Goal: Task Accomplishment & Management: Manage account settings

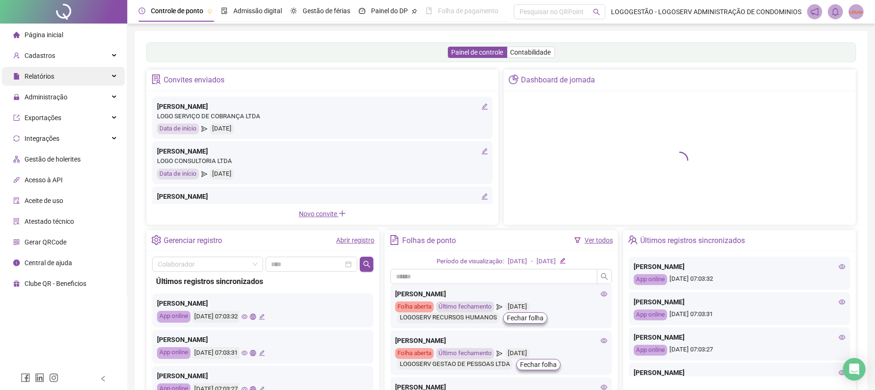
click at [103, 72] on div "Relatórios" at bounding box center [63, 76] width 123 height 19
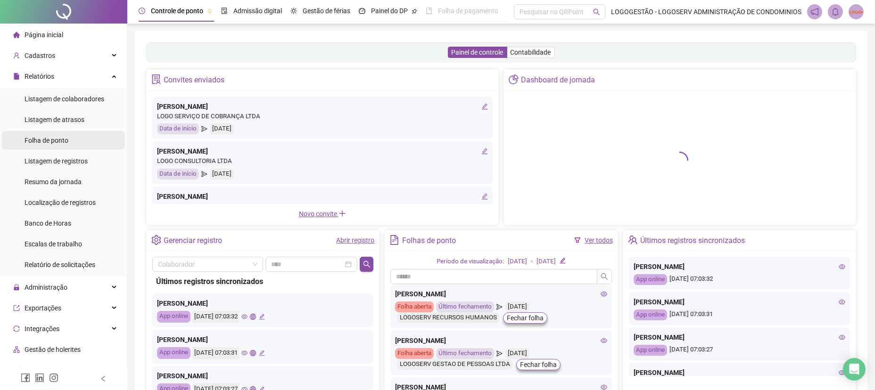
click at [75, 144] on li "Folha de ponto" at bounding box center [63, 140] width 123 height 19
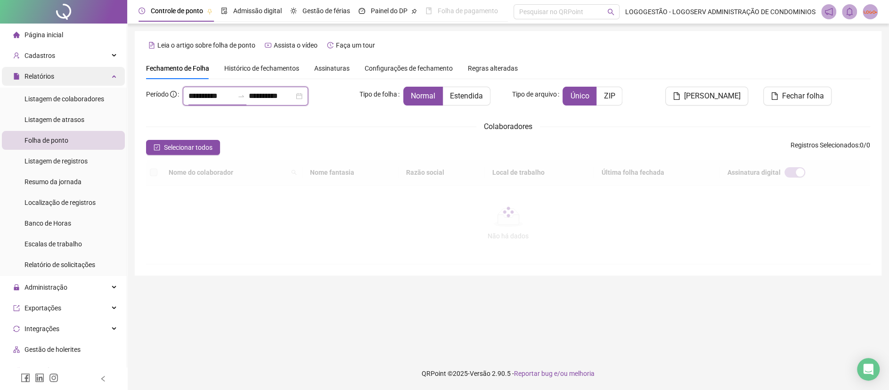
drag, startPoint x: 228, startPoint y: 93, endPoint x: 42, endPoint y: 67, distance: 187.5
click at [42, 67] on div "**********" at bounding box center [444, 195] width 889 height 390
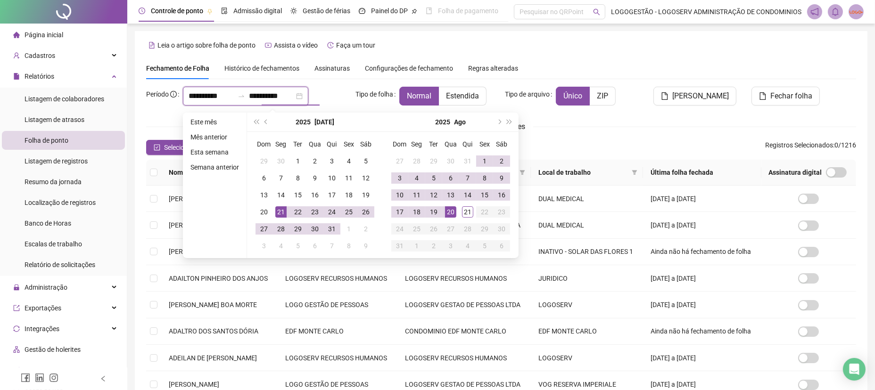
type input "**********"
click at [450, 211] on div "20" at bounding box center [450, 211] width 11 height 11
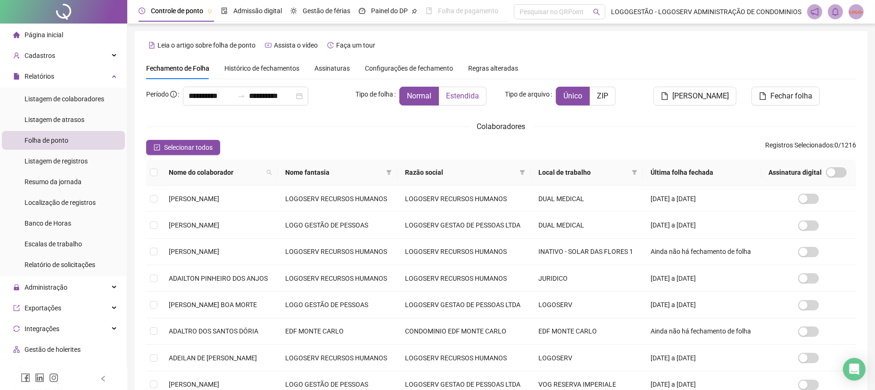
click at [475, 97] on span "Estendida" at bounding box center [462, 95] width 33 height 9
click at [392, 174] on icon "filter" at bounding box center [389, 173] width 6 height 6
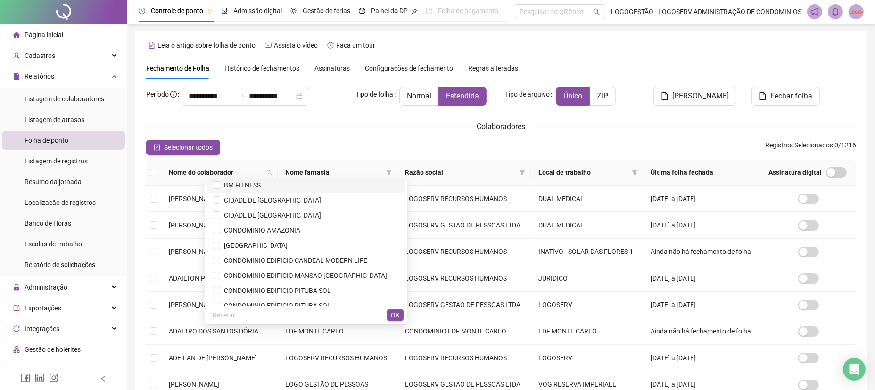
scroll to position [63, 0]
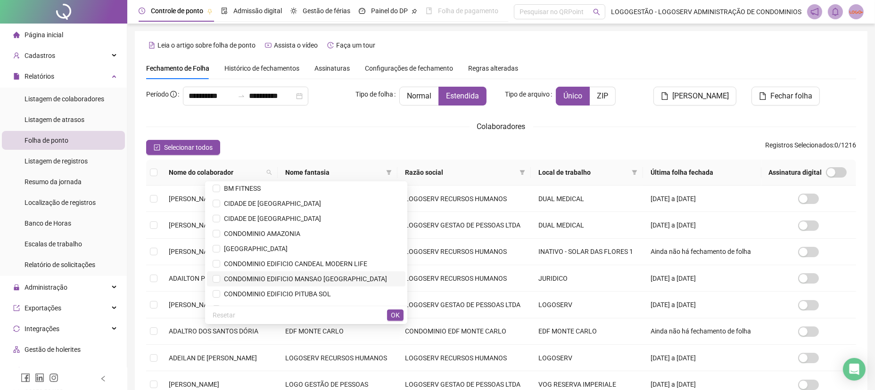
click at [339, 283] on span "CONDOMINIO EDIFICIO MANSAO [GEOGRAPHIC_DATA]" at bounding box center [306, 279] width 187 height 10
click at [398, 317] on span "OK" at bounding box center [395, 315] width 9 height 10
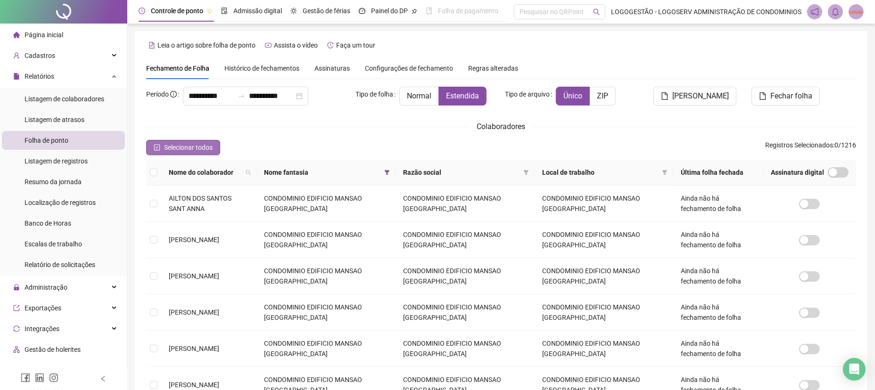
click at [188, 147] on span "Selecionar todos" at bounding box center [188, 147] width 49 height 10
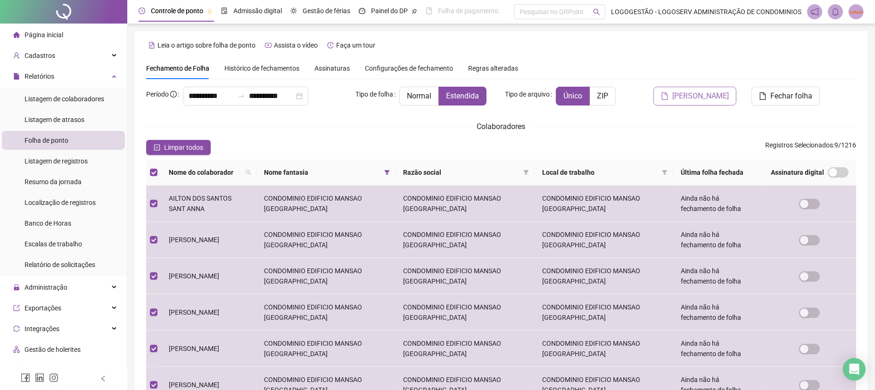
click at [720, 98] on span "[PERSON_NAME]" at bounding box center [700, 95] width 57 height 11
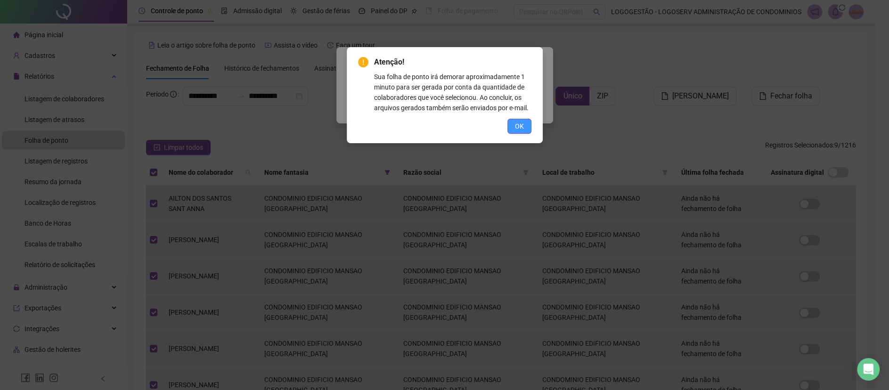
click at [512, 129] on button "OK" at bounding box center [519, 126] width 24 height 15
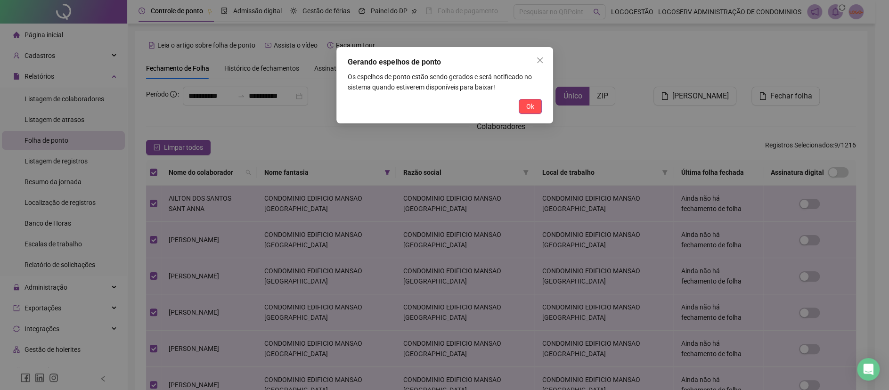
drag, startPoint x: 539, startPoint y: 108, endPoint x: 533, endPoint y: 112, distance: 7.1
click at [539, 108] on button "Ok" at bounding box center [530, 106] width 23 height 15
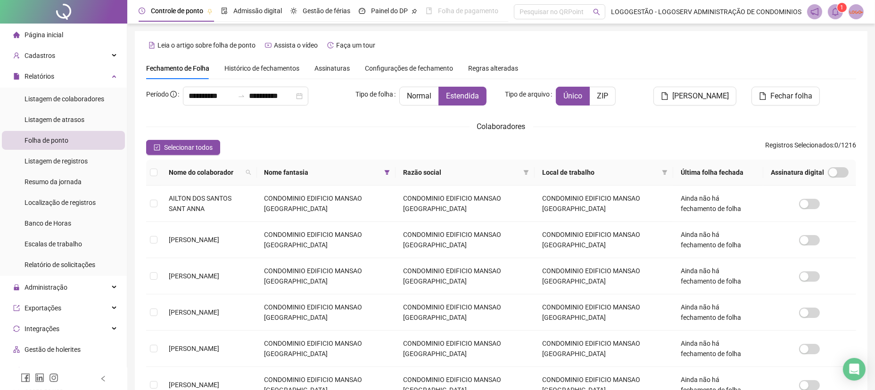
click at [841, 13] on span at bounding box center [834, 11] width 15 height 15
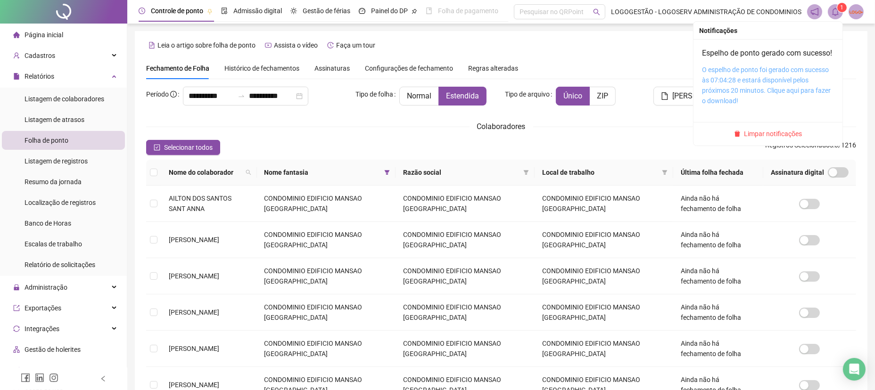
click at [778, 105] on link "O espelho de ponto foi gerado com sucesso às 07:04:28 e estará disponível pelos…" at bounding box center [766, 85] width 129 height 39
click at [790, 105] on link "O espelho de ponto foi gerado com sucesso às 07:04:28 e estará disponível pelos…" at bounding box center [766, 85] width 129 height 39
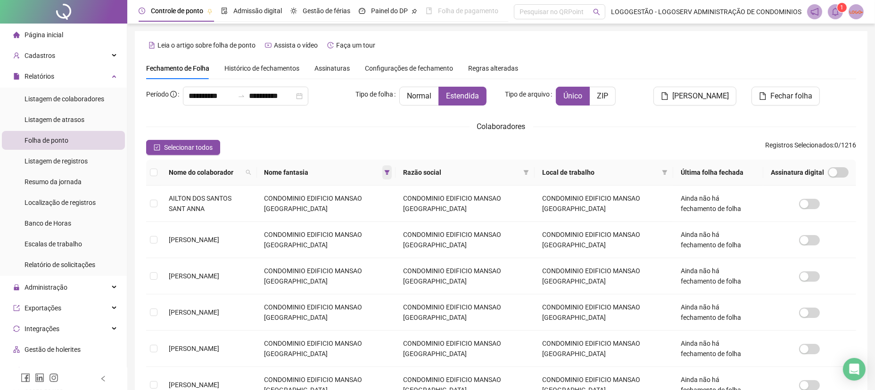
click at [392, 173] on span at bounding box center [386, 172] width 9 height 14
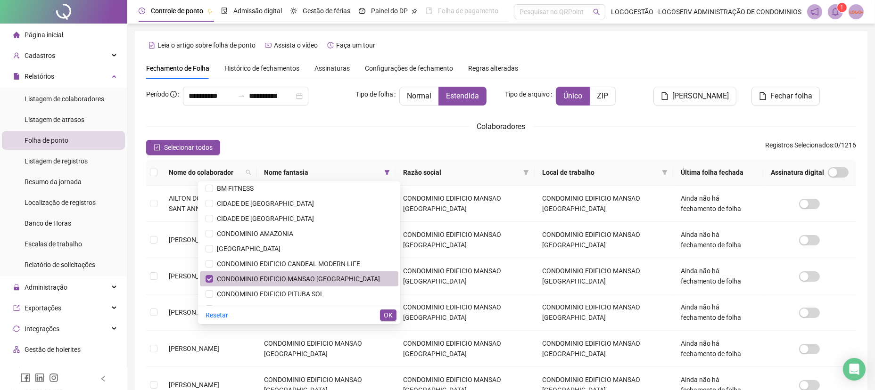
click at [282, 277] on span "CONDOMINIO EDIFICIO MANSAO [GEOGRAPHIC_DATA]" at bounding box center [296, 279] width 167 height 8
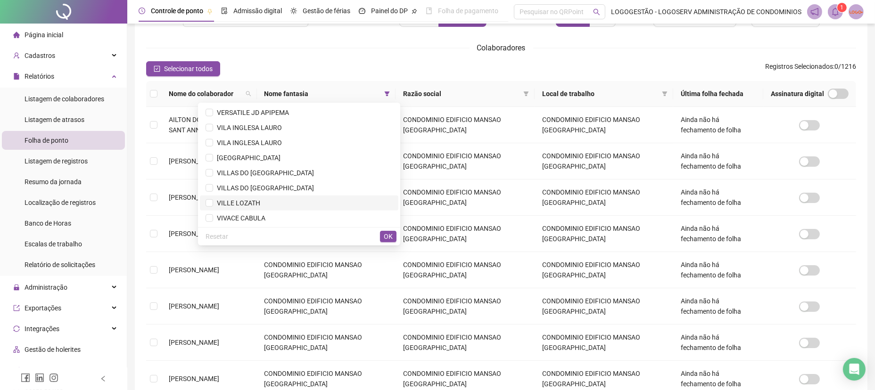
scroll to position [77, 0]
click at [335, 177] on span "VILLAS DO [GEOGRAPHIC_DATA]" at bounding box center [298, 174] width 187 height 10
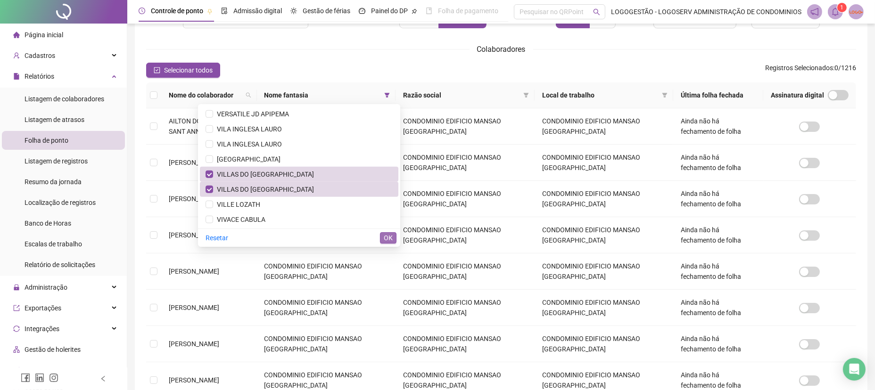
click at [388, 235] on span "OK" at bounding box center [388, 238] width 9 height 10
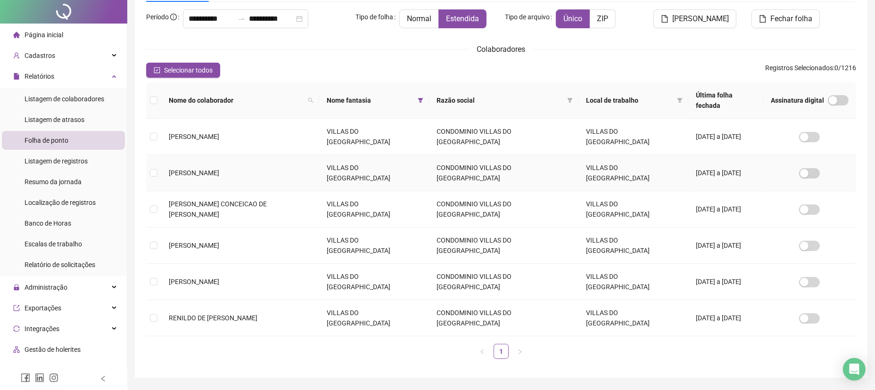
scroll to position [0, 0]
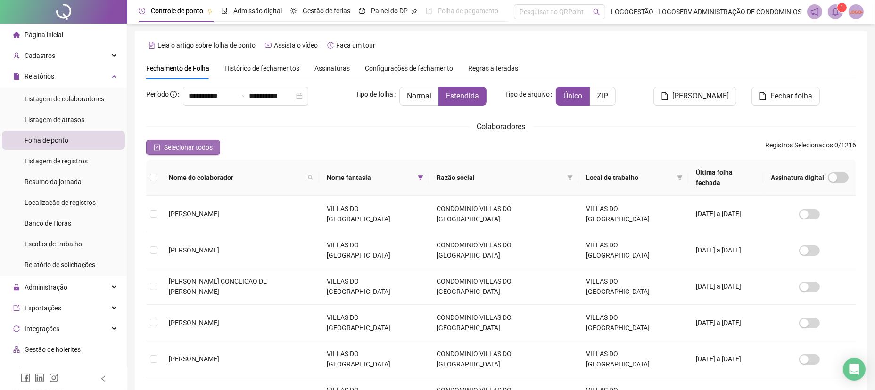
click at [193, 140] on button "Selecionar todos" at bounding box center [183, 147] width 74 height 15
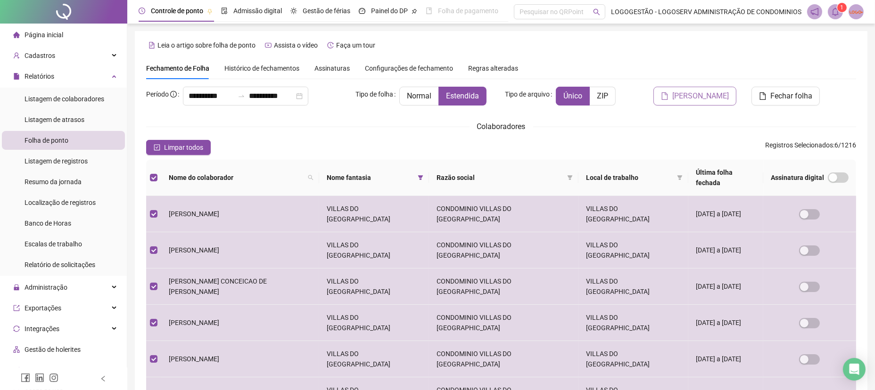
click at [668, 99] on icon "file" at bounding box center [665, 96] width 6 height 8
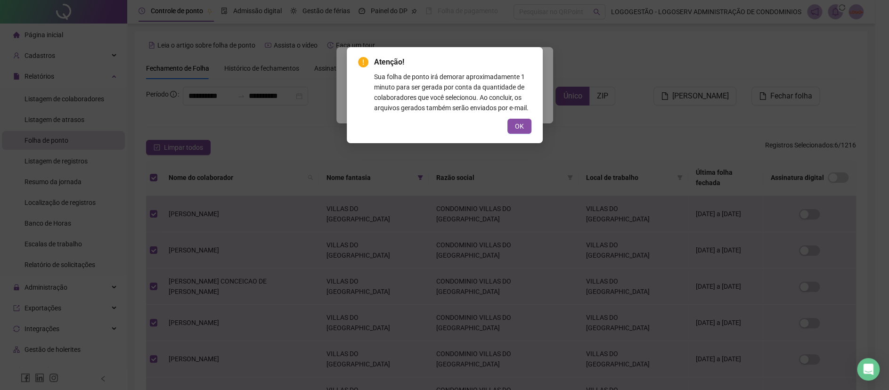
click at [505, 129] on div "OK" at bounding box center [444, 126] width 173 height 15
click at [512, 124] on button "OK" at bounding box center [519, 126] width 24 height 15
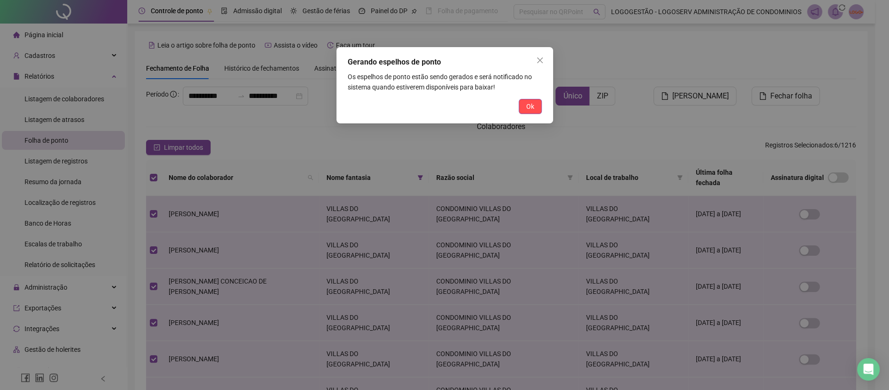
click at [524, 105] on button "Ok" at bounding box center [530, 106] width 23 height 15
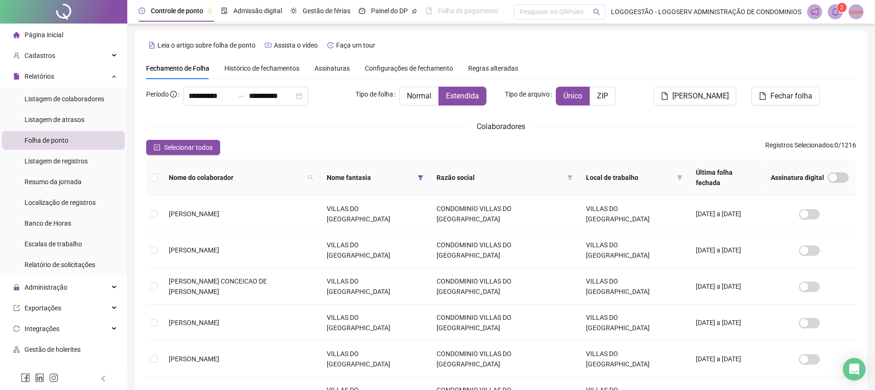
click at [834, 18] on span at bounding box center [834, 11] width 15 height 15
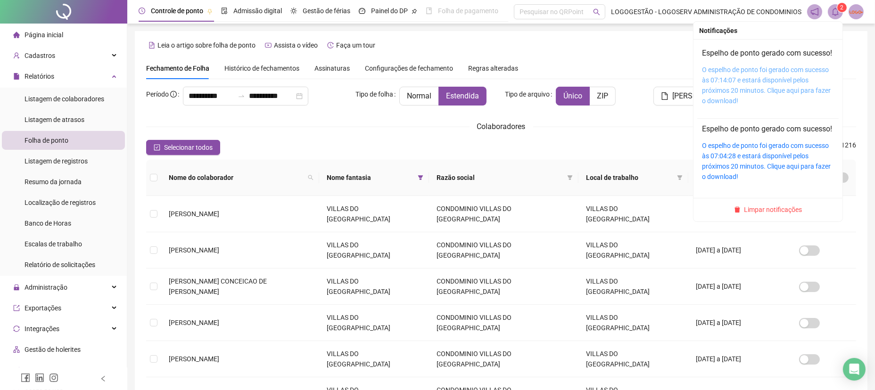
click at [770, 99] on link "O espelho de ponto foi gerado com sucesso às 07:14:07 e estará disponível pelos…" at bounding box center [766, 85] width 129 height 39
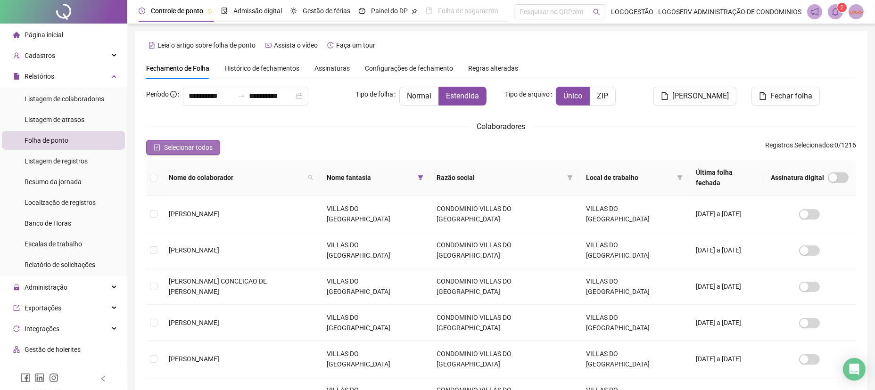
drag, startPoint x: 192, startPoint y: 145, endPoint x: 203, endPoint y: 149, distance: 12.1
click at [192, 144] on span "Selecionar todos" at bounding box center [188, 147] width 49 height 10
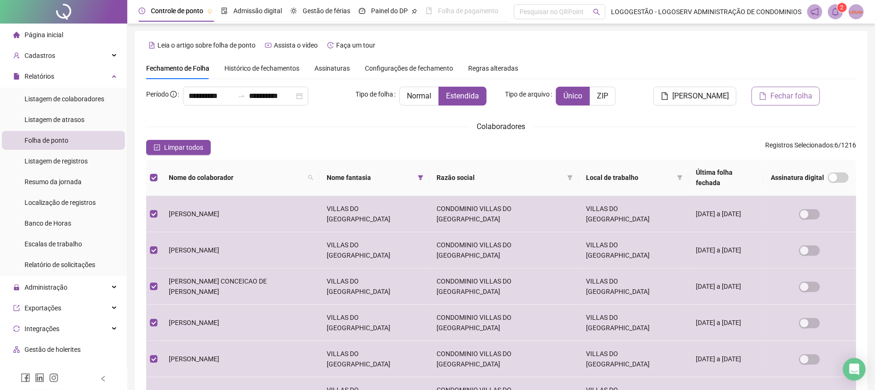
click at [787, 94] on span "Fechar folha" at bounding box center [791, 95] width 42 height 11
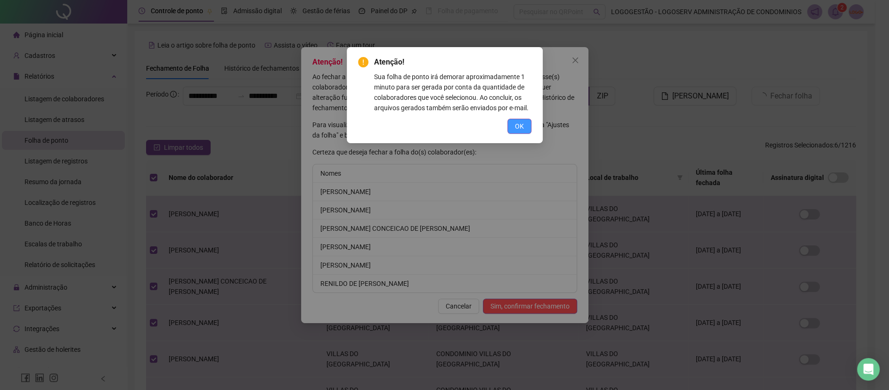
click at [514, 127] on button "OK" at bounding box center [519, 126] width 24 height 15
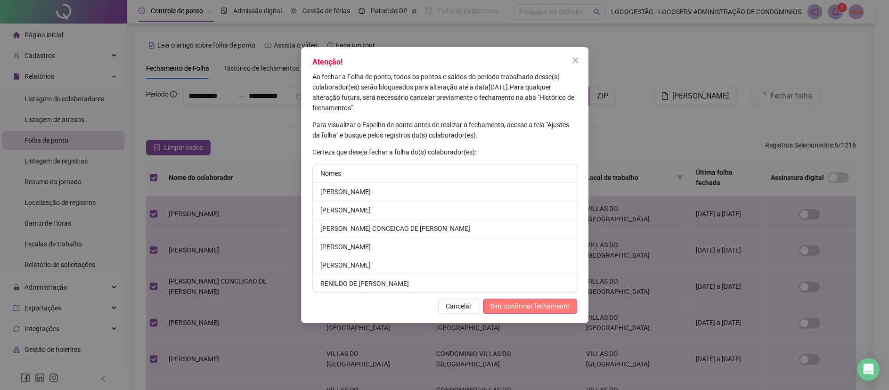
click at [532, 309] on span "Sim, confirmar fechamento" at bounding box center [530, 306] width 79 height 10
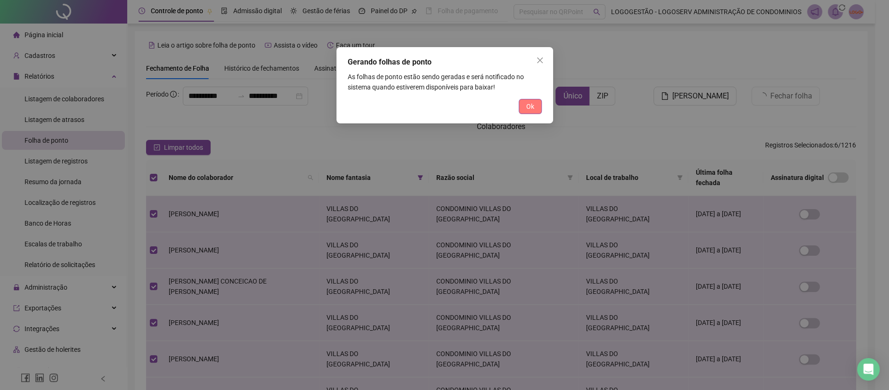
click at [527, 108] on span "Ok" at bounding box center [530, 106] width 8 height 10
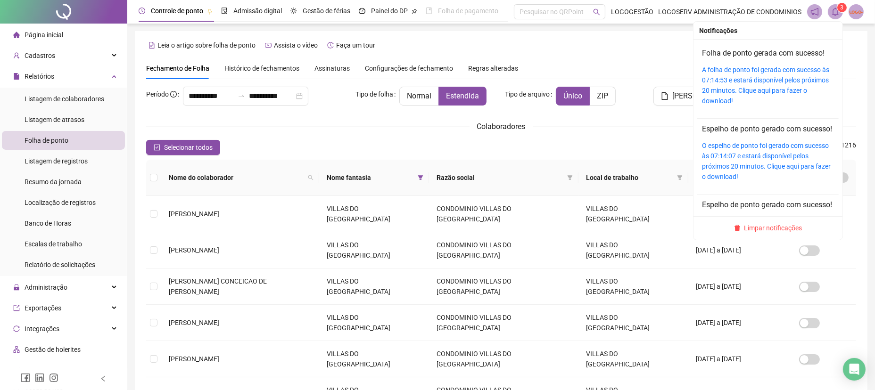
click at [837, 8] on sup "3" at bounding box center [841, 7] width 9 height 9
click at [783, 92] on link "A folha de ponto foi gerada com sucesso às 07:14:53 e estará disponível pelos p…" at bounding box center [765, 85] width 127 height 39
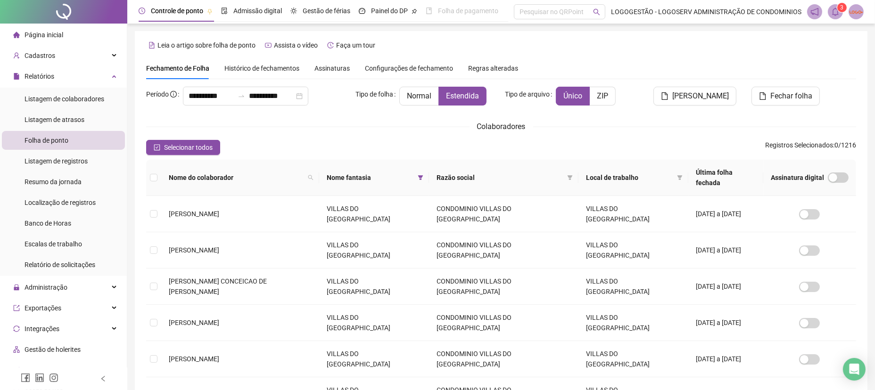
drag, startPoint x: 390, startPoint y: 172, endPoint x: 380, endPoint y: 188, distance: 18.8
click at [417, 175] on icon "filter" at bounding box center [420, 178] width 6 height 6
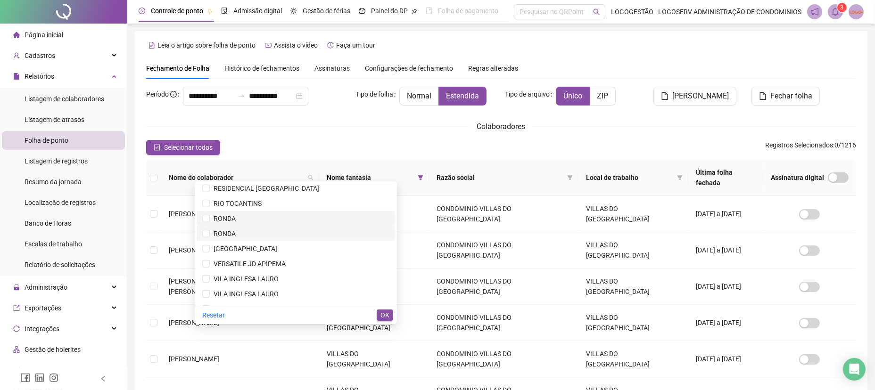
scroll to position [1070, 0]
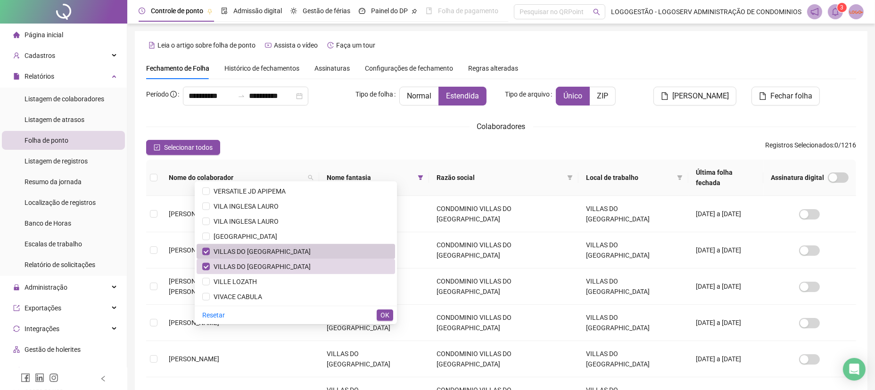
click at [219, 254] on li "VILLAS DO [GEOGRAPHIC_DATA]" at bounding box center [295, 251] width 198 height 15
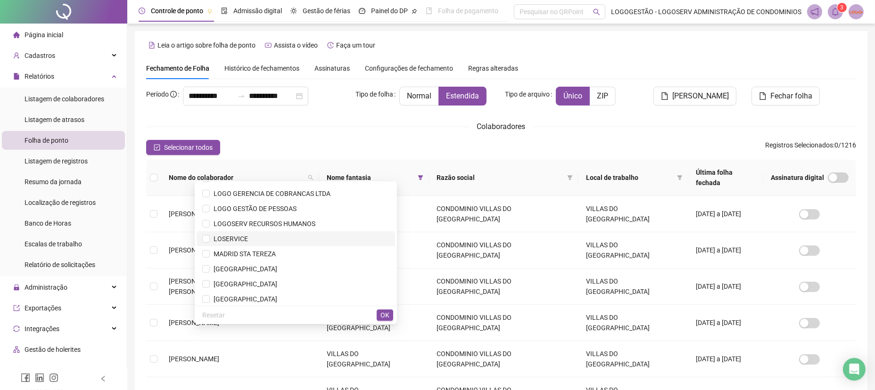
scroll to position [722, 0]
click at [256, 224] on span "MADRID STA TEREZA" at bounding box center [243, 223] width 66 height 8
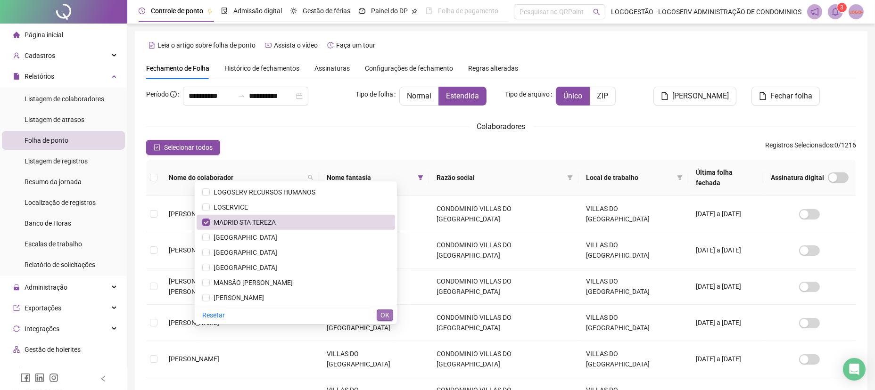
click at [389, 317] on button "OK" at bounding box center [385, 315] width 16 height 11
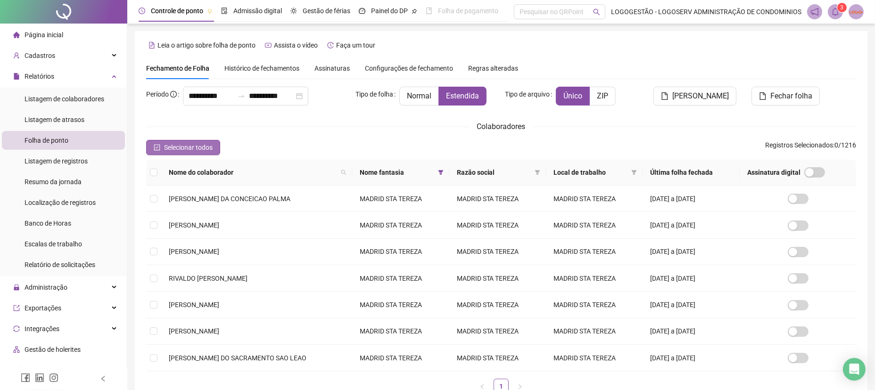
click at [198, 147] on span "Selecionar todos" at bounding box center [188, 147] width 49 height 10
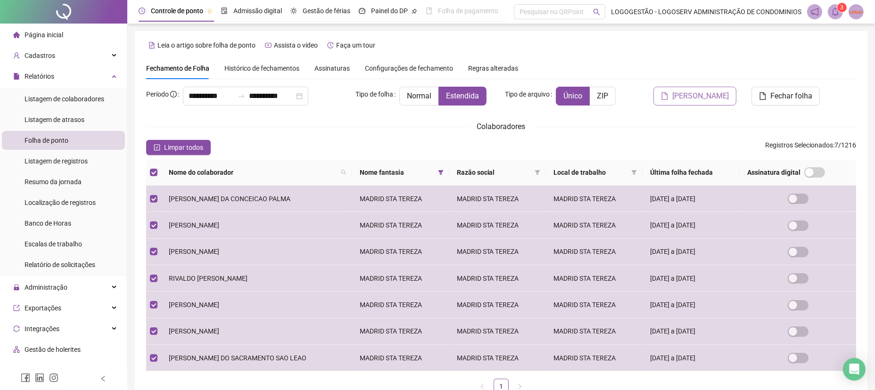
click at [693, 94] on span "[PERSON_NAME]" at bounding box center [700, 95] width 57 height 11
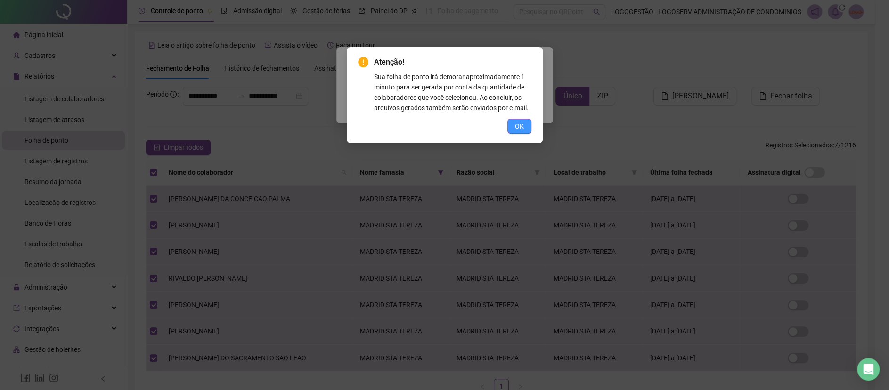
click at [519, 129] on span "OK" at bounding box center [519, 126] width 9 height 10
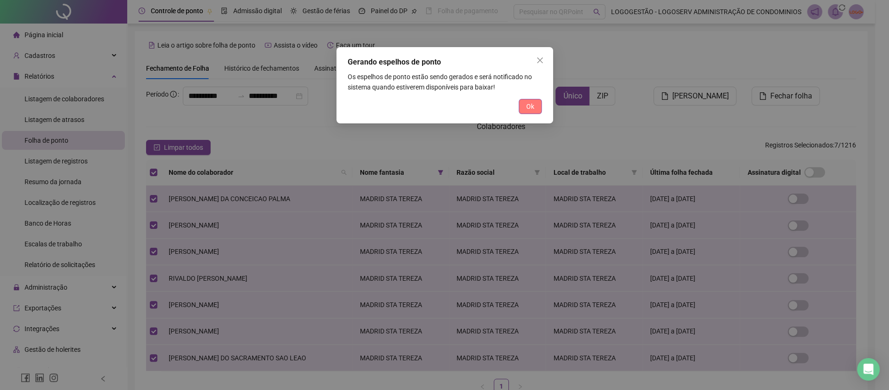
click at [532, 106] on span "Ok" at bounding box center [530, 106] width 8 height 10
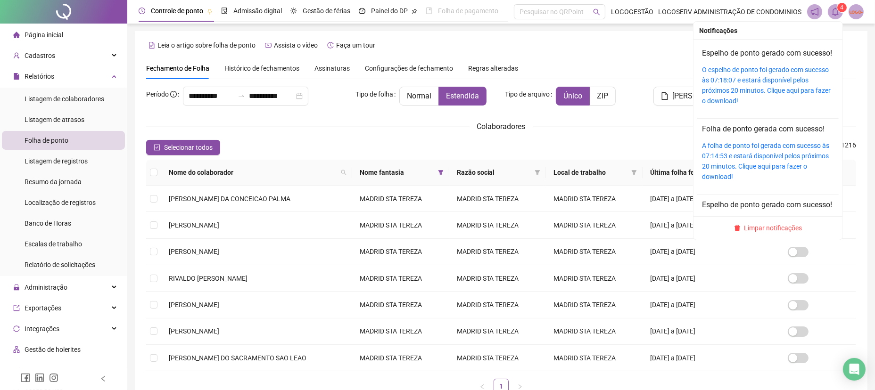
click at [786, 106] on div "O espelho de ponto foi gerado com sucesso às 07:18:07 e estará disponível pelos…" at bounding box center [768, 85] width 132 height 41
click at [786, 98] on link "O espelho de ponto foi gerado com sucesso às 07:18:07 e estará disponível pelos…" at bounding box center [766, 85] width 129 height 39
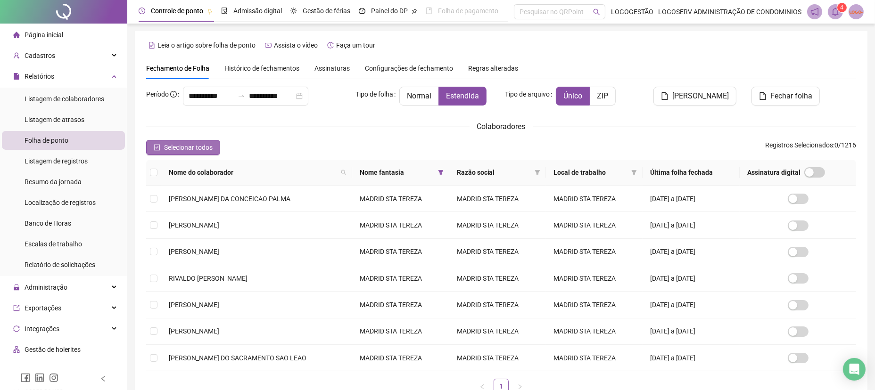
click at [189, 147] on span "Selecionar todos" at bounding box center [188, 147] width 49 height 10
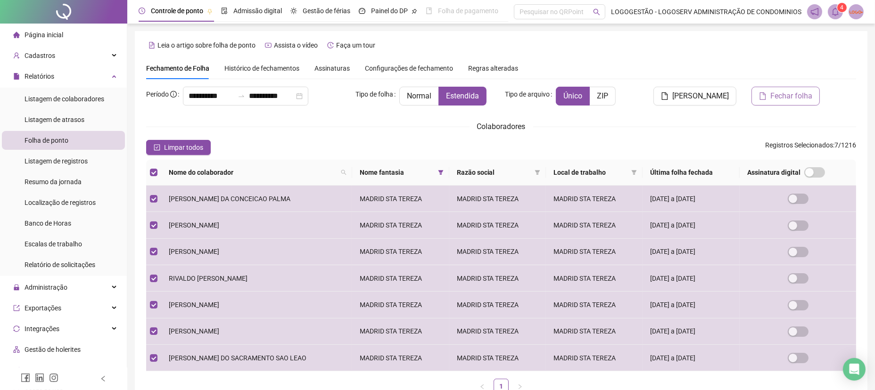
click at [765, 94] on icon "file" at bounding box center [763, 96] width 8 height 8
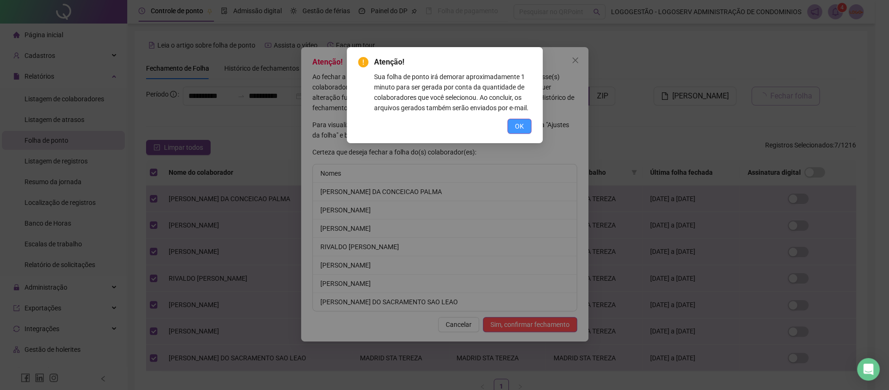
click at [508, 122] on button "OK" at bounding box center [519, 126] width 24 height 15
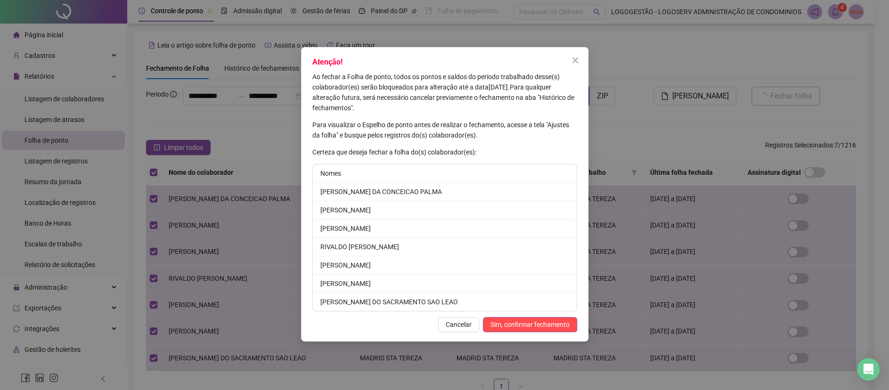
click at [524, 339] on div "Atenção! Ao fechar a Folha de ponto, todos os pontos e saldos do período trabal…" at bounding box center [444, 194] width 287 height 295
click at [524, 323] on span "Sim, confirmar fechamento" at bounding box center [530, 324] width 79 height 10
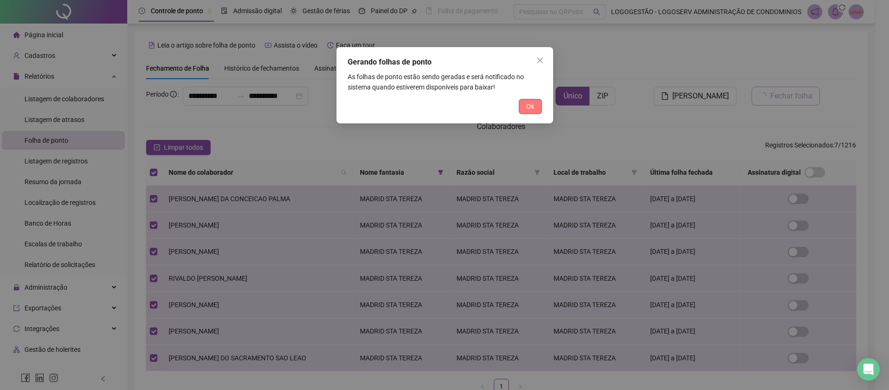
click at [536, 101] on button "Ok" at bounding box center [530, 106] width 23 height 15
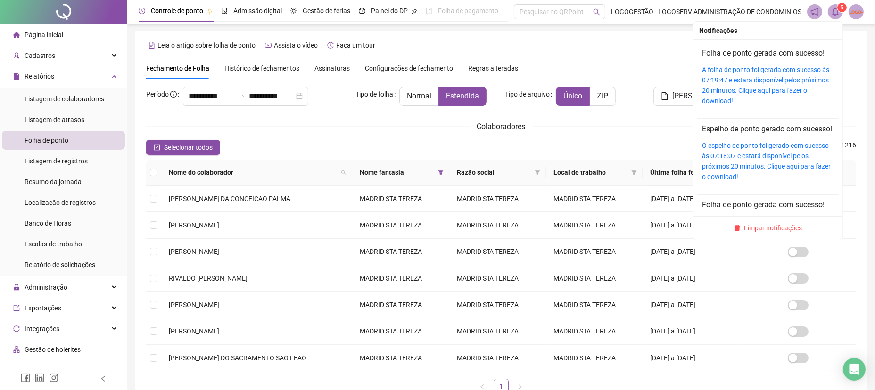
click at [830, 8] on span at bounding box center [834, 11] width 15 height 15
click at [766, 89] on link "A folha de ponto foi gerada com sucesso às 07:19:47 e estará disponível pelos p…" at bounding box center [765, 85] width 127 height 39
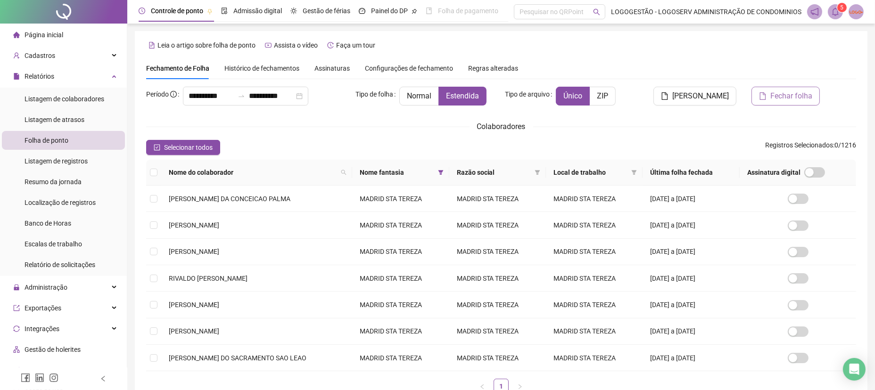
drag, startPoint x: 430, startPoint y: 174, endPoint x: 425, endPoint y: 181, distance: 8.8
click at [438, 172] on icon "filter" at bounding box center [440, 172] width 5 height 5
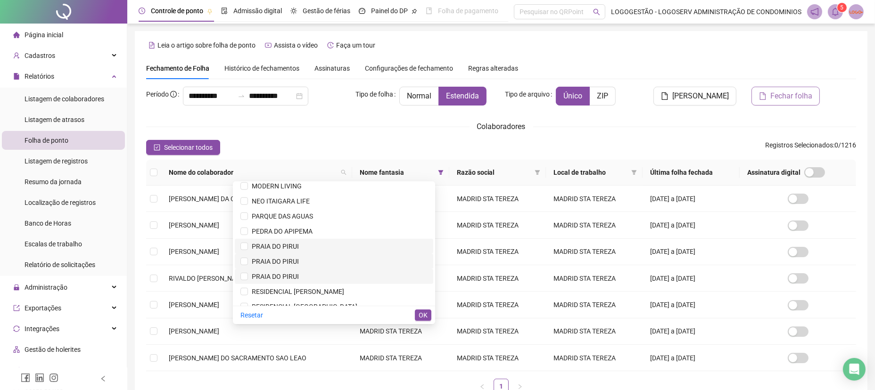
scroll to position [755, 0]
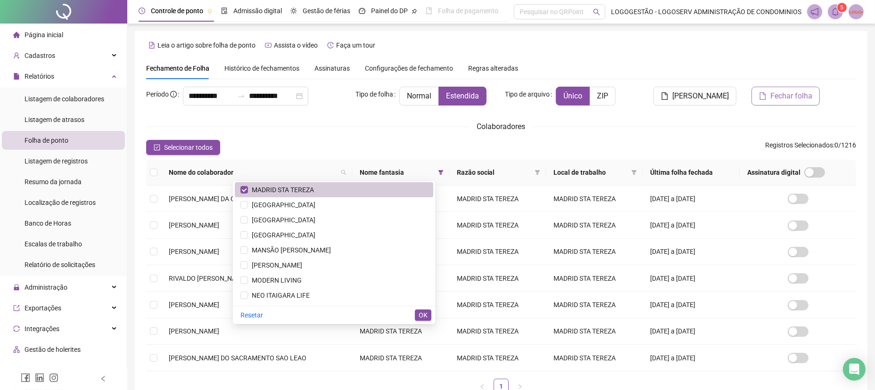
click at [354, 182] on li "MADRID STA TEREZA" at bounding box center [334, 189] width 198 height 15
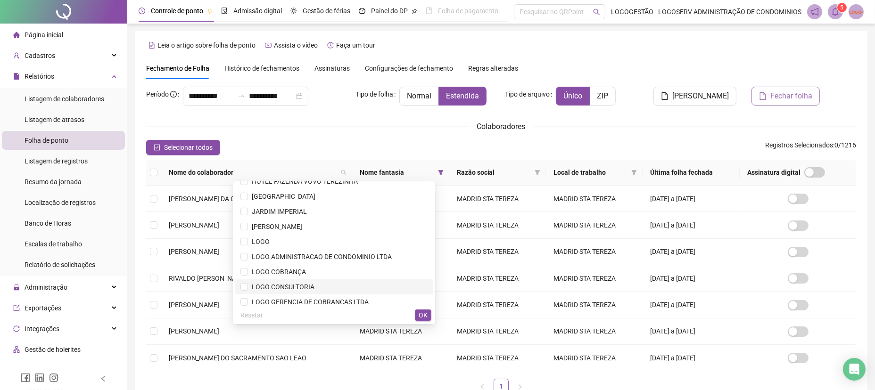
scroll to position [567, 0]
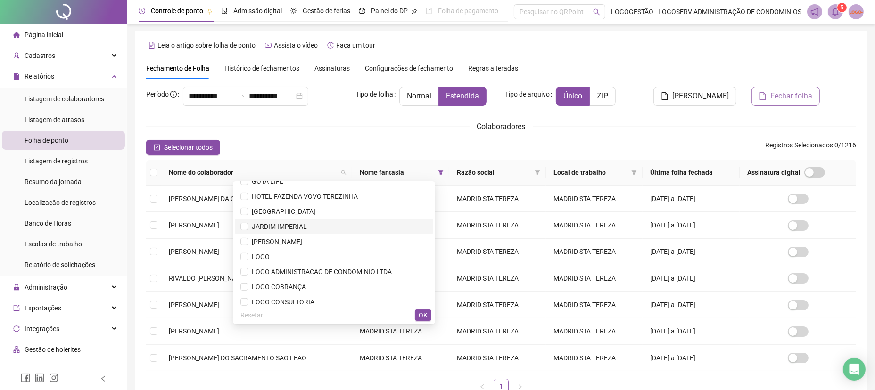
click at [307, 224] on span "JARDIM IMPERIAL" at bounding box center [277, 227] width 59 height 8
click at [422, 312] on span "OK" at bounding box center [422, 315] width 9 height 10
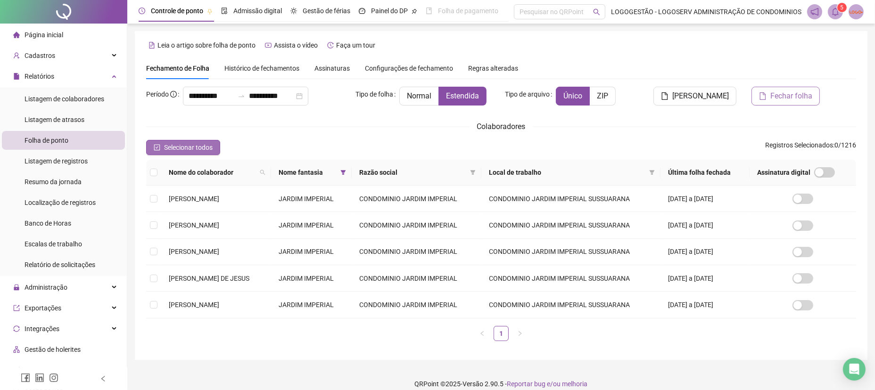
click at [204, 143] on span "Selecionar todos" at bounding box center [188, 147] width 49 height 10
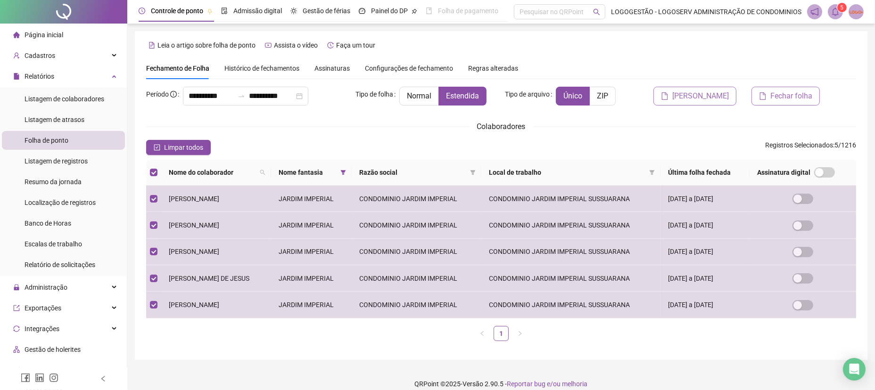
click at [689, 95] on span "[PERSON_NAME]" at bounding box center [700, 95] width 57 height 11
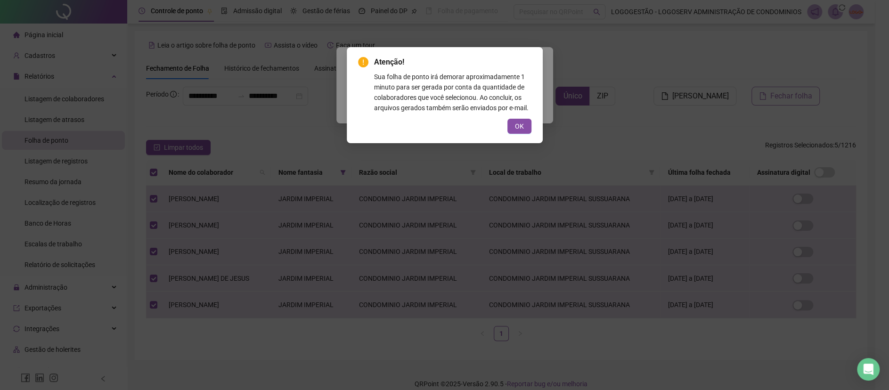
click at [524, 123] on button "OK" at bounding box center [519, 126] width 24 height 15
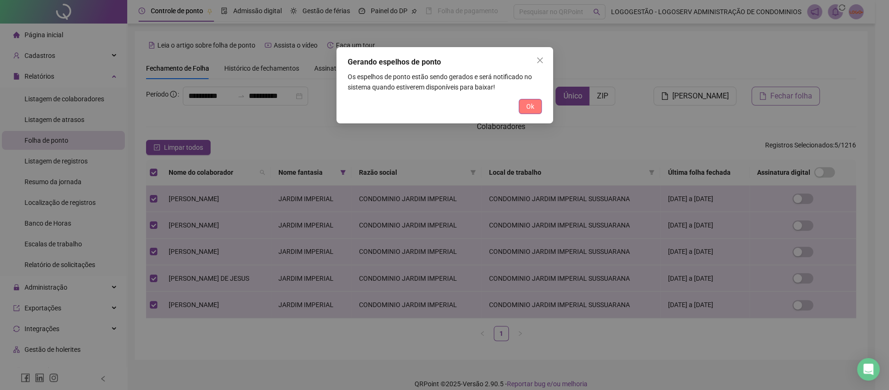
click at [528, 107] on span "Ok" at bounding box center [530, 106] width 8 height 10
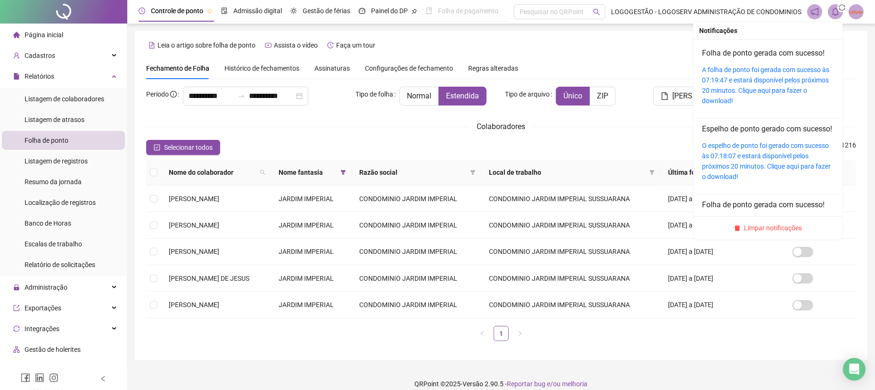
click at [771, 95] on div "A folha de ponto foi gerada com sucesso às 07:19:47 e estará disponível pelos p…" at bounding box center [768, 85] width 132 height 41
click at [764, 88] on link "A folha de ponto foi gerada com sucesso às 07:19:47 e estará disponível pelos p…" at bounding box center [765, 85] width 127 height 39
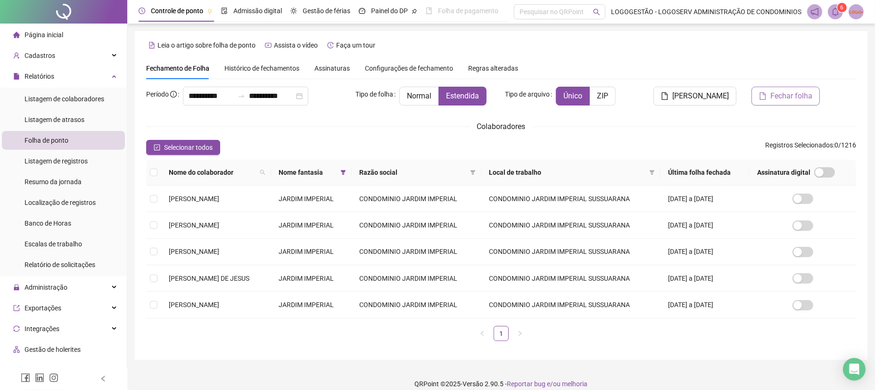
click at [836, 18] on span at bounding box center [834, 11] width 15 height 15
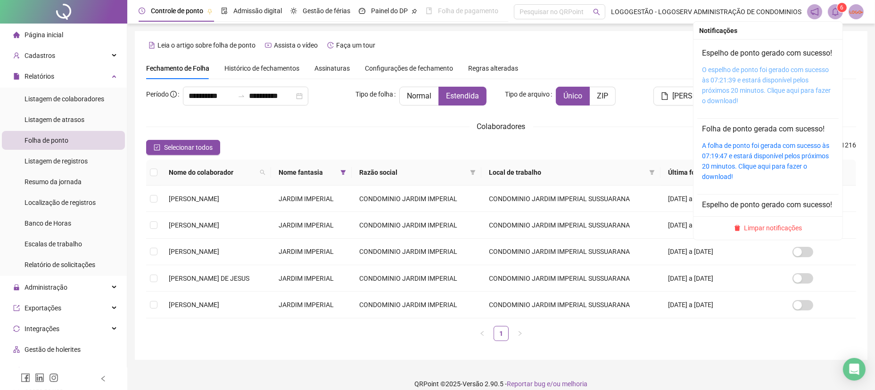
click at [786, 101] on link "O espelho de ponto foi gerado com sucesso às 07:21:39 e estará disponível pelos…" at bounding box center [766, 85] width 129 height 39
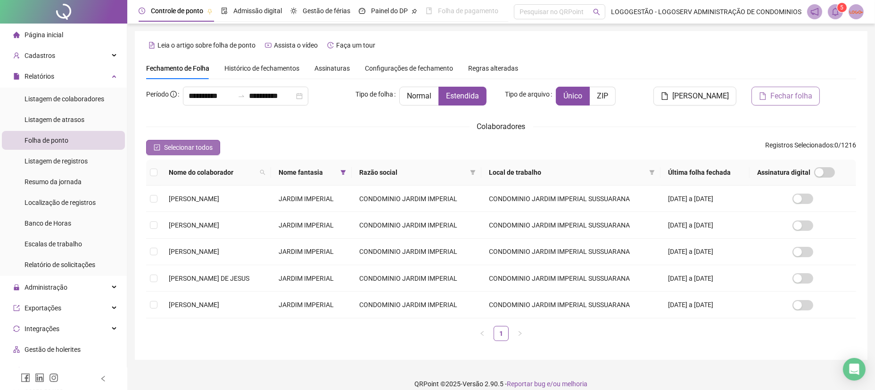
click at [196, 141] on button "Selecionar todos" at bounding box center [183, 147] width 74 height 15
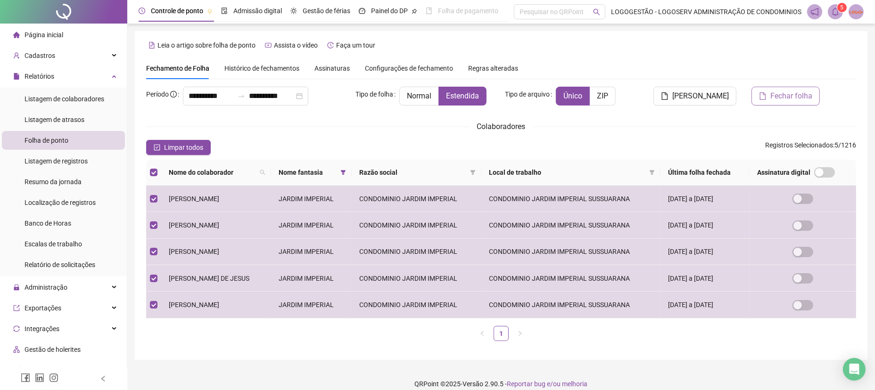
click at [796, 96] on span "Fechar folha" at bounding box center [791, 95] width 42 height 11
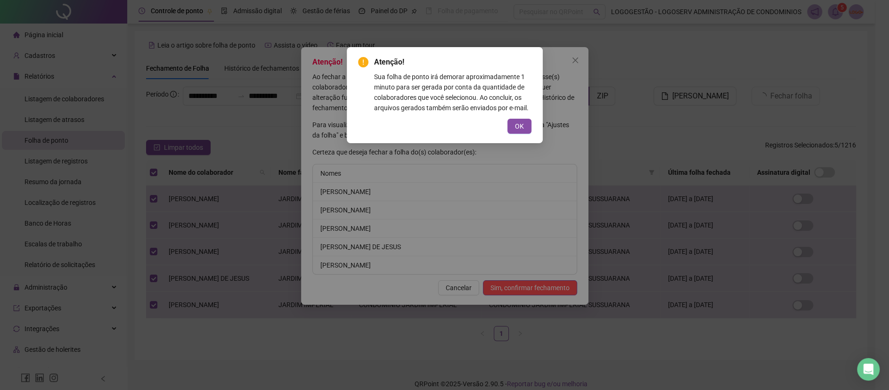
drag, startPoint x: 516, startPoint y: 127, endPoint x: 525, endPoint y: 176, distance: 50.3
click at [516, 128] on span "OK" at bounding box center [519, 126] width 9 height 10
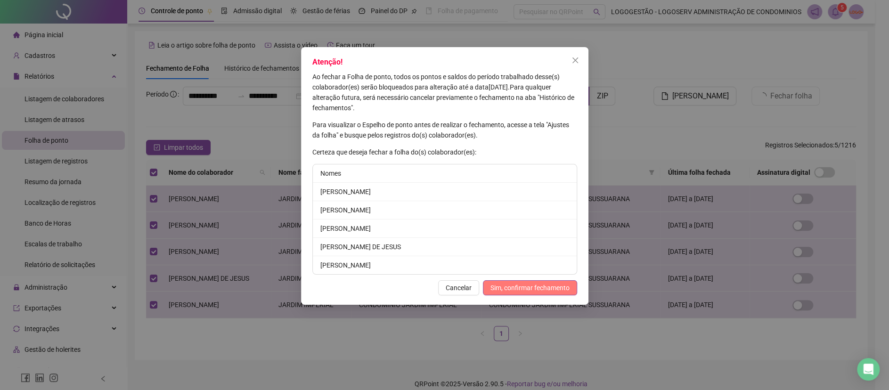
click at [530, 281] on button "Sim, confirmar fechamento" at bounding box center [530, 287] width 94 height 15
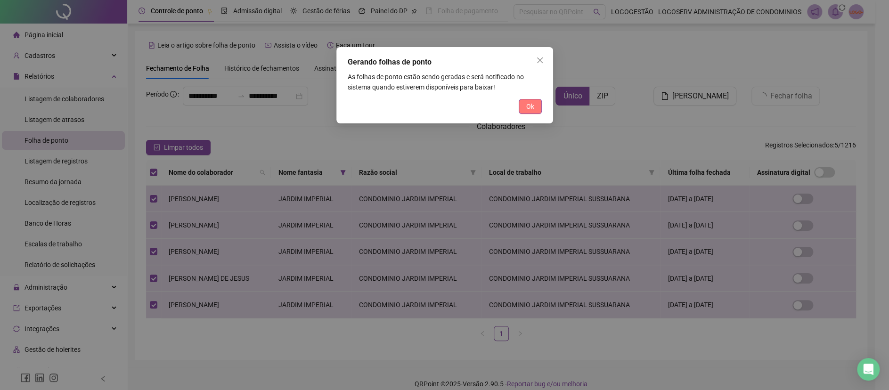
click at [527, 112] on button "Ok" at bounding box center [530, 106] width 23 height 15
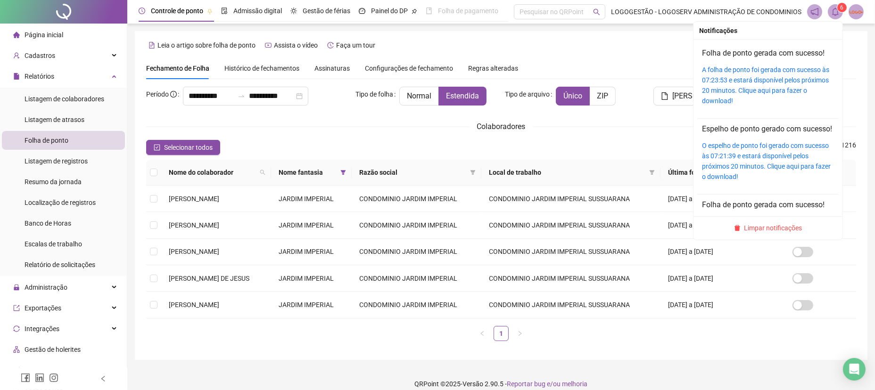
click at [835, 13] on icon "bell" at bounding box center [835, 12] width 8 height 8
click at [757, 89] on link "A folha de ponto foi gerada com sucesso às 07:23:53 e estará disponível pelos p…" at bounding box center [765, 85] width 127 height 39
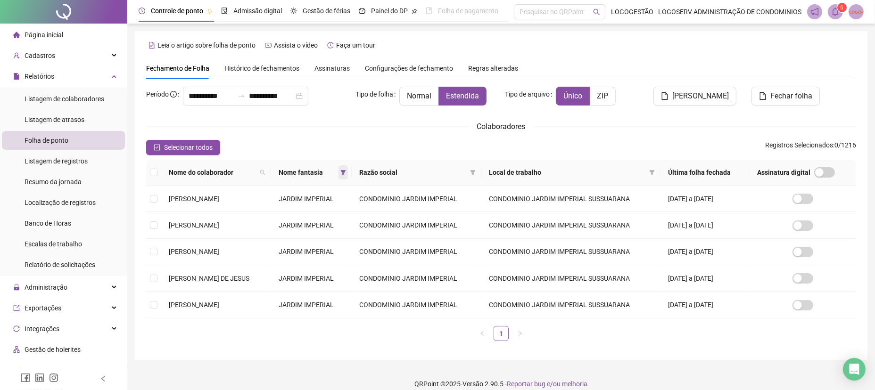
click at [346, 172] on icon "filter" at bounding box center [343, 173] width 6 height 6
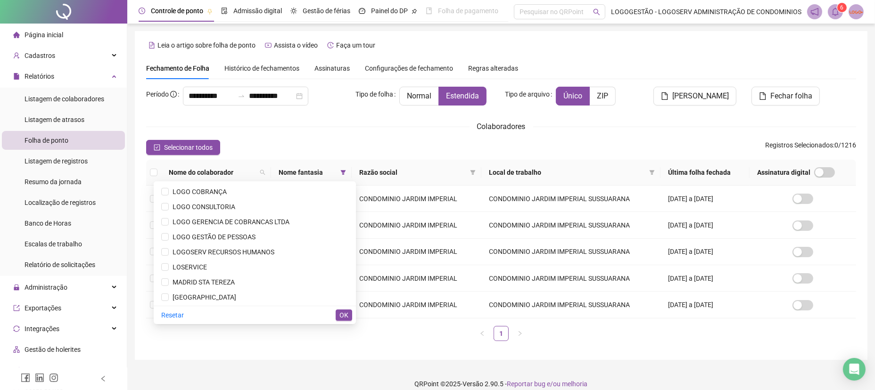
scroll to position [537, 0]
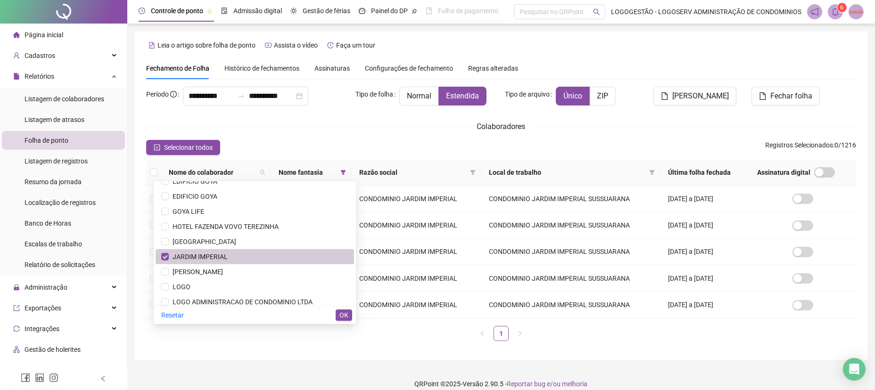
click at [226, 253] on span "JARDIM IMPERIAL" at bounding box center [198, 257] width 59 height 8
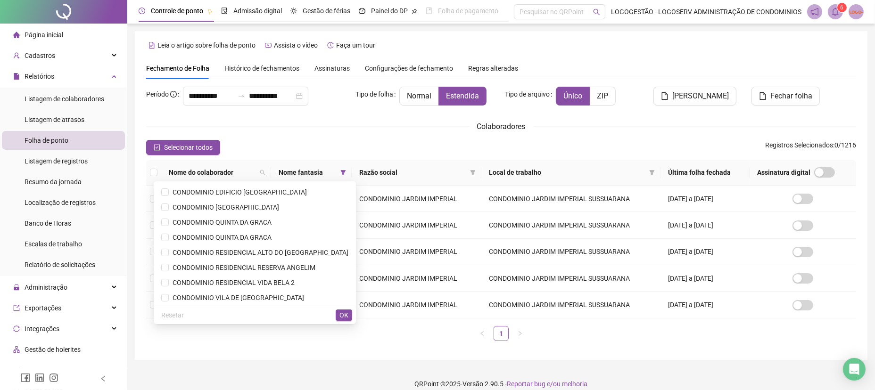
scroll to position [129, 0]
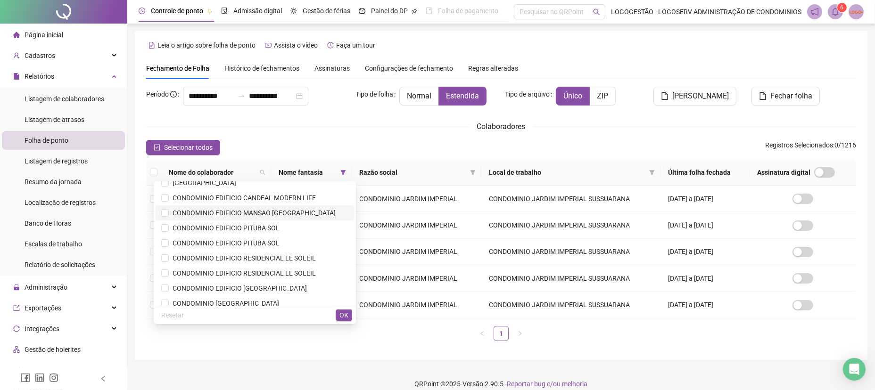
click at [309, 214] on span "CONDOMINIO EDIFICIO MANSAO [GEOGRAPHIC_DATA]" at bounding box center [252, 213] width 167 height 8
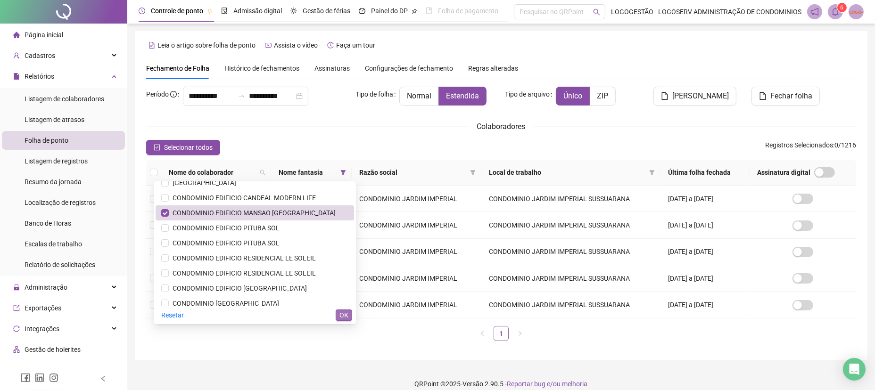
click at [346, 317] on span "OK" at bounding box center [343, 315] width 9 height 10
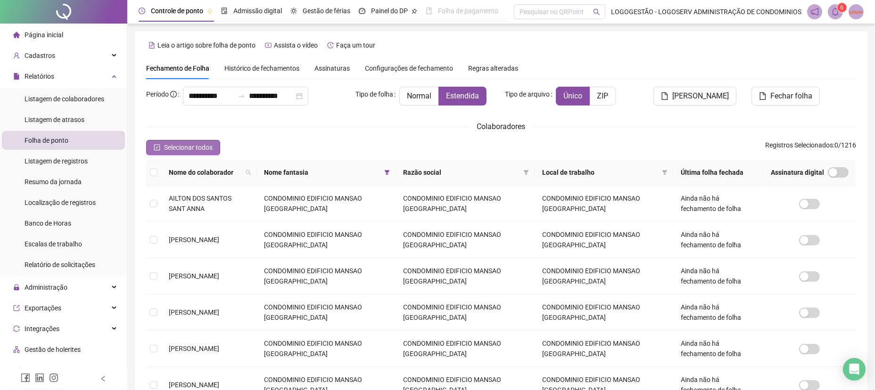
click at [211, 153] on button "Selecionar todos" at bounding box center [183, 147] width 74 height 15
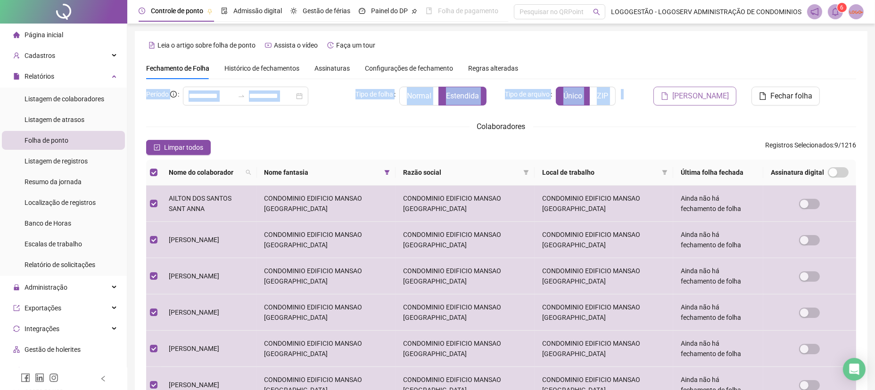
drag, startPoint x: 675, startPoint y: 82, endPoint x: 671, endPoint y: 98, distance: 17.4
click at [671, 96] on div "**********" at bounding box center [501, 299] width 710 height 485
click at [668, 99] on icon "file" at bounding box center [665, 96] width 8 height 8
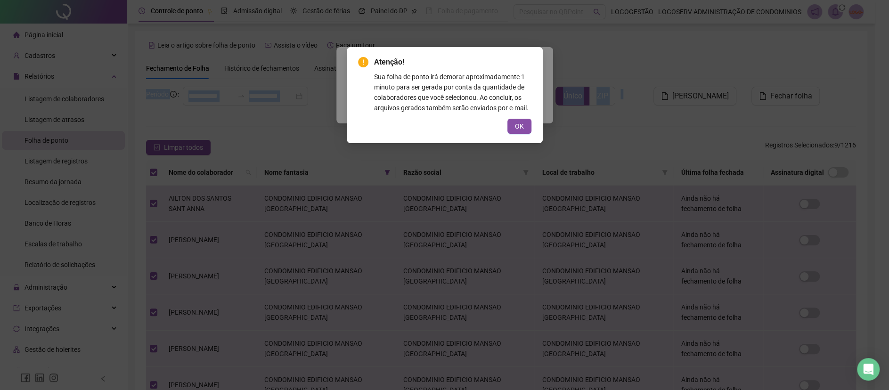
drag, startPoint x: 526, startPoint y: 119, endPoint x: 518, endPoint y: 128, distance: 11.7
click at [524, 121] on button "OK" at bounding box center [519, 126] width 24 height 15
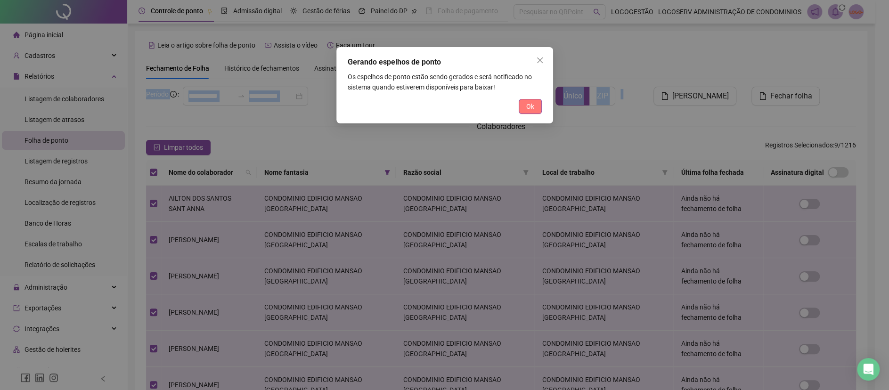
click at [536, 110] on button "Ok" at bounding box center [530, 106] width 23 height 15
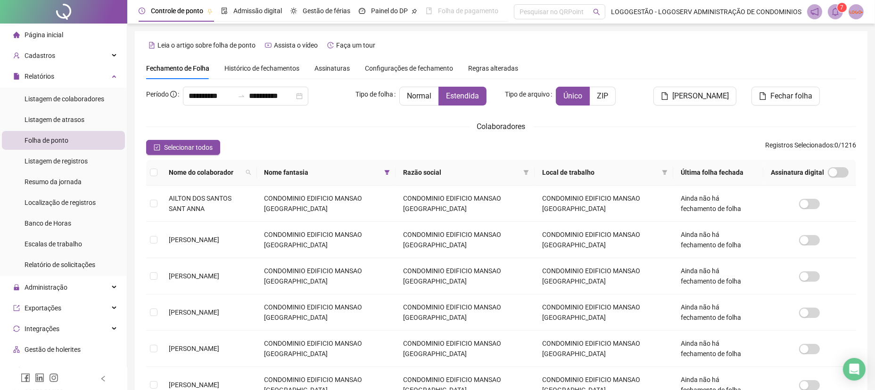
click at [753, 51] on div "Leia o artigo sobre folha de ponto Assista o vídeo Faça um tour" at bounding box center [501, 45] width 710 height 15
click at [745, 63] on div "Fechamento de Folha Histórico de fechamentos Assinaturas Configurações de fecha…" at bounding box center [501, 68] width 710 height 22
click at [842, 12] on span at bounding box center [834, 11] width 15 height 15
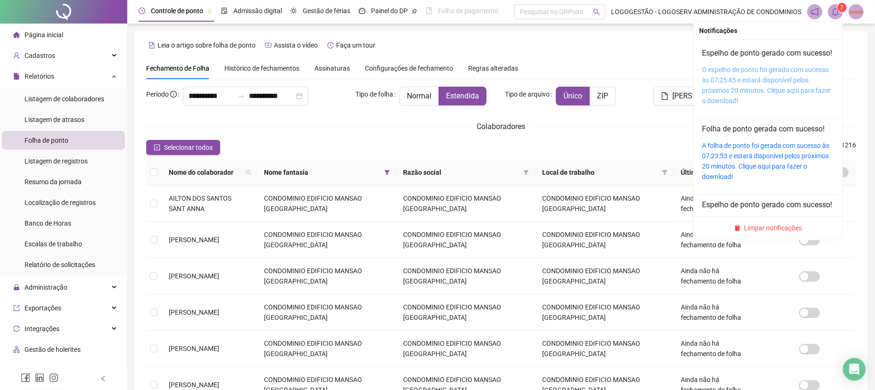
click at [800, 104] on link "O espelho de ponto foi gerado com sucesso às 07:25:45 e estará disponível pelos…" at bounding box center [766, 85] width 129 height 39
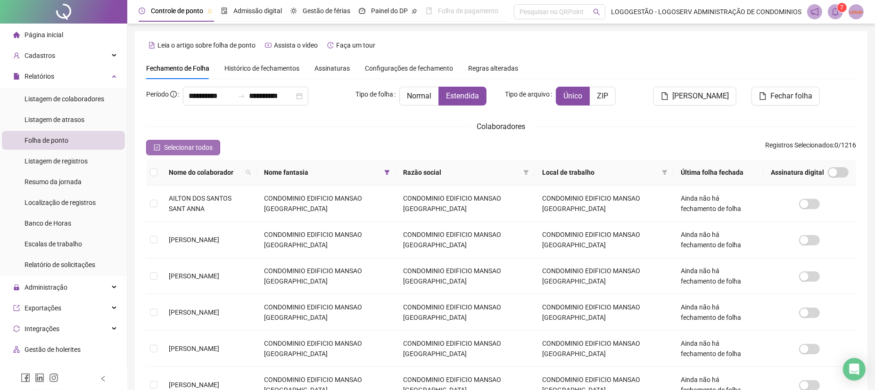
click at [196, 148] on span "Selecionar todos" at bounding box center [188, 147] width 49 height 10
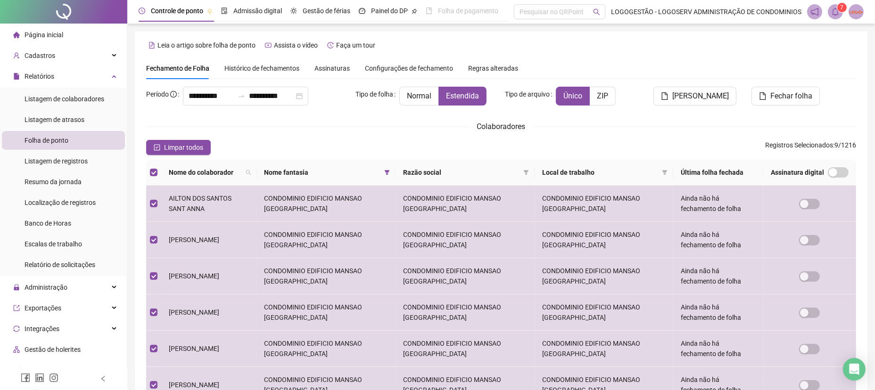
drag, startPoint x: 801, startPoint y: 93, endPoint x: 794, endPoint y: 98, distance: 8.5
click at [801, 94] on span "Fechar folha" at bounding box center [791, 95] width 42 height 11
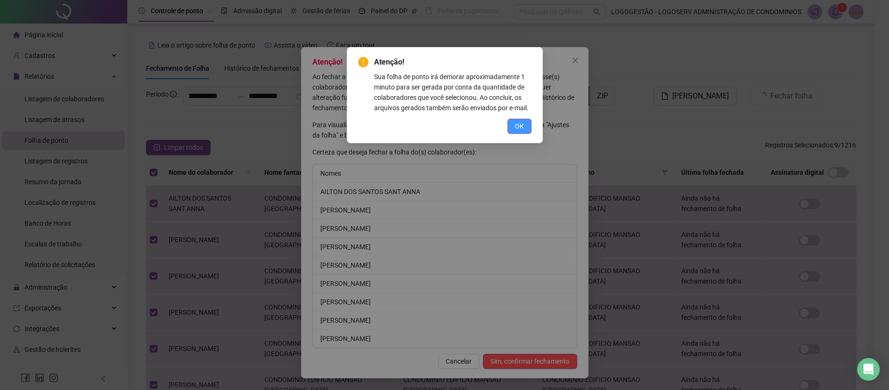
click at [528, 122] on button "OK" at bounding box center [519, 126] width 24 height 15
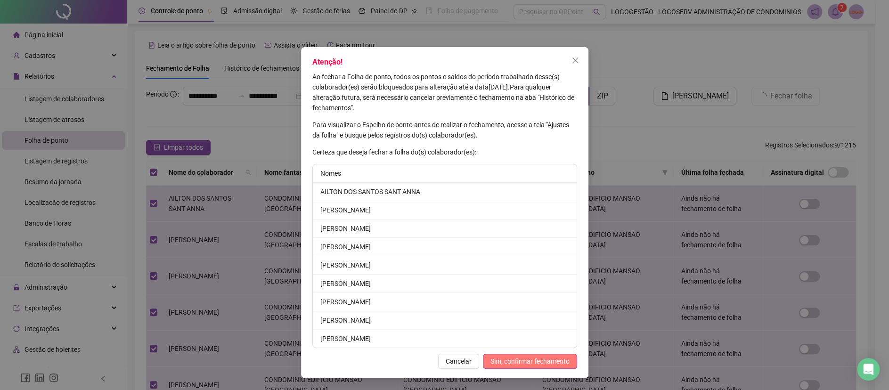
click at [525, 358] on span "Sim, confirmar fechamento" at bounding box center [530, 361] width 79 height 10
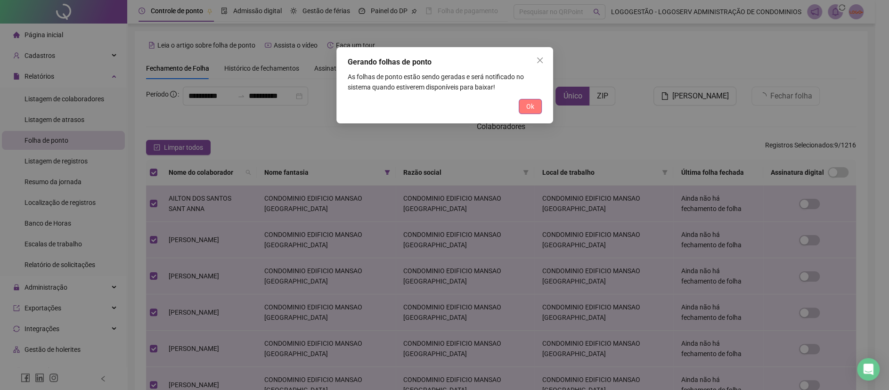
click at [529, 109] on span "Ok" at bounding box center [530, 106] width 8 height 10
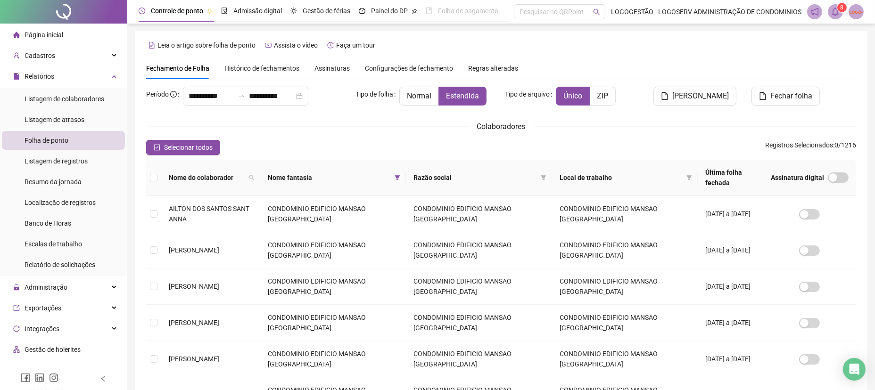
click at [838, 11] on icon "bell" at bounding box center [835, 12] width 8 height 8
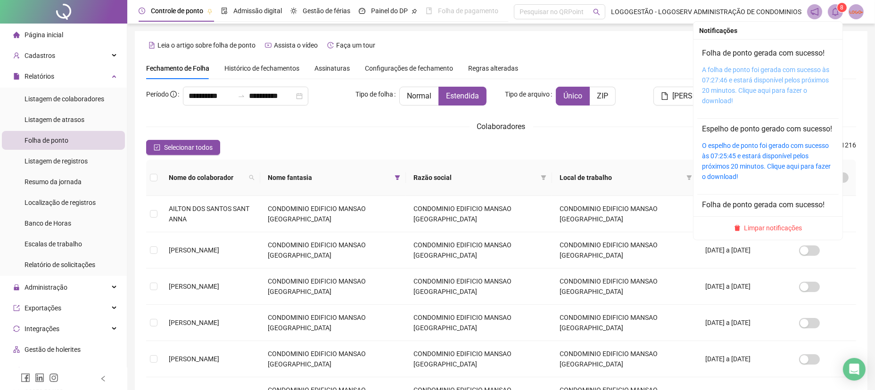
click at [770, 91] on link "A folha de ponto foi gerada com sucesso às 07:27:46 e estará disponível pelos p…" at bounding box center [765, 85] width 127 height 39
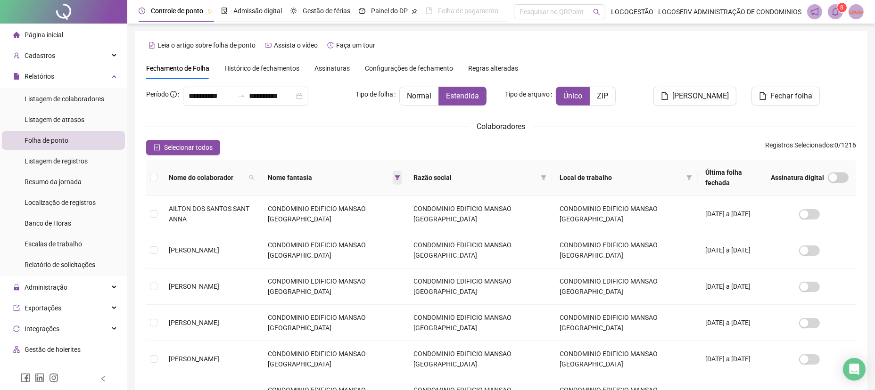
click at [402, 177] on span at bounding box center [397, 178] width 9 height 14
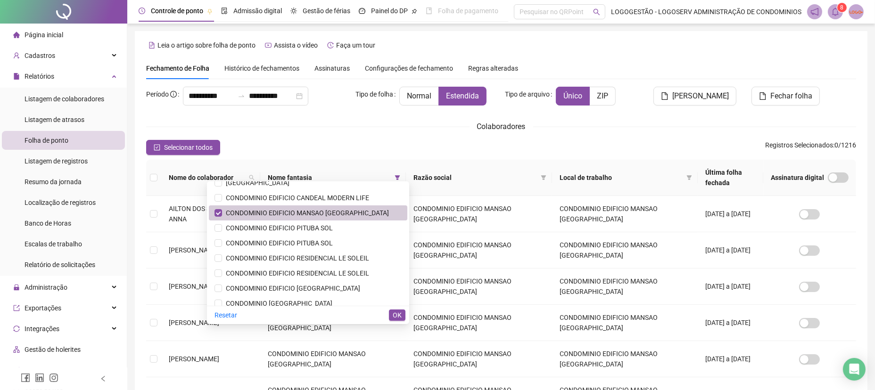
click at [339, 213] on span "CONDOMINIO EDIFICIO MANSAO BAIA AZUL" at bounding box center [305, 213] width 167 height 8
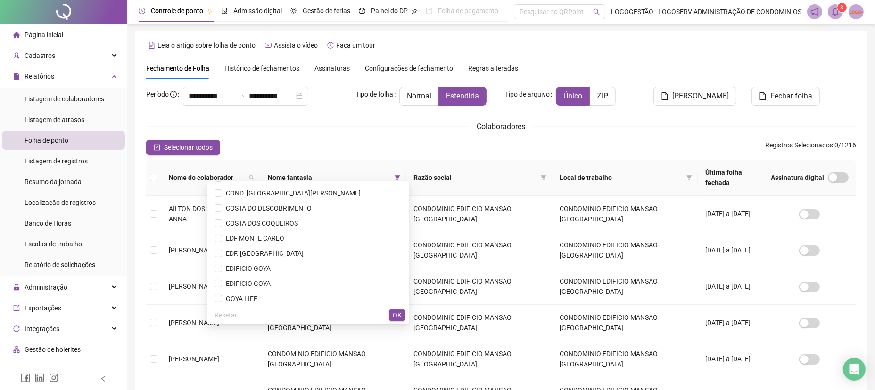
scroll to position [471, 0]
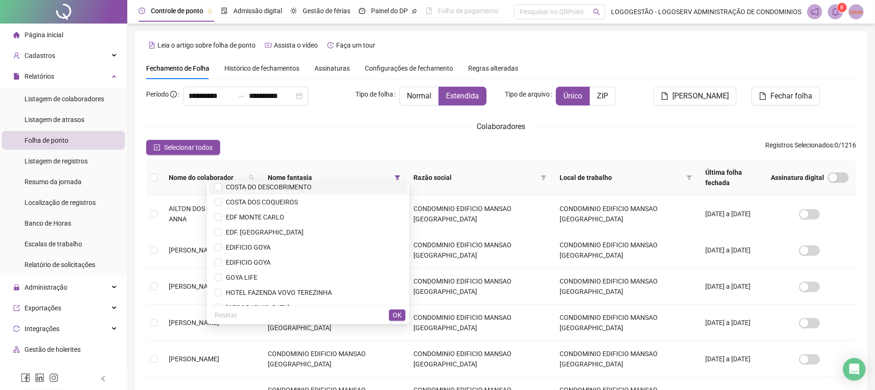
click at [309, 194] on li "COSTA DO DESCOBRIMENTO" at bounding box center [308, 187] width 198 height 15
drag, startPoint x: 300, startPoint y: 204, endPoint x: 311, endPoint y: 187, distance: 20.1
click at [298, 202] on span "COSTA DOS COQUEIROS" at bounding box center [260, 202] width 76 height 8
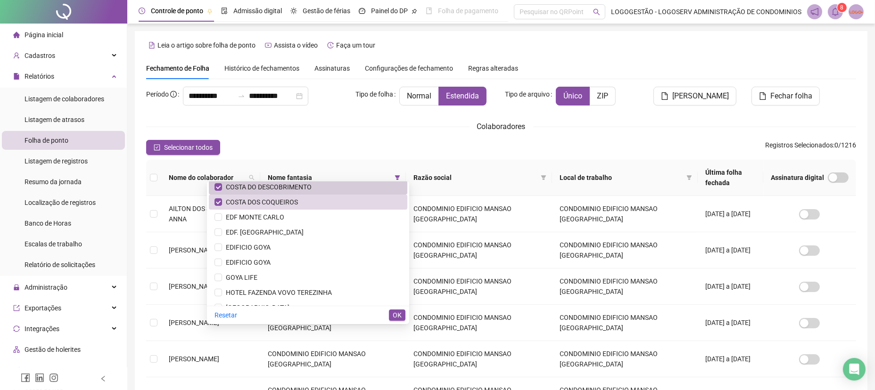
click at [311, 183] on span "COSTA DO DESCOBRIMENTO" at bounding box center [267, 187] width 90 height 8
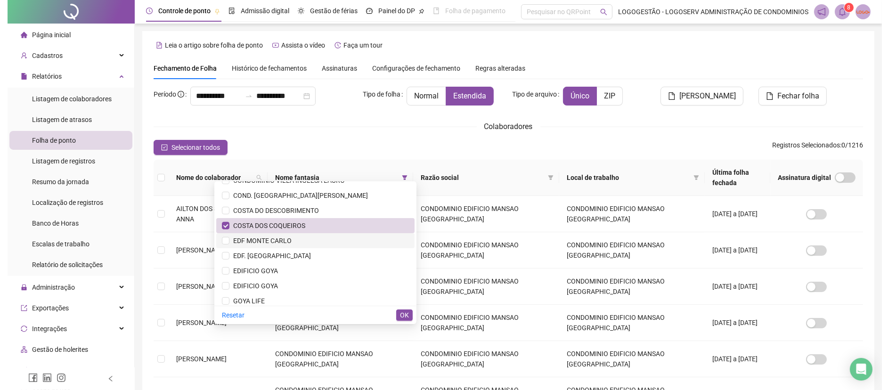
scroll to position [408, 0]
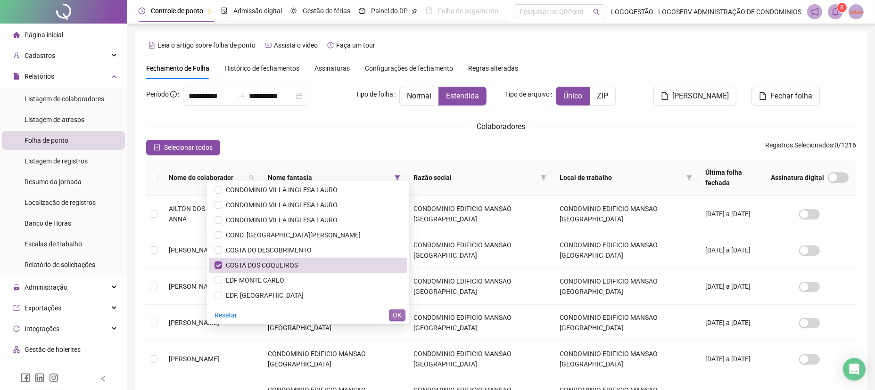
click at [395, 314] on span "OK" at bounding box center [397, 315] width 9 height 10
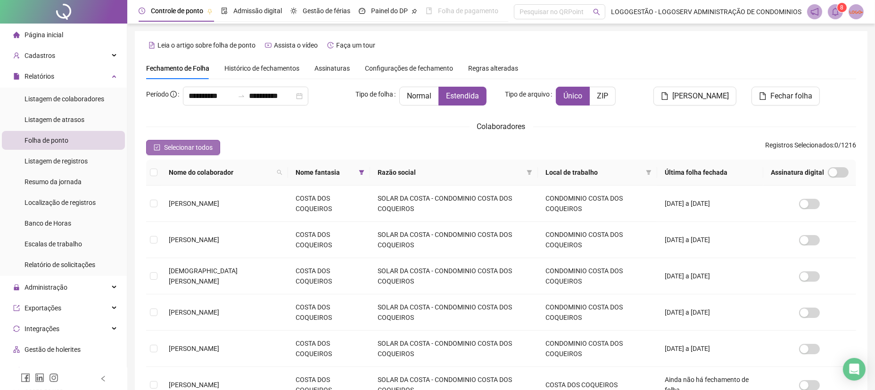
click at [196, 143] on span "Selecionar todos" at bounding box center [188, 147] width 49 height 10
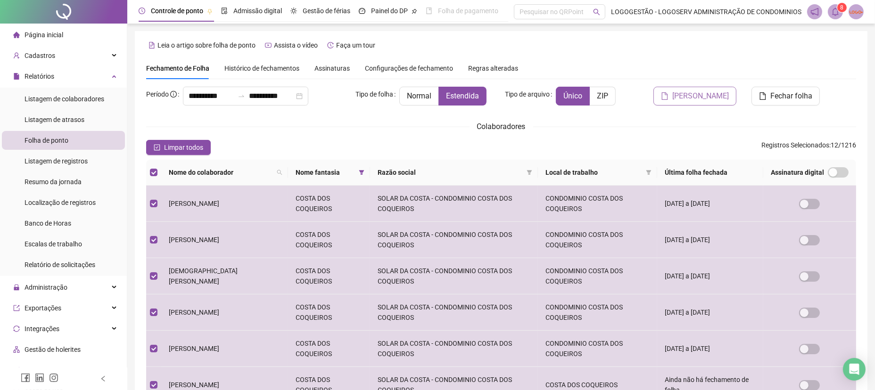
click at [687, 100] on span "[PERSON_NAME]" at bounding box center [700, 95] width 57 height 11
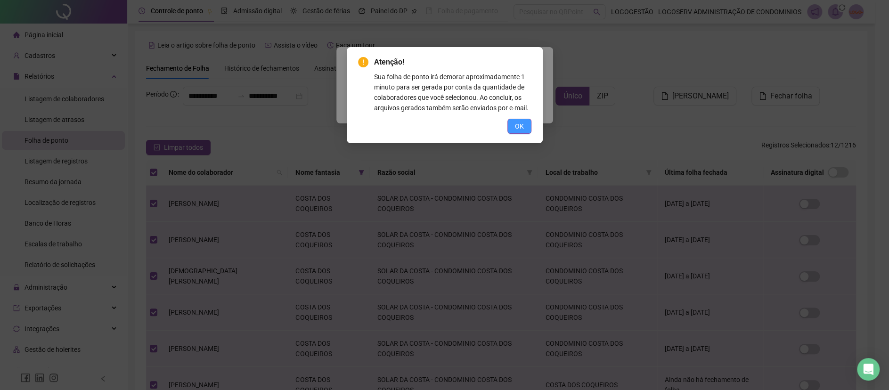
drag, startPoint x: 508, startPoint y: 135, endPoint x: 511, endPoint y: 131, distance: 5.3
click at [509, 131] on div "Atenção! Sua folha de ponto irá demorar aproximadamente 1 minuto para ser gerad…" at bounding box center [445, 95] width 196 height 96
click at [512, 130] on button "OK" at bounding box center [519, 126] width 24 height 15
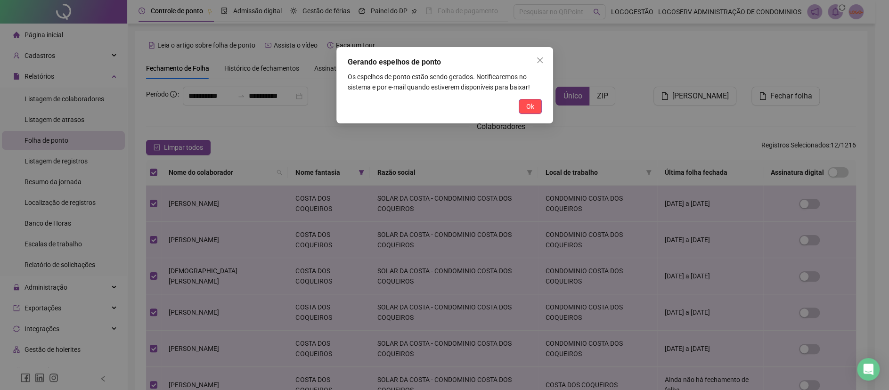
click at [530, 111] on span "Ok" at bounding box center [530, 106] width 8 height 10
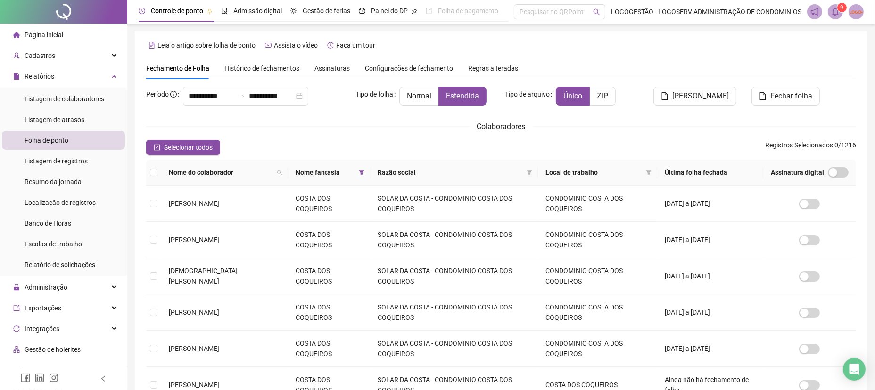
click at [836, 15] on icon "bell" at bounding box center [835, 12] width 7 height 8
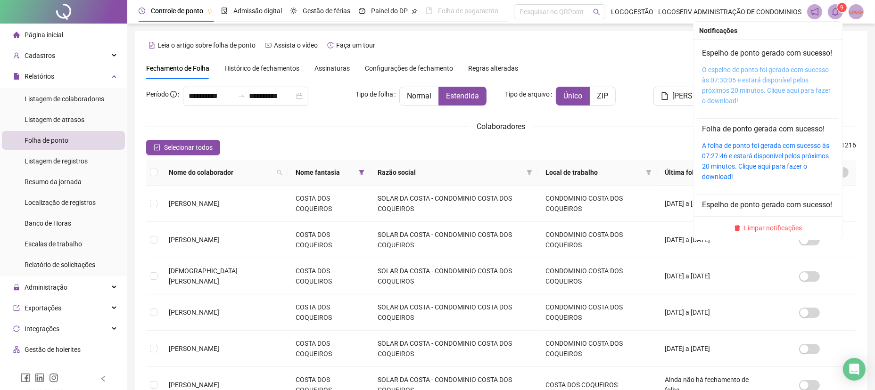
click at [776, 105] on link "O espelho de ponto foi gerado com sucesso às 07:30:05 e estará disponível pelos…" at bounding box center [766, 85] width 129 height 39
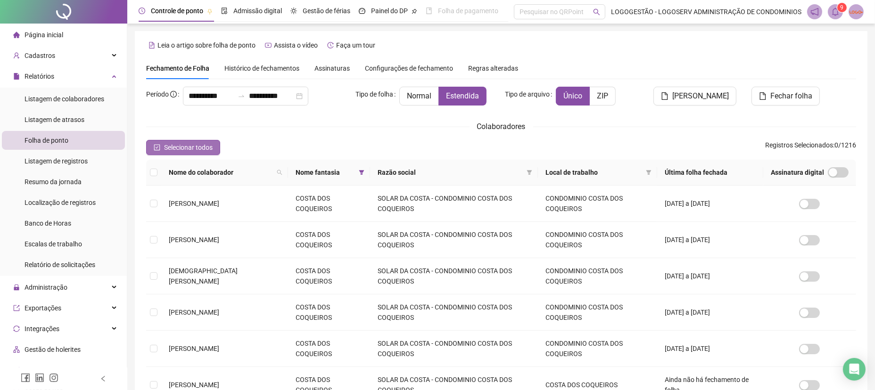
click at [211, 148] on span "Selecionar todos" at bounding box center [188, 147] width 49 height 10
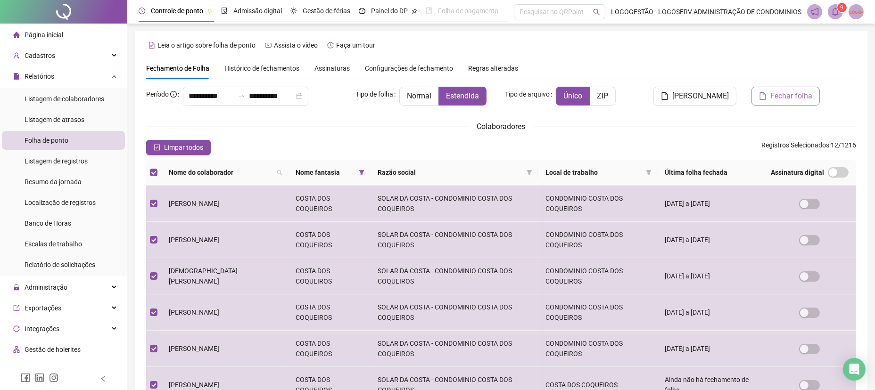
click at [778, 90] on span "Fechar folha" at bounding box center [791, 95] width 42 height 11
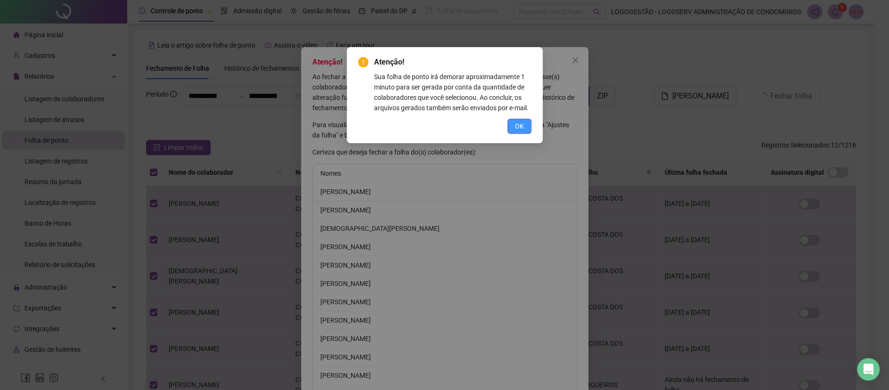
click at [508, 123] on button "OK" at bounding box center [519, 126] width 24 height 15
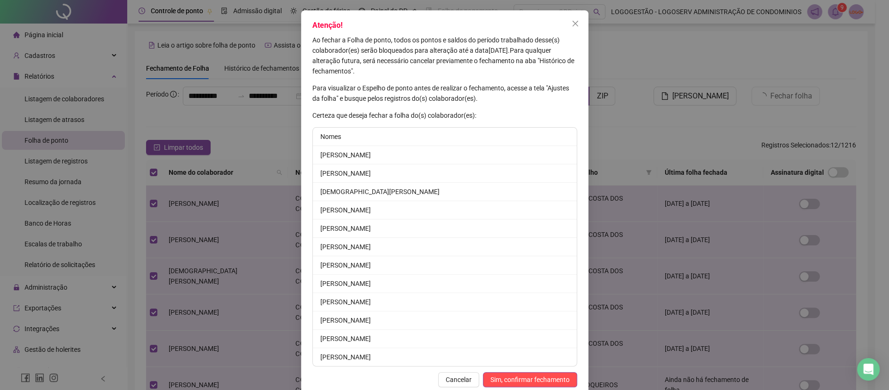
scroll to position [54, 0]
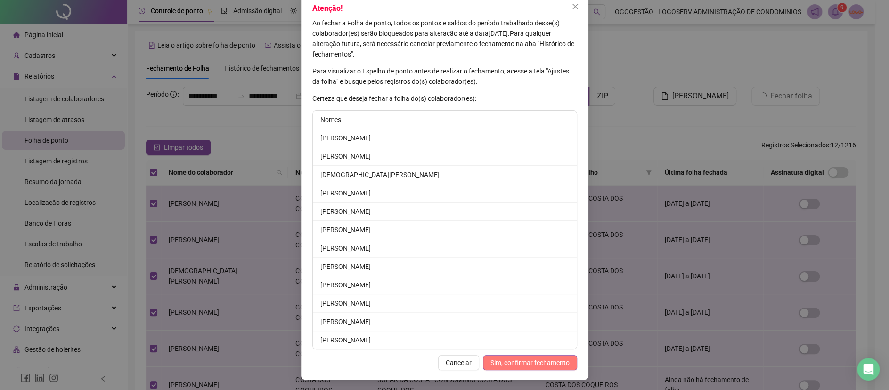
click at [526, 361] on span "Sim, confirmar fechamento" at bounding box center [530, 363] width 79 height 10
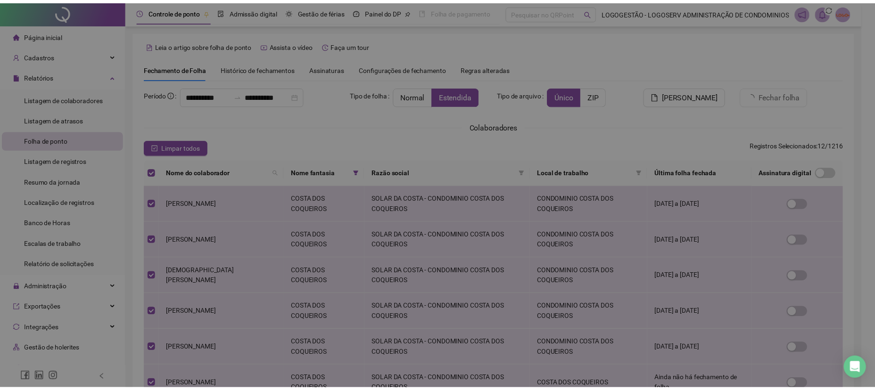
scroll to position [8, 0]
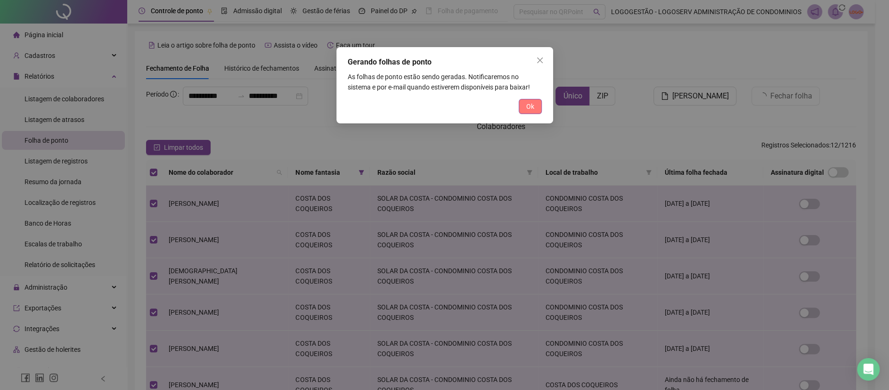
click at [528, 107] on span "Ok" at bounding box center [530, 106] width 8 height 10
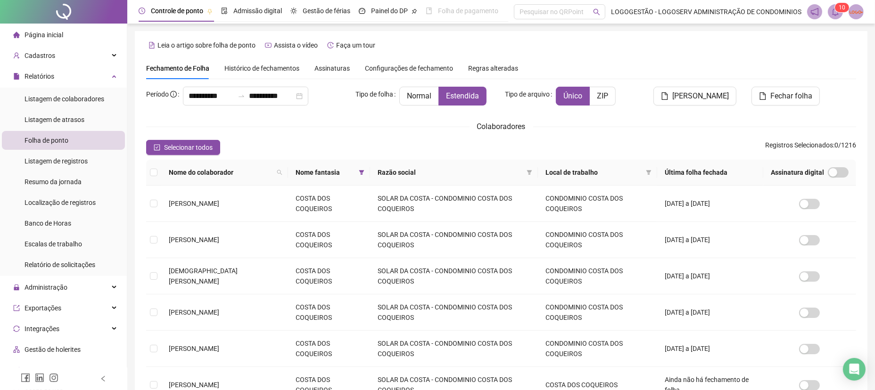
click at [835, 12] on icon "bell" at bounding box center [835, 12] width 8 height 8
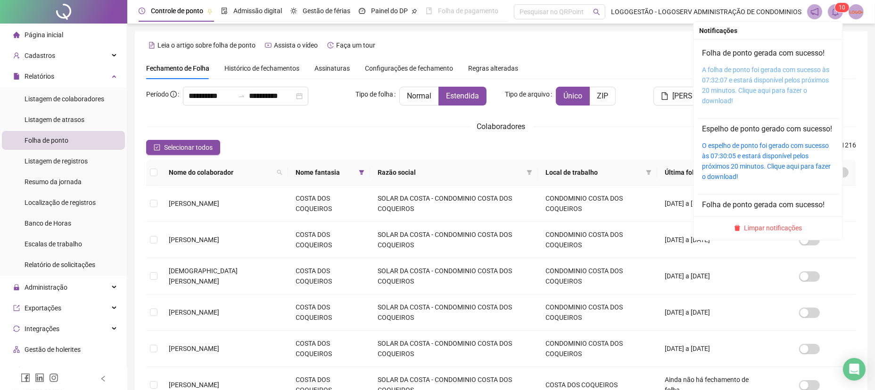
click at [744, 89] on link "A folha de ponto foi gerada com sucesso às 07:32:07 e estará disponível pelos p…" at bounding box center [765, 85] width 127 height 39
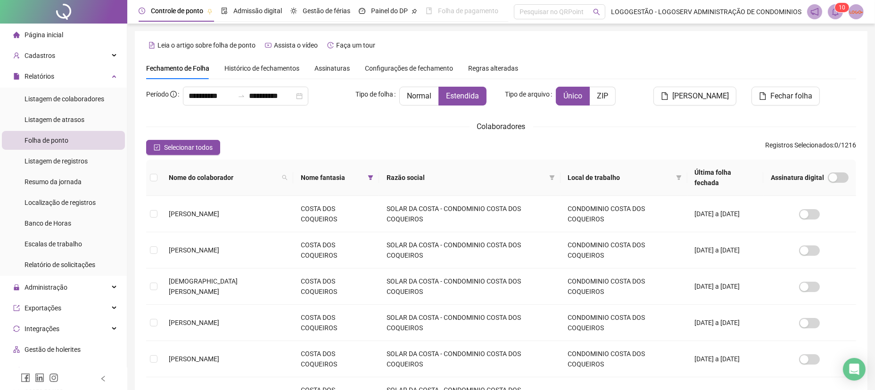
click at [368, 172] on div "Nome fantasia" at bounding box center [336, 177] width 71 height 10
click at [373, 175] on icon "filter" at bounding box center [371, 178] width 6 height 6
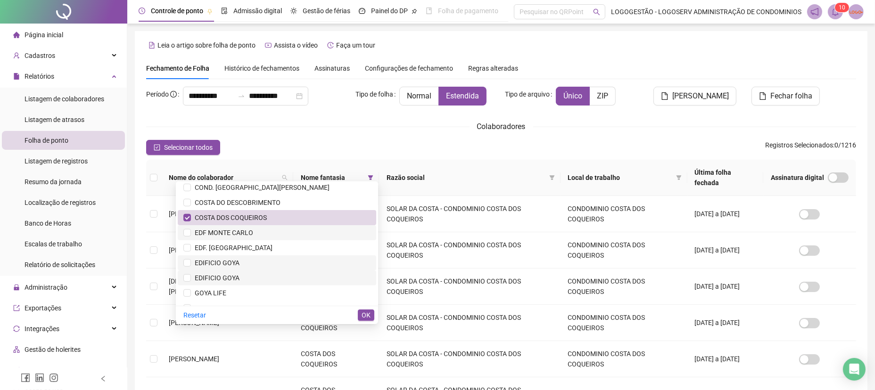
scroll to position [440, 0]
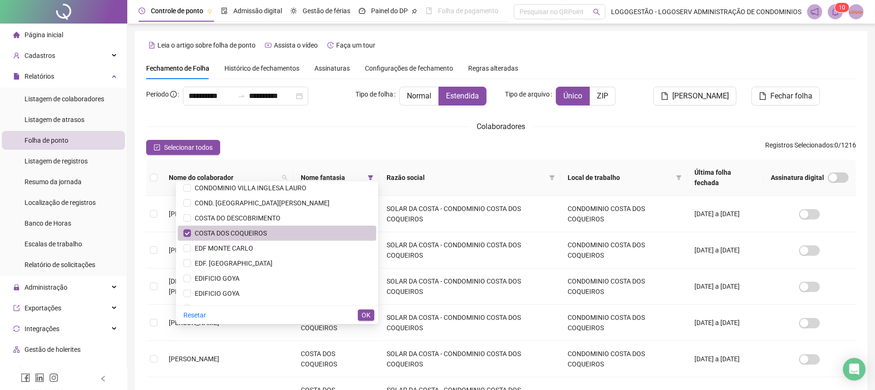
click at [267, 231] on span "COSTA DOS COQUEIROS" at bounding box center [229, 233] width 76 height 8
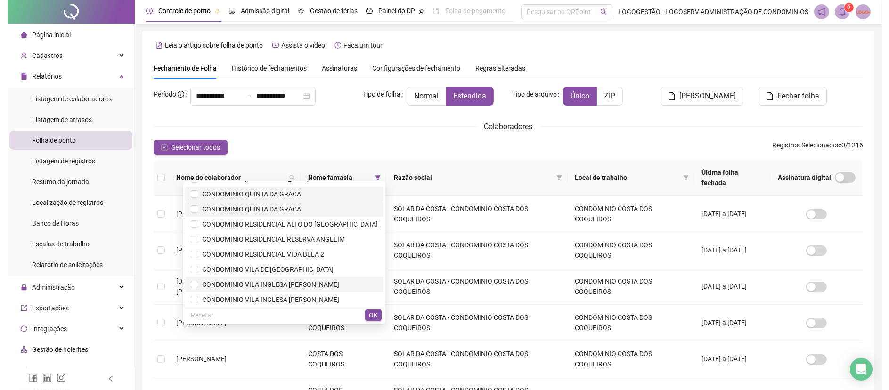
scroll to position [222, 0]
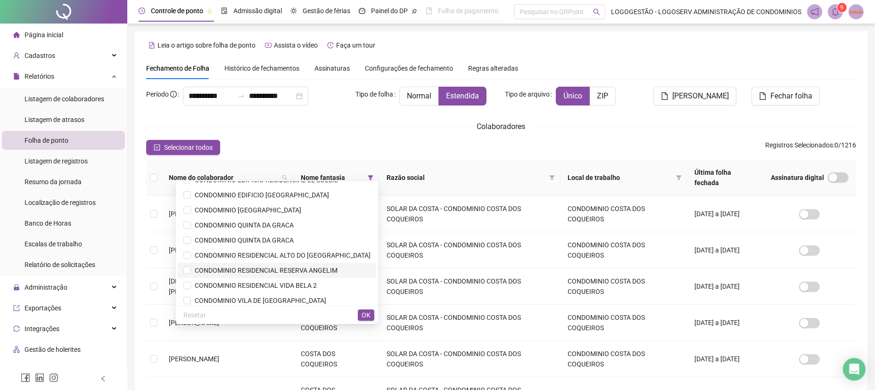
click at [302, 270] on span "CONDOMINIO RESIDENCIAL RESERVA ANGELIM" at bounding box center [264, 271] width 147 height 8
click at [364, 313] on span "OK" at bounding box center [365, 315] width 9 height 10
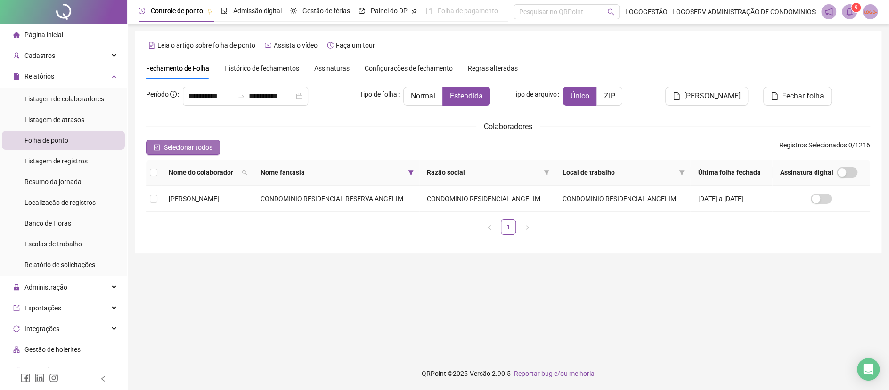
click at [211, 152] on span "Selecionar todos" at bounding box center [188, 147] width 49 height 10
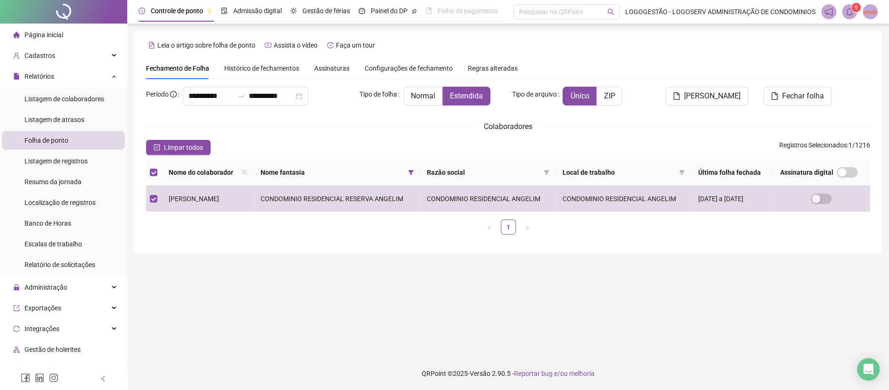
drag, startPoint x: 717, startPoint y: 96, endPoint x: 698, endPoint y: 113, distance: 25.7
click at [713, 99] on span "Gerar espelho" at bounding box center [712, 95] width 57 height 11
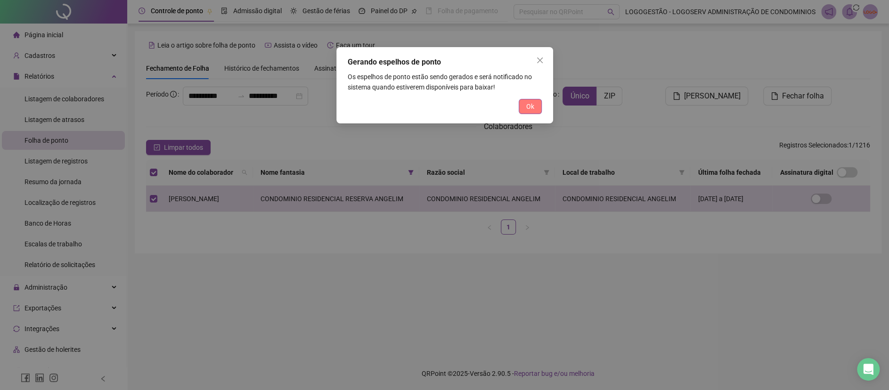
click at [527, 106] on span "Ok" at bounding box center [530, 106] width 8 height 10
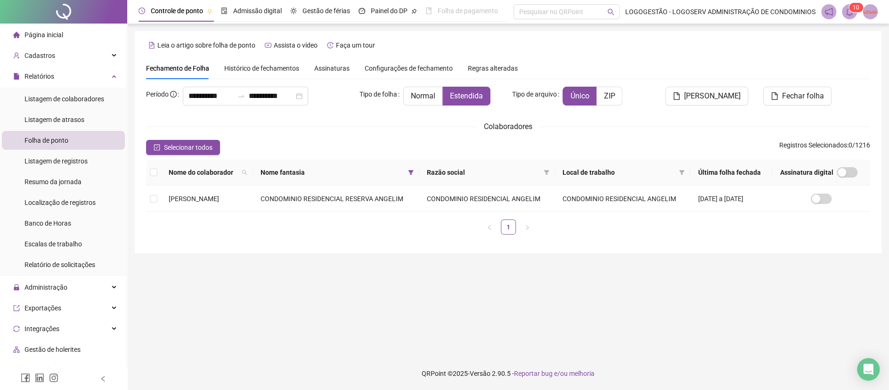
click at [853, 11] on span "1" at bounding box center [854, 7] width 3 height 7
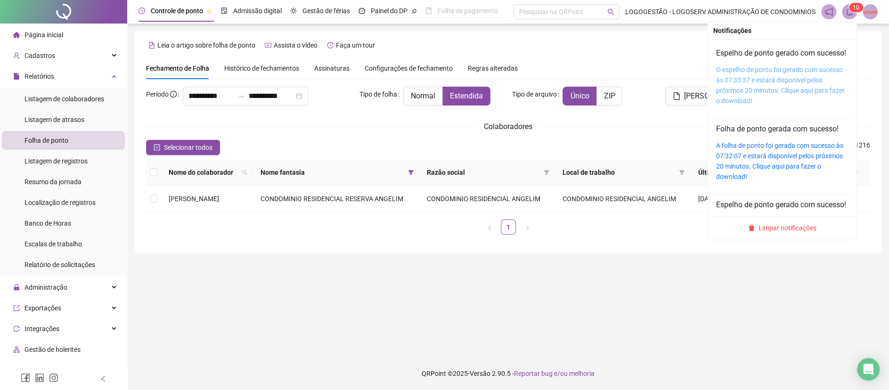
click at [796, 98] on link "O espelho de ponto foi gerado com sucesso às 07:33:37 e estará disponível pelos…" at bounding box center [780, 85] width 129 height 39
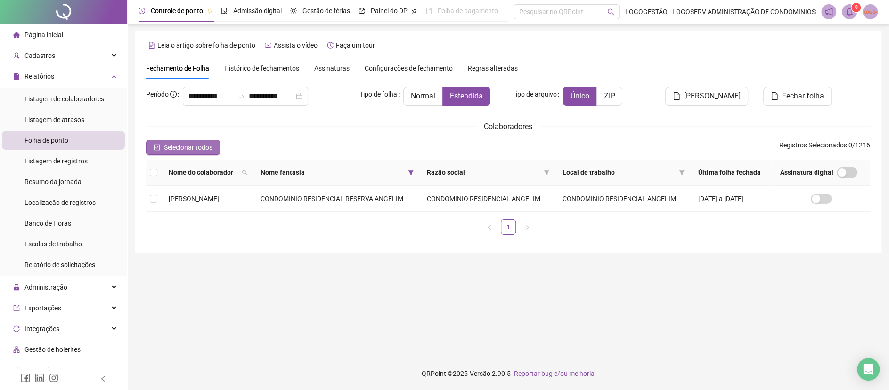
click at [197, 146] on span "Selecionar todos" at bounding box center [188, 147] width 49 height 10
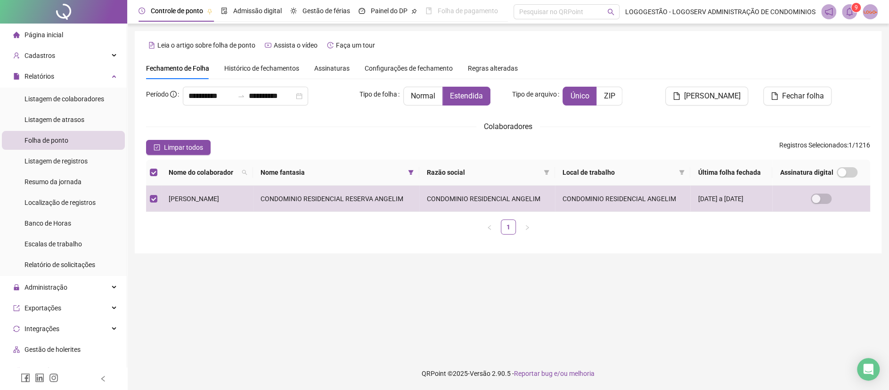
click at [802, 85] on div "**********" at bounding box center [508, 149] width 724 height 185
click at [794, 100] on span "Fechar folha" at bounding box center [803, 95] width 42 height 11
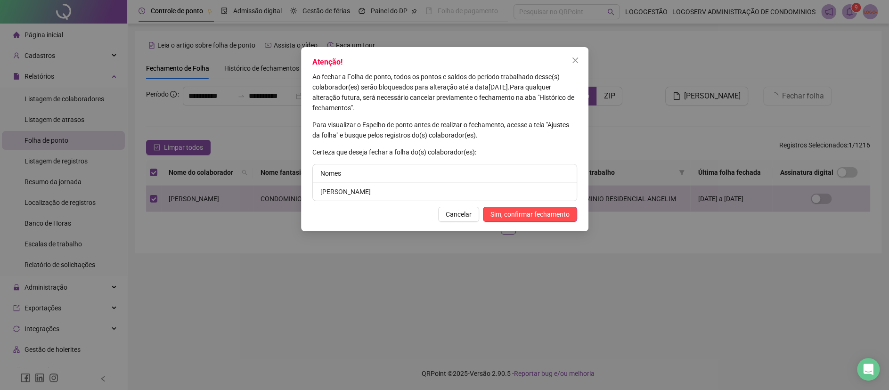
click at [547, 223] on div "Atenção! Ao fechar a Folha de ponto, todos os pontos e saldos do período trabal…" at bounding box center [444, 139] width 287 height 184
click at [548, 217] on span "Sim, confirmar fechamento" at bounding box center [530, 214] width 79 height 10
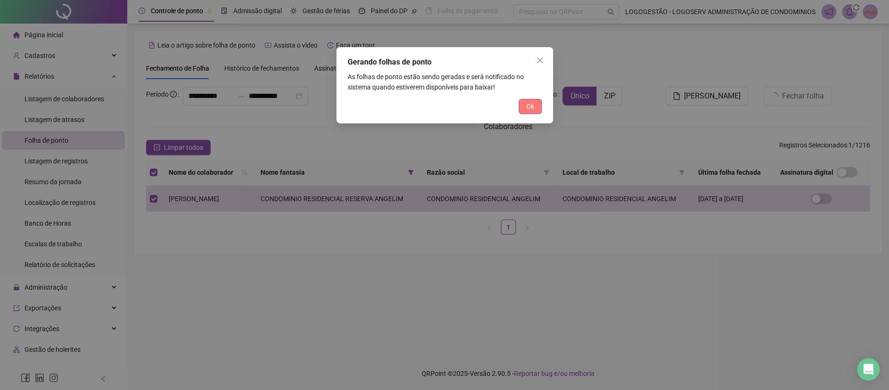
click at [534, 106] on button "Ok" at bounding box center [530, 106] width 23 height 15
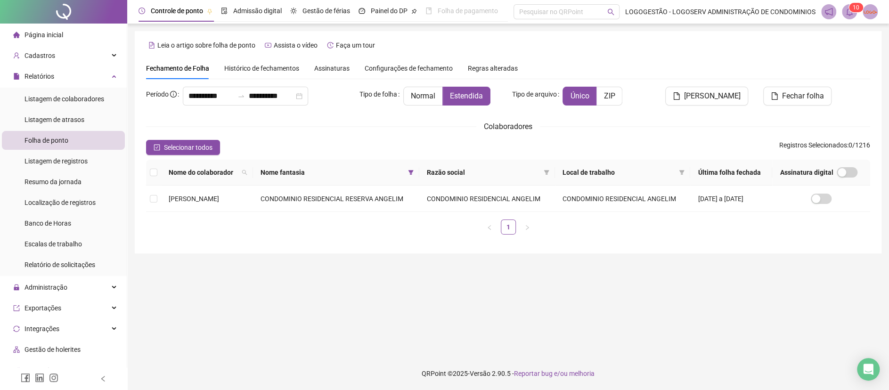
click at [849, 12] on icon "bell" at bounding box center [849, 12] width 8 height 8
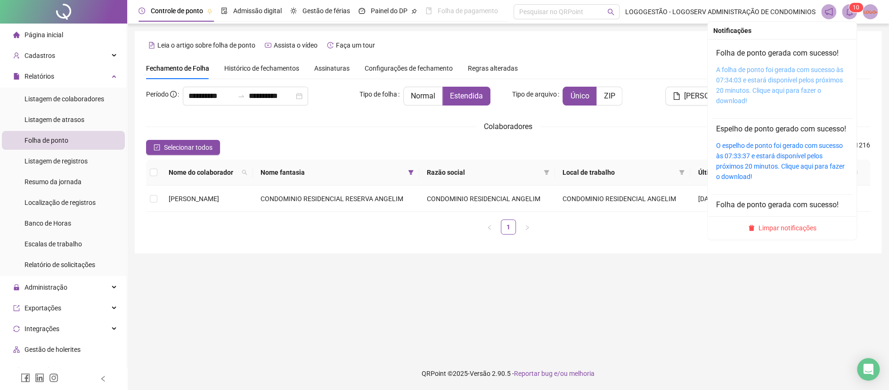
click at [792, 81] on link "A folha de ponto foi gerada com sucesso às 07:34:03 e estará disponível pelos p…" at bounding box center [779, 85] width 127 height 39
click at [785, 88] on link "A folha de ponto foi gerada com sucesso às 07:34:03 e estará disponível pelos p…" at bounding box center [779, 85] width 127 height 39
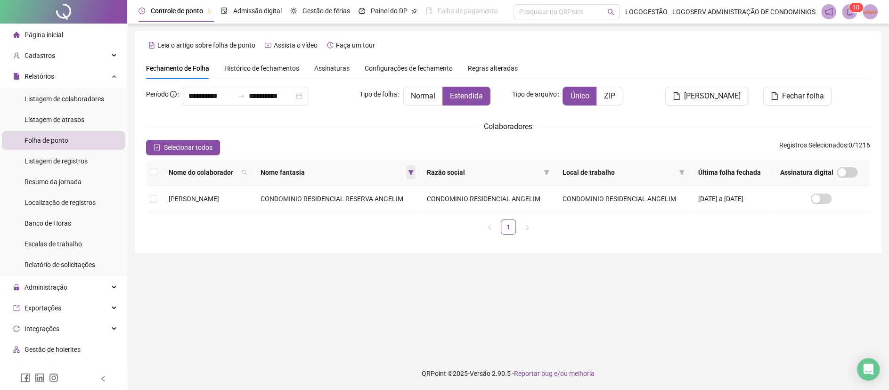
click at [412, 171] on icon "filter" at bounding box center [411, 172] width 5 height 5
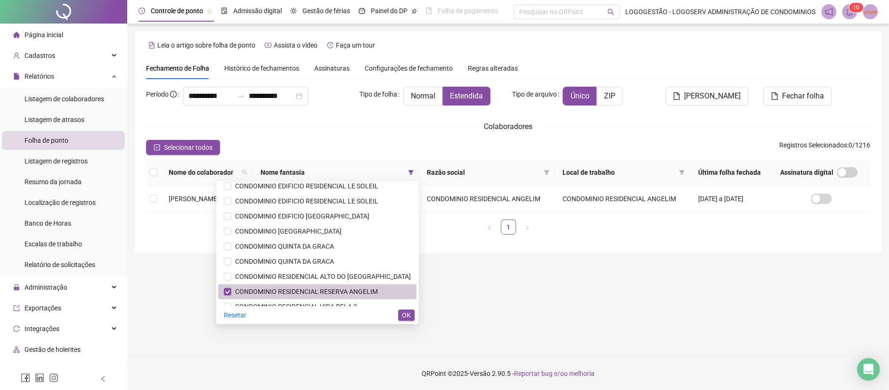
click at [336, 292] on span "CONDOMINIO RESIDENCIAL RESERVA ANGELIM" at bounding box center [304, 292] width 147 height 8
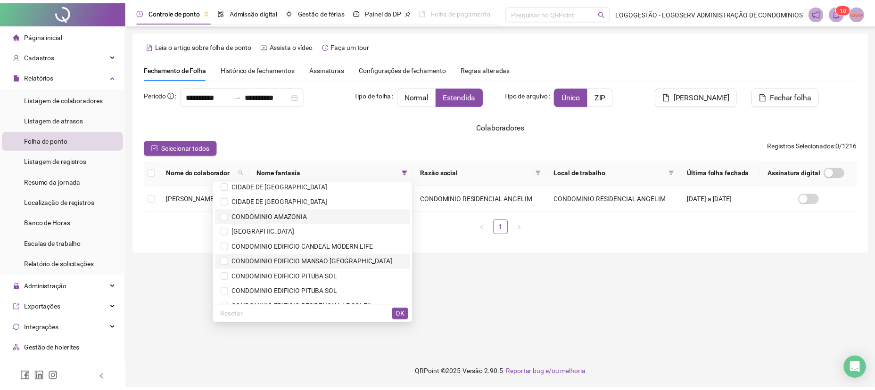
scroll to position [94, 0]
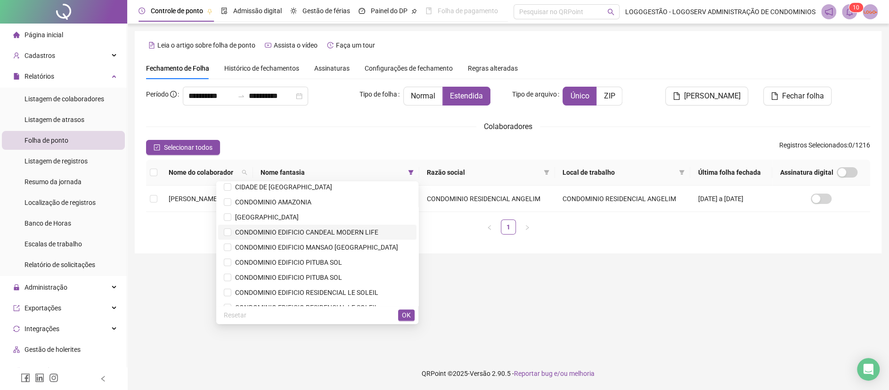
click at [355, 226] on li "CONDOMINIO EDIFICIO CANDEAL MODERN LIFE" at bounding box center [317, 232] width 198 height 15
click at [402, 316] on span "OK" at bounding box center [406, 315] width 9 height 10
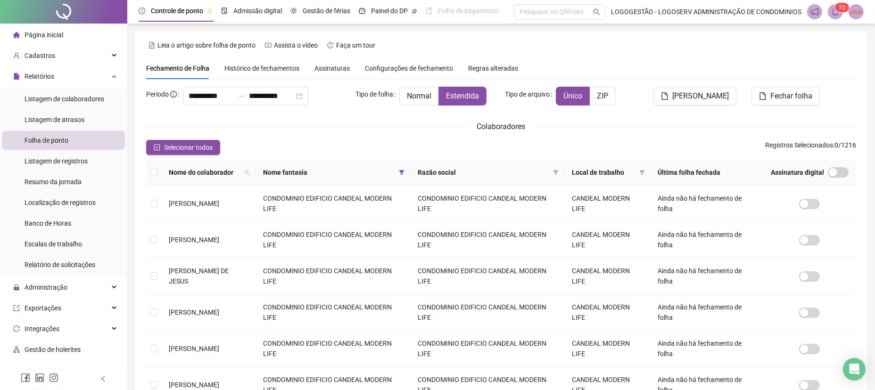
drag, startPoint x: 168, startPoint y: 144, endPoint x: 209, endPoint y: 154, distance: 42.5
click at [168, 144] on span "Selecionar todos" at bounding box center [188, 147] width 49 height 10
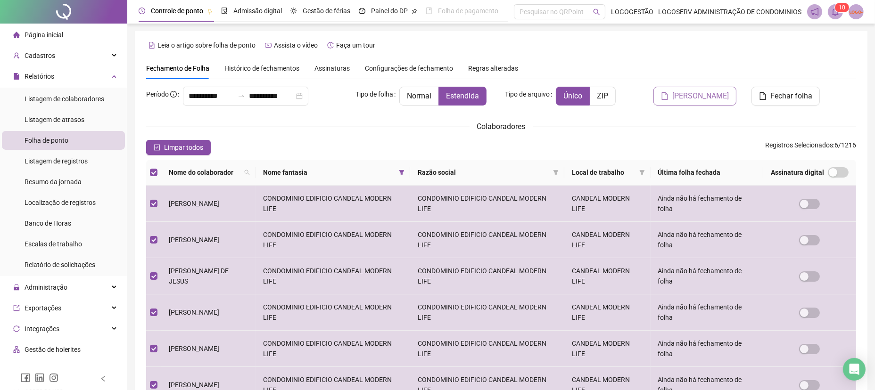
click at [680, 99] on button "Gerar espelho" at bounding box center [694, 96] width 83 height 19
click at [680, 99] on body "**********" at bounding box center [437, 195] width 875 height 390
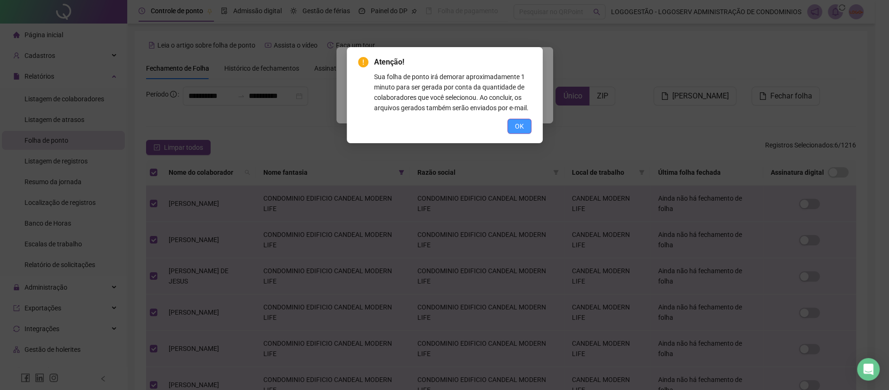
click at [528, 125] on button "OK" at bounding box center [519, 126] width 24 height 15
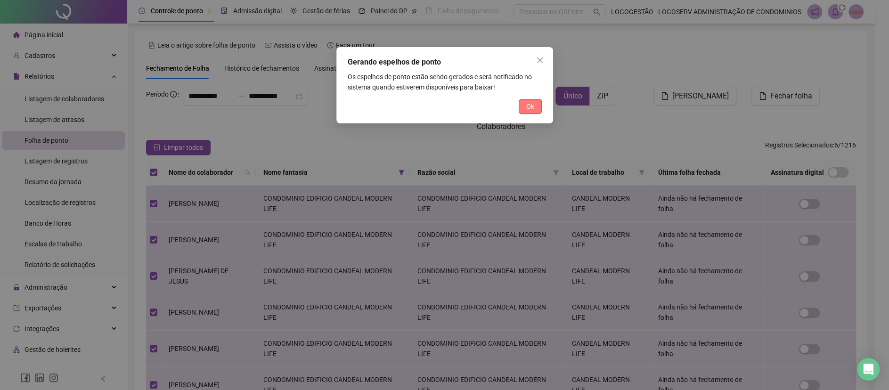
click at [532, 111] on span "Ok" at bounding box center [530, 106] width 8 height 10
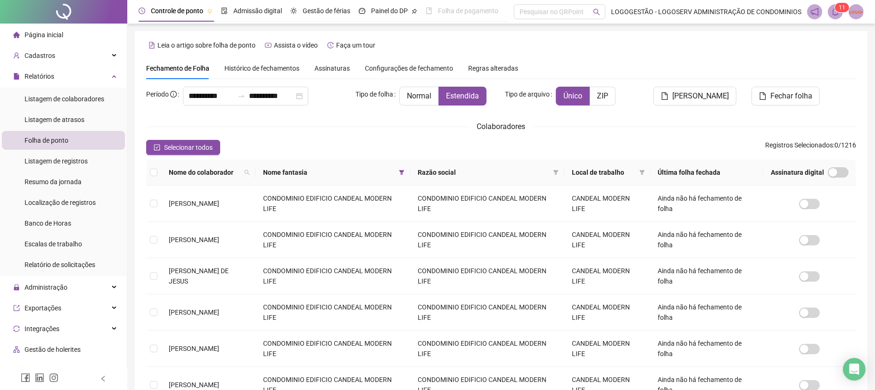
click at [837, 18] on span at bounding box center [834, 11] width 15 height 15
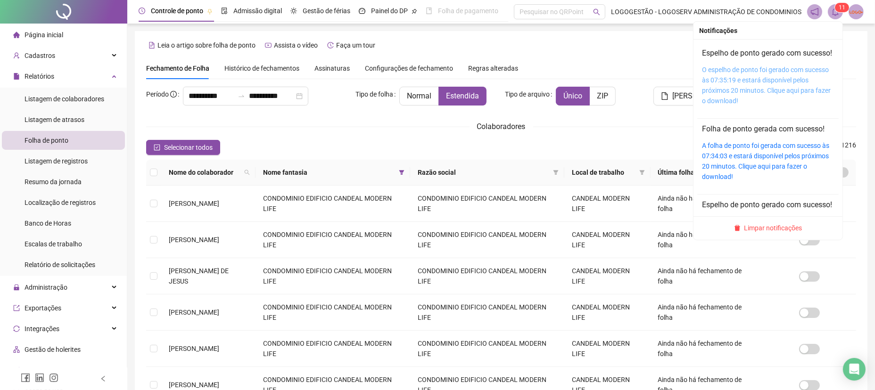
click at [774, 105] on link "O espelho de ponto foi gerado com sucesso às 07:35:19 e estará disponível pelos…" at bounding box center [766, 85] width 129 height 39
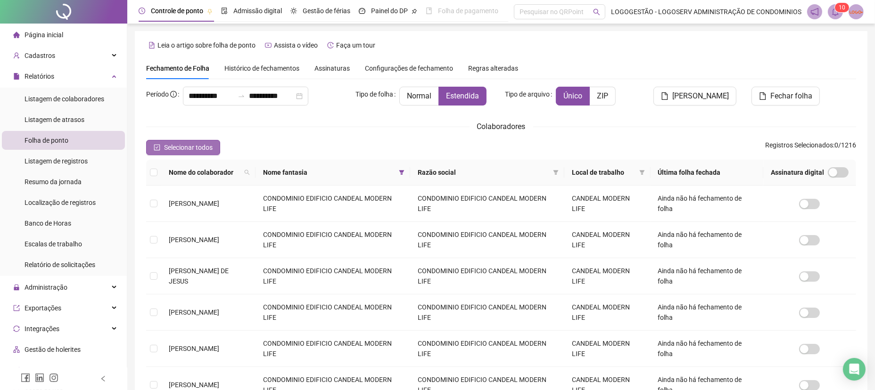
click at [201, 141] on button "Selecionar todos" at bounding box center [183, 147] width 74 height 15
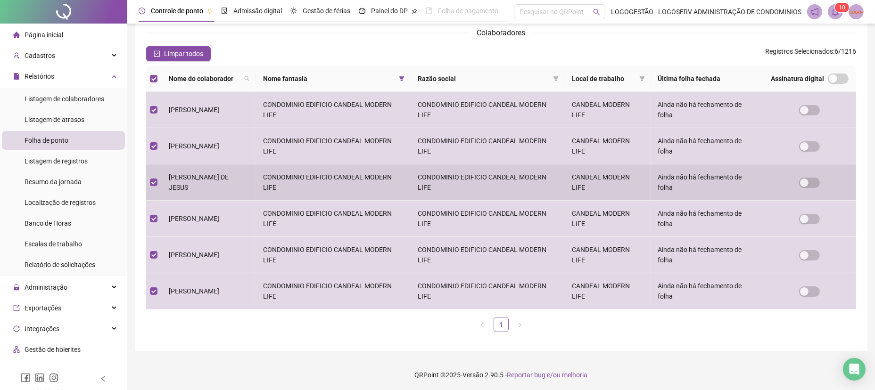
scroll to position [0, 0]
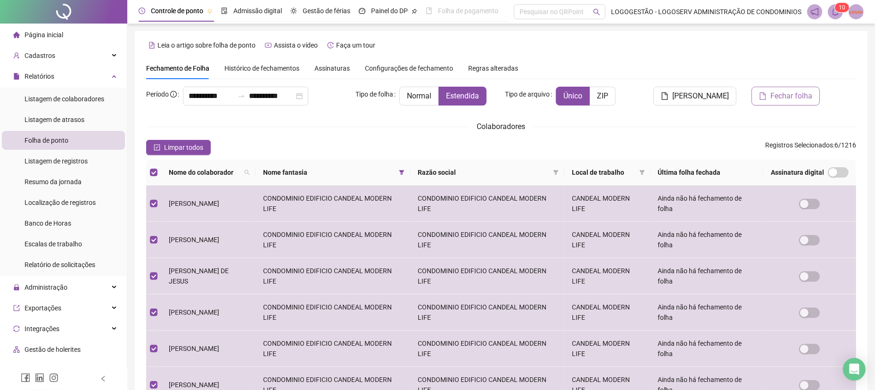
click at [804, 90] on span "Fechar folha" at bounding box center [791, 95] width 42 height 11
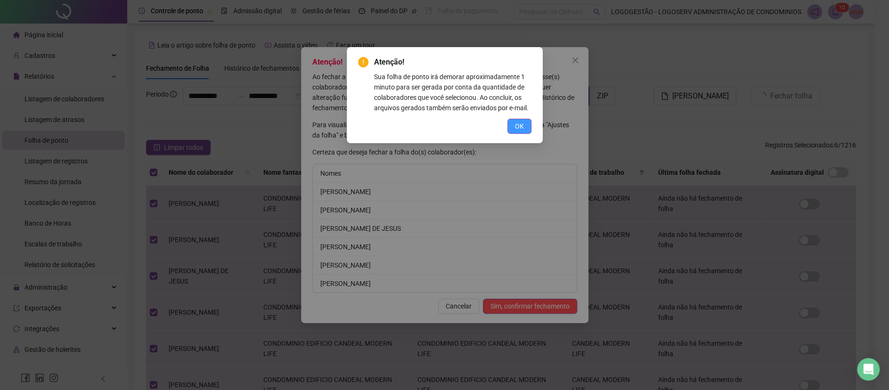
click at [523, 120] on button "OK" at bounding box center [519, 126] width 24 height 15
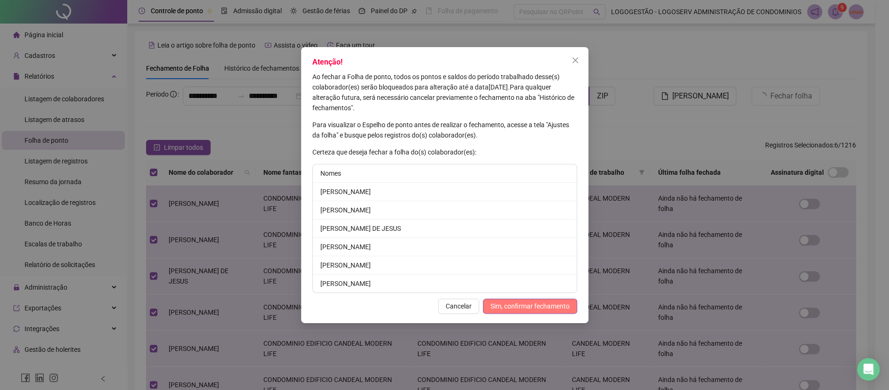
click at [522, 305] on span "Sim, confirmar fechamento" at bounding box center [530, 306] width 79 height 10
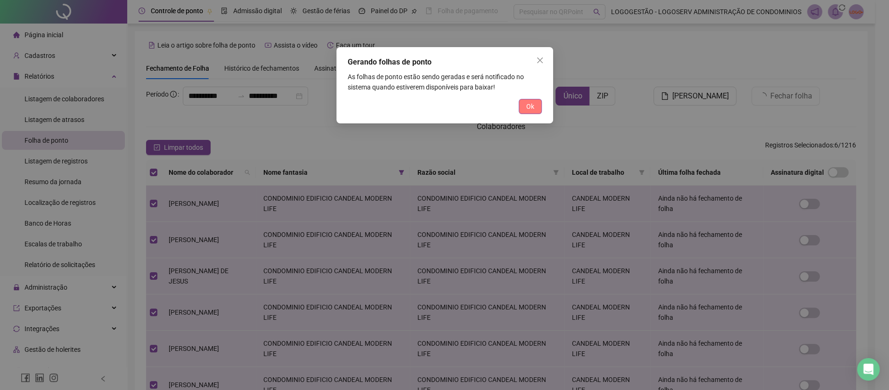
click at [537, 105] on button "Ok" at bounding box center [530, 106] width 23 height 15
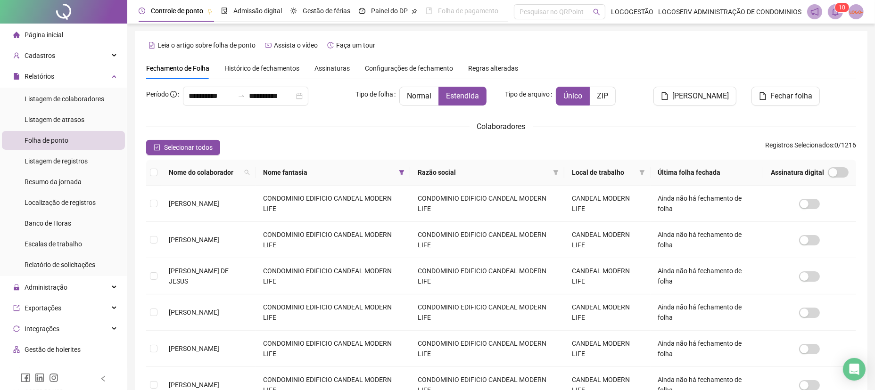
click at [832, 13] on icon "bell" at bounding box center [835, 12] width 7 height 8
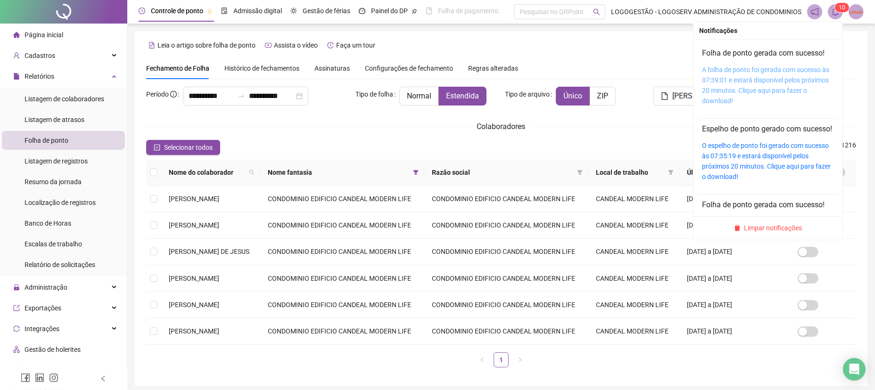
click at [777, 88] on link "A folha de ponto foi gerada com sucesso às 07:39:01 e estará disponível pelos p…" at bounding box center [765, 85] width 127 height 39
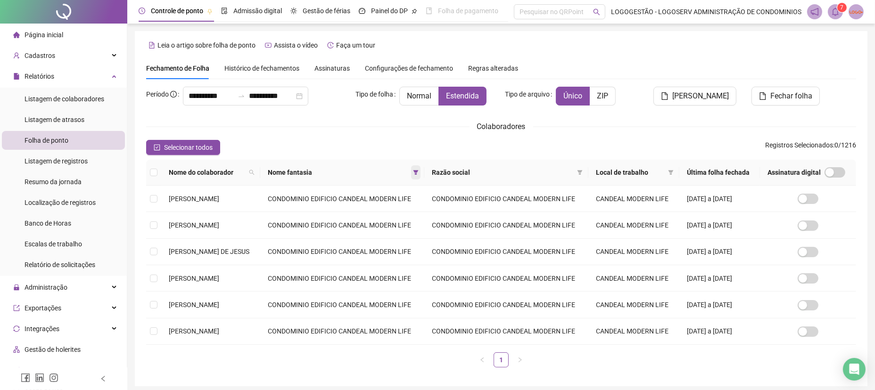
click at [418, 172] on icon "filter" at bounding box center [416, 173] width 6 height 6
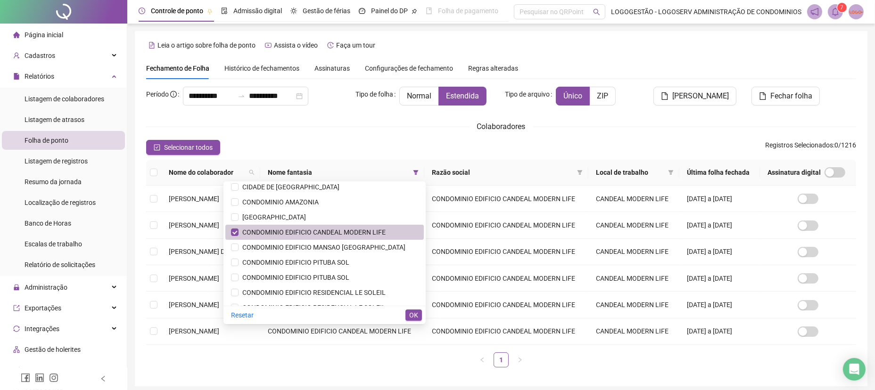
click at [350, 234] on span "CONDOMINIO EDIFICIO CANDEAL MODERN LIFE" at bounding box center [311, 233] width 147 height 8
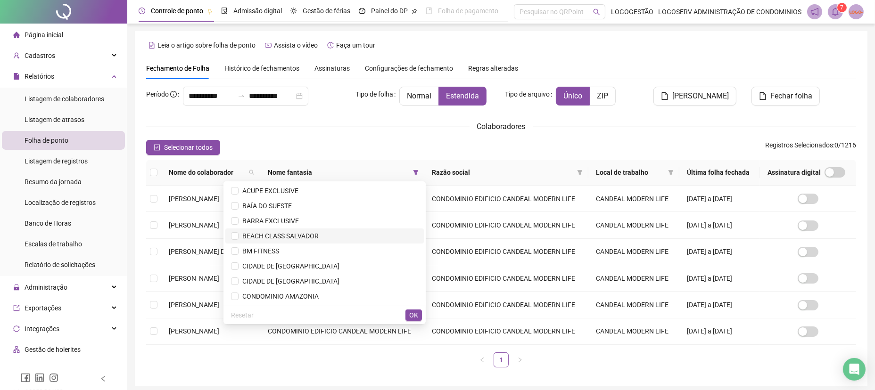
click at [352, 234] on span "BEACH CLASS SALVADOR" at bounding box center [324, 236] width 187 height 10
click at [409, 313] on span "OK" at bounding box center [413, 315] width 9 height 10
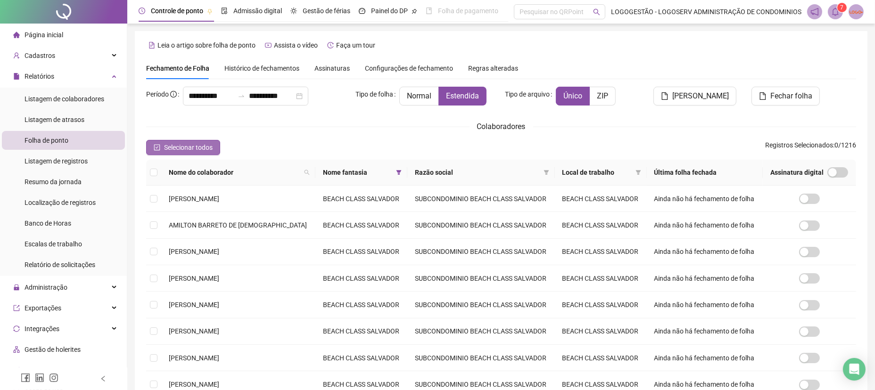
drag, startPoint x: 188, startPoint y: 143, endPoint x: 197, endPoint y: 145, distance: 10.0
click at [187, 143] on span "Selecionar todos" at bounding box center [188, 147] width 49 height 10
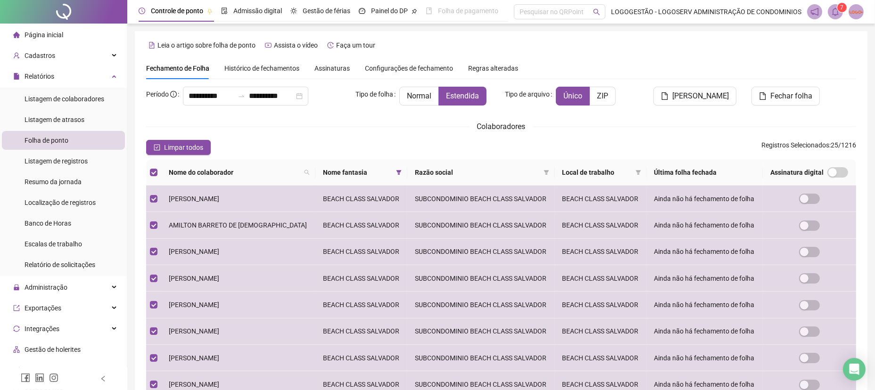
drag, startPoint x: 704, startPoint y: 94, endPoint x: 701, endPoint y: 101, distance: 7.6
click at [701, 97] on span "Gerar espelho" at bounding box center [700, 95] width 57 height 11
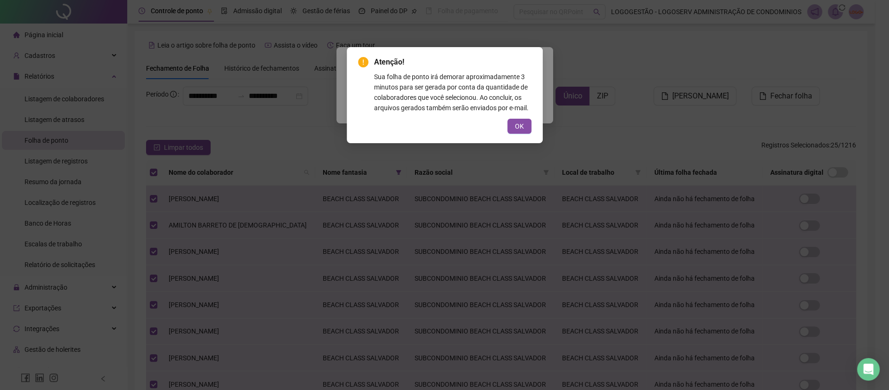
drag, startPoint x: 508, startPoint y: 120, endPoint x: 519, endPoint y: 127, distance: 13.2
click at [511, 122] on button "OK" at bounding box center [519, 126] width 24 height 15
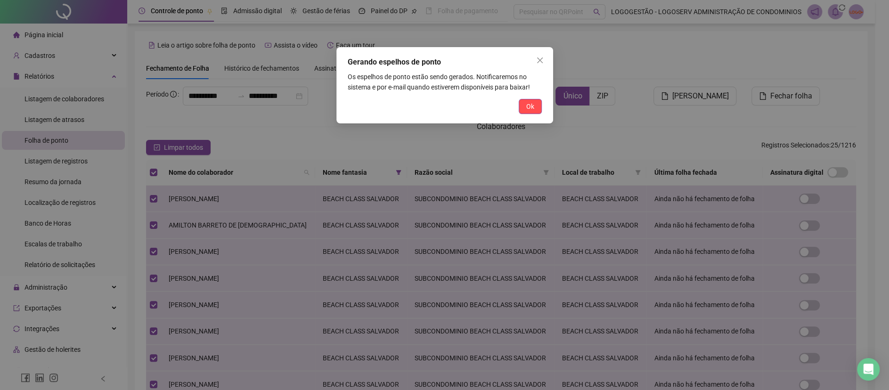
drag, startPoint x: 528, startPoint y: 102, endPoint x: 542, endPoint y: 98, distance: 15.2
click at [530, 100] on button "Ok" at bounding box center [530, 106] width 23 height 15
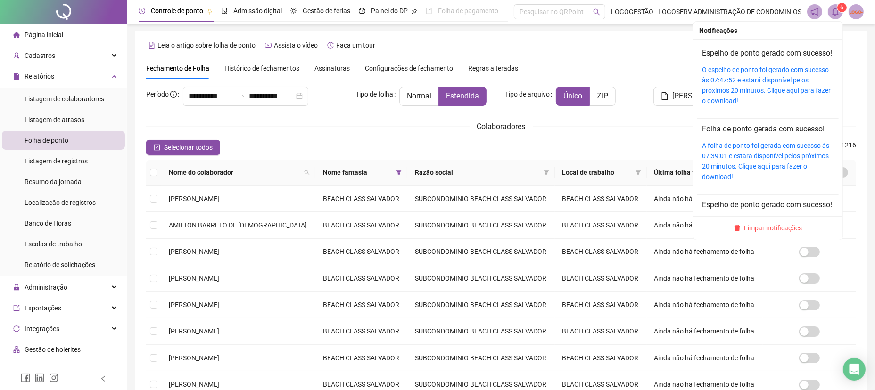
drag, startPoint x: 833, startPoint y: 5, endPoint x: 828, endPoint y: 10, distance: 7.4
click at [832, 6] on span at bounding box center [834, 11] width 15 height 15
click at [778, 99] on link "O espelho de ponto foi gerado com sucesso às 07:47:52 e estará disponível pelos…" at bounding box center [766, 85] width 129 height 39
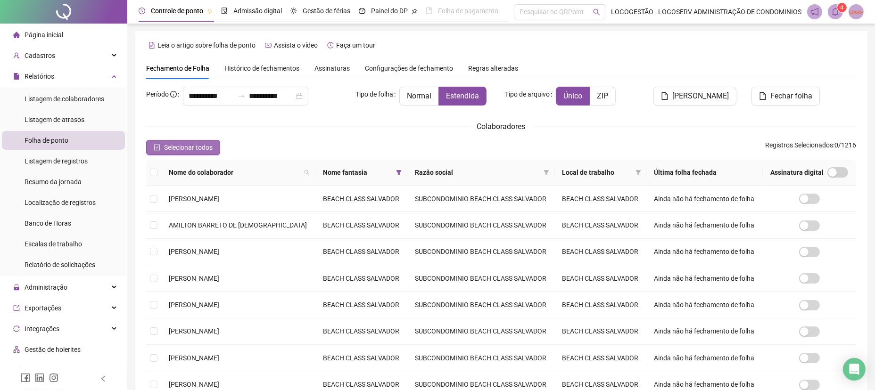
click at [200, 143] on span "Selecionar todos" at bounding box center [188, 147] width 49 height 10
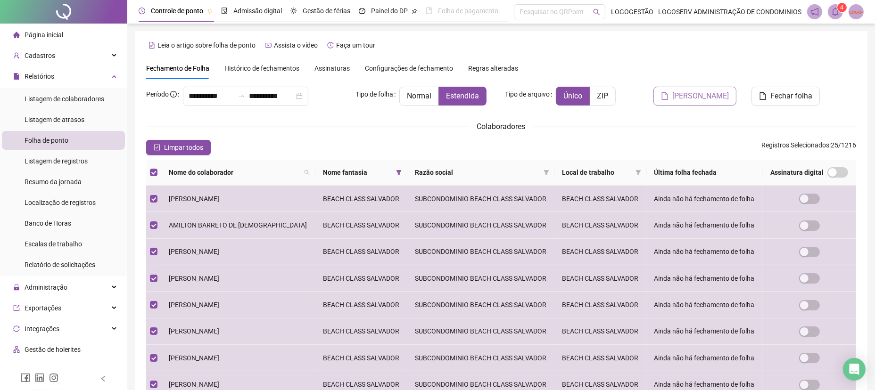
click at [710, 99] on span "Gerar espelho" at bounding box center [700, 95] width 57 height 11
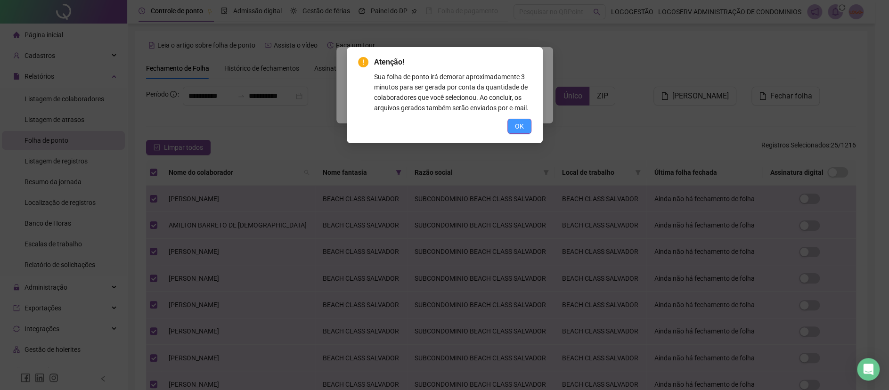
click at [525, 126] on button "OK" at bounding box center [519, 126] width 24 height 15
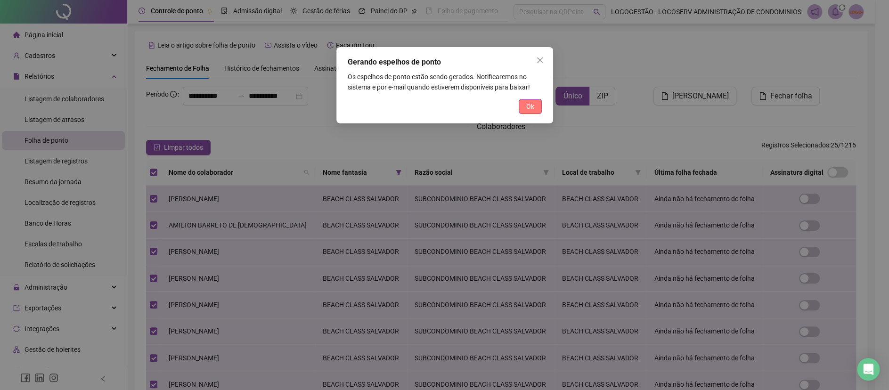
click at [526, 110] on span "Ok" at bounding box center [530, 106] width 8 height 10
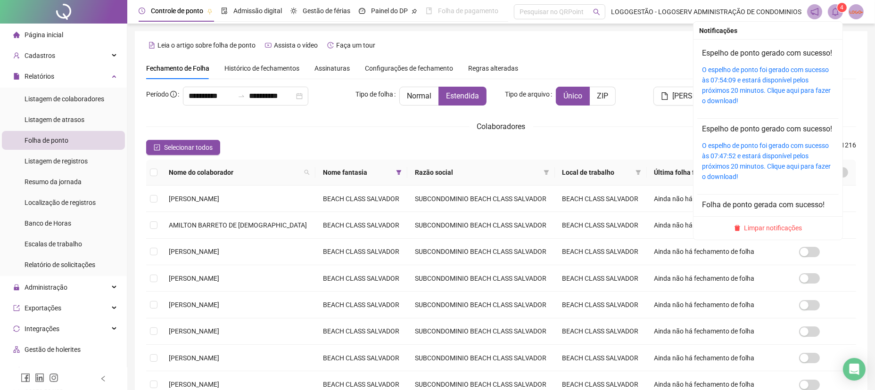
click at [832, 8] on icon "bell" at bounding box center [835, 12] width 8 height 8
click at [777, 98] on link "O espelho de ponto foi gerado com sucesso às 07:54:09 e estará disponível pelos…" at bounding box center [766, 85] width 129 height 39
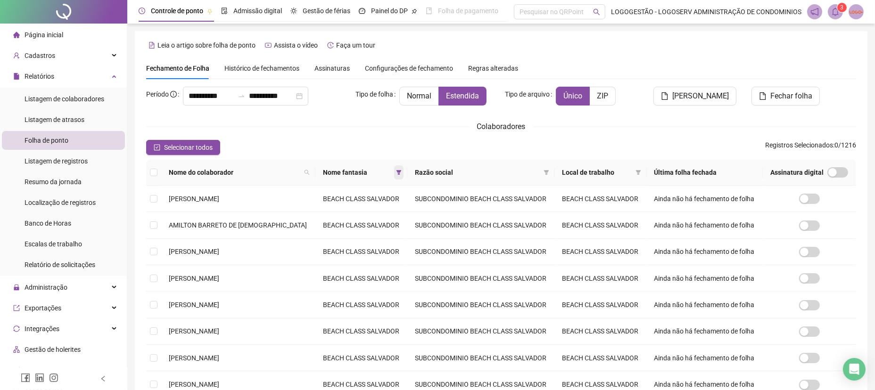
click at [398, 174] on icon "filter" at bounding box center [399, 173] width 6 height 6
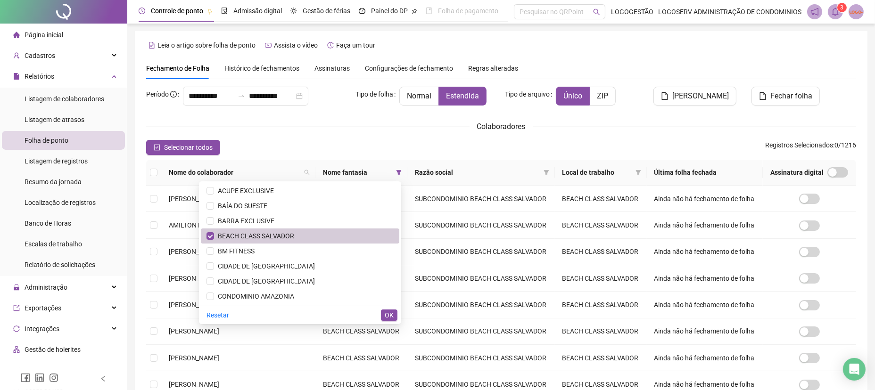
click at [289, 236] on span "BEACH CLASS SALVADOR" at bounding box center [254, 236] width 80 height 8
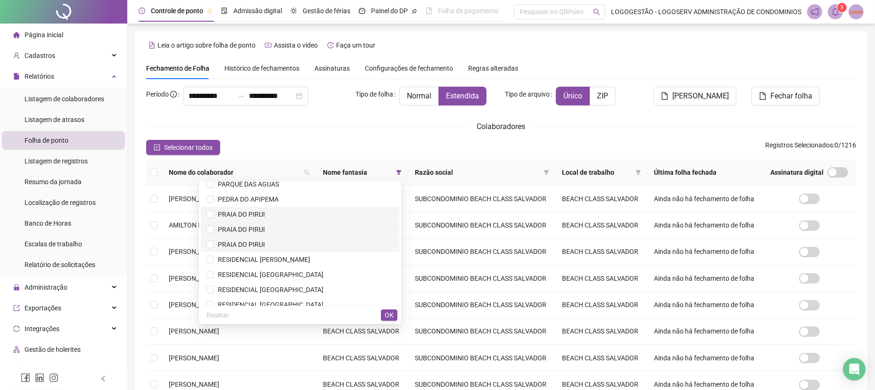
scroll to position [725, 0]
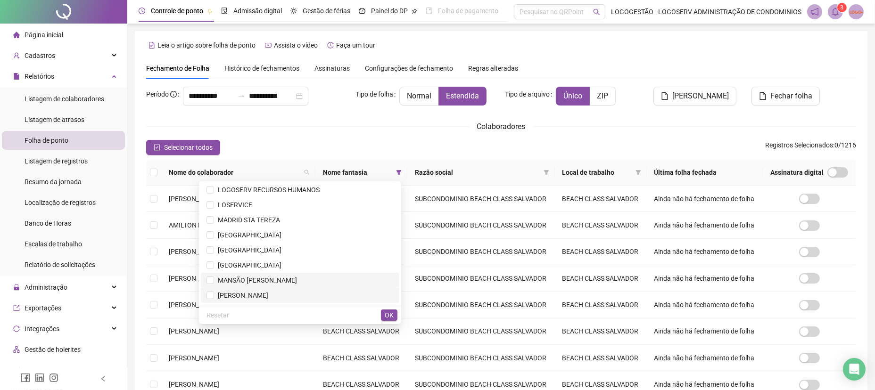
click at [297, 279] on span "MANSÃO ARTUR DE SÁ" at bounding box center [255, 281] width 83 height 8
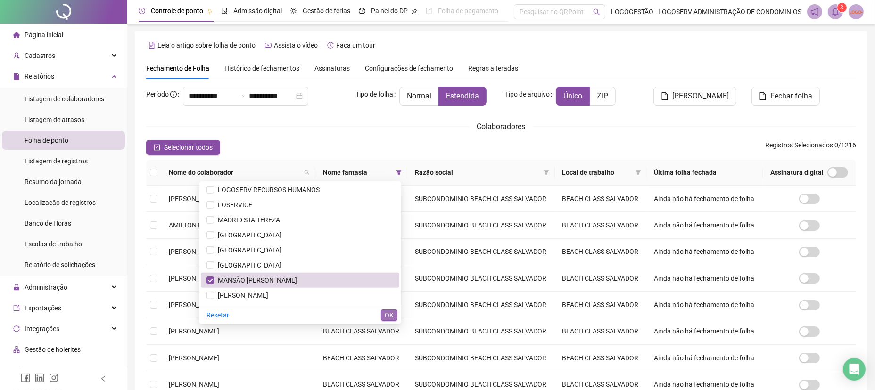
click at [385, 311] on span "OK" at bounding box center [389, 315] width 9 height 10
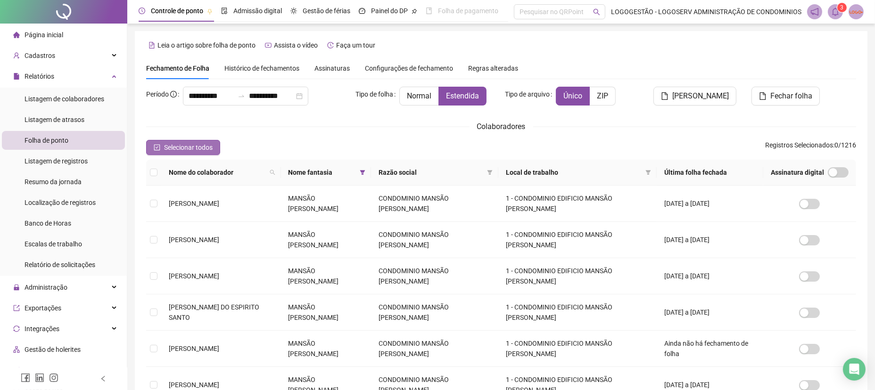
click at [197, 145] on span "Selecionar todos" at bounding box center [188, 147] width 49 height 10
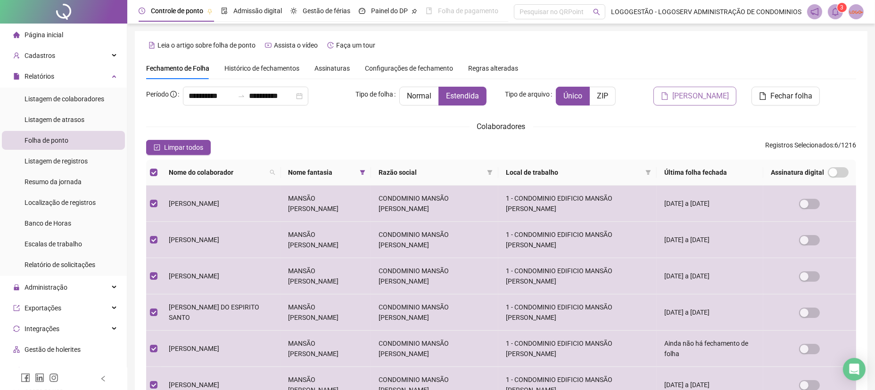
click at [673, 90] on button "Gerar espelho" at bounding box center [694, 96] width 83 height 19
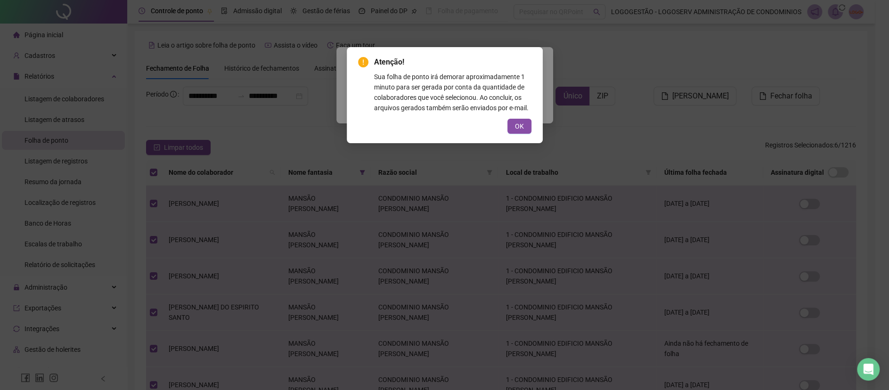
click at [516, 120] on button "OK" at bounding box center [519, 126] width 24 height 15
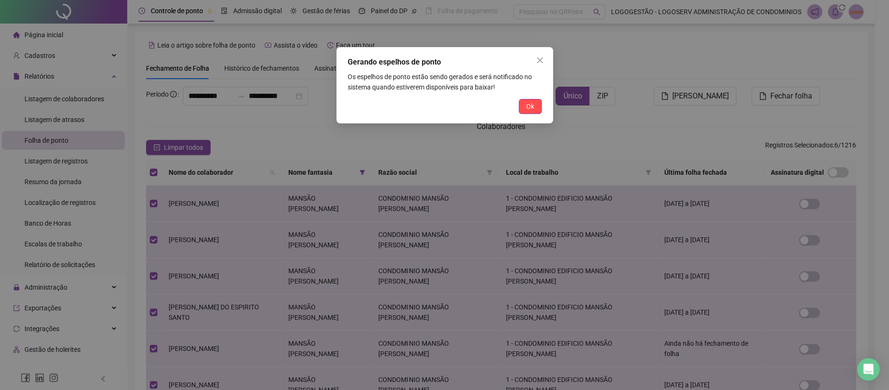
click at [540, 99] on button "Ok" at bounding box center [530, 106] width 23 height 15
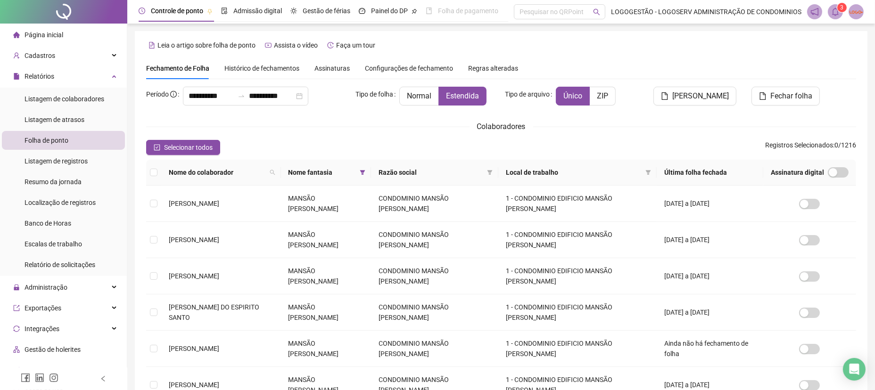
click at [521, 116] on div "**********" at bounding box center [501, 260] width 710 height 347
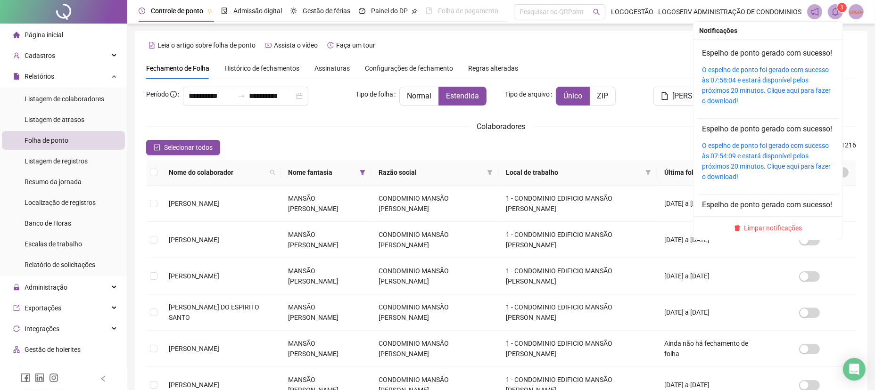
click at [831, 9] on icon "bell" at bounding box center [835, 12] width 8 height 8
click at [767, 97] on link "O espelho de ponto foi gerado com sucesso às 07:58:04 e estará disponível pelos…" at bounding box center [766, 85] width 129 height 39
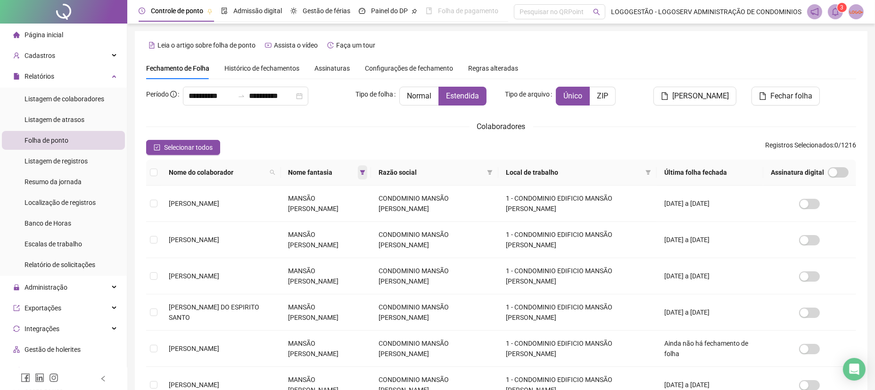
click at [360, 173] on icon "filter" at bounding box center [362, 172] width 5 height 5
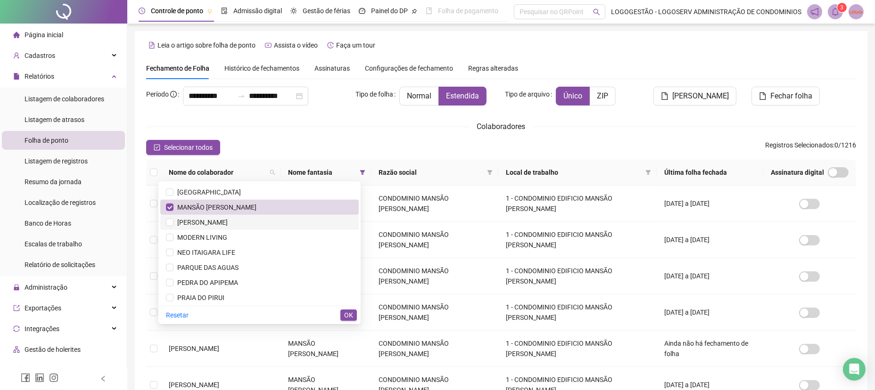
scroll to position [789, 0]
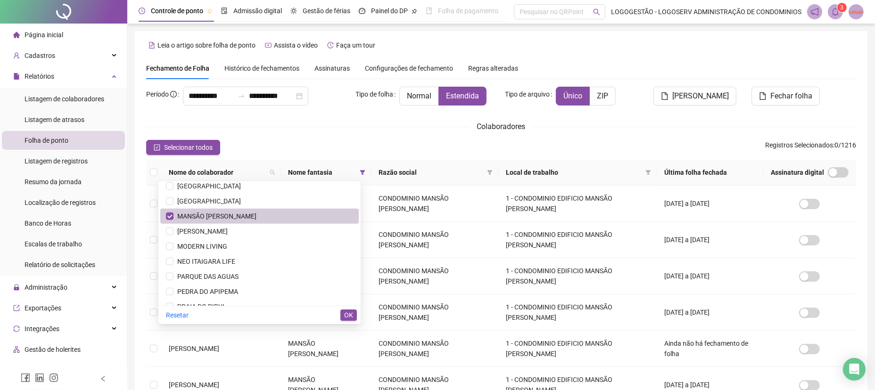
click at [278, 215] on span "MANSÃO ARTUR DE SÁ" at bounding box center [259, 216] width 187 height 10
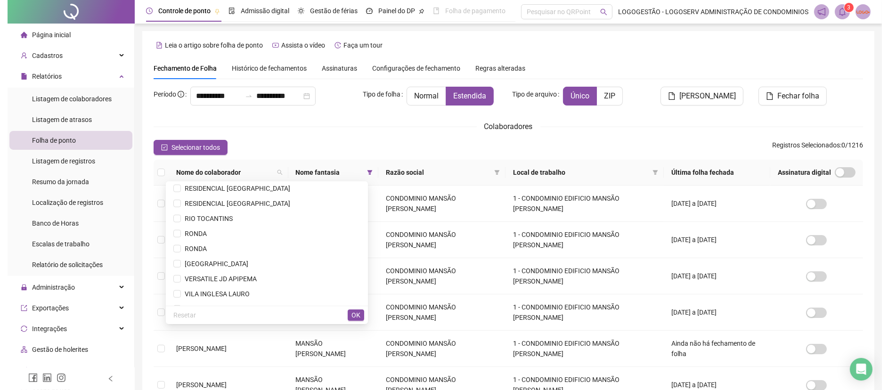
scroll to position [976, 0]
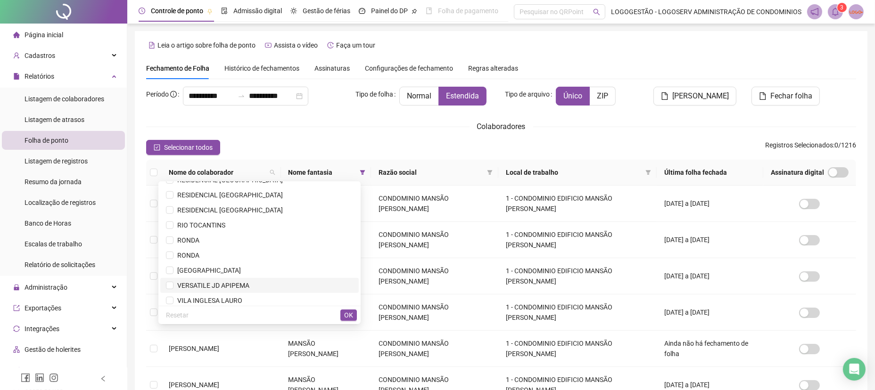
click at [249, 283] on span "VERSATILE JD APIPEMA" at bounding box center [211, 286] width 76 height 8
click at [348, 319] on span "OK" at bounding box center [348, 315] width 9 height 10
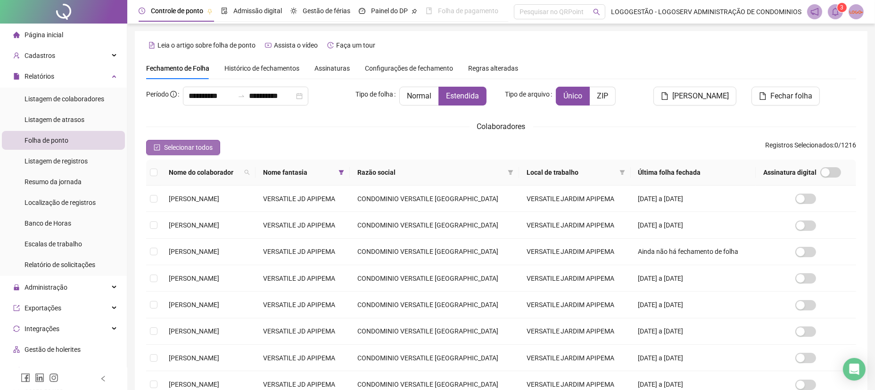
click at [183, 146] on span "Selecionar todos" at bounding box center [188, 147] width 49 height 10
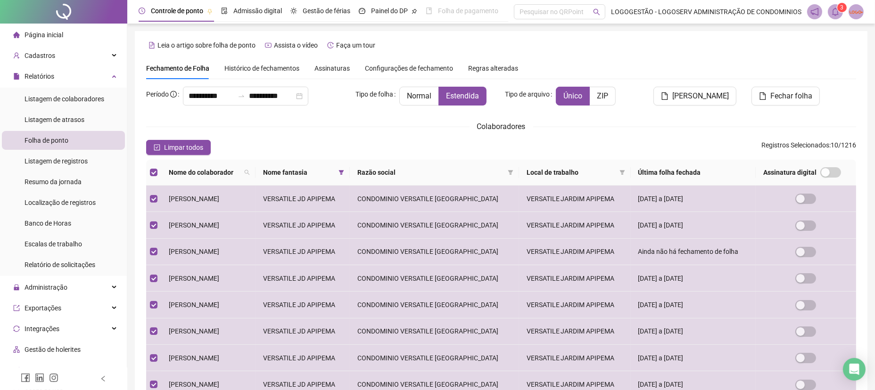
drag, startPoint x: 699, startPoint y: 102, endPoint x: 663, endPoint y: 144, distance: 55.5
click at [698, 102] on button "Gerar espelho" at bounding box center [694, 96] width 83 height 19
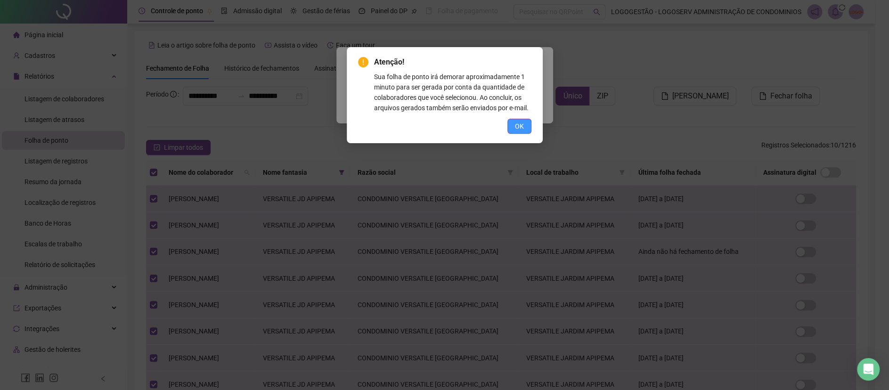
click at [513, 123] on button "OK" at bounding box center [519, 126] width 24 height 15
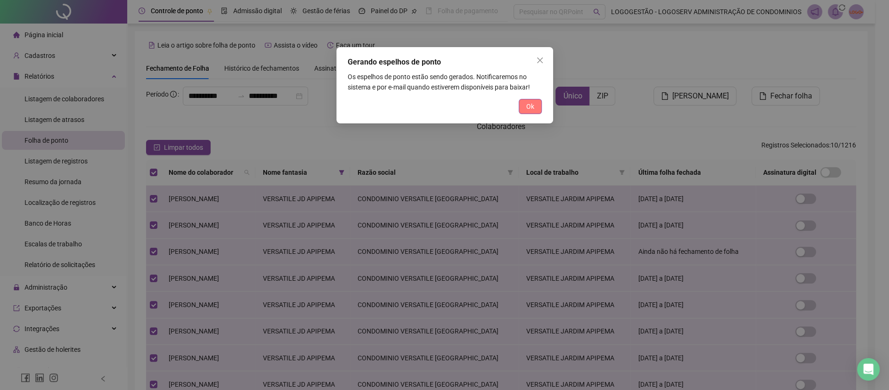
click at [527, 113] on button "Ok" at bounding box center [530, 106] width 23 height 15
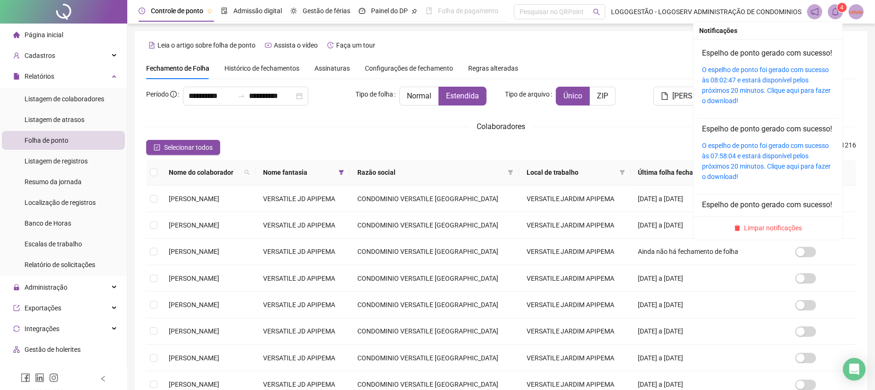
click at [837, 16] on span at bounding box center [834, 11] width 15 height 15
click at [786, 99] on link "O espelho de ponto foi gerado com sucesso às 08:02:47 e estará disponível pelos…" at bounding box center [766, 85] width 129 height 39
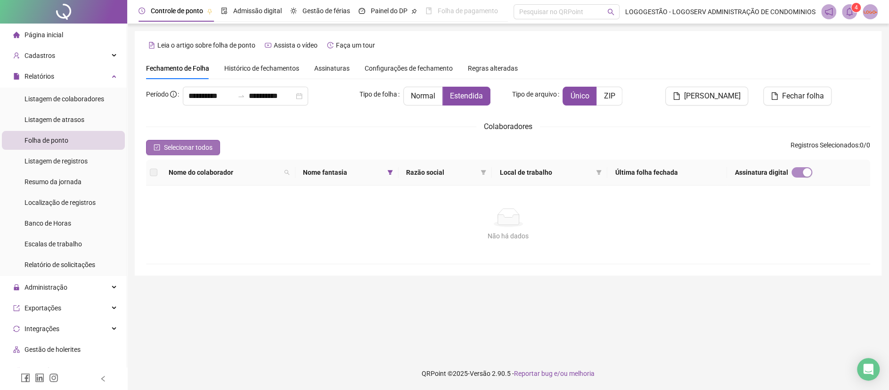
click at [193, 145] on span "Selecionar todos" at bounding box center [188, 147] width 49 height 10
click at [389, 170] on span at bounding box center [389, 172] width 9 height 14
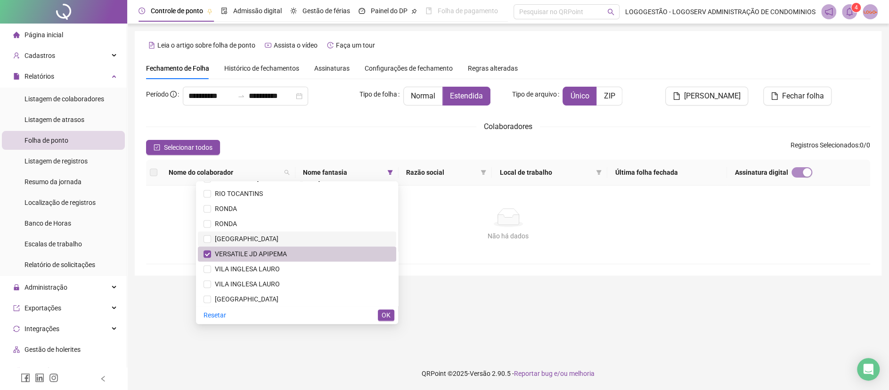
scroll to position [1007, 0]
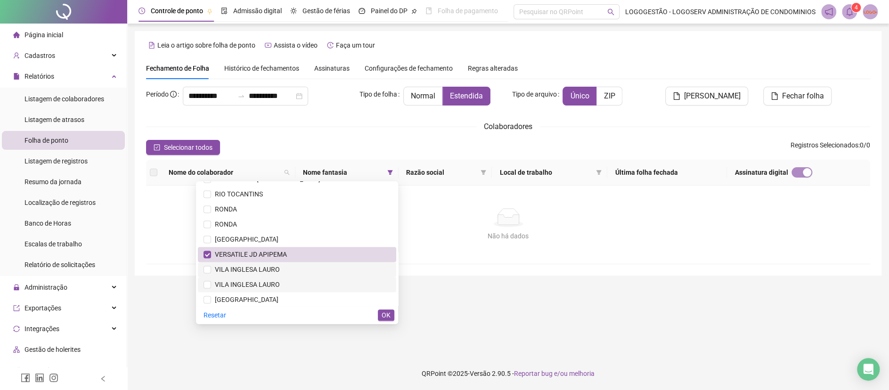
click at [276, 266] on span "VILA INGLESA LAURO" at bounding box center [245, 270] width 69 height 8
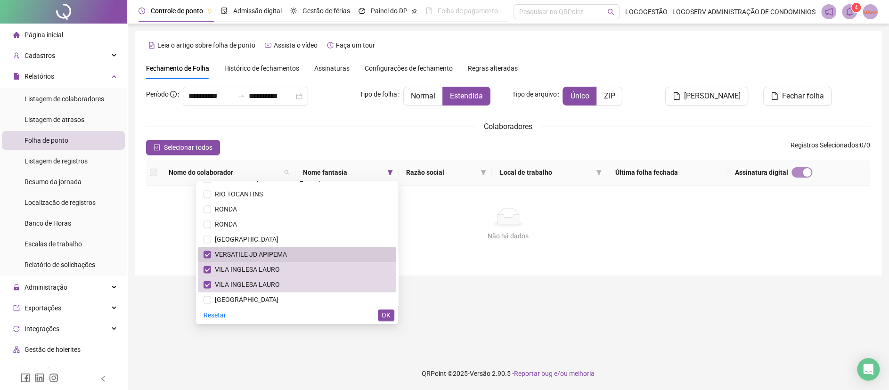
click at [277, 253] on span "VERSATILE JD APIPEMA" at bounding box center [249, 255] width 76 height 8
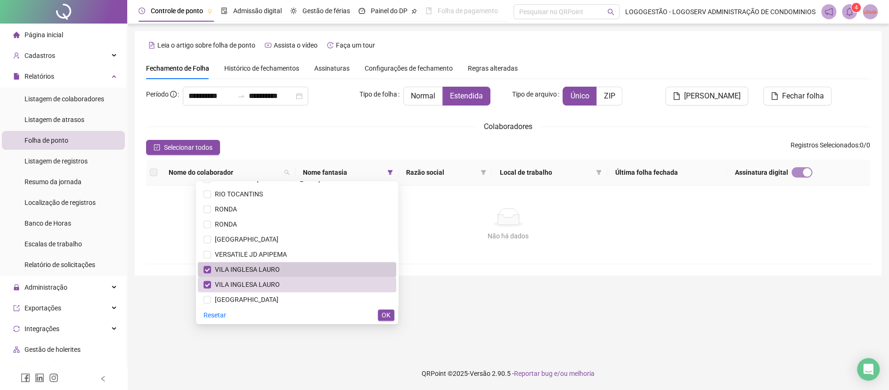
click at [277, 268] on span "VILA INGLESA LAURO" at bounding box center [245, 270] width 69 height 8
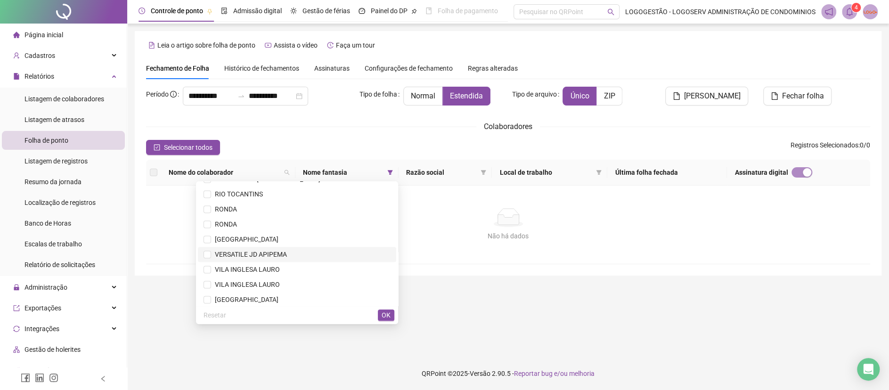
click at [279, 254] on span "VERSATILE JD APIPEMA" at bounding box center [249, 255] width 76 height 8
click at [390, 313] on span "OK" at bounding box center [386, 315] width 9 height 10
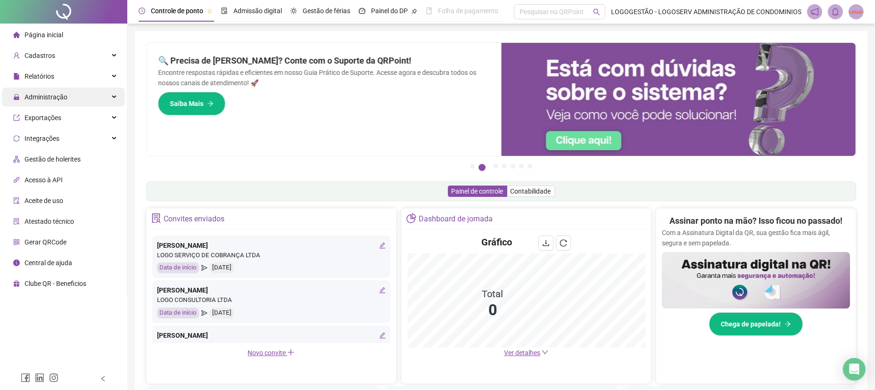
click at [73, 95] on div "Administração" at bounding box center [63, 97] width 123 height 19
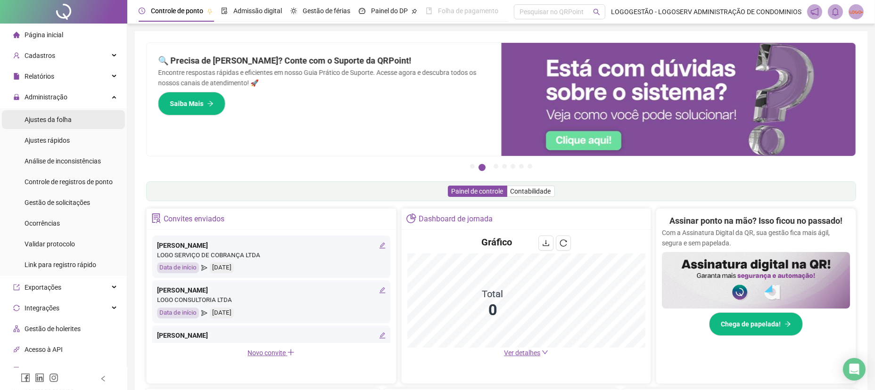
click at [88, 121] on li "Ajustes da folha" at bounding box center [63, 119] width 123 height 19
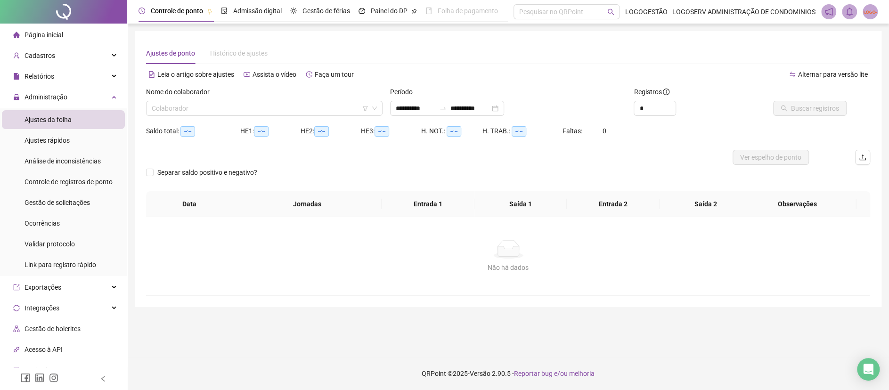
type input "**********"
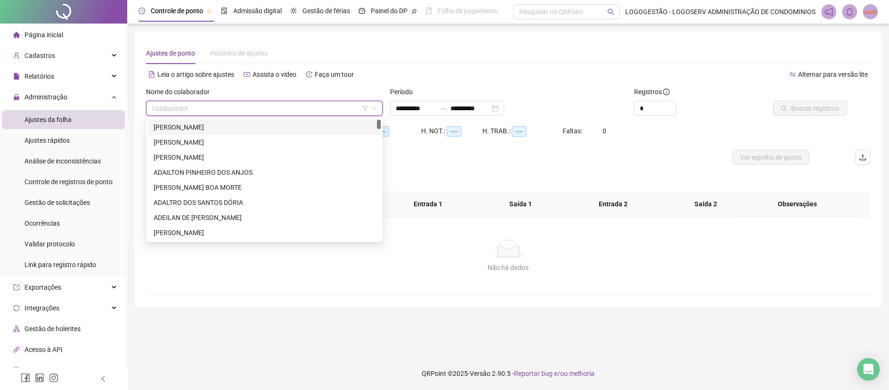
click at [192, 109] on input "search" at bounding box center [260, 108] width 217 height 14
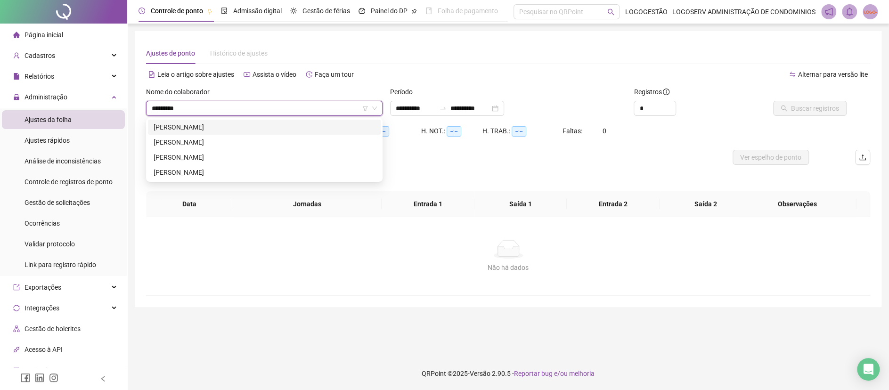
type input "**********"
click at [213, 155] on div "ALEXSANDRO PASSOS DOS SANTOS" at bounding box center [264, 157] width 221 height 10
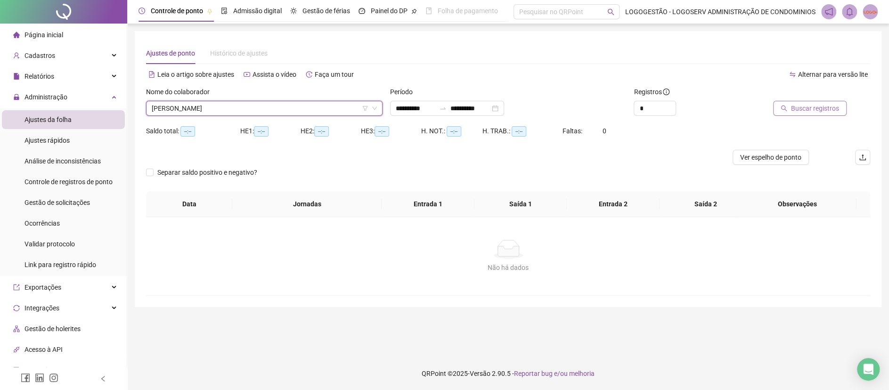
click at [786, 108] on icon "search" at bounding box center [784, 109] width 6 height 6
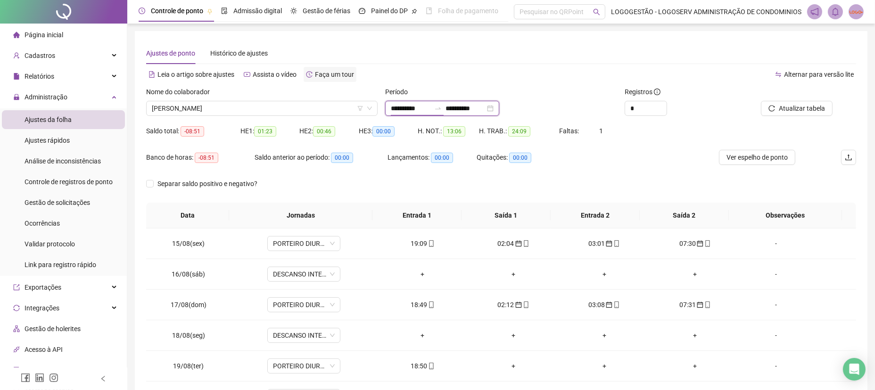
drag, startPoint x: 427, startPoint y: 106, endPoint x: 308, endPoint y: 75, distance: 123.2
click at [325, 84] on div "**********" at bounding box center [501, 242] width 710 height 341
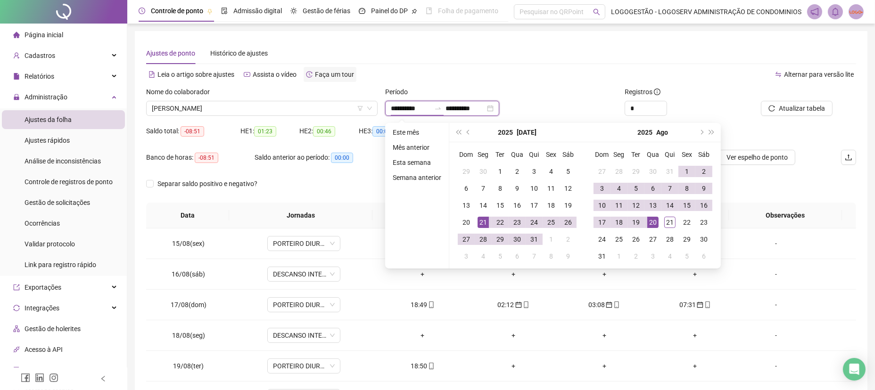
type input "**********"
click at [651, 219] on div "20" at bounding box center [652, 222] width 11 height 11
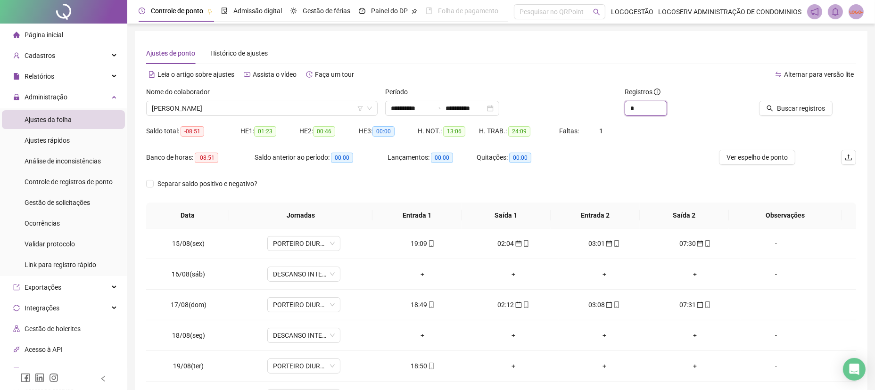
drag, startPoint x: 647, startPoint y: 104, endPoint x: 567, endPoint y: 104, distance: 80.6
click at [568, 102] on div "**********" at bounding box center [500, 105] width 717 height 37
type input "**"
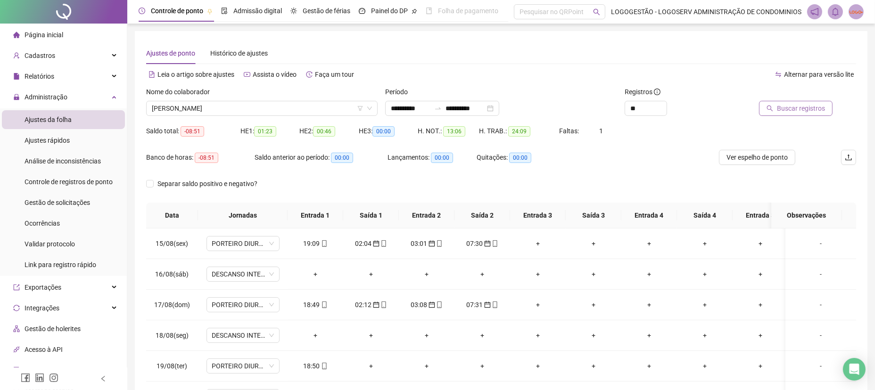
click at [795, 109] on span "Buscar registros" at bounding box center [801, 108] width 48 height 10
click at [239, 102] on span "ALEXSANDRO PASSOS DOS SANTOS" at bounding box center [262, 108] width 220 height 14
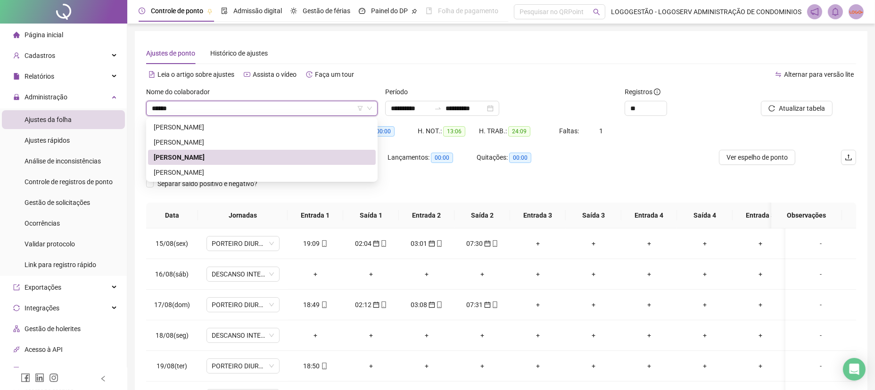
type input "*******"
click at [239, 146] on div "ALEXSANDRO PALMEIRA DA SILVA" at bounding box center [262, 142] width 216 height 10
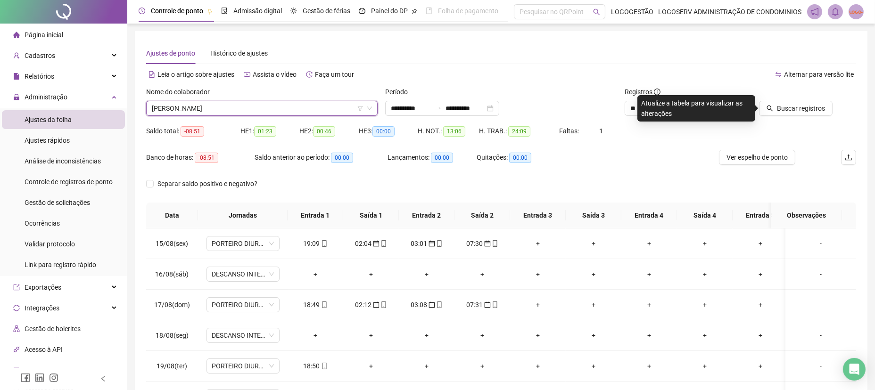
click at [801, 118] on div "Buscar registros" at bounding box center [800, 105] width 120 height 37
click at [801, 112] on span "Buscar registros" at bounding box center [801, 108] width 48 height 10
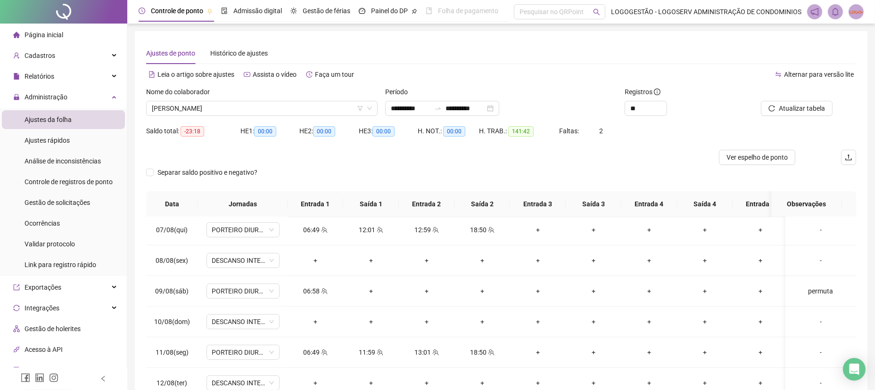
scroll to position [534, 0]
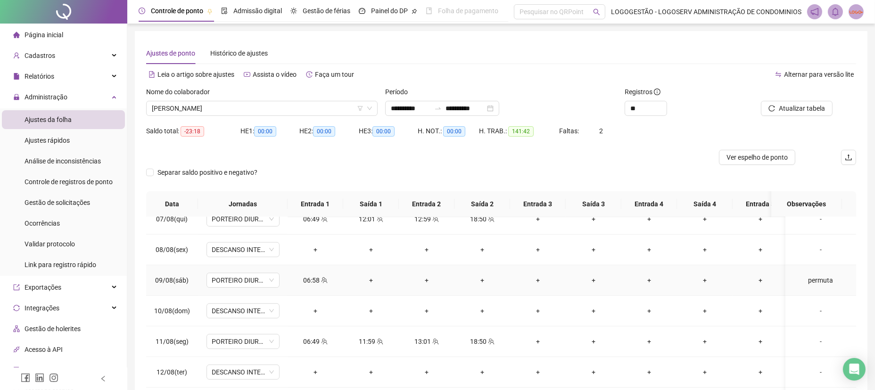
click at [817, 280] on div "permuta" at bounding box center [821, 280] width 56 height 10
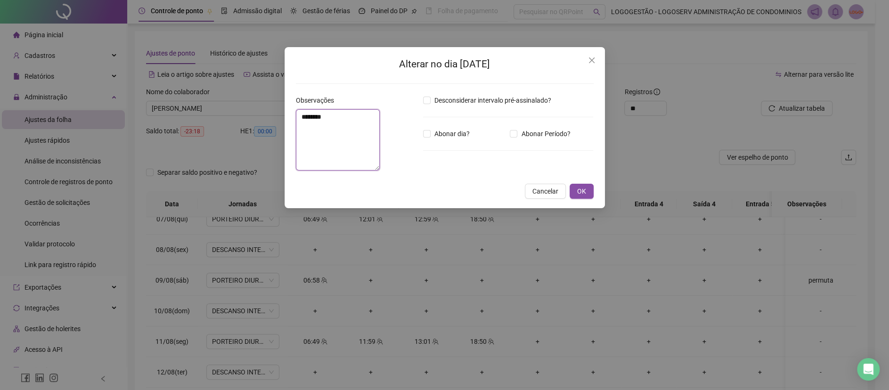
drag, startPoint x: 348, startPoint y: 119, endPoint x: 194, endPoint y: 113, distance: 153.7
click at [194, 113] on div "Alterar no dia 09/08/2025 Observações ******* Desconsiderar intervalo pré-assin…" at bounding box center [444, 195] width 889 height 390
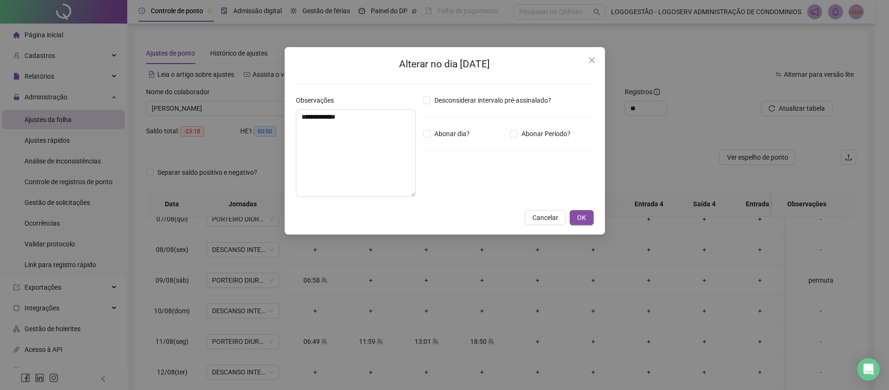
click at [423, 134] on div "Abonar dia?" at bounding box center [464, 134] width 87 height 10
click at [365, 121] on textarea "**********" at bounding box center [356, 153] width 120 height 88
drag, startPoint x: 366, startPoint y: 120, endPoint x: 332, endPoint y: 117, distance: 34.5
click at [332, 117] on textarea "**********" at bounding box center [356, 153] width 120 height 88
type textarea "**********"
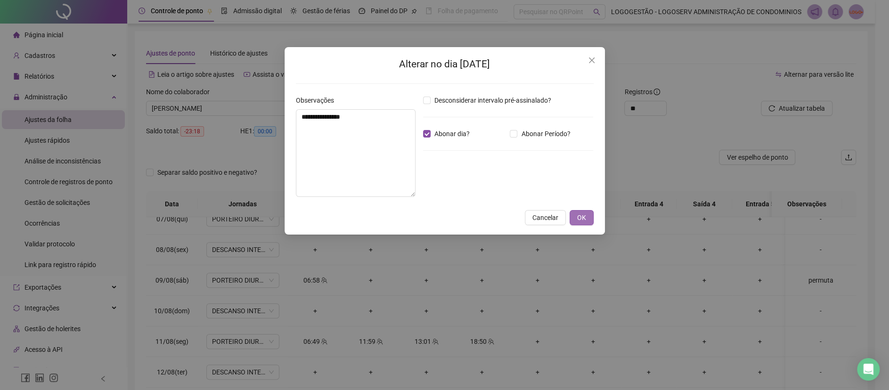
click at [579, 218] on span "OK" at bounding box center [581, 218] width 9 height 10
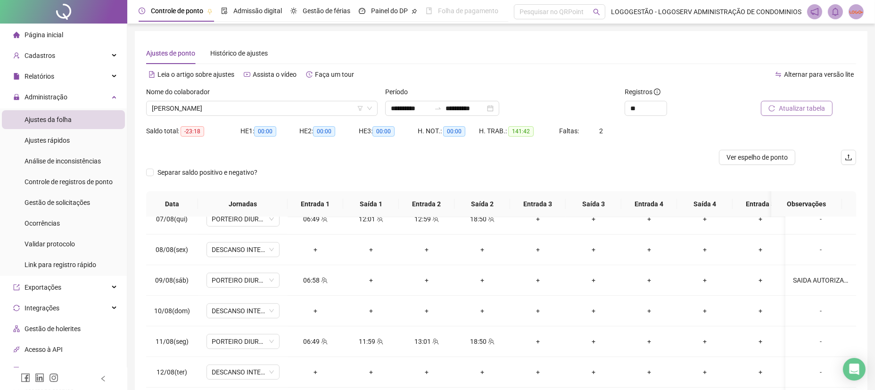
click at [794, 93] on div "**********" at bounding box center [501, 245] width 710 height 347
click at [778, 109] on button "Atualizar tabela" at bounding box center [797, 108] width 72 height 15
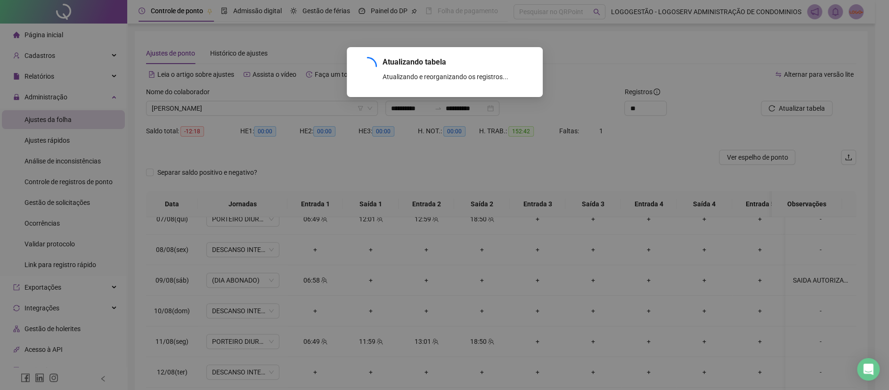
click at [796, 111] on div "Atualizando tabela Atualizando e reorganizando os registros... OK" at bounding box center [444, 195] width 889 height 390
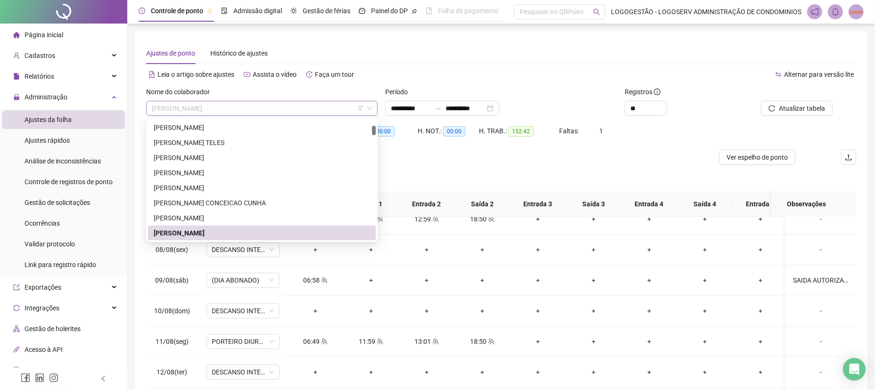
click at [282, 106] on span "ALEXSANDRO PALMEIRA DA SILVA" at bounding box center [262, 108] width 220 height 14
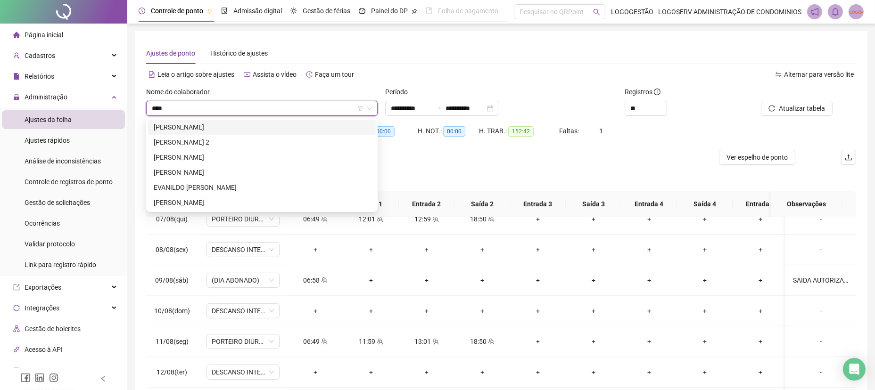
scroll to position [0, 0]
type input "******"
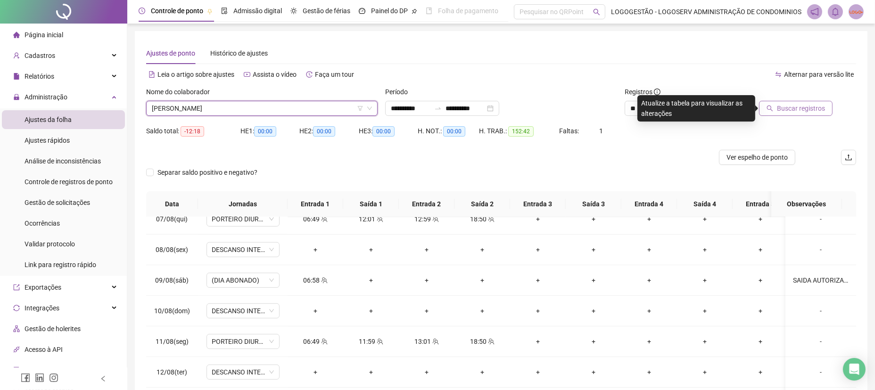
click at [806, 108] on span "Buscar registros" at bounding box center [801, 108] width 48 height 10
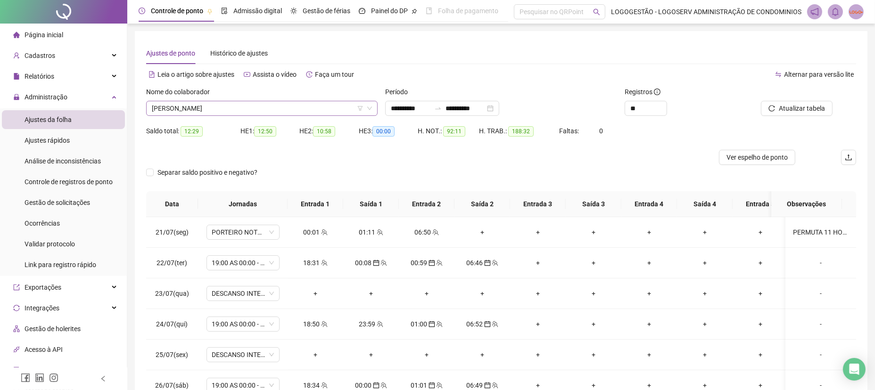
click at [237, 109] on span "EVANGIVALDO MARTINS CARNEIRO" at bounding box center [262, 108] width 220 height 14
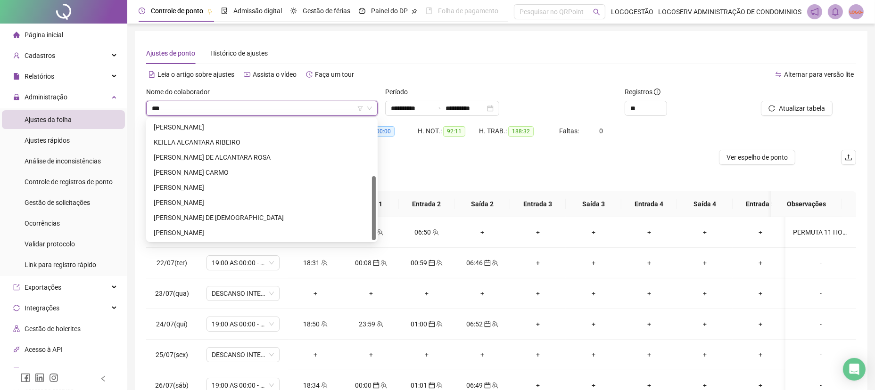
scroll to position [105, 0]
type input "****"
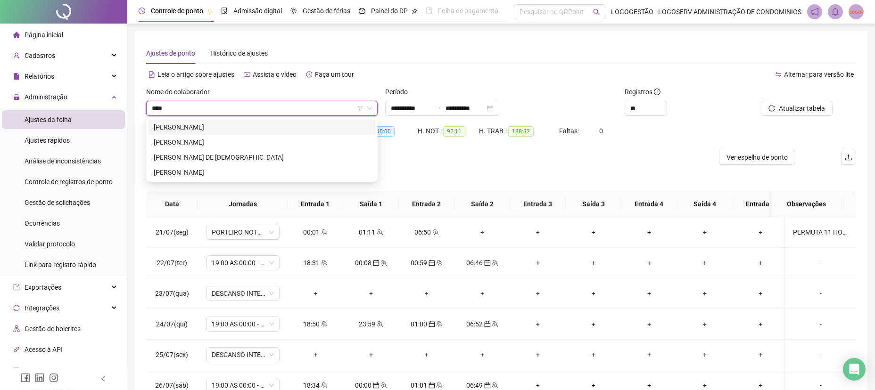
scroll to position [0, 0]
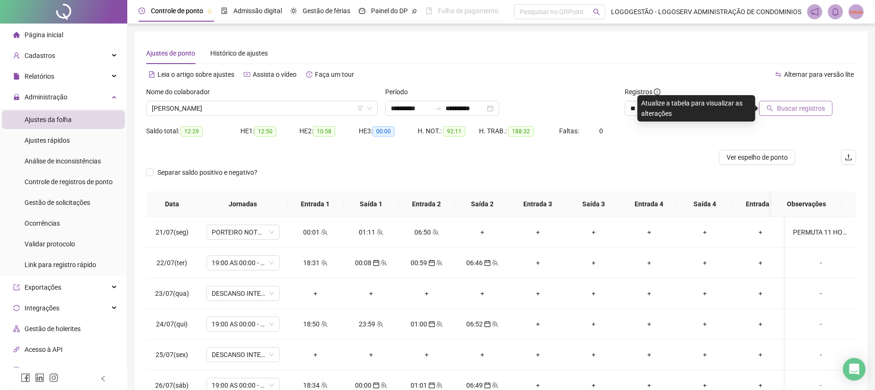
click at [796, 105] on span "Buscar registros" at bounding box center [801, 108] width 48 height 10
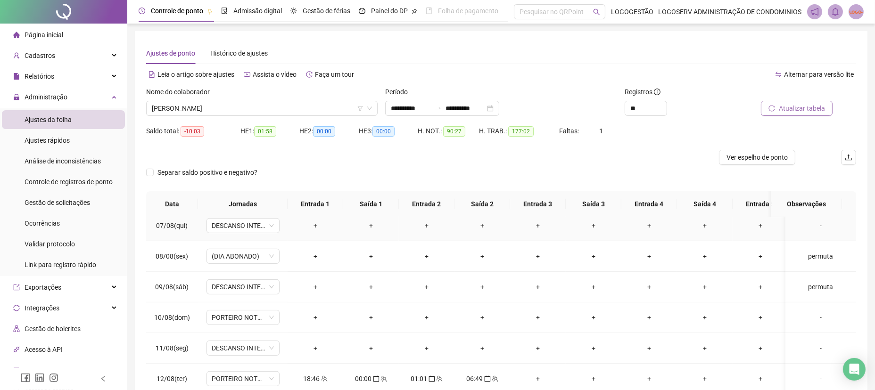
scroll to position [534, 0]
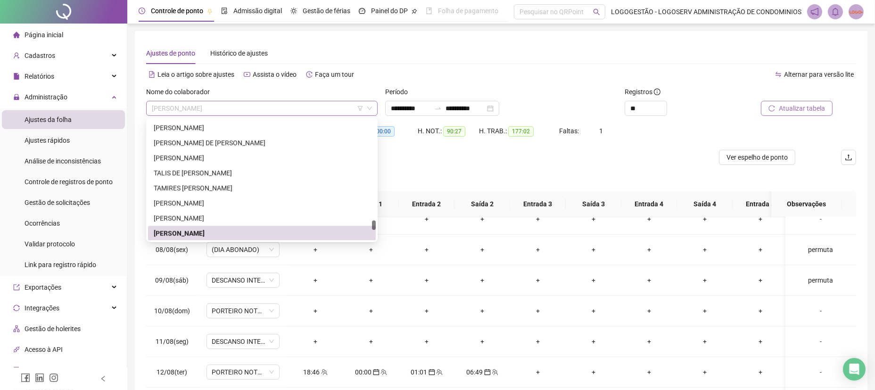
click at [307, 106] on span "TARCIANO FERREIRA DE SOUZA FILHO" at bounding box center [262, 108] width 220 height 14
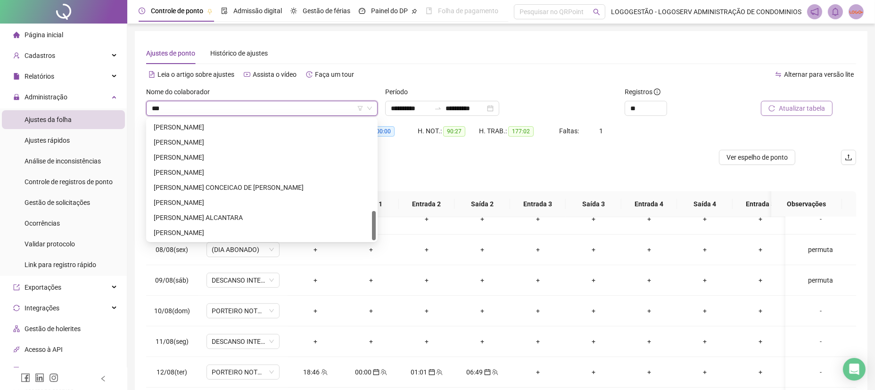
scroll to position [0, 0]
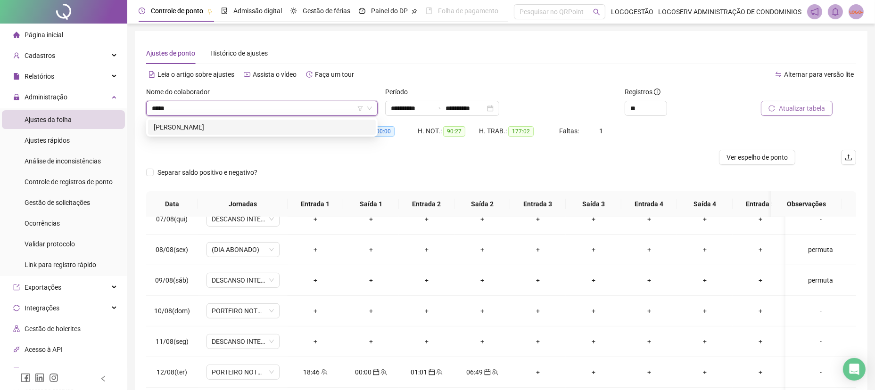
type input "******"
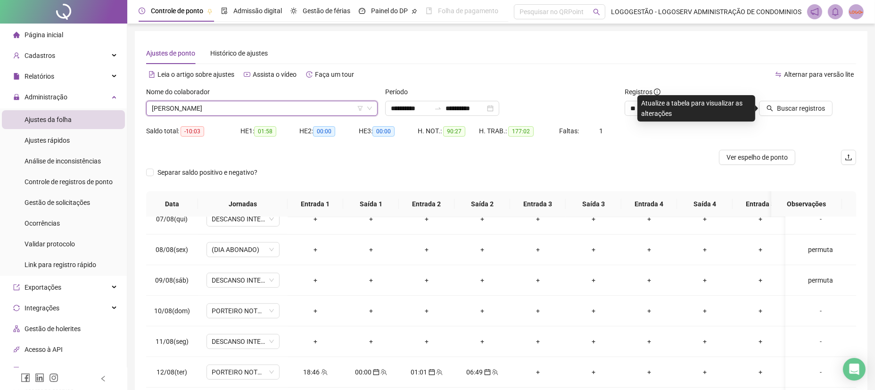
drag, startPoint x: 785, startPoint y: 105, endPoint x: 730, endPoint y: 244, distance: 149.4
click at [785, 105] on span "Buscar registros" at bounding box center [801, 108] width 48 height 10
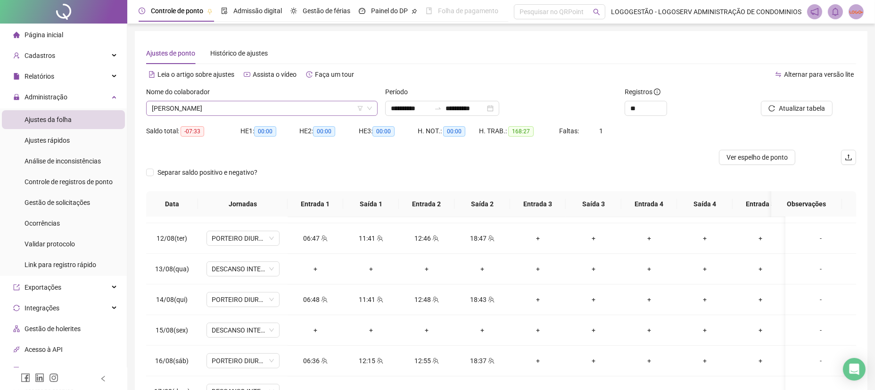
click at [236, 114] on span "JADSON SILVA DE SOUZA" at bounding box center [262, 108] width 220 height 14
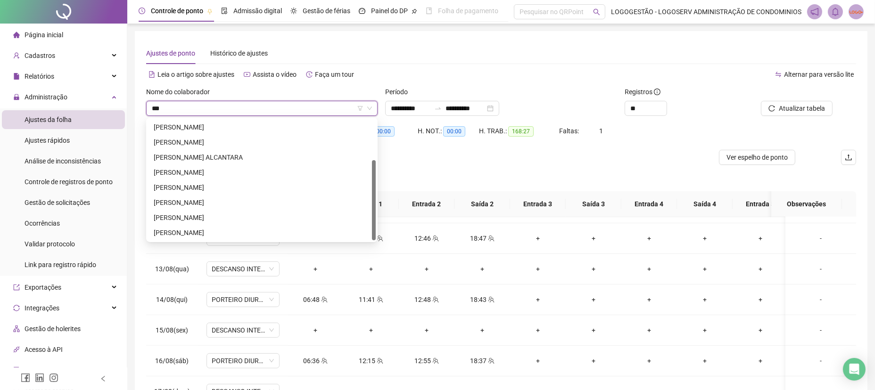
scroll to position [60, 0]
type input "*****"
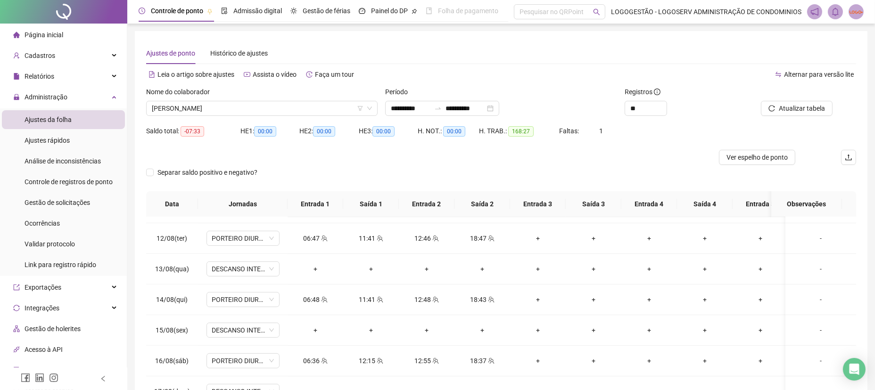
click at [278, 96] on div "Nome do colaborador" at bounding box center [261, 94] width 231 height 14
click at [265, 118] on div "Nome do colaborador JADSON SILVA DE SOUZA" at bounding box center [261, 105] width 239 height 37
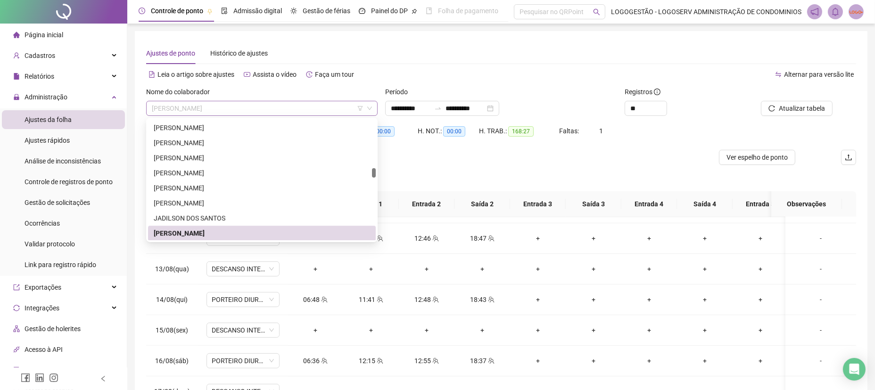
click at [266, 115] on span "JADSON SILVA DE SOUZA" at bounding box center [262, 108] width 220 height 14
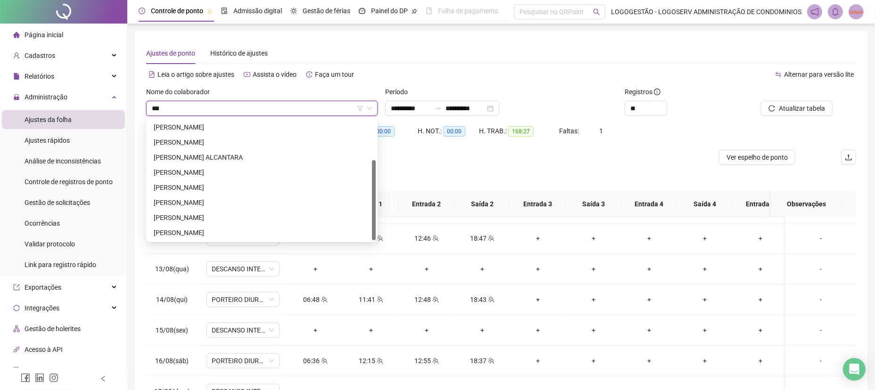
scroll to position [60, 0]
type input "*****"
click at [205, 212] on div "JORGE NASCIMENTO REIS" at bounding box center [262, 218] width 228 height 15
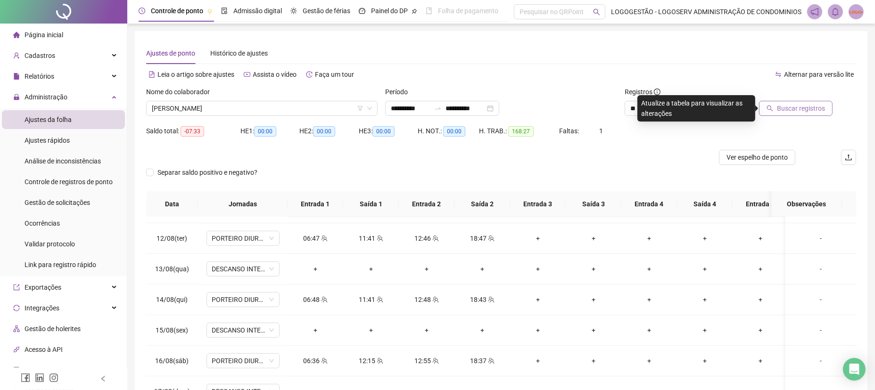
click at [800, 109] on span "Buscar registros" at bounding box center [801, 108] width 48 height 10
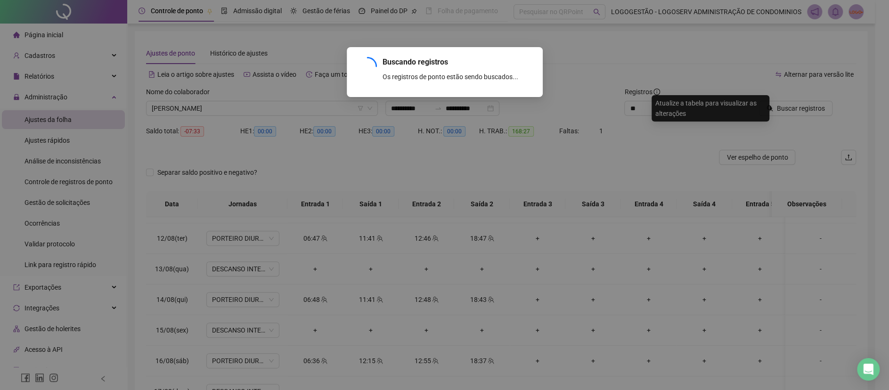
click at [800, 109] on div "Buscando registros Os registros de ponto estão sendo buscados... OK" at bounding box center [444, 195] width 889 height 390
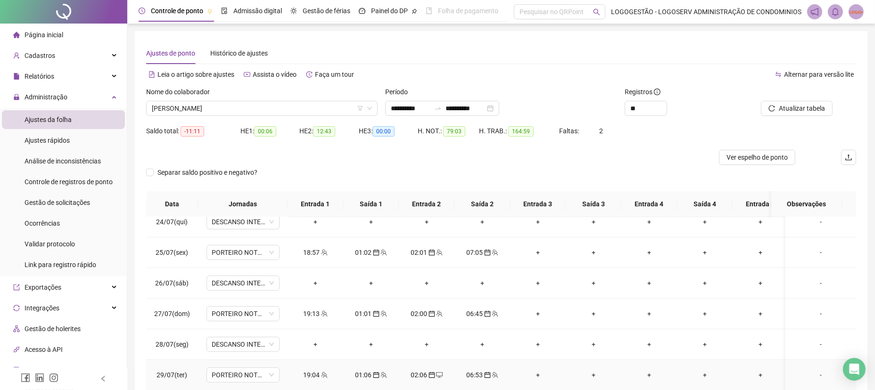
scroll to position [0, 0]
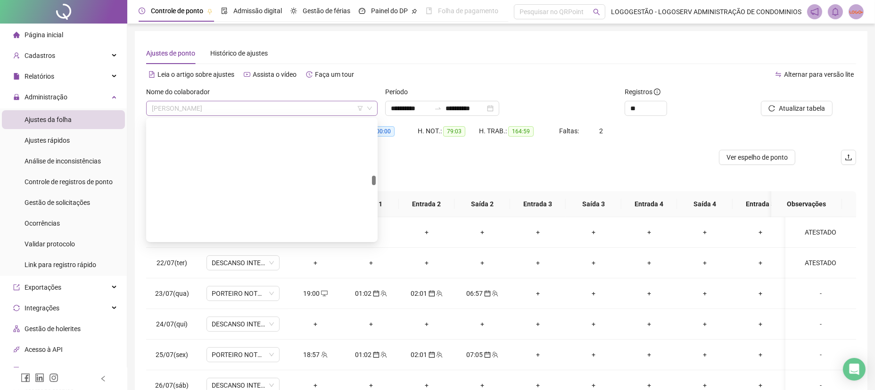
click at [280, 114] on span "JORGE NASCIMENTO REIS" at bounding box center [262, 108] width 220 height 14
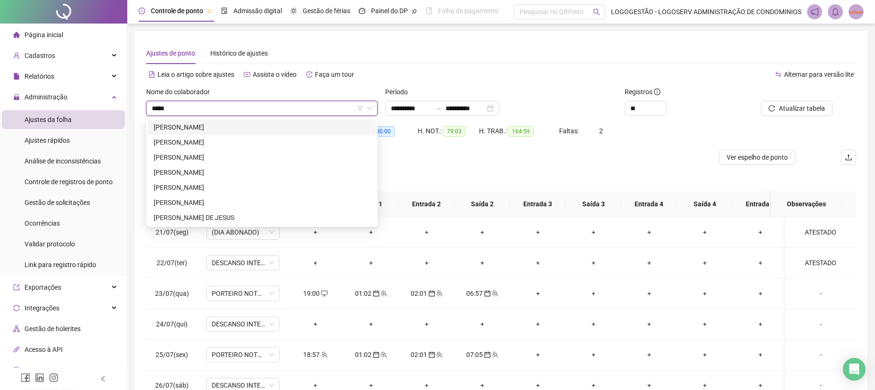
type input "******"
click at [229, 207] on div "LEONARDO NERI DOS SANTOS NETO" at bounding box center [262, 202] width 216 height 10
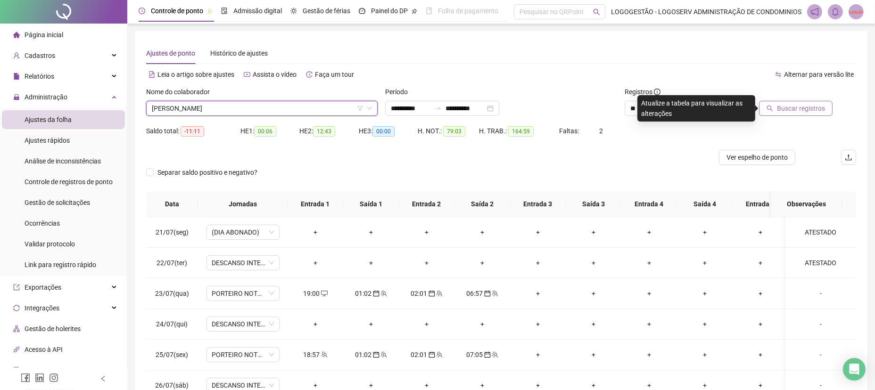
click at [785, 110] on span "Buscar registros" at bounding box center [801, 108] width 48 height 10
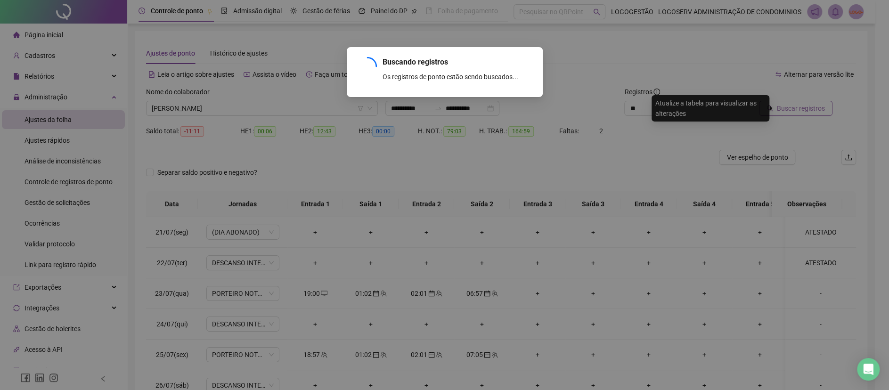
click at [785, 110] on div "Buscando registros Os registros de ponto estão sendo buscados... OK" at bounding box center [444, 195] width 889 height 390
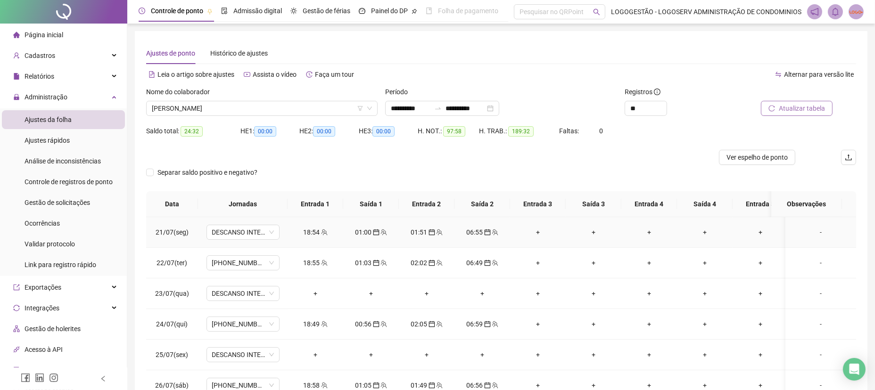
click at [802, 225] on td "-" at bounding box center [820, 232] width 71 height 31
click at [799, 232] on div "-" at bounding box center [821, 232] width 56 height 10
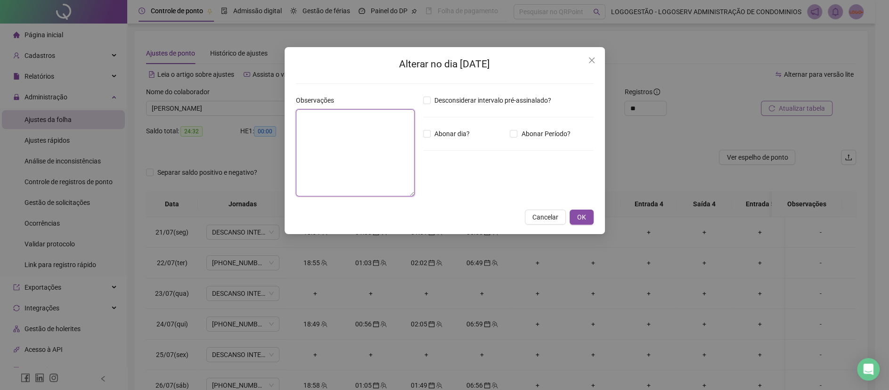
click at [314, 126] on textarea at bounding box center [355, 152] width 119 height 87
type textarea "**********"
click at [578, 219] on span "OK" at bounding box center [581, 218] width 9 height 10
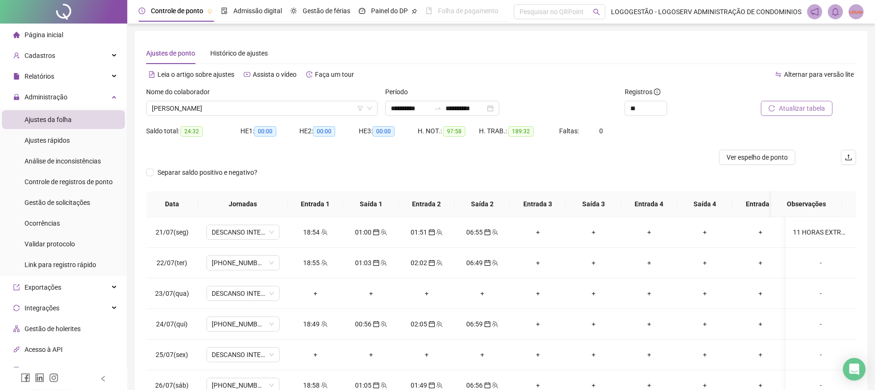
click at [802, 105] on span "Atualizar tabela" at bounding box center [801, 108] width 46 height 10
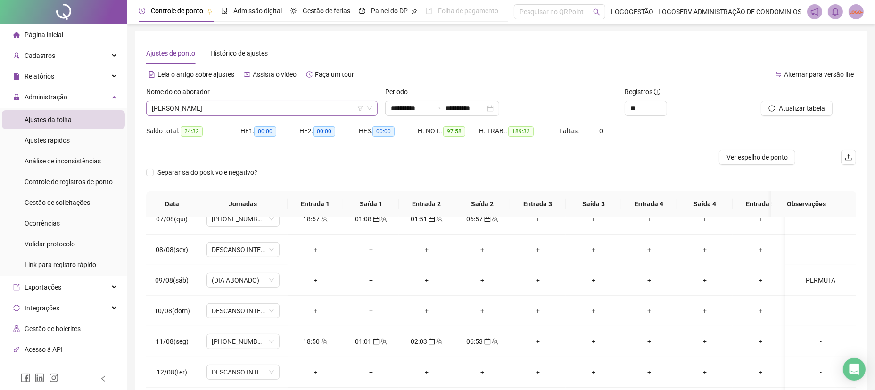
click at [302, 106] on span "LEONARDO NERI DOS SANTOS NETO" at bounding box center [262, 108] width 220 height 14
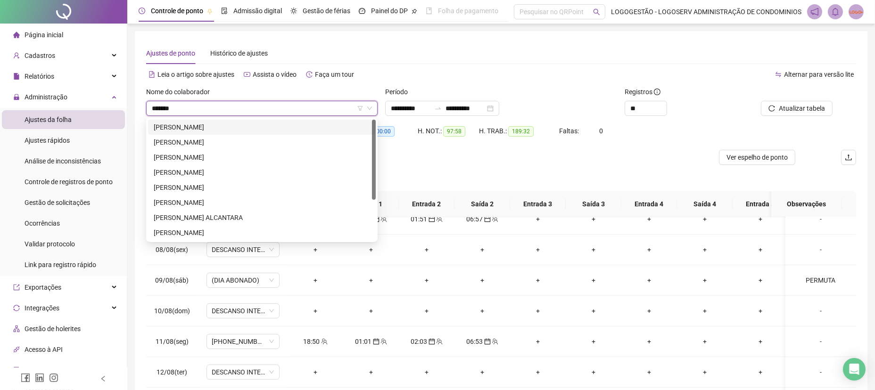
type input "********"
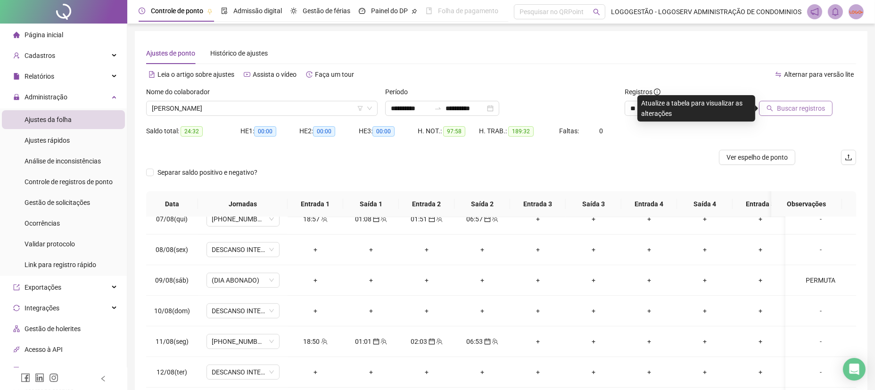
click at [814, 101] on button "Buscar registros" at bounding box center [796, 108] width 74 height 15
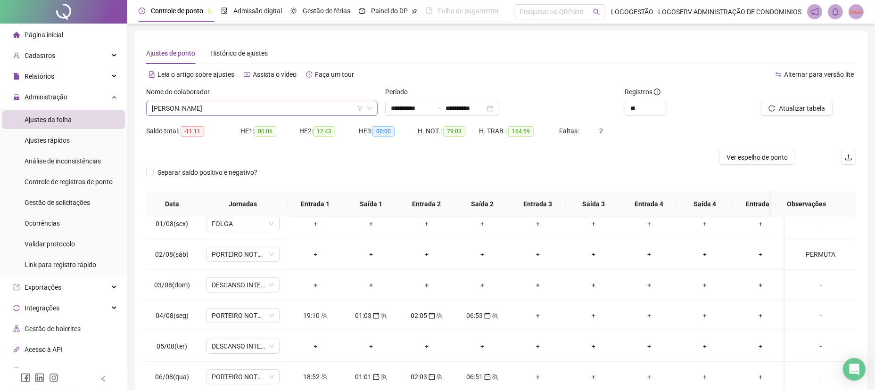
click at [280, 101] on span "JORGE NASCIMENTO REIS" at bounding box center [262, 108] width 220 height 14
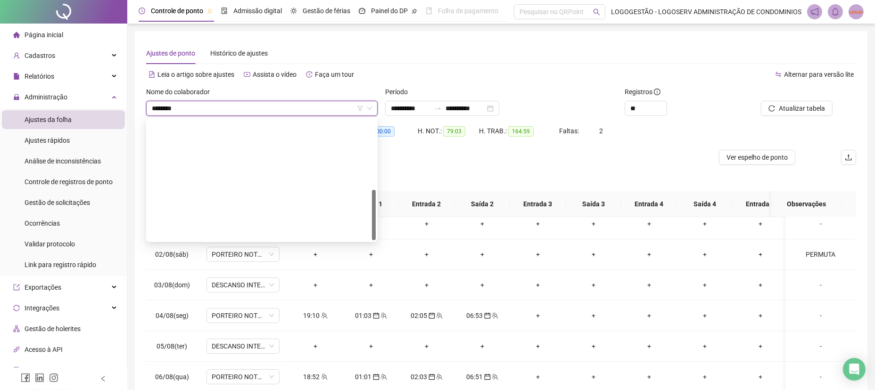
type input "*********"
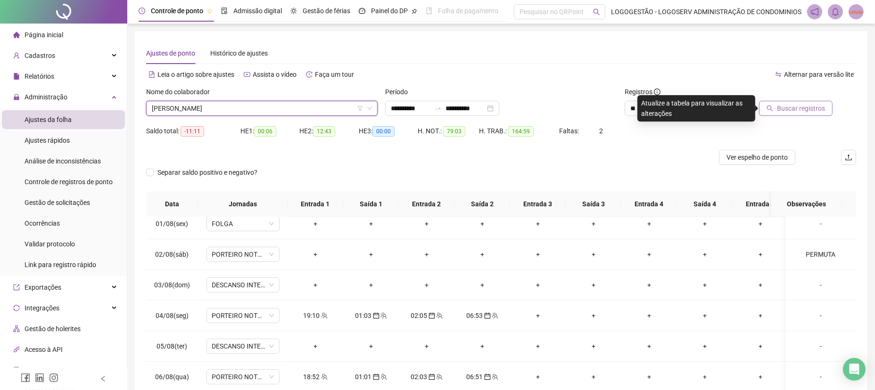
click at [805, 103] on button "Buscar registros" at bounding box center [796, 108] width 74 height 15
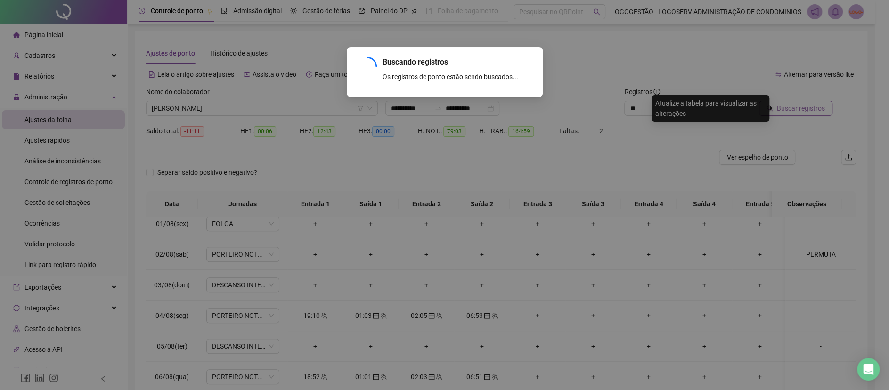
click at [803, 105] on div "Buscando registros Os registros de ponto estão sendo buscados... OK" at bounding box center [444, 195] width 889 height 390
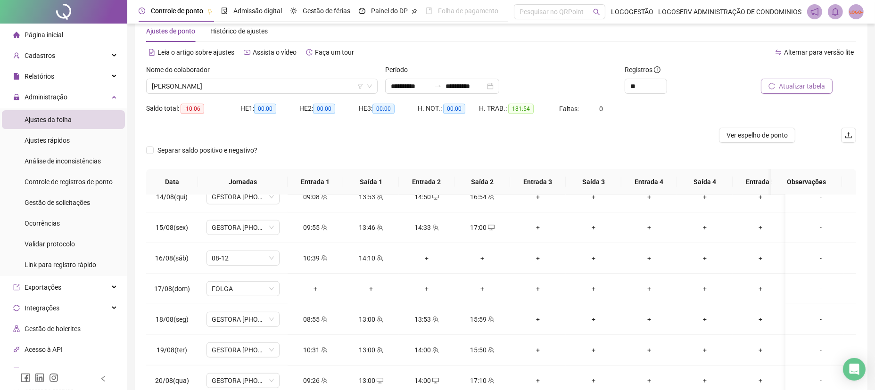
scroll to position [17, 0]
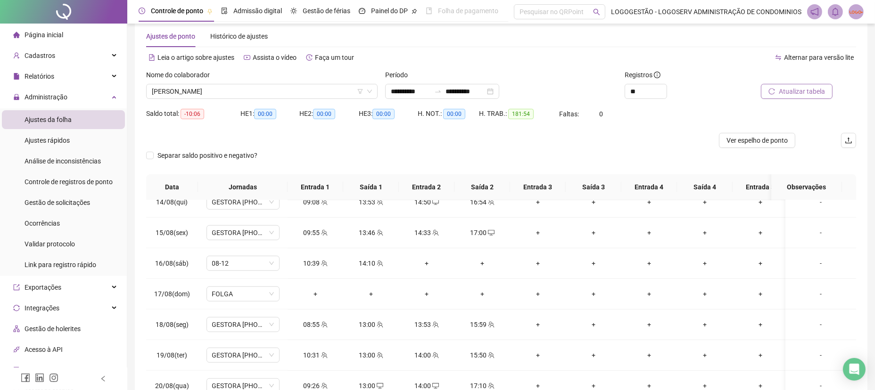
drag, startPoint x: 758, startPoint y: 91, endPoint x: 769, endPoint y: 90, distance: 10.8
click at [766, 90] on div "Atualizar tabela" at bounding box center [788, 91] width 89 height 15
drag, startPoint x: 778, startPoint y: 90, endPoint x: 684, endPoint y: 111, distance: 96.6
click at [777, 91] on button "Atualizar tabela" at bounding box center [797, 91] width 72 height 15
click at [790, 97] on div "Atualizando tabela Atualizando e reorganizando os registros... OK" at bounding box center [437, 195] width 875 height 390
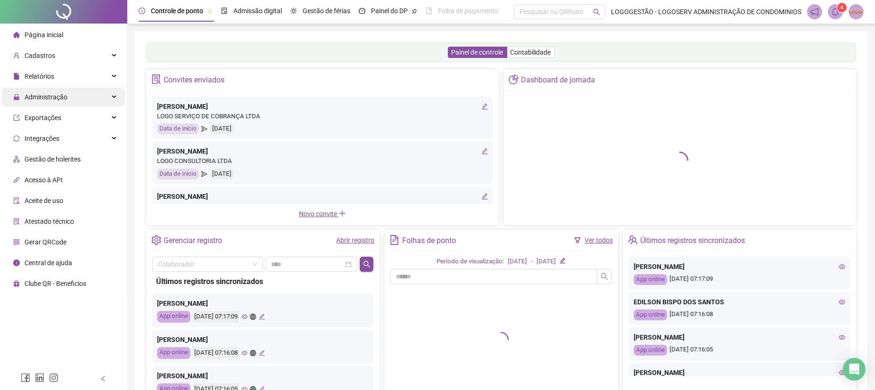
click at [76, 97] on div "Administração" at bounding box center [63, 97] width 123 height 19
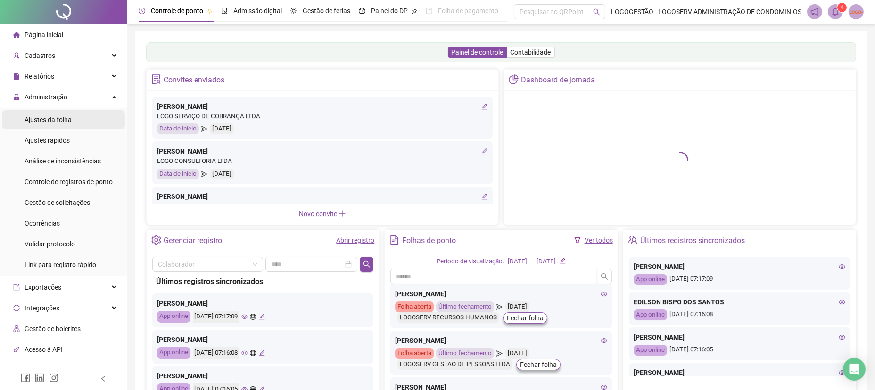
click at [65, 127] on div "Ajustes da folha" at bounding box center [48, 119] width 47 height 19
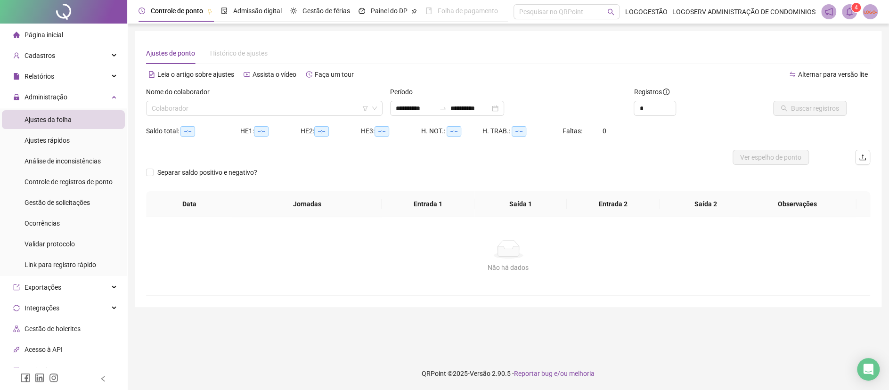
type input "**********"
click at [155, 110] on input "search" at bounding box center [260, 108] width 217 height 14
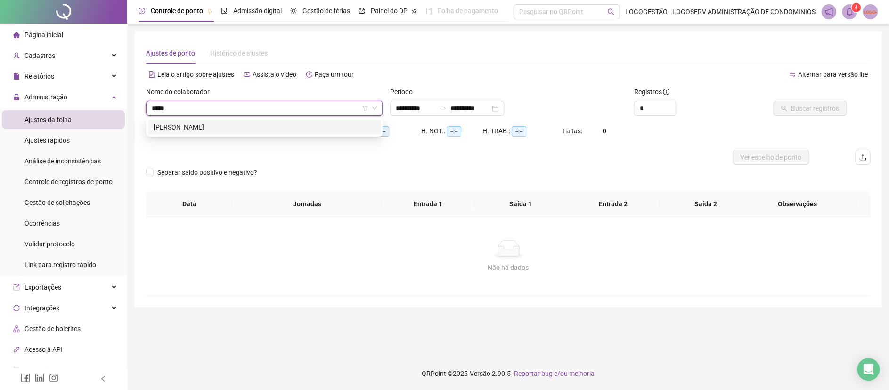
type input "*****"
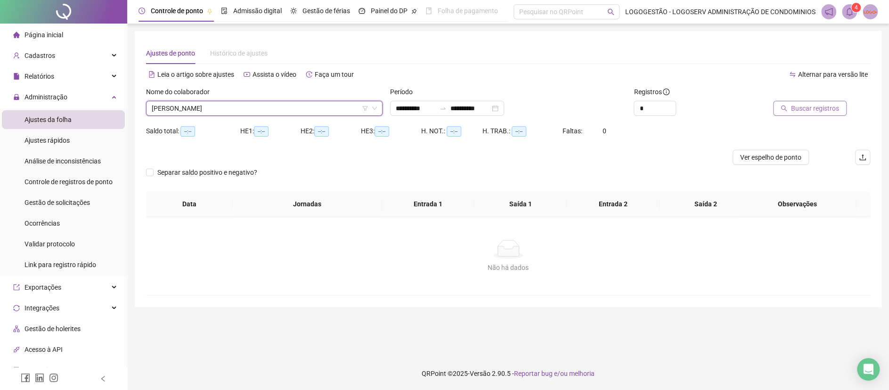
drag, startPoint x: 789, startPoint y: 101, endPoint x: 785, endPoint y: 105, distance: 5.4
click at [785, 105] on button "Buscar registros" at bounding box center [810, 108] width 74 height 15
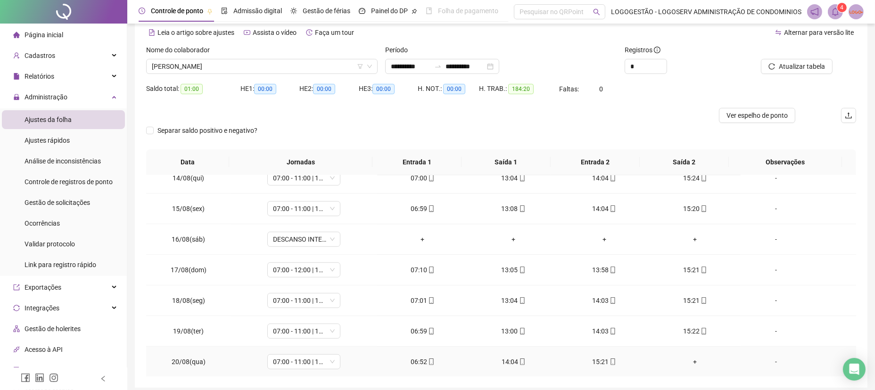
scroll to position [80, 0]
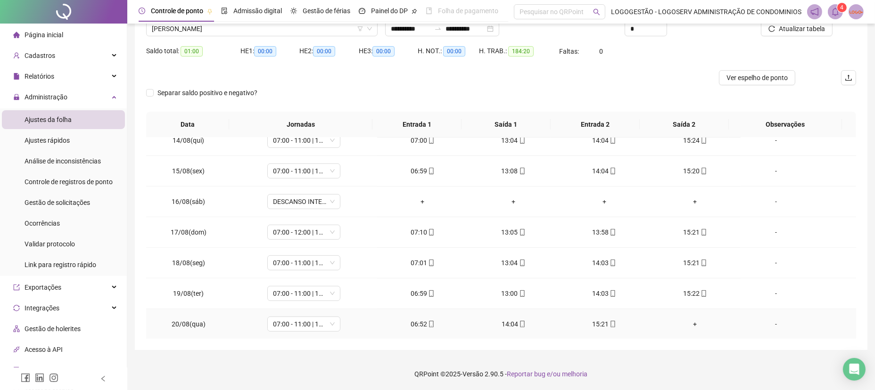
click at [686, 321] on div "+" at bounding box center [695, 324] width 76 height 10
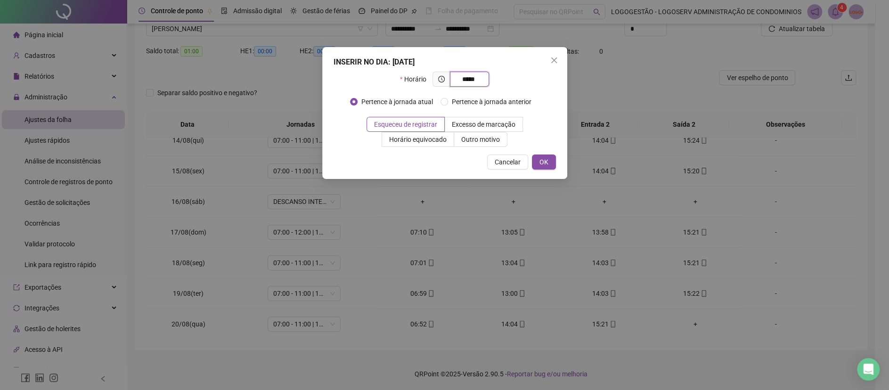
type input "*****"
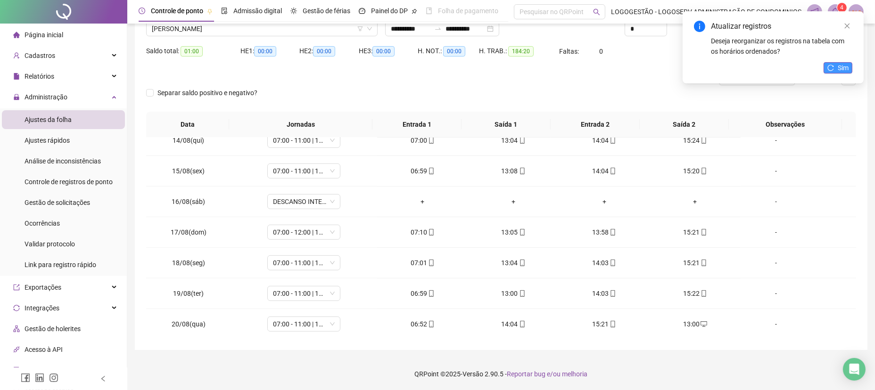
click at [834, 66] on button "Sim" at bounding box center [837, 67] width 29 height 11
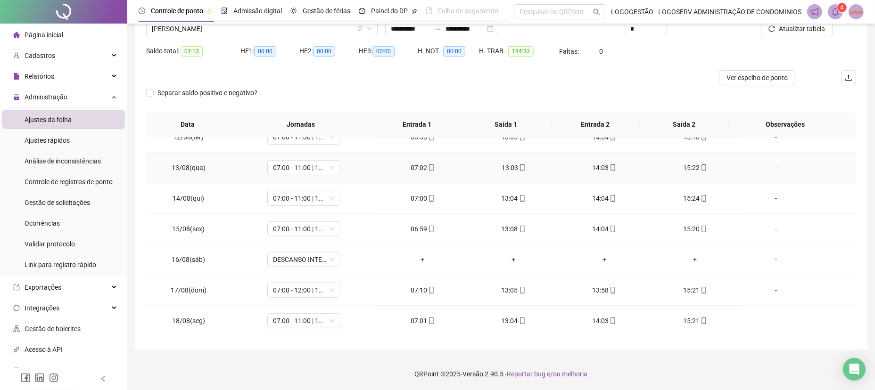
scroll to position [686, 0]
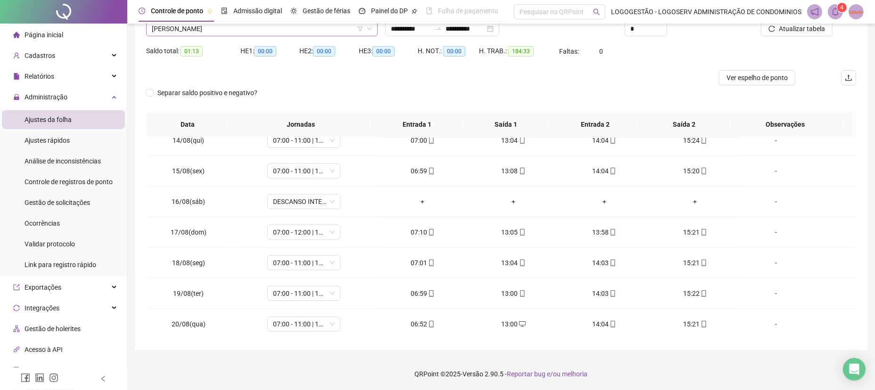
click at [245, 36] on span "SONIA ALVES DOS SANTOS" at bounding box center [262, 29] width 220 height 14
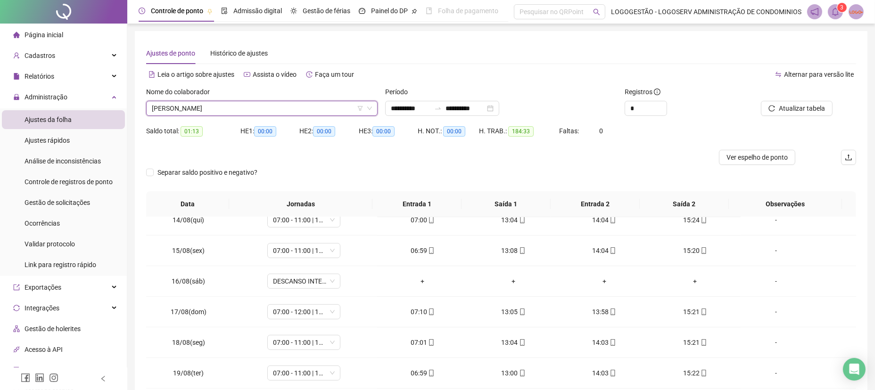
click at [245, 101] on span "SONIA ALVES DOS SANTOS" at bounding box center [262, 108] width 220 height 14
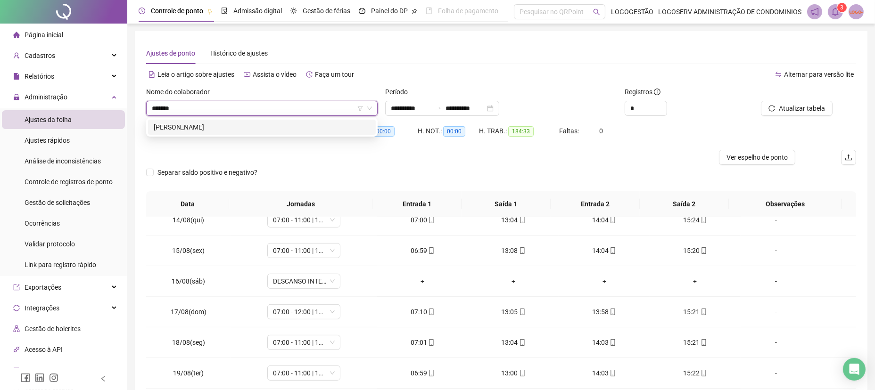
type input "********"
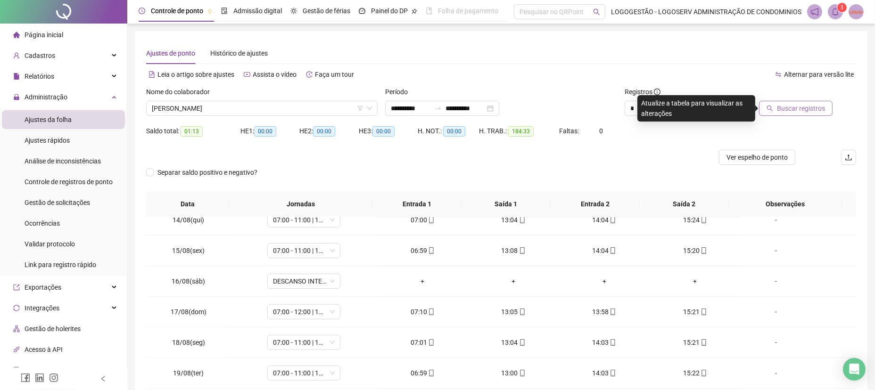
click at [800, 107] on span "Buscar registros" at bounding box center [801, 108] width 48 height 10
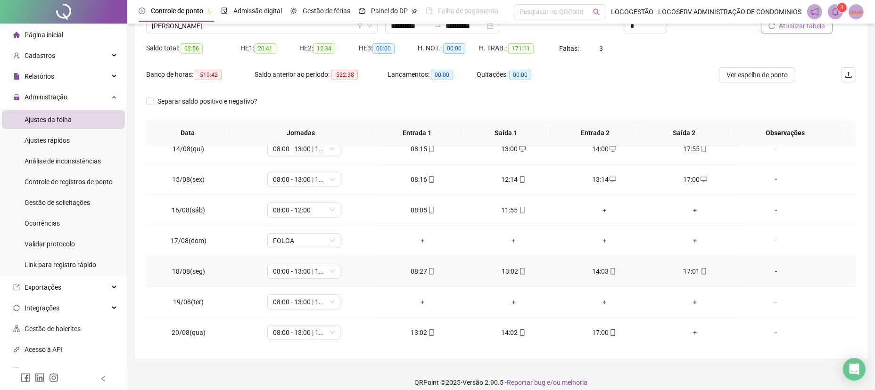
scroll to position [91, 0]
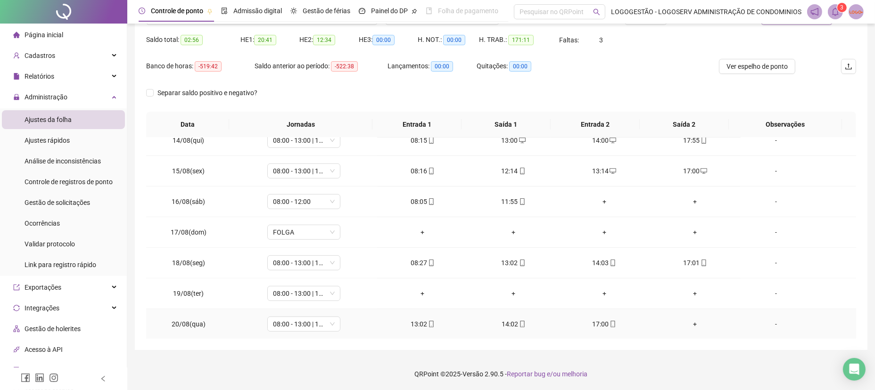
click at [683, 328] on td "+" at bounding box center [694, 324] width 91 height 31
click at [680, 321] on div "+" at bounding box center [695, 324] width 76 height 10
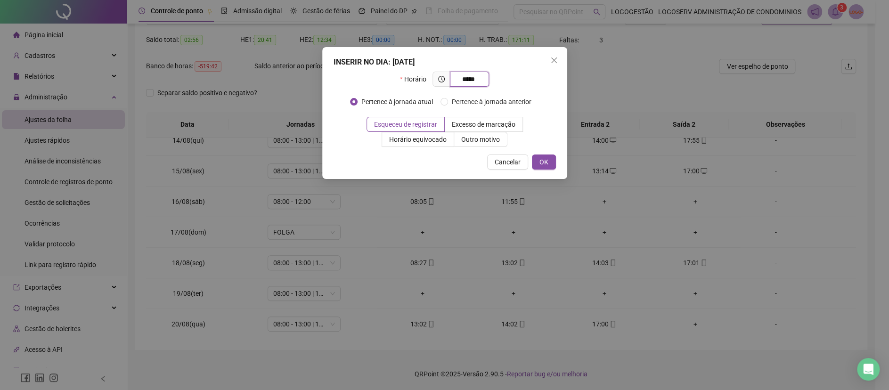
type input "*****"
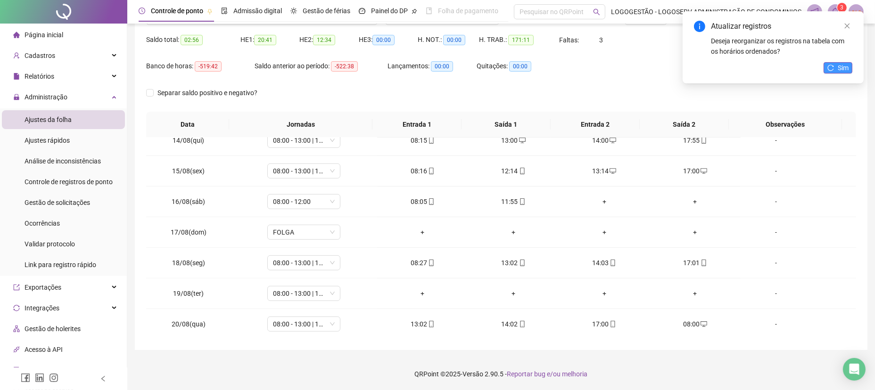
click at [829, 66] on icon "reload" at bounding box center [830, 68] width 7 height 7
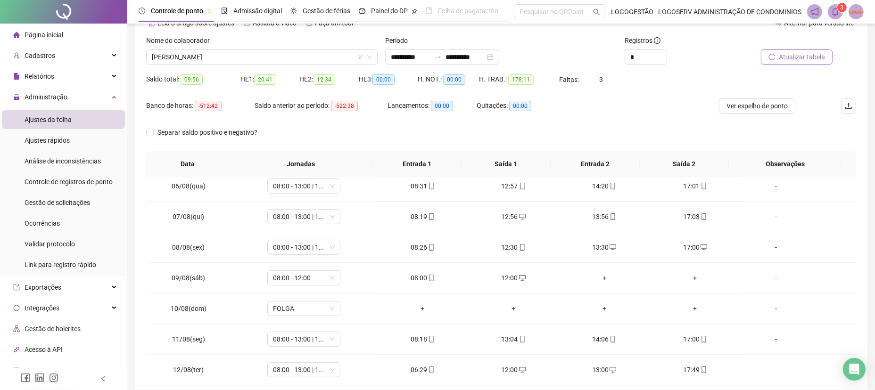
scroll to position [0, 0]
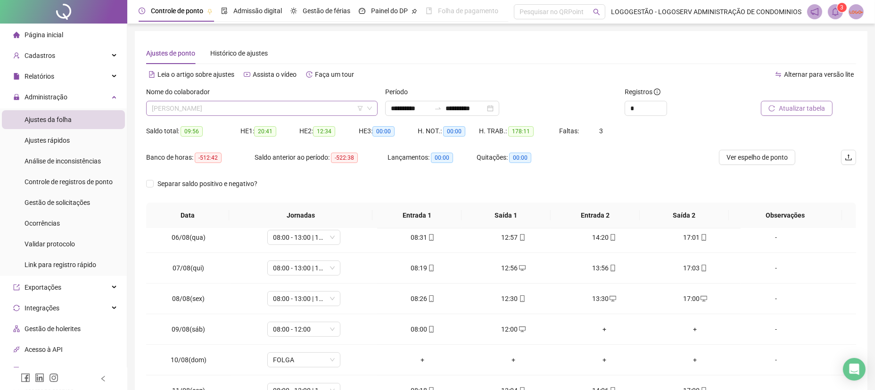
click at [278, 107] on span "VALTER DOS SANTOS JUNIOR" at bounding box center [262, 108] width 220 height 14
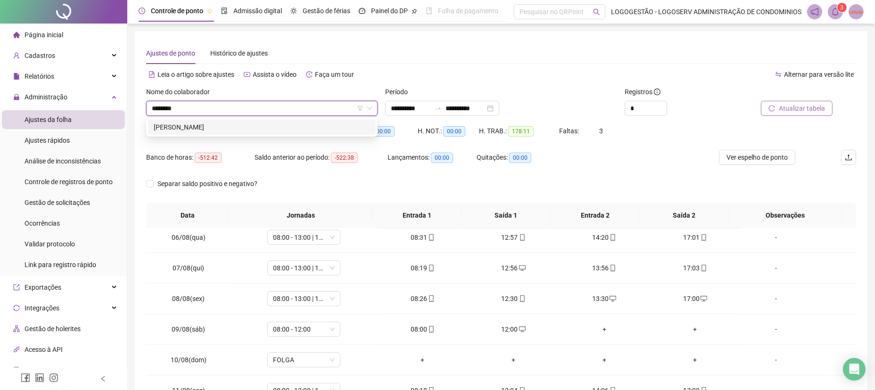
type input "*********"
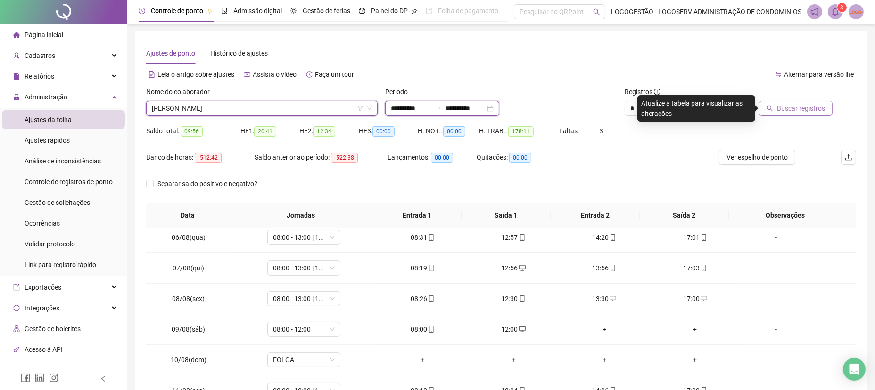
click at [465, 109] on input "**********" at bounding box center [465, 108] width 40 height 10
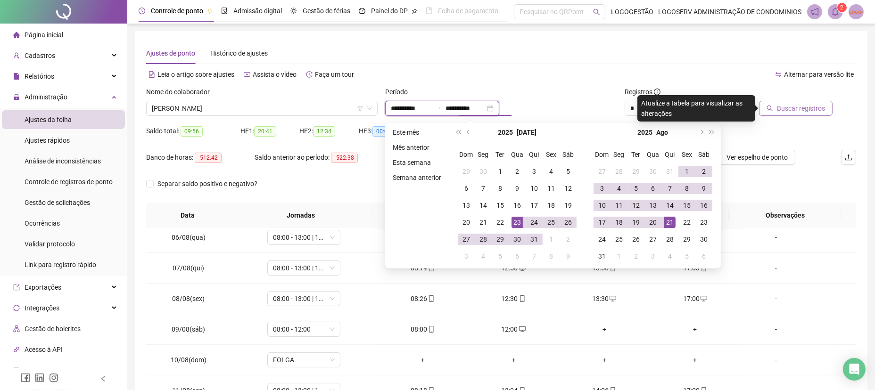
type input "**********"
click at [793, 115] on button "Buscar registros" at bounding box center [796, 108] width 74 height 15
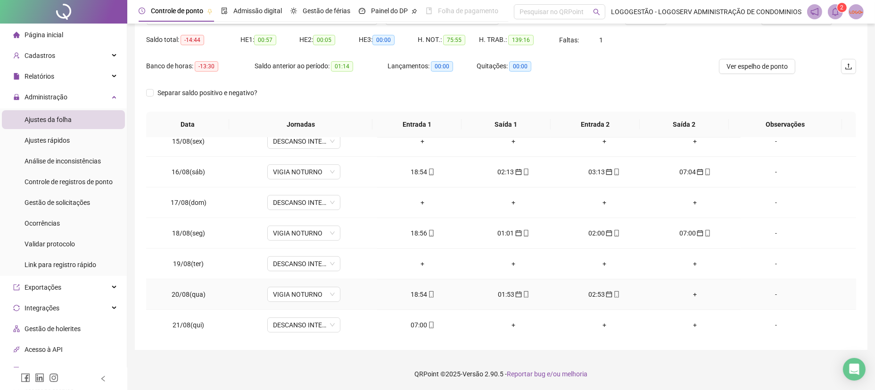
scroll to position [717, 0]
click at [386, 333] on td "07:00" at bounding box center [422, 324] width 91 height 31
click at [428, 325] on icon "mobile" at bounding box center [431, 323] width 7 height 7
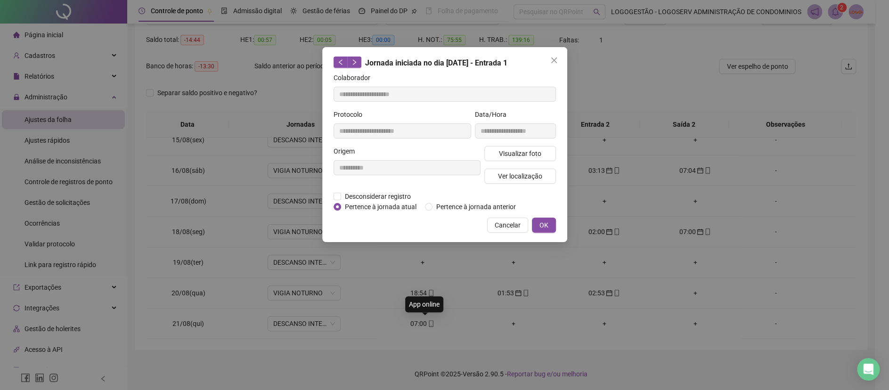
type input "**********"
click at [447, 207] on span "Pertence à jornada anterior" at bounding box center [476, 207] width 87 height 10
click at [554, 221] on button "OK" at bounding box center [544, 225] width 24 height 15
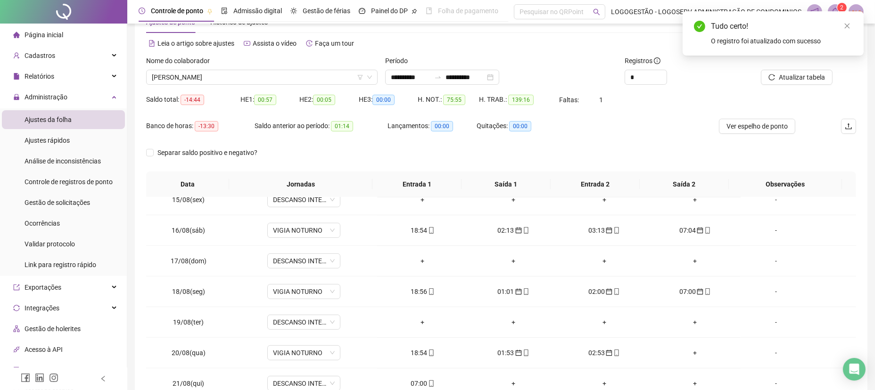
scroll to position [28, 0]
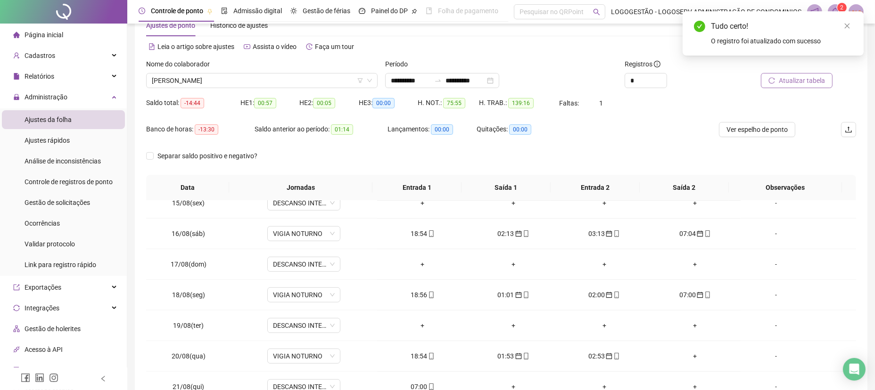
click at [783, 80] on span "Atualizar tabela" at bounding box center [801, 80] width 46 height 10
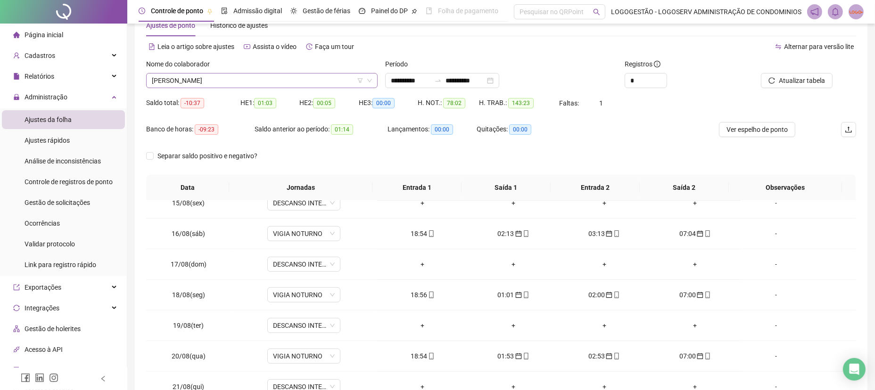
click at [251, 78] on span "DANILO LIMA OLIVEIRA" at bounding box center [262, 81] width 220 height 14
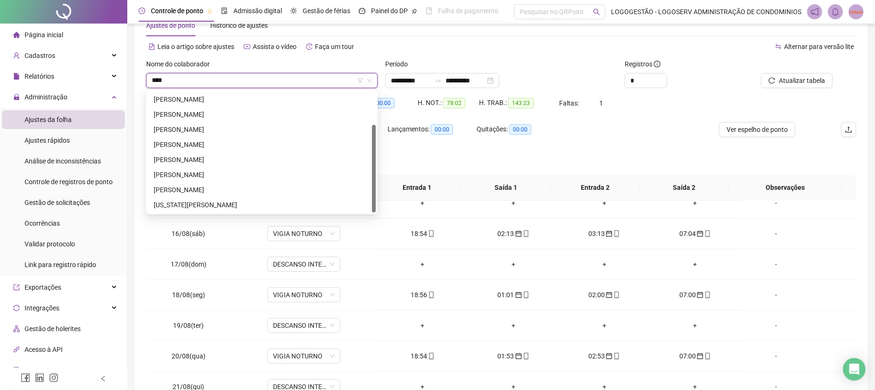
scroll to position [45, 0]
type input "******"
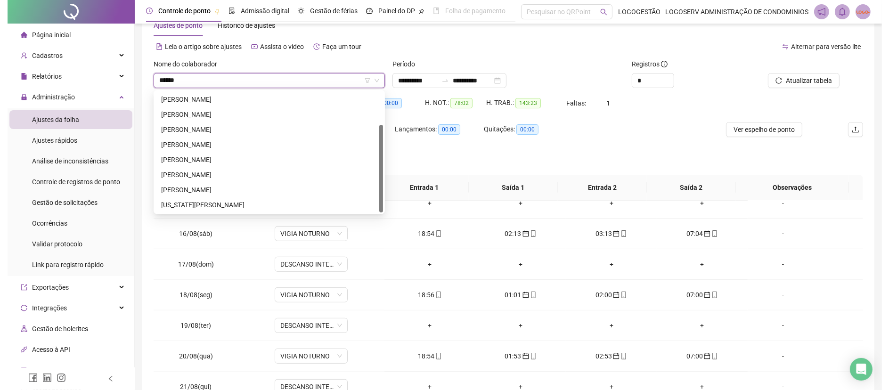
scroll to position [0, 0]
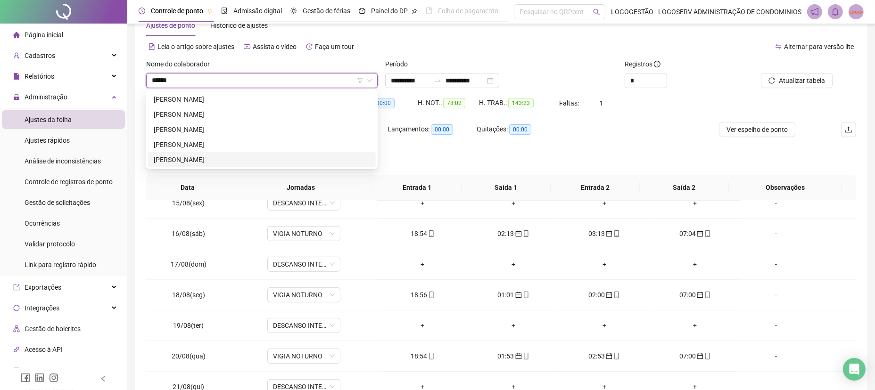
click at [192, 162] on div "VITORINO SANTOS SILVA" at bounding box center [262, 160] width 216 height 10
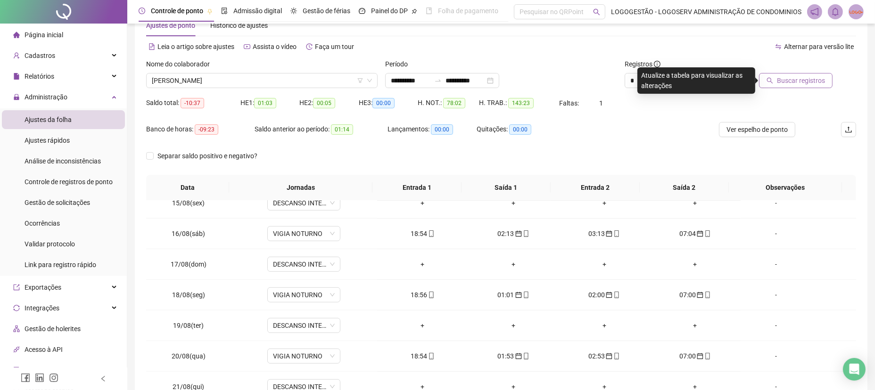
click at [778, 84] on button "Buscar registros" at bounding box center [796, 80] width 74 height 15
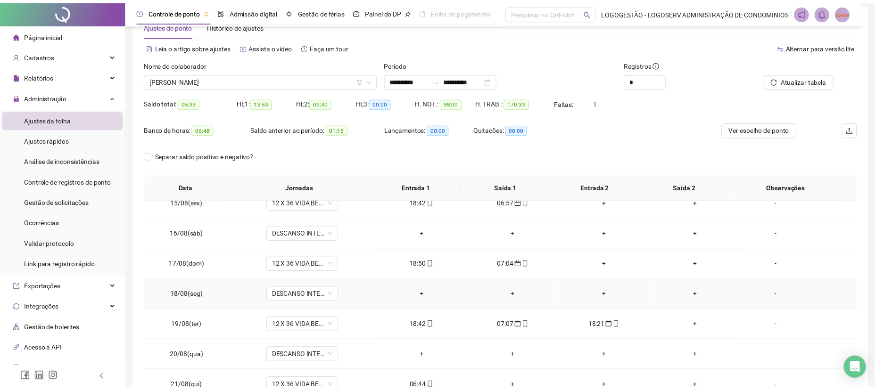
scroll to position [91, 0]
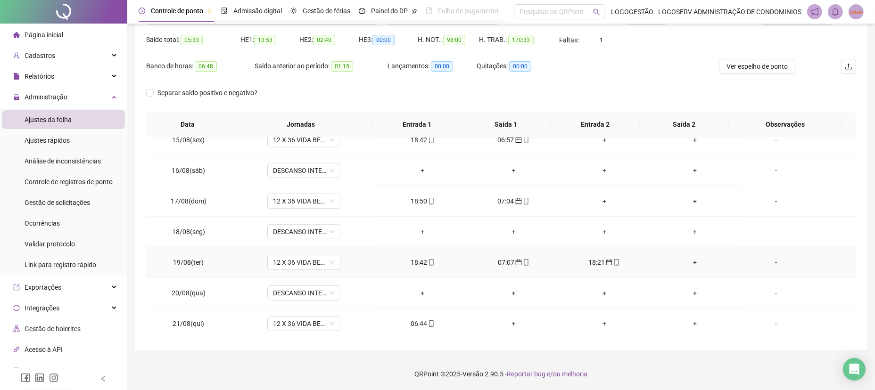
click at [589, 261] on div "18:21" at bounding box center [604, 262] width 76 height 10
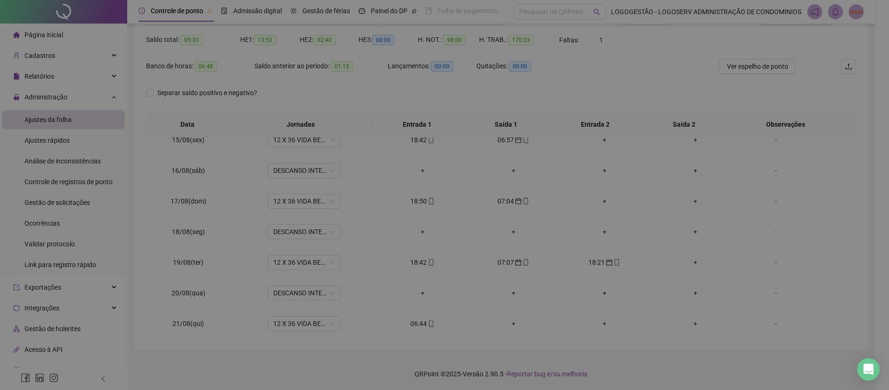
type input "**********"
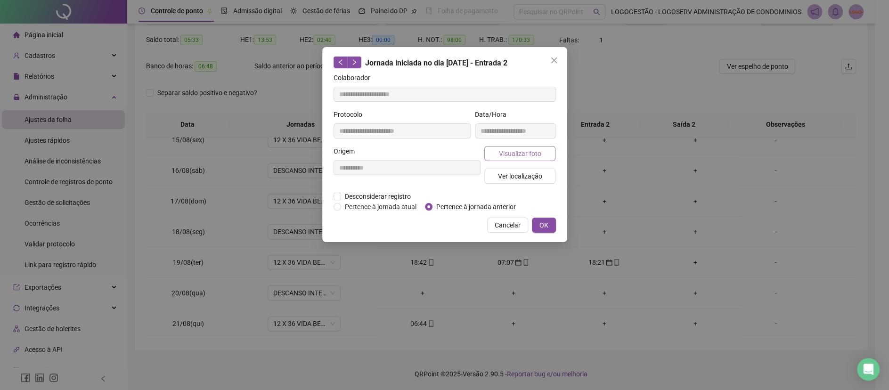
click at [520, 154] on span "Visualizar foto" at bounding box center [520, 153] width 42 height 10
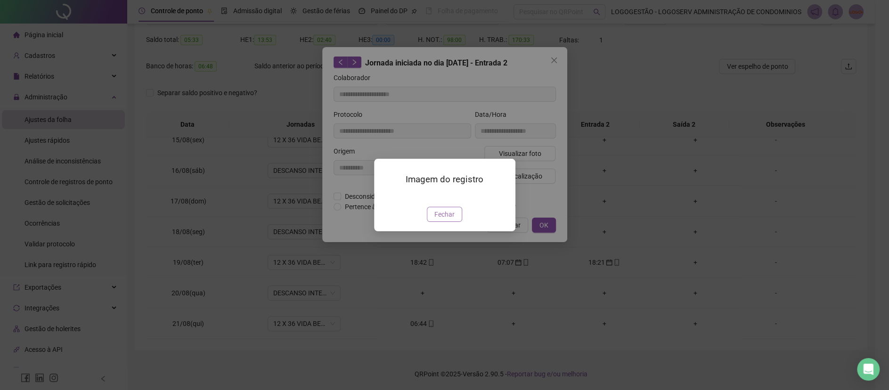
click at [437, 220] on span "Fechar" at bounding box center [444, 214] width 20 height 10
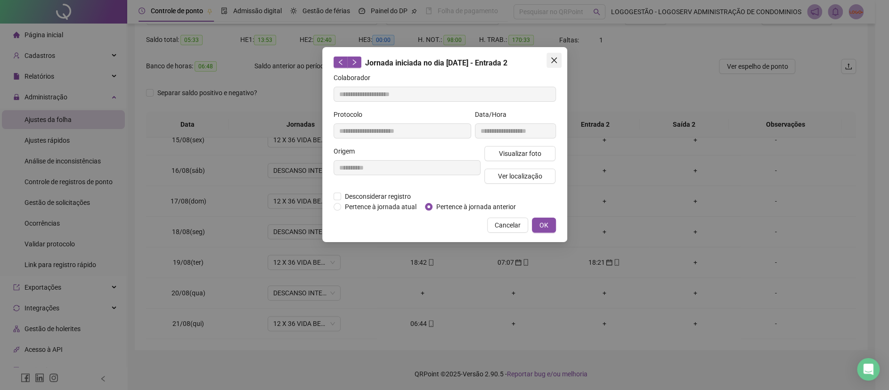
drag, startPoint x: 551, startPoint y: 58, endPoint x: 511, endPoint y: 162, distance: 111.3
click at [551, 59] on icon "close" at bounding box center [554, 61] width 8 height 8
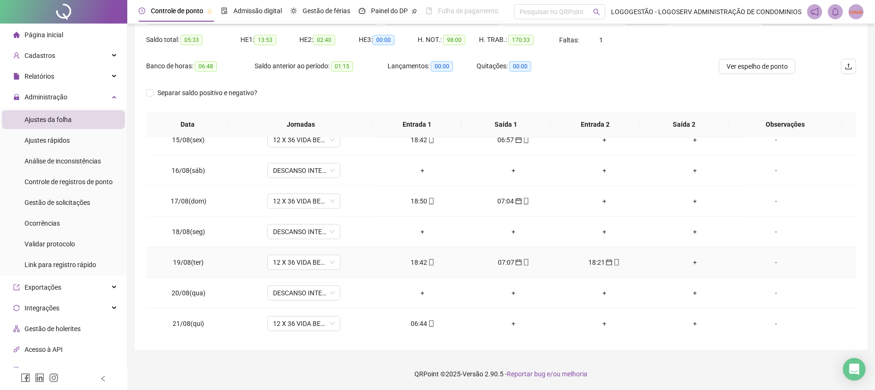
click at [429, 262] on icon "mobile" at bounding box center [431, 262] width 4 height 7
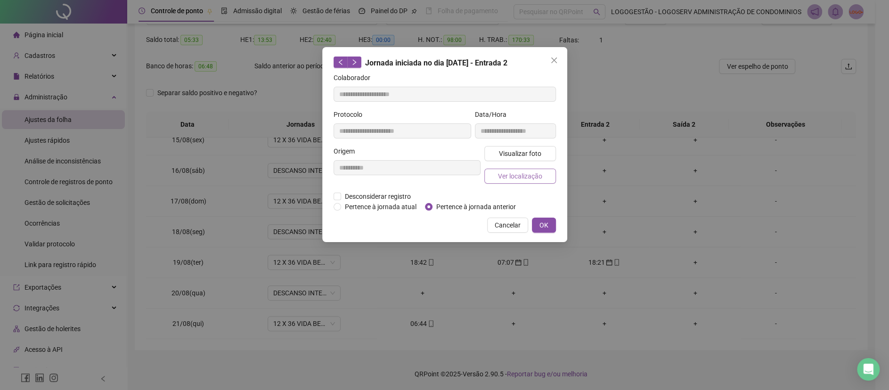
type input "**********"
click at [511, 155] on span "Visualizar foto" at bounding box center [520, 153] width 42 height 10
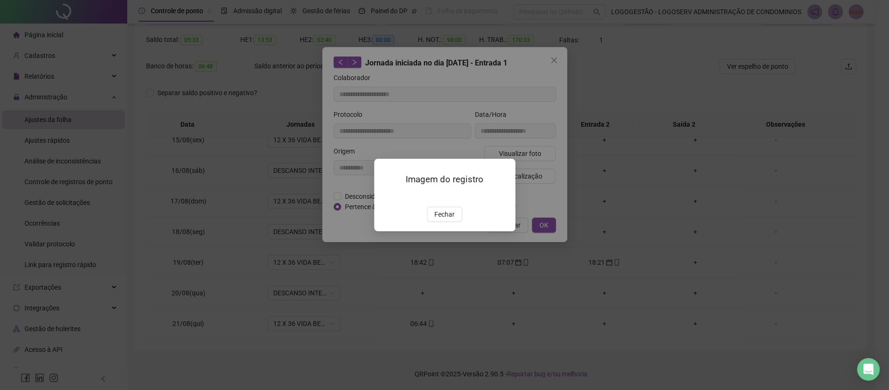
click at [449, 220] on span "Fechar" at bounding box center [444, 214] width 20 height 10
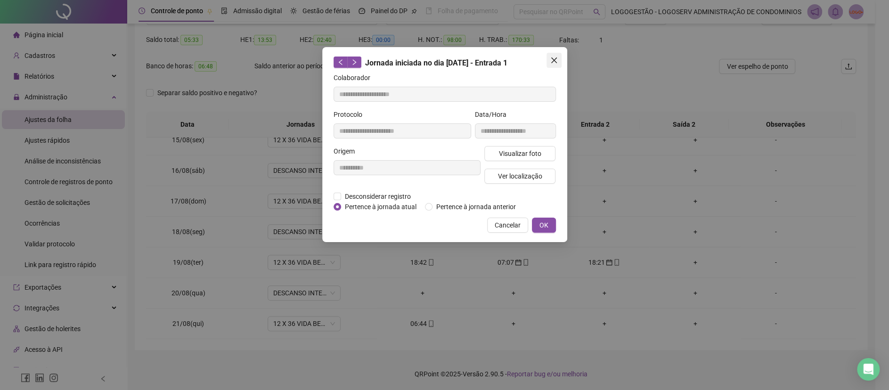
click at [555, 63] on icon "close" at bounding box center [554, 61] width 8 height 8
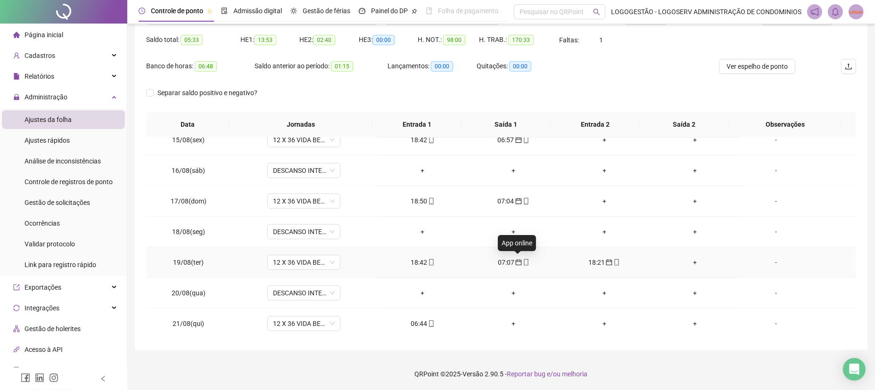
click at [523, 261] on icon "mobile" at bounding box center [526, 262] width 7 height 7
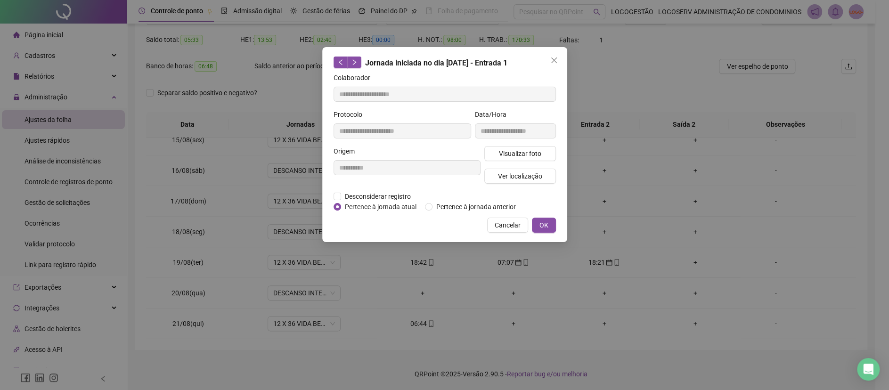
type input "**********"
click at [516, 151] on span "Visualizar foto" at bounding box center [520, 153] width 42 height 10
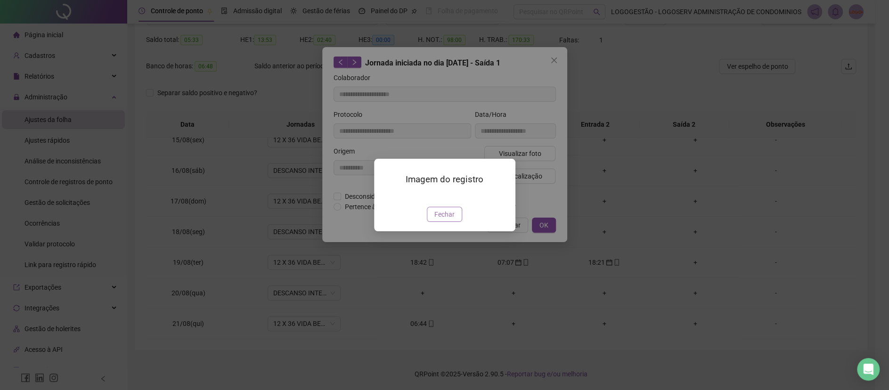
click at [437, 231] on div "Imagem do registro Fechar" at bounding box center [444, 195] width 141 height 72
drag, startPoint x: 442, startPoint y: 263, endPoint x: 454, endPoint y: 246, distance: 21.3
click at [442, 220] on span "Fechar" at bounding box center [444, 214] width 20 height 10
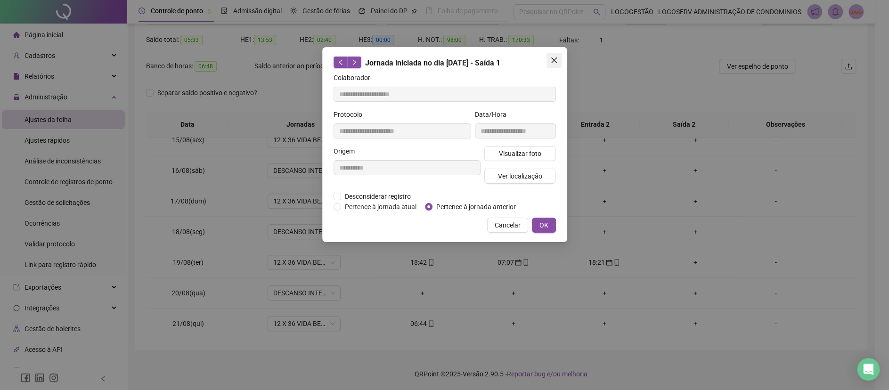
click at [557, 59] on icon "close" at bounding box center [554, 61] width 8 height 8
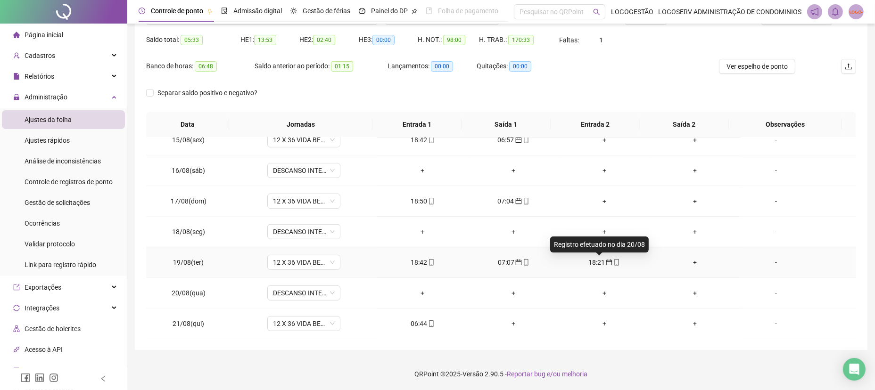
click at [606, 262] on icon "calendar" at bounding box center [609, 262] width 7 height 7
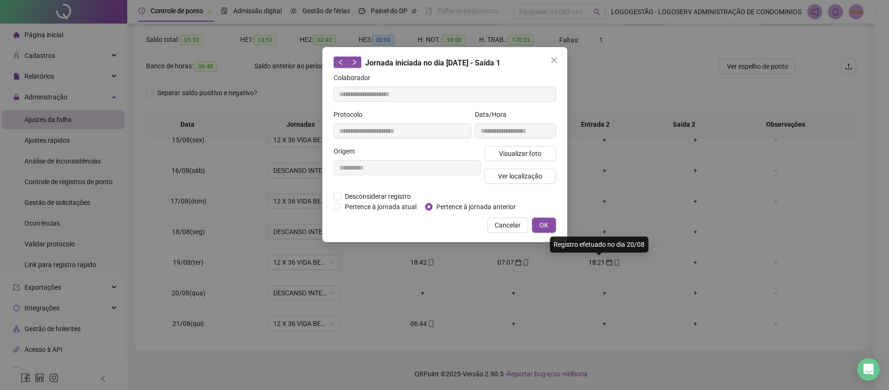
type input "**********"
click at [408, 208] on span "Pertence à jornada atual" at bounding box center [380, 207] width 79 height 10
click at [552, 221] on button "OK" at bounding box center [544, 225] width 24 height 15
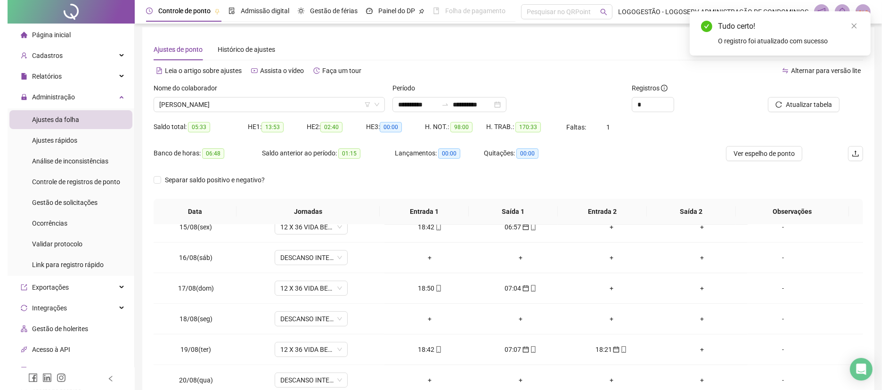
scroll to position [0, 0]
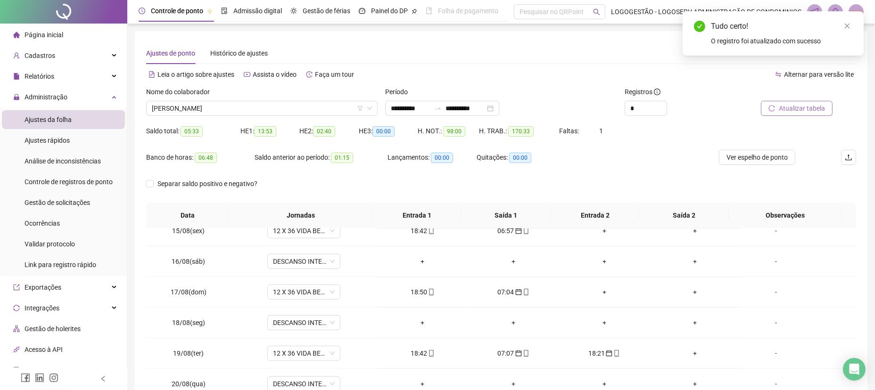
click at [785, 111] on span "Atualizar tabela" at bounding box center [801, 108] width 46 height 10
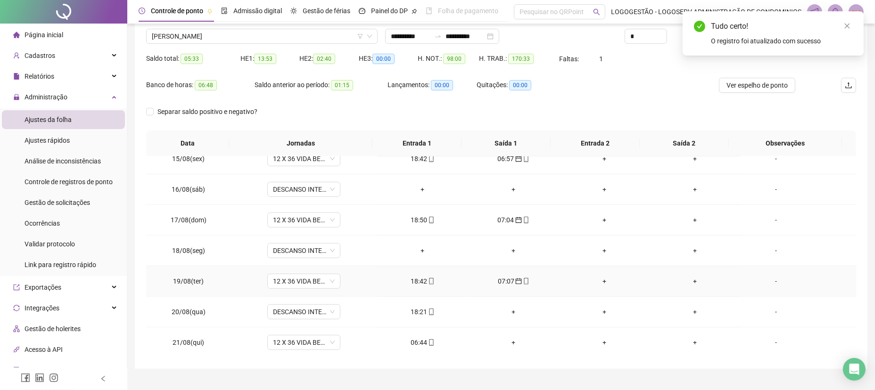
scroll to position [91, 0]
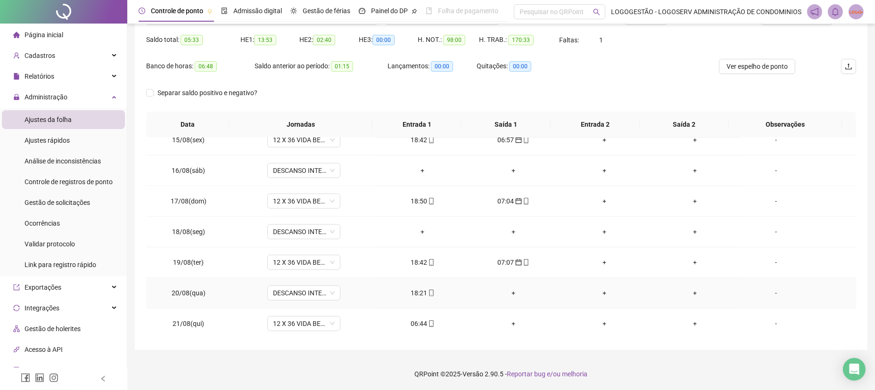
click at [412, 295] on div "18:21" at bounding box center [423, 293] width 76 height 10
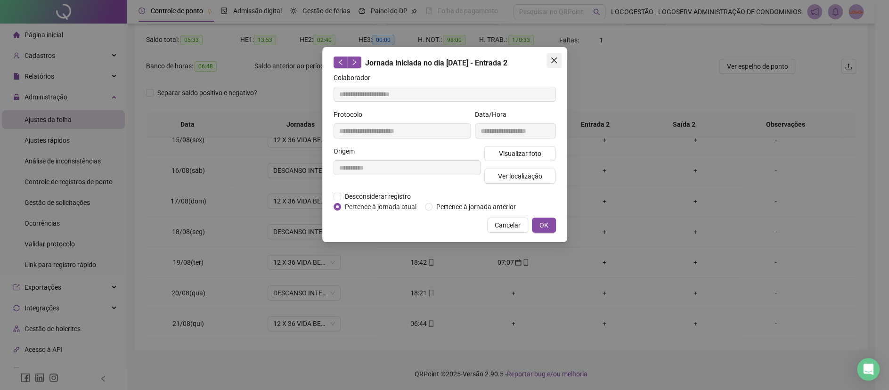
click at [553, 60] on icon "close" at bounding box center [554, 61] width 8 height 8
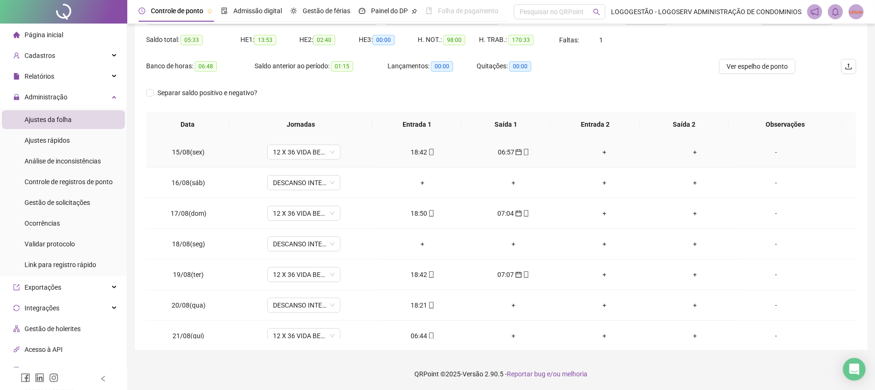
scroll to position [717, 0]
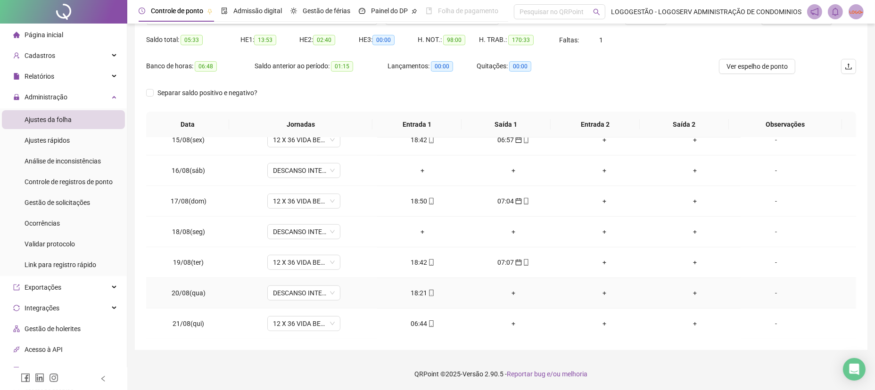
click at [422, 298] on td "18:21" at bounding box center [422, 293] width 91 height 31
click at [418, 291] on div "18:21" at bounding box center [423, 293] width 76 height 10
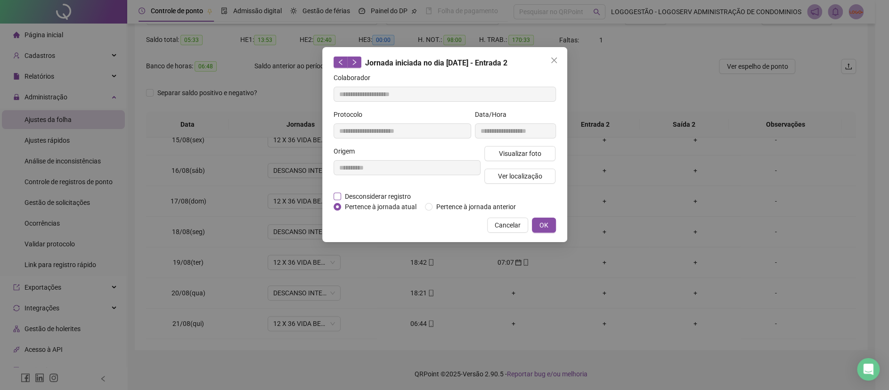
click at [388, 194] on span "Desconsiderar registro" at bounding box center [378, 196] width 74 height 10
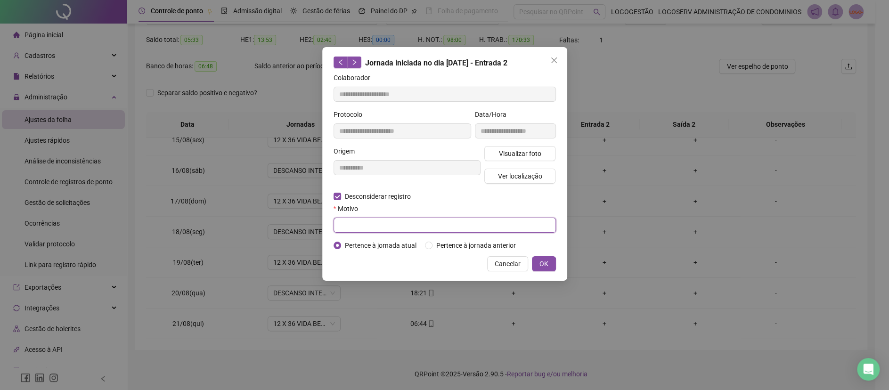
click at [385, 220] on input "text" at bounding box center [445, 225] width 222 height 15
type input "*"
click at [549, 263] on button "OK" at bounding box center [544, 263] width 24 height 15
click at [550, 264] on button "OK" at bounding box center [544, 263] width 24 height 15
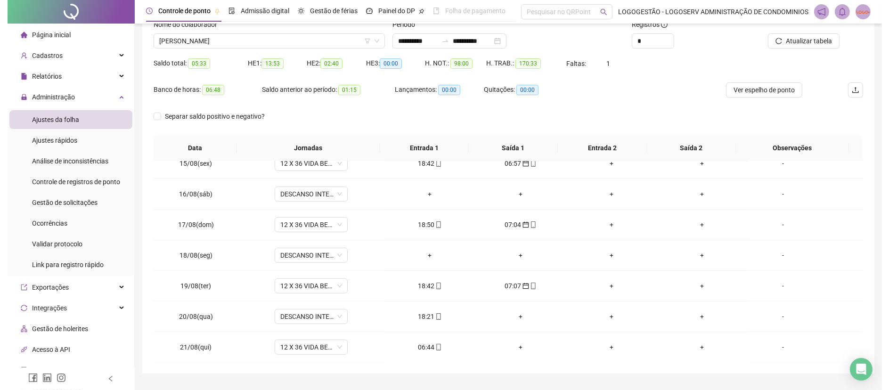
scroll to position [28, 0]
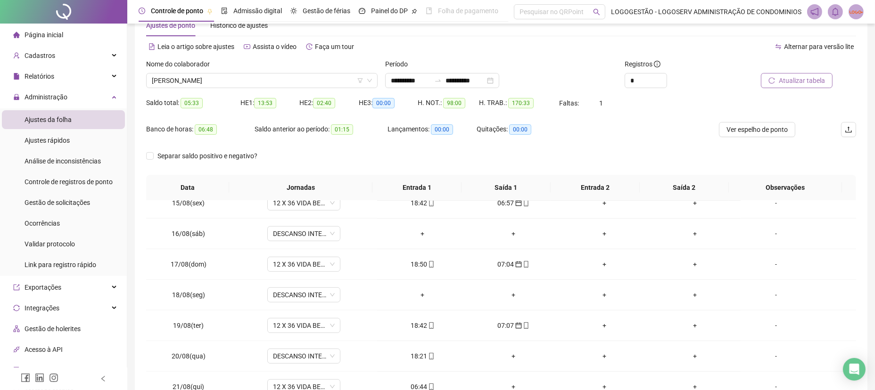
drag, startPoint x: 795, startPoint y: 88, endPoint x: 795, endPoint y: 80, distance: 8.0
click at [795, 82] on div "Atualizar tabela" at bounding box center [800, 77] width 120 height 37
click at [796, 71] on div at bounding box center [788, 66] width 89 height 14
click at [789, 63] on div at bounding box center [788, 66] width 89 height 14
click at [783, 73] on button "Atualizar tabela" at bounding box center [797, 80] width 72 height 15
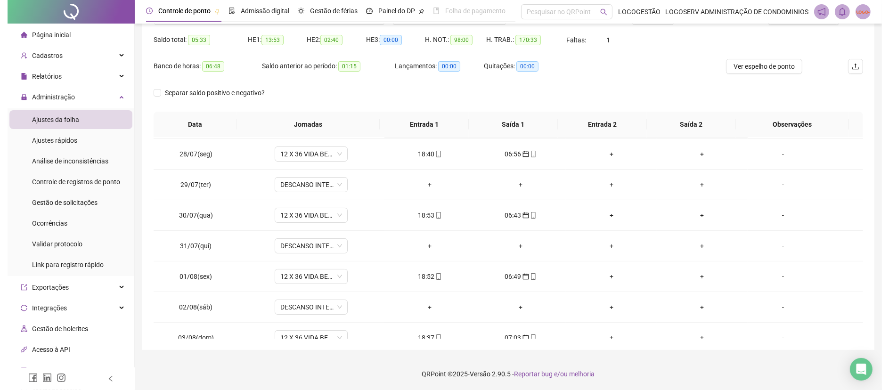
scroll to position [0, 0]
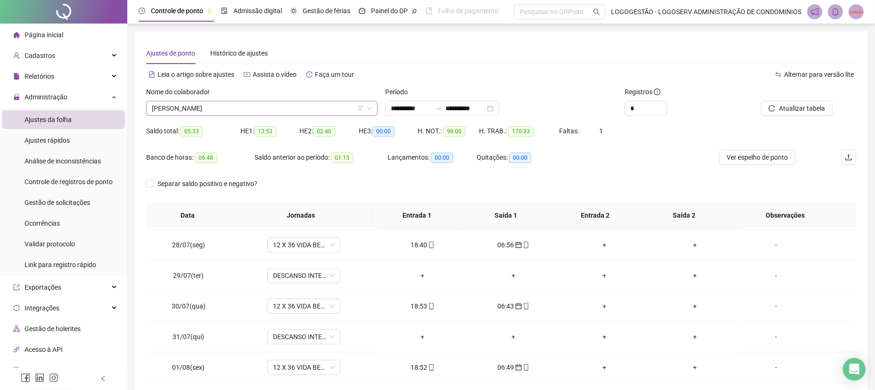
click at [252, 101] on span "VITORINO SANTOS SILVA" at bounding box center [262, 108] width 220 height 14
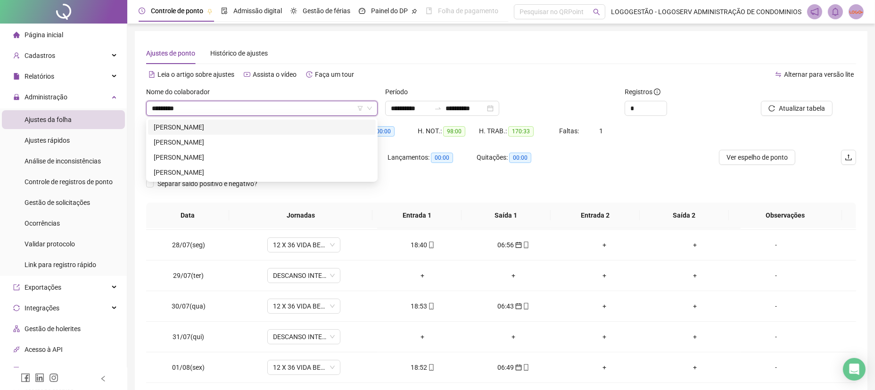
type input "**********"
click at [269, 157] on div "ALEXSANDRO PASSOS DOS SANTOS" at bounding box center [262, 157] width 216 height 10
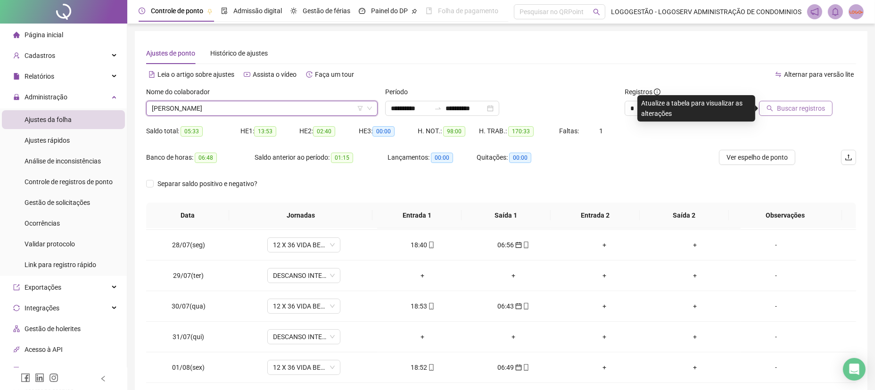
click at [764, 110] on button "Buscar registros" at bounding box center [796, 108] width 74 height 15
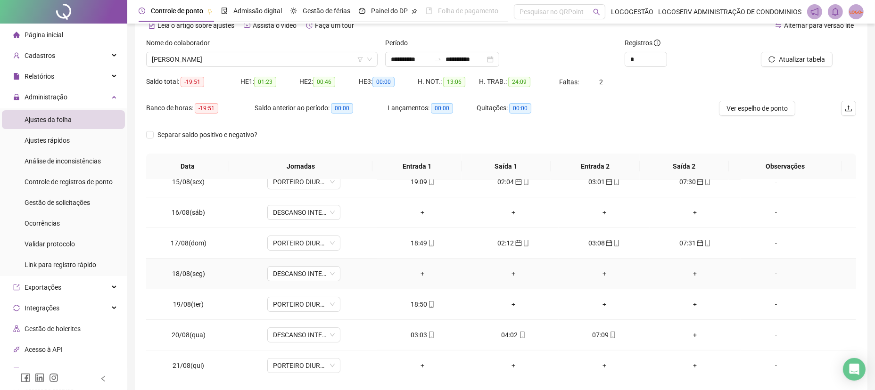
scroll to position [91, 0]
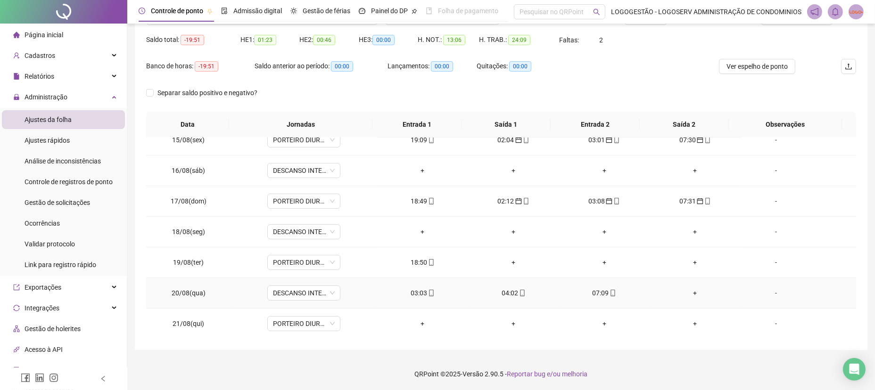
click at [418, 295] on div "03:03" at bounding box center [423, 293] width 76 height 10
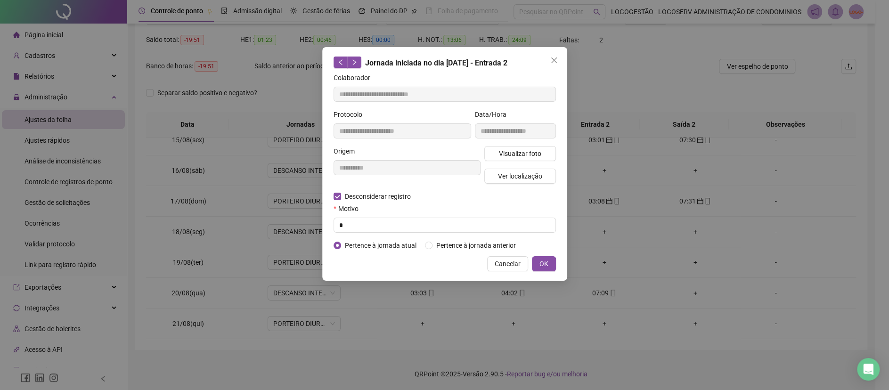
type input "**********"
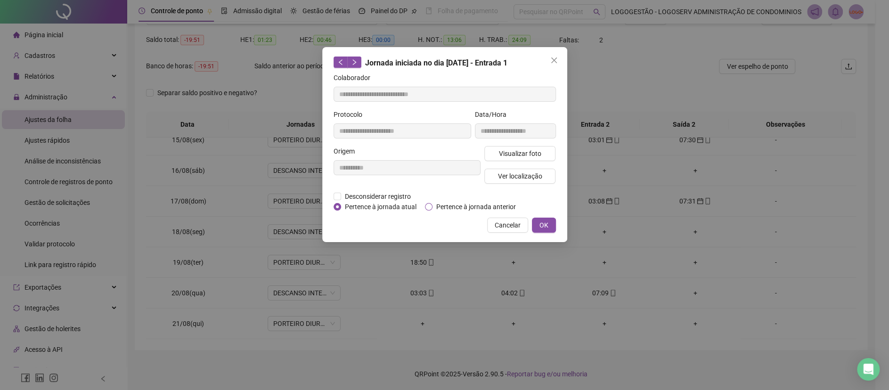
drag, startPoint x: 468, startPoint y: 212, endPoint x: 476, endPoint y: 211, distance: 8.5
click at [468, 211] on div "**********" at bounding box center [444, 144] width 245 height 195
drag, startPoint x: 466, startPoint y: 205, endPoint x: 505, endPoint y: 206, distance: 38.7
click at [466, 205] on span "Pertence à jornada anterior" at bounding box center [476, 207] width 87 height 10
click at [544, 220] on span "OK" at bounding box center [544, 225] width 9 height 10
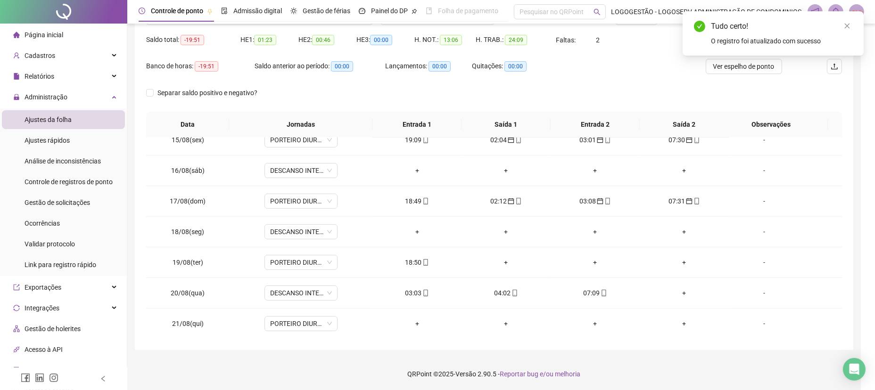
click at [499, 295] on div "04:02" at bounding box center [506, 293] width 74 height 10
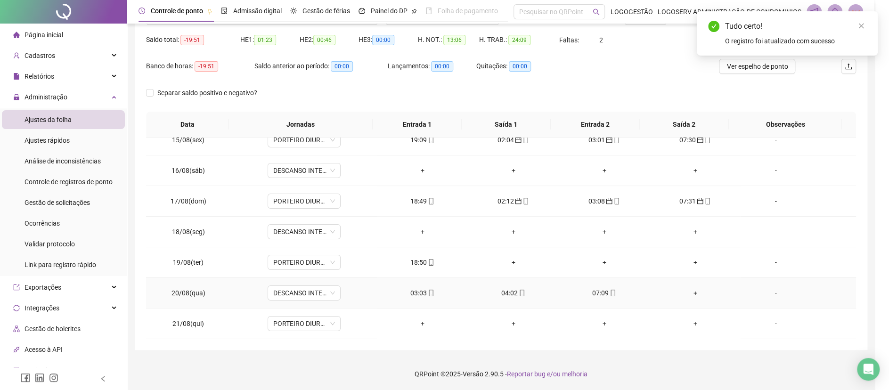
type input "**********"
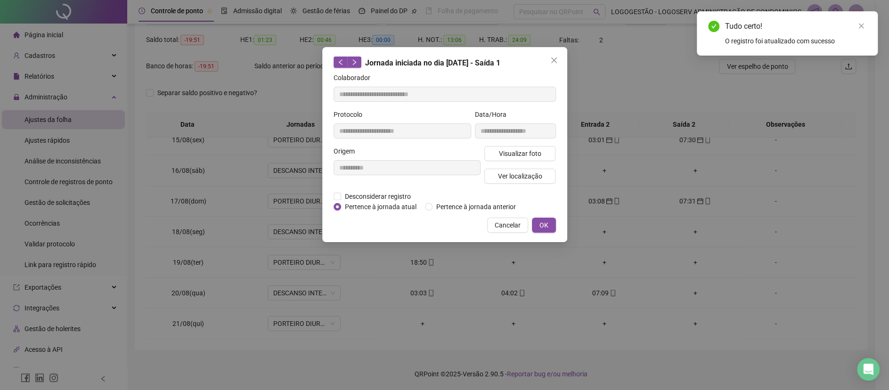
click at [500, 212] on div "**********" at bounding box center [444, 144] width 245 height 195
drag, startPoint x: 448, startPoint y: 207, endPoint x: 462, endPoint y: 212, distance: 14.5
click at [448, 205] on span "Pertence à jornada anterior" at bounding box center [476, 207] width 87 height 10
click at [545, 227] on span "OK" at bounding box center [544, 225] width 9 height 10
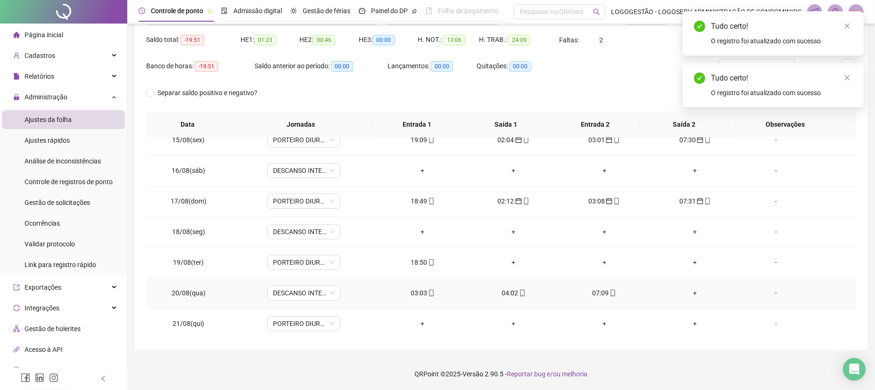
click at [593, 294] on div "07:09" at bounding box center [604, 293] width 76 height 10
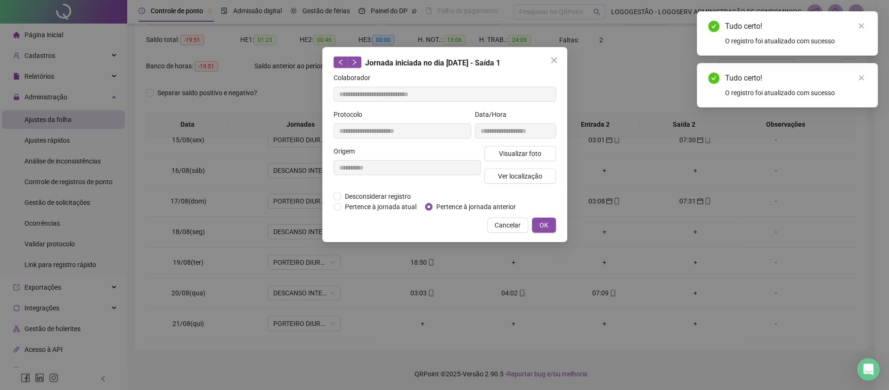
type input "**********"
click at [467, 206] on span "Pertence à jornada anterior" at bounding box center [476, 207] width 87 height 10
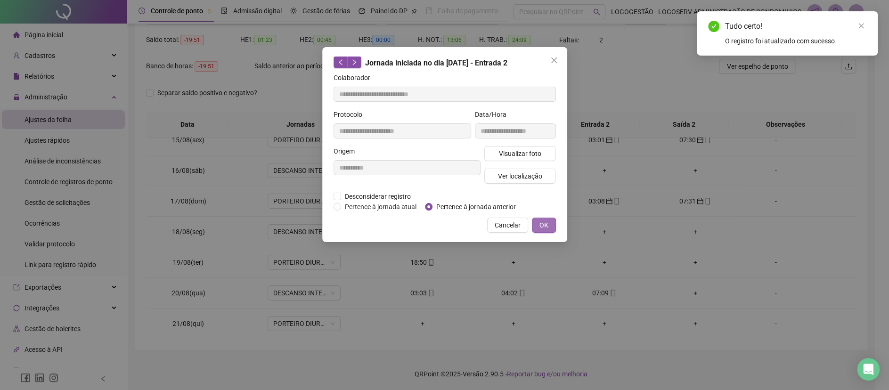
click at [549, 224] on button "OK" at bounding box center [544, 225] width 24 height 15
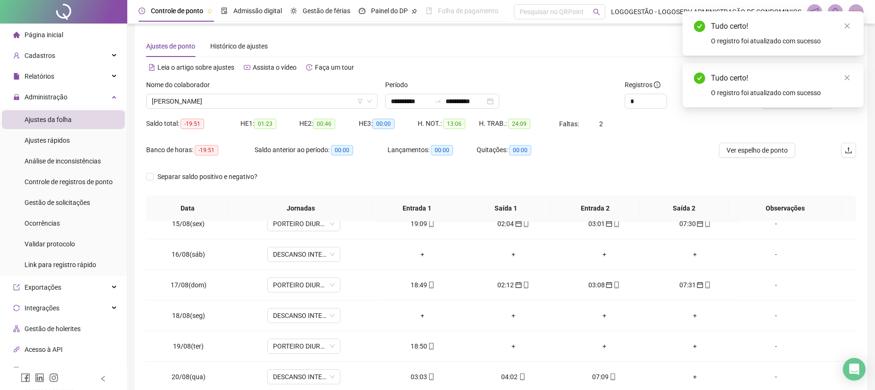
scroll to position [0, 0]
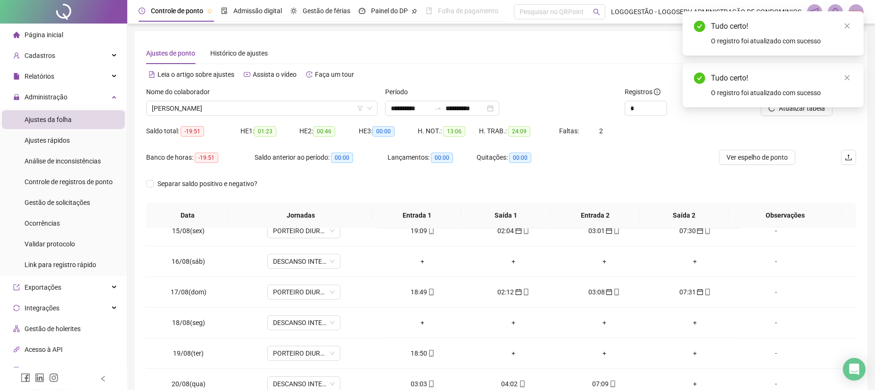
drag, startPoint x: 849, startPoint y: 74, endPoint x: 840, endPoint y: 82, distance: 11.7
click at [848, 75] on icon "close" at bounding box center [846, 77] width 7 height 7
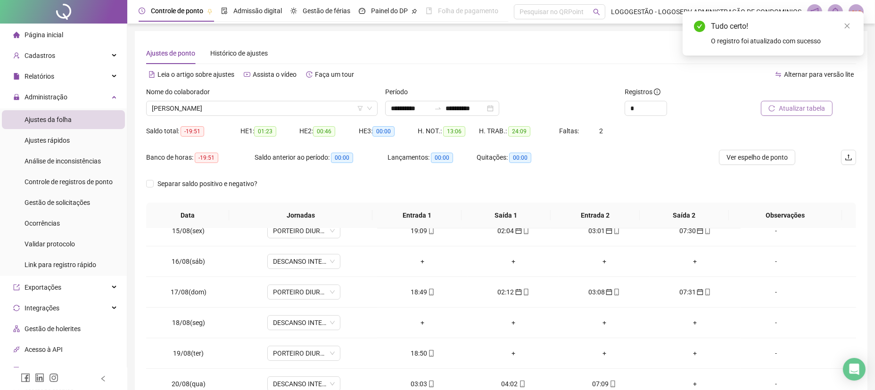
click at [791, 114] on button "Atualizar tabela" at bounding box center [797, 108] width 72 height 15
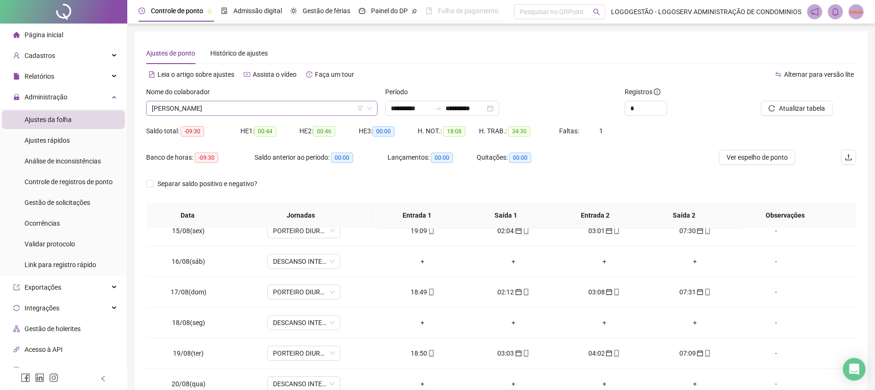
scroll to position [980, 0]
click at [261, 111] on span "ALEXSANDRO PASSOS DOS SANTOS" at bounding box center [262, 108] width 220 height 14
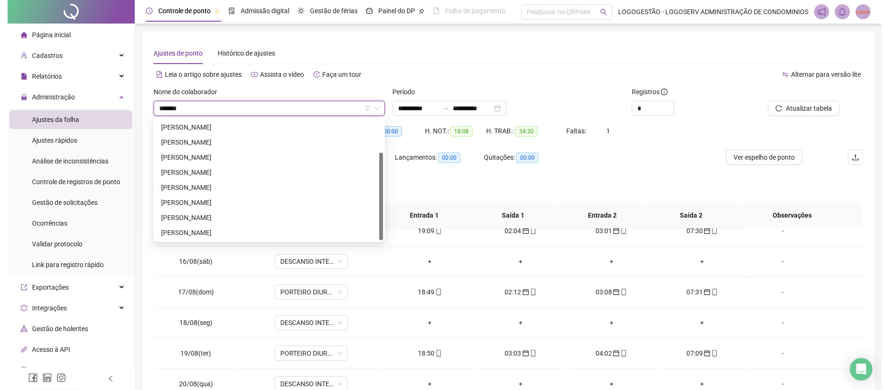
scroll to position [0, 0]
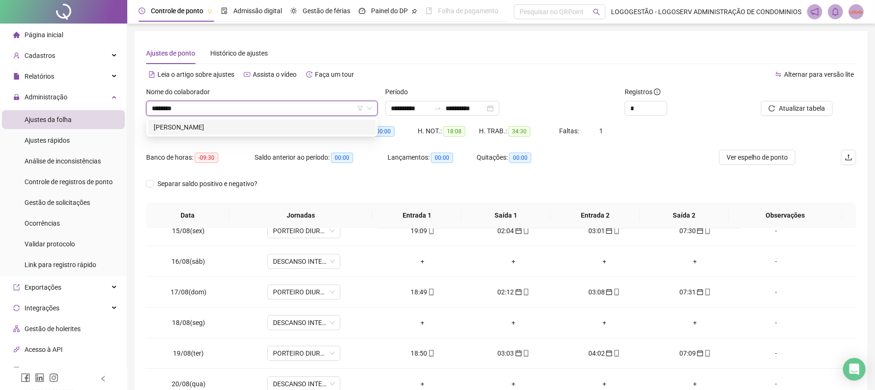
type input "*********"
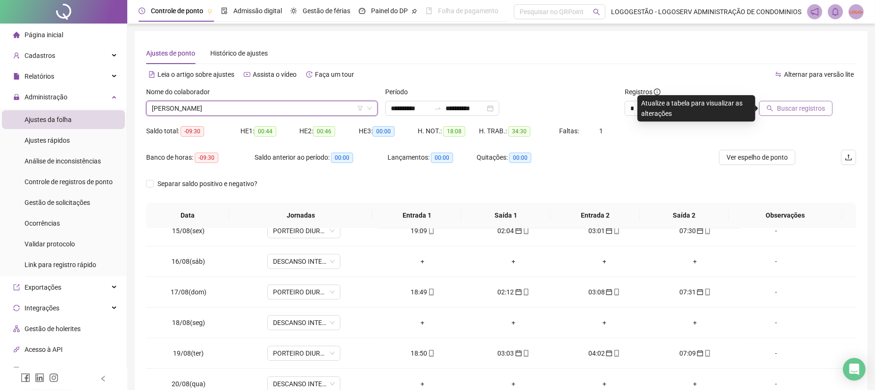
click at [793, 107] on span "Buscar registros" at bounding box center [801, 108] width 48 height 10
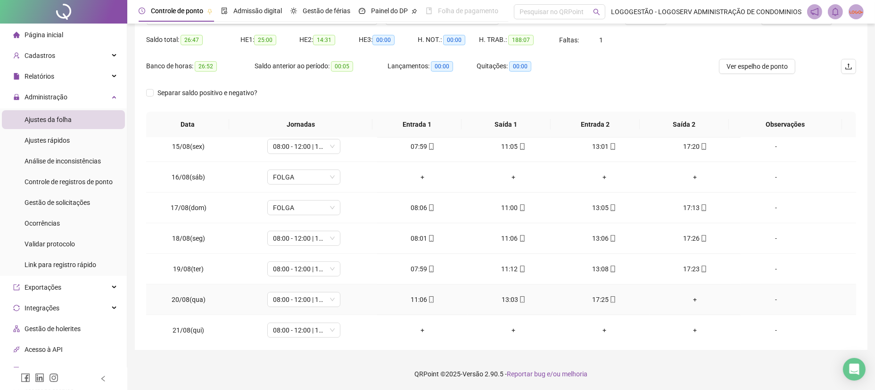
scroll to position [717, 0]
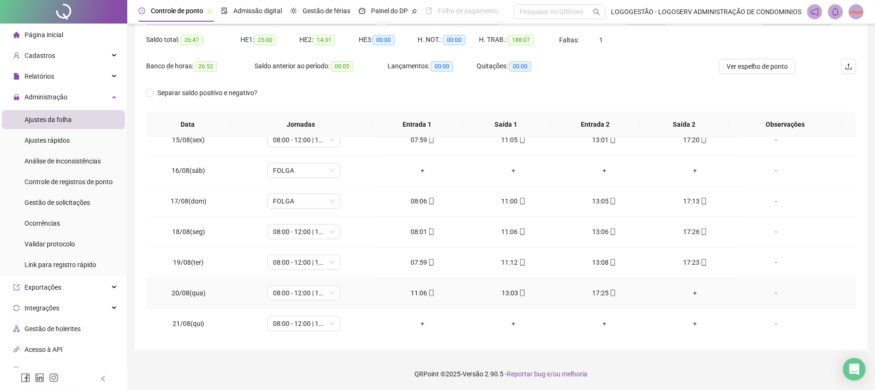
click at [688, 294] on div "+" at bounding box center [695, 293] width 76 height 10
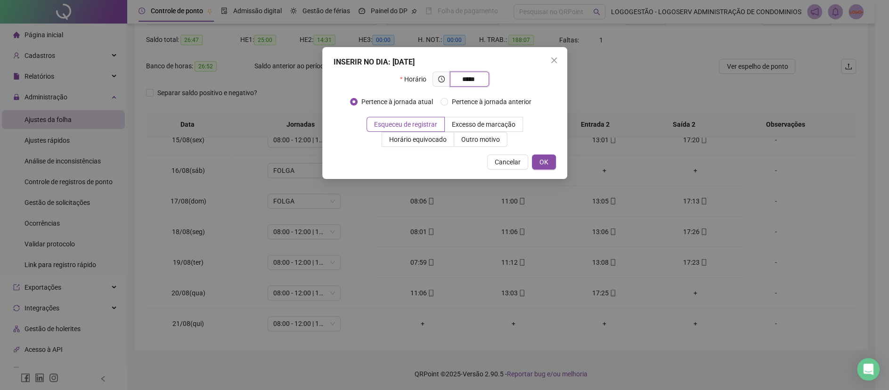
type input "*****"
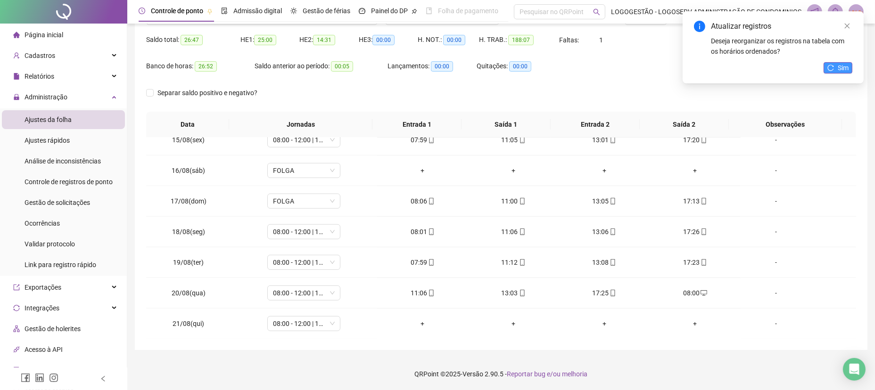
click at [850, 62] on button "Sim" at bounding box center [837, 67] width 29 height 11
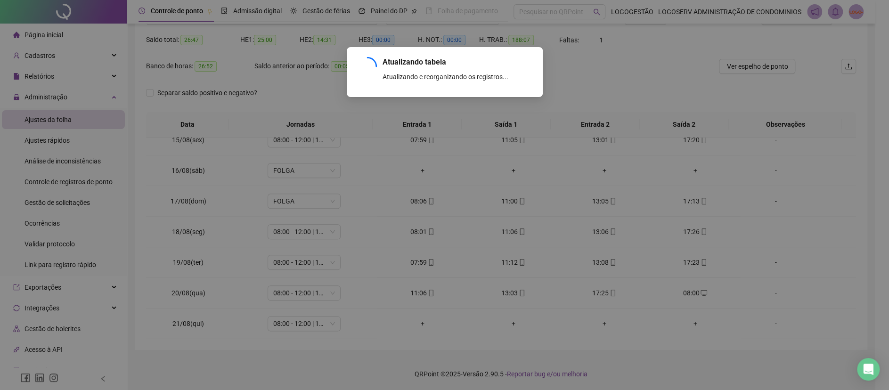
click at [836, 63] on div "Atualizar registros Deseja reorganizar os registros na tabela com os horários o…" at bounding box center [787, 47] width 181 height 72
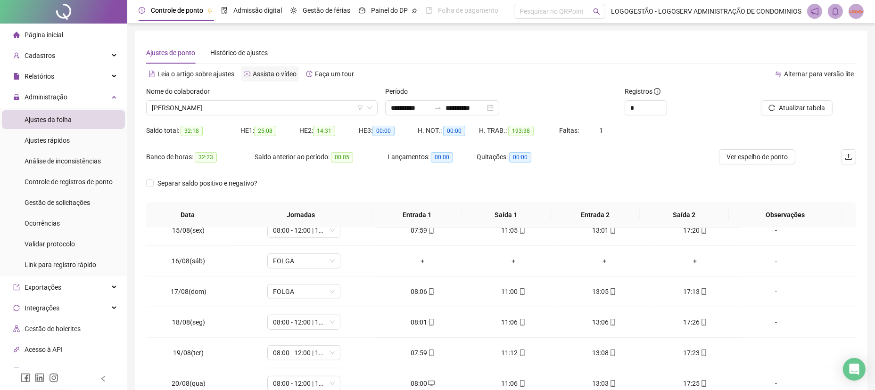
scroll to position [0, 0]
drag, startPoint x: 239, startPoint y: 105, endPoint x: 235, endPoint y: 108, distance: 5.7
click at [237, 105] on span "DANIEL NERI DOS SANTOS" at bounding box center [262, 108] width 220 height 14
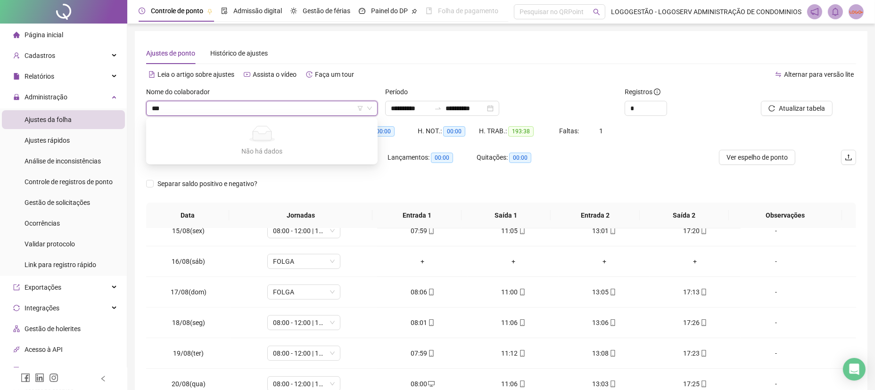
type input "**"
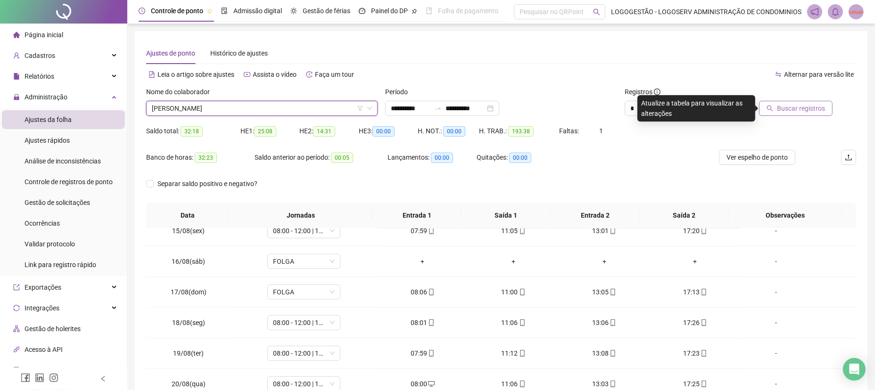
click at [809, 113] on span "Buscar registros" at bounding box center [801, 108] width 48 height 10
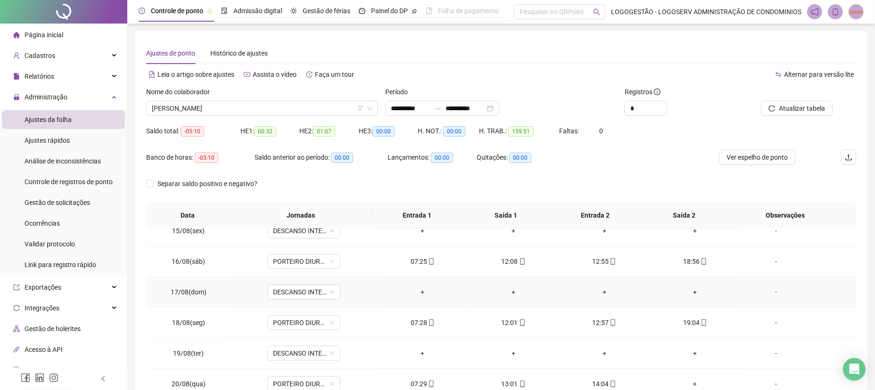
scroll to position [91, 0]
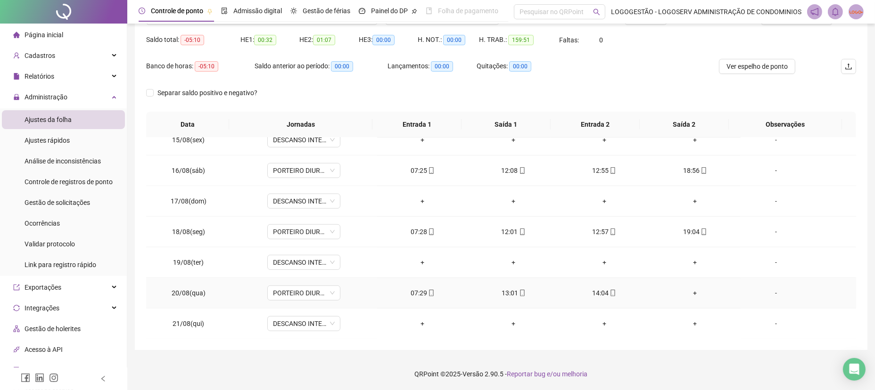
click at [675, 286] on td "+" at bounding box center [694, 293] width 91 height 31
click at [683, 299] on td "+" at bounding box center [694, 293] width 91 height 31
click at [686, 290] on div "+" at bounding box center [695, 293] width 76 height 10
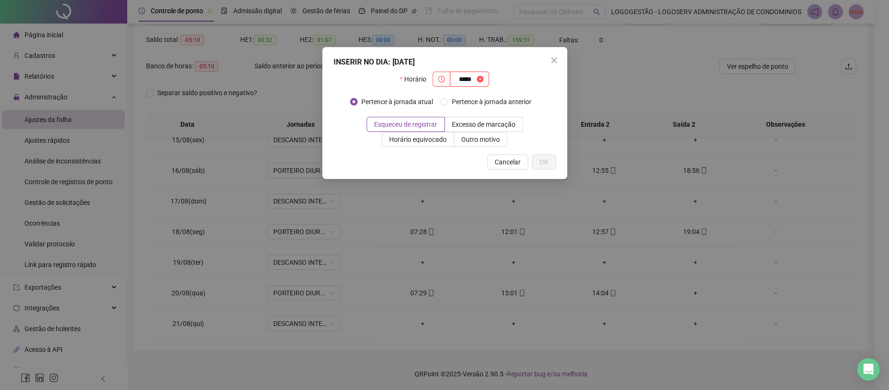
type input "*****"
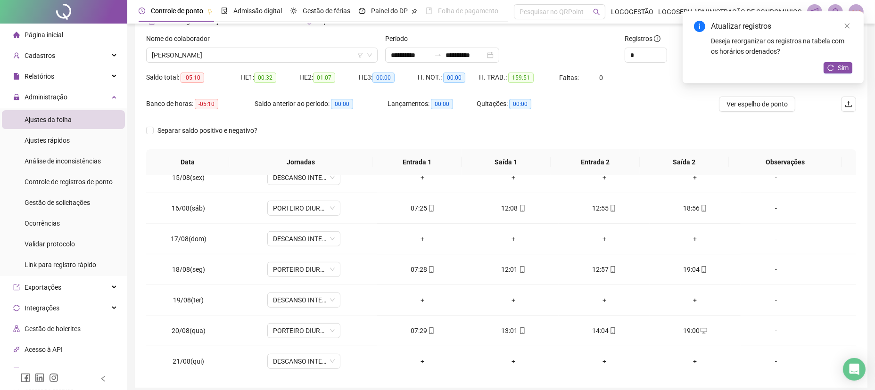
scroll to position [0, 0]
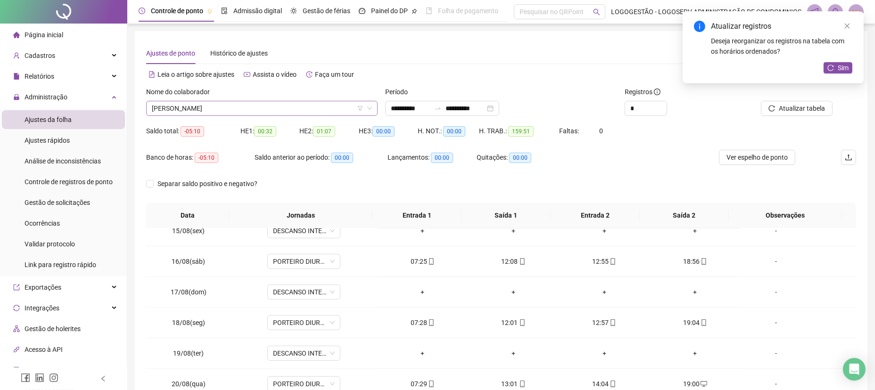
click at [253, 110] on span "DJOCES ALVES DE SOUZA" at bounding box center [262, 108] width 220 height 14
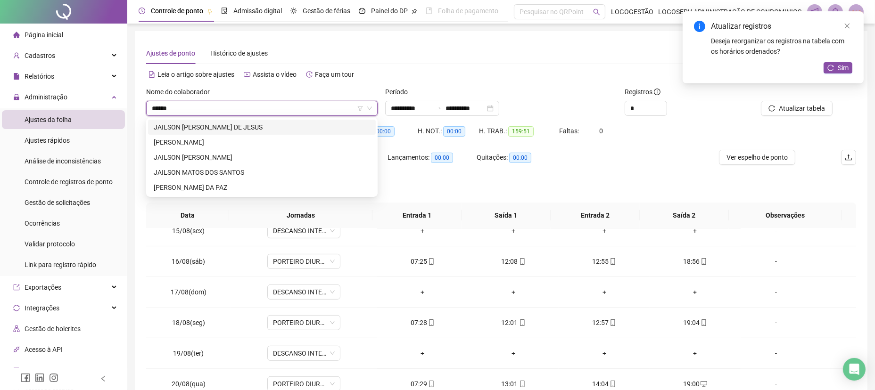
type input "*******"
click at [229, 141] on div "JAILSON GOMES DOS SANTOS" at bounding box center [262, 142] width 216 height 10
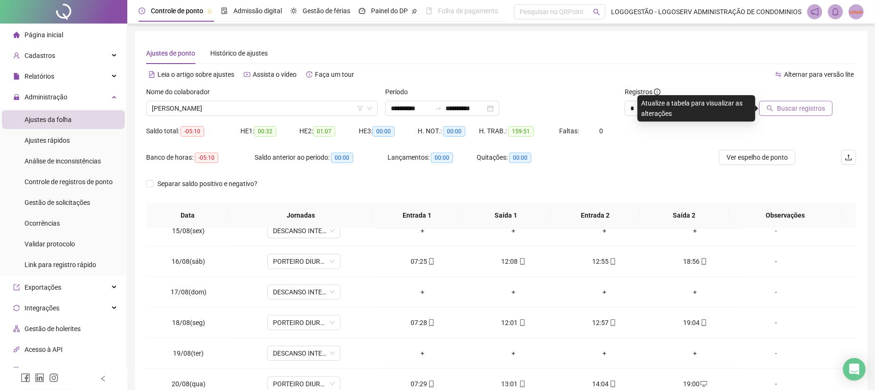
click at [779, 105] on span "Buscar registros" at bounding box center [801, 108] width 48 height 10
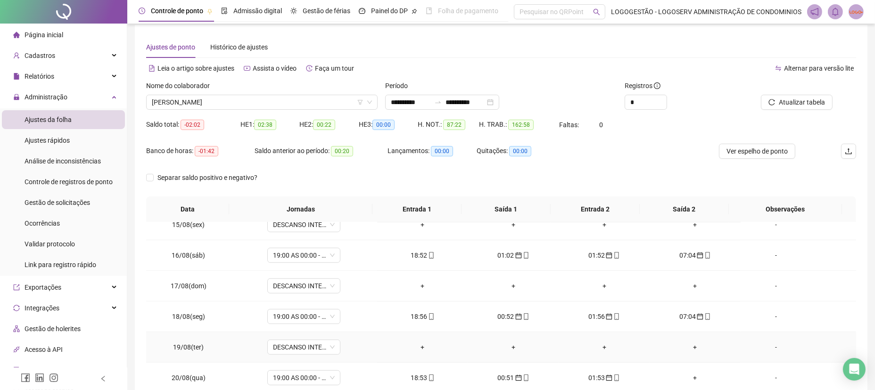
scroll to position [91, 0]
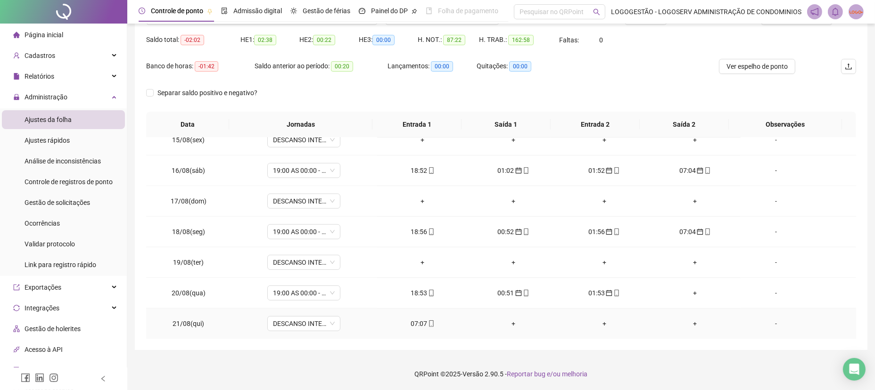
drag, startPoint x: 413, startPoint y: 321, endPoint x: 410, endPoint y: 327, distance: 6.6
click at [413, 321] on div "07:07" at bounding box center [423, 324] width 76 height 10
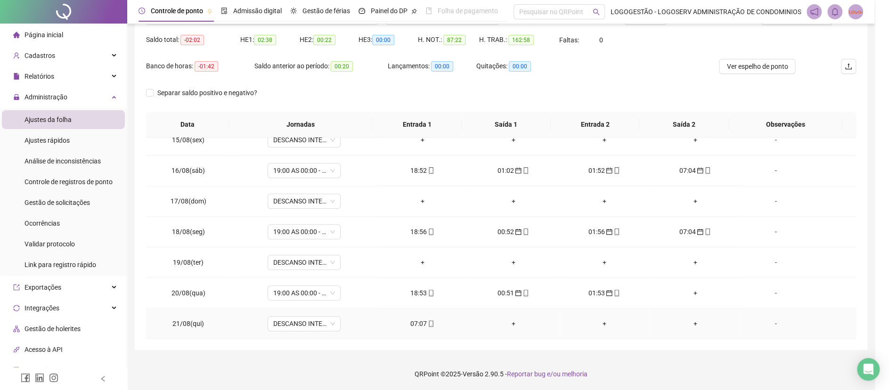
type input "**********"
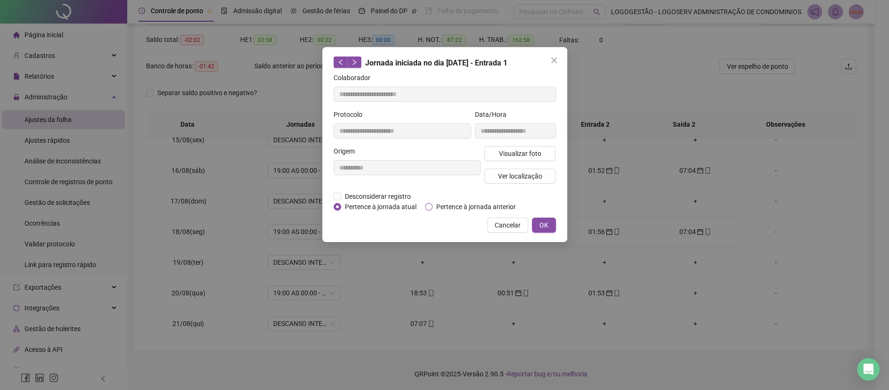
click at [452, 203] on span "Pertence à jornada anterior" at bounding box center [476, 207] width 87 height 10
click at [538, 227] on button "OK" at bounding box center [544, 225] width 24 height 15
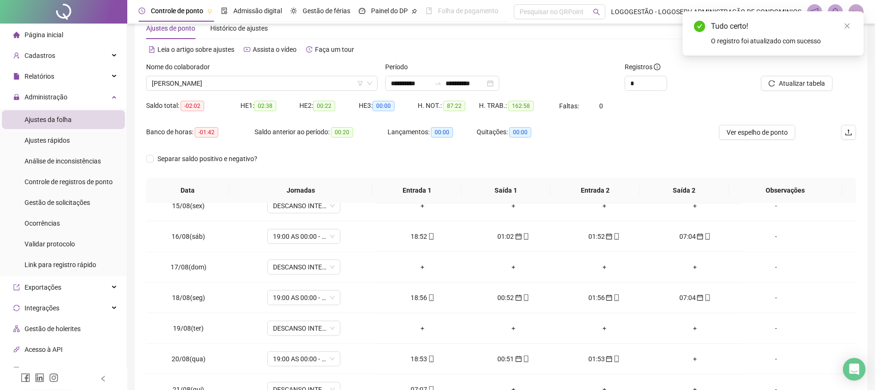
scroll to position [0, 0]
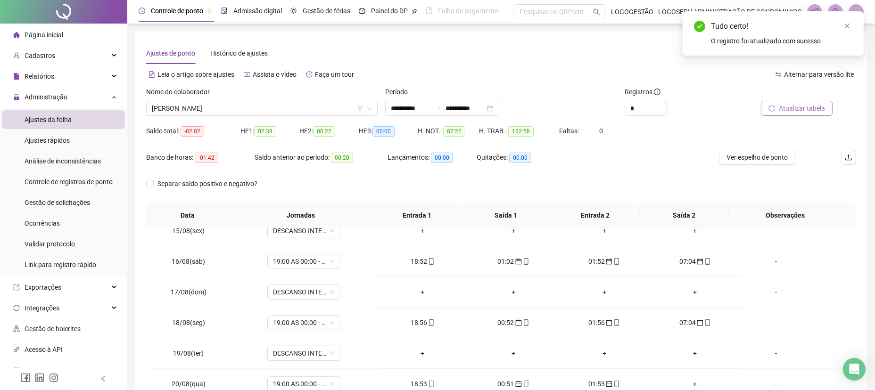
drag, startPoint x: 806, startPoint y: 94, endPoint x: 794, endPoint y: 106, distance: 16.7
click at [801, 99] on div at bounding box center [788, 94] width 89 height 14
click at [794, 107] on span "Atualizar tabela" at bounding box center [801, 108] width 46 height 10
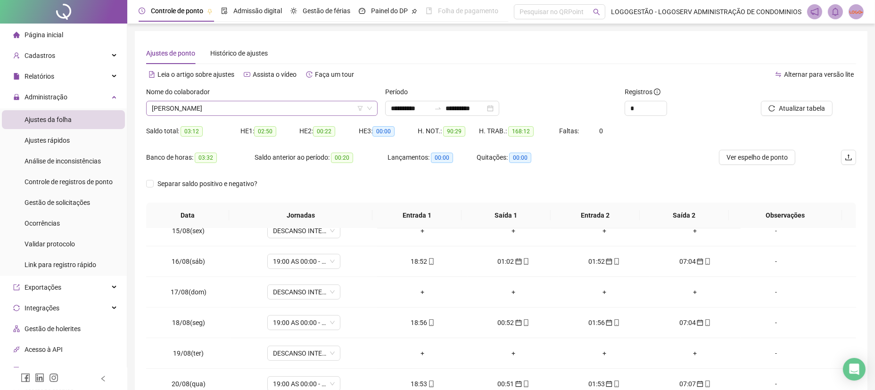
click at [213, 112] on span "JAILSON GOMES DOS SANTOS" at bounding box center [262, 108] width 220 height 14
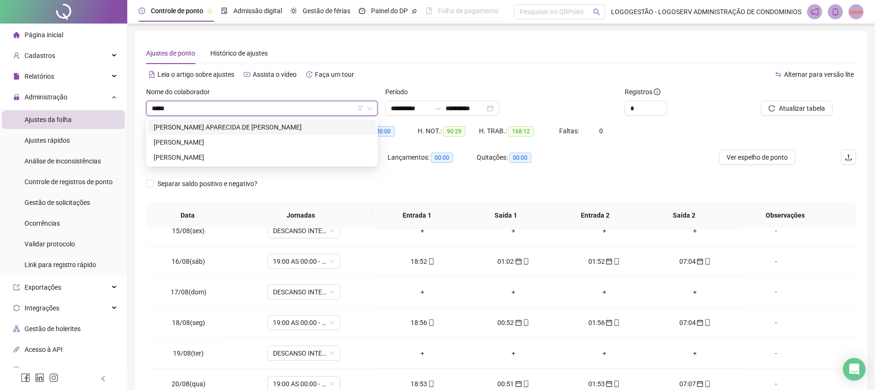
type input "******"
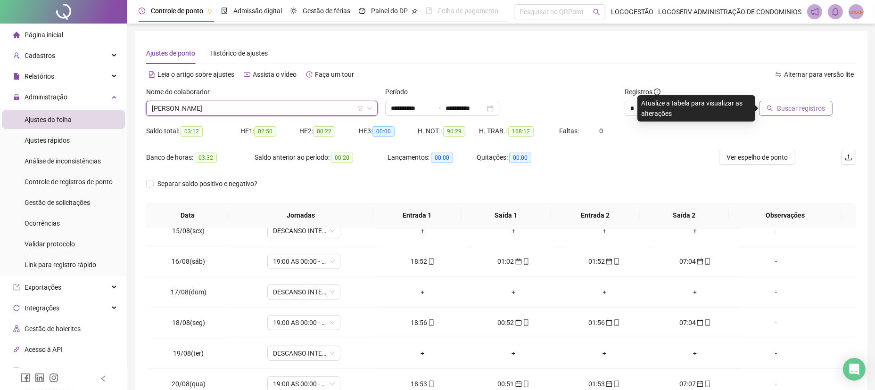
click at [819, 102] on button "Buscar registros" at bounding box center [796, 108] width 74 height 15
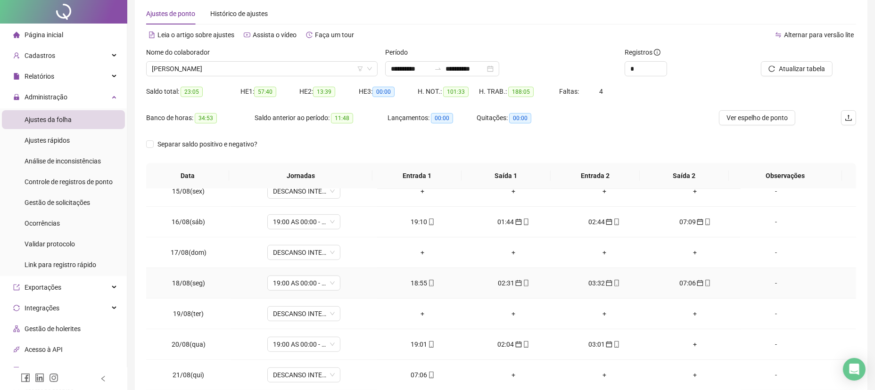
scroll to position [91, 0]
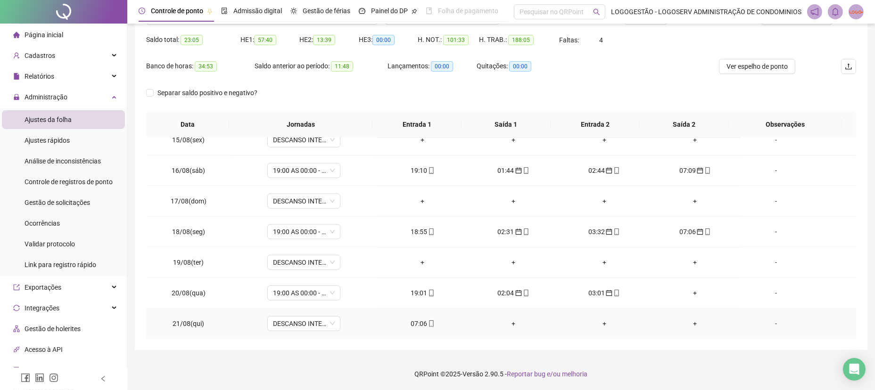
click at [415, 327] on div "07:06" at bounding box center [423, 324] width 76 height 10
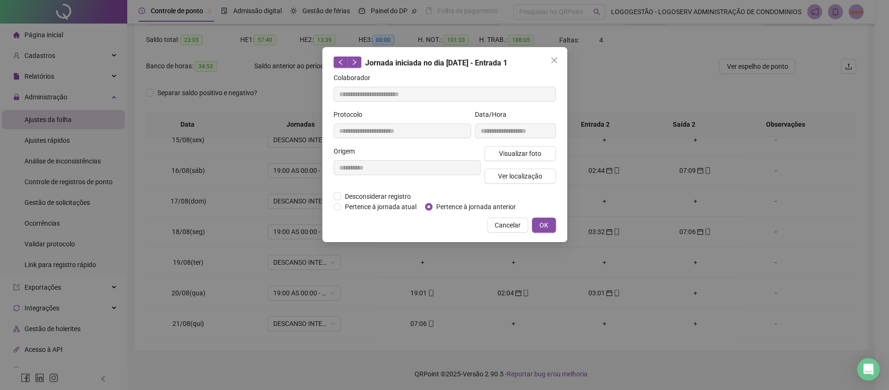
type input "**********"
click at [454, 205] on span "Pertence à jornada anterior" at bounding box center [476, 207] width 87 height 10
click at [542, 226] on span "OK" at bounding box center [544, 225] width 9 height 10
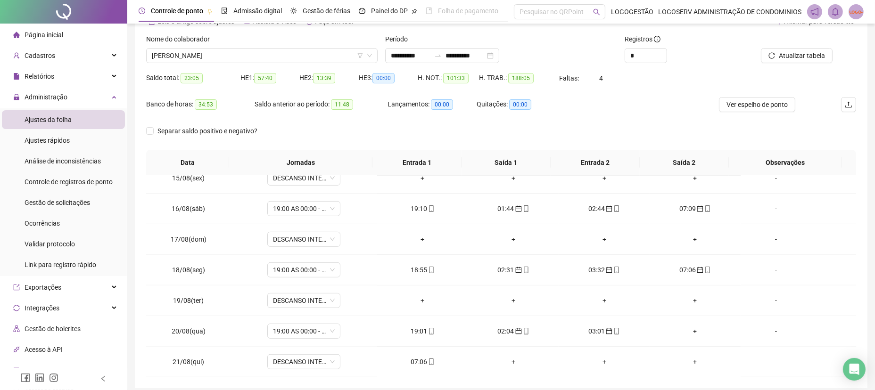
scroll to position [0, 0]
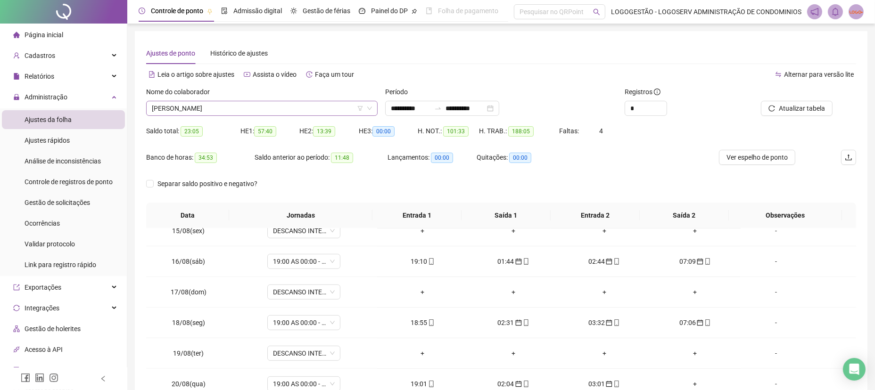
click at [254, 112] on span "JESSICA SANTOS DOS SANTOS" at bounding box center [262, 108] width 220 height 14
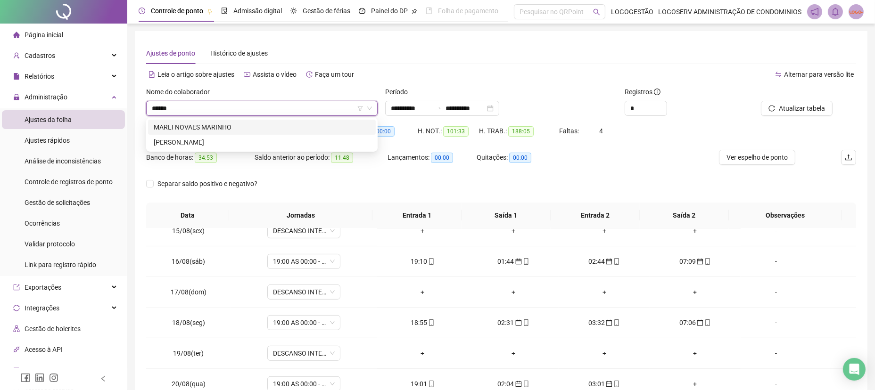
type input "*******"
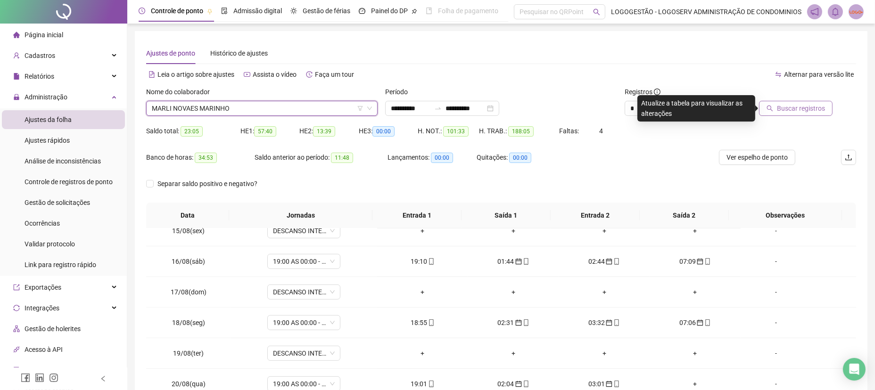
drag, startPoint x: 784, startPoint y: 107, endPoint x: 775, endPoint y: 114, distance: 11.4
click at [784, 107] on span "Buscar registros" at bounding box center [801, 108] width 48 height 10
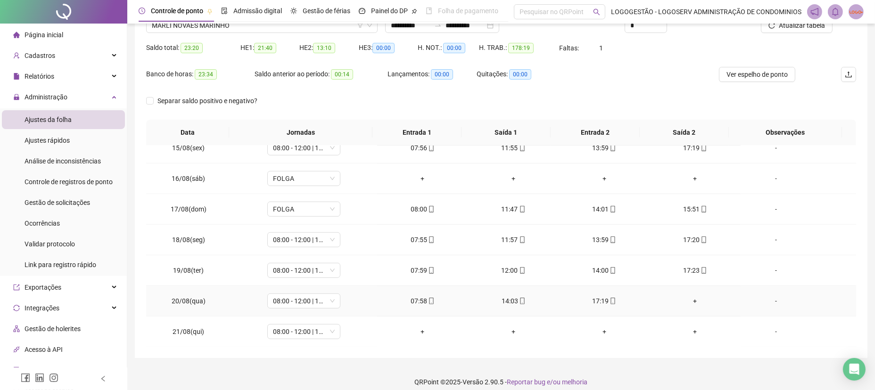
scroll to position [91, 0]
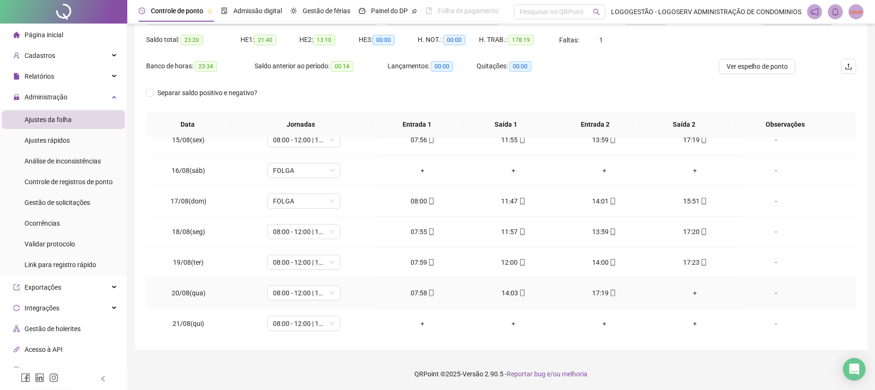
click at [682, 296] on div "+" at bounding box center [695, 293] width 76 height 10
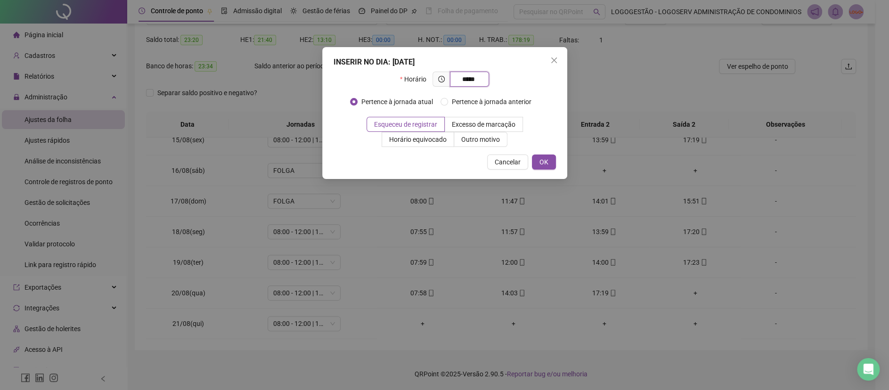
type input "*****"
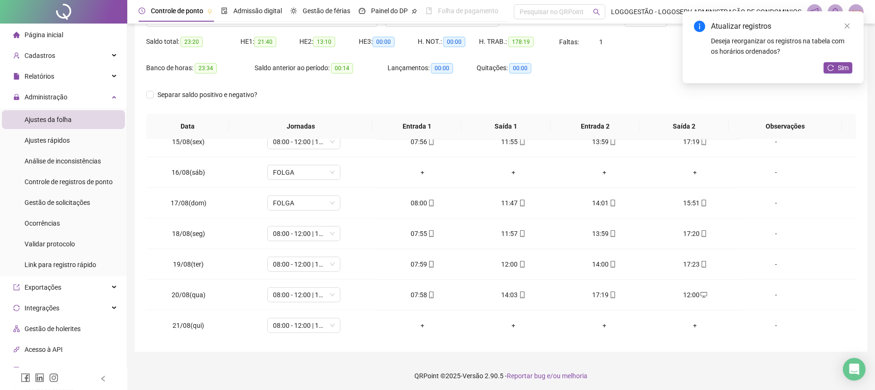
scroll to position [0, 0]
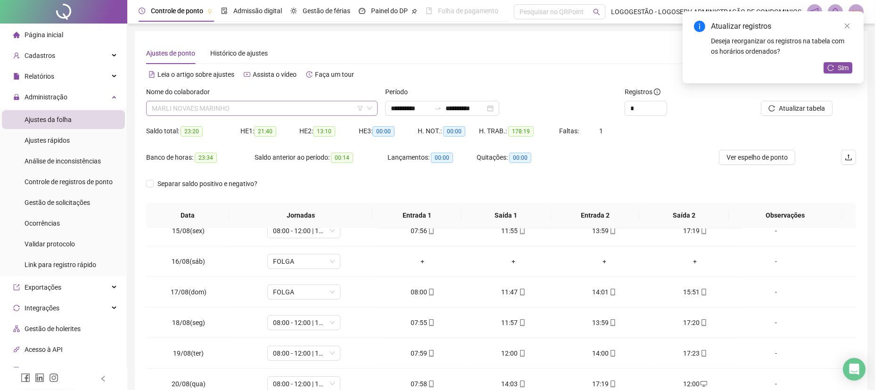
click at [247, 105] on span "MARLI NOVAES MARINHO" at bounding box center [262, 108] width 220 height 14
type input "******"
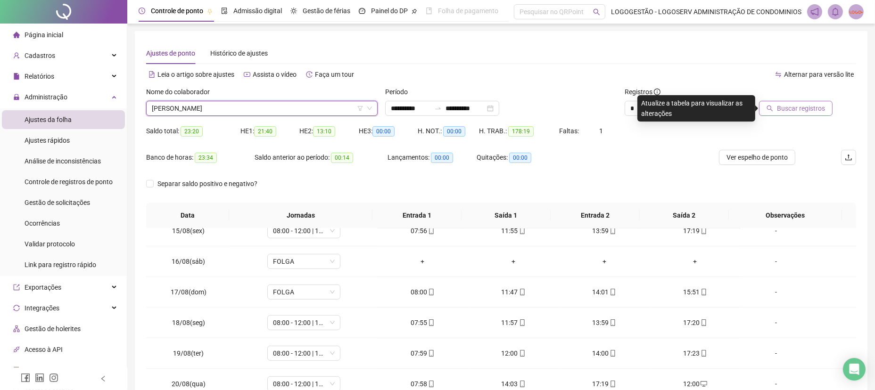
click at [801, 108] on span "Buscar registros" at bounding box center [801, 108] width 48 height 10
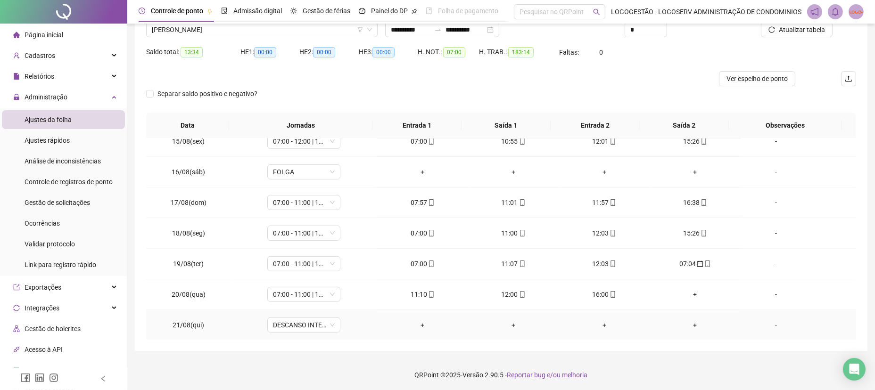
scroll to position [80, 0]
click at [686, 289] on div "+" at bounding box center [695, 293] width 76 height 10
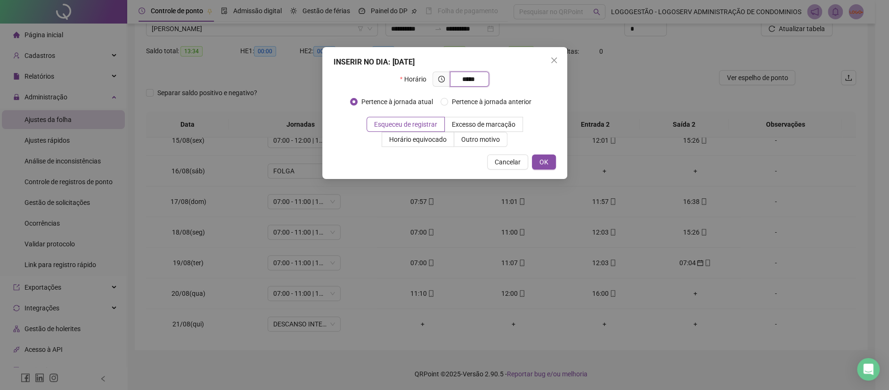
type input "*****"
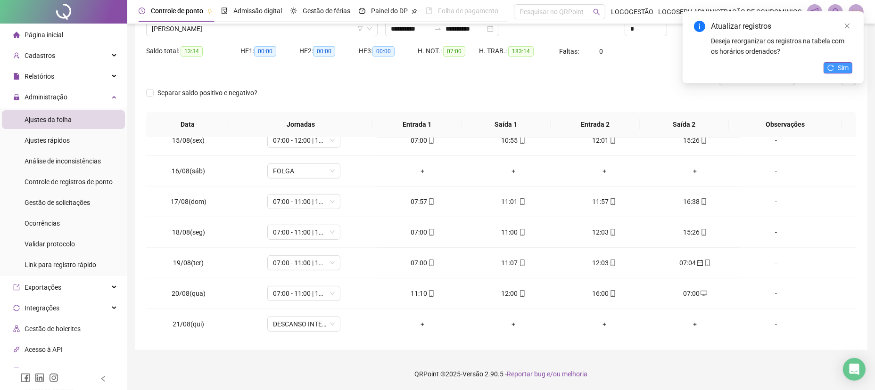
click at [843, 65] on span "Sim" at bounding box center [842, 68] width 11 height 10
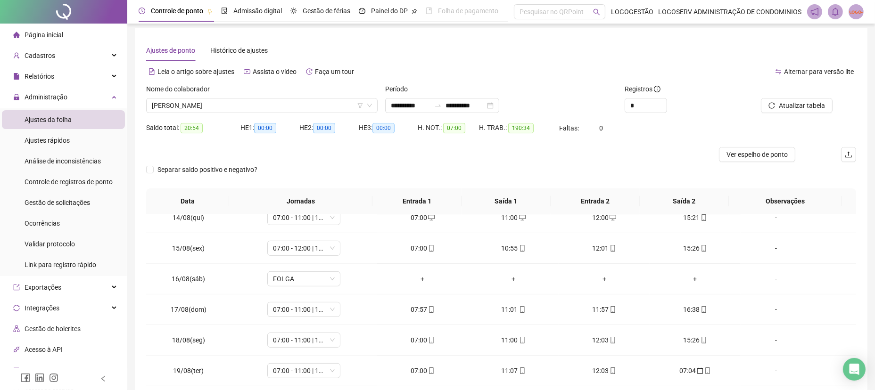
scroll to position [0, 0]
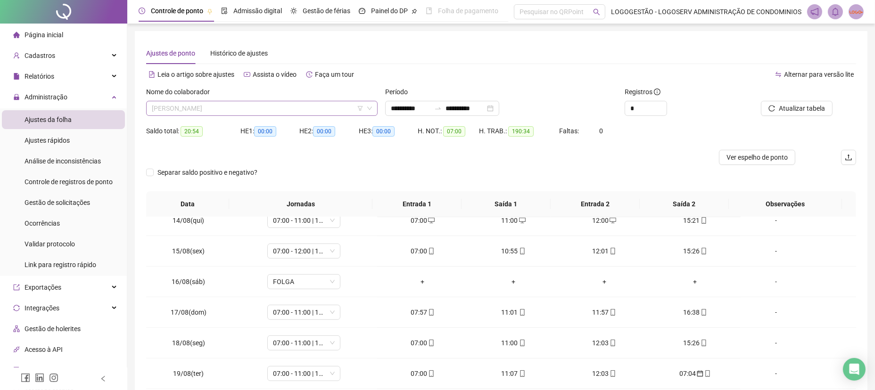
click at [205, 104] on span "VALNEI SANTOS DA SILVA" at bounding box center [262, 108] width 220 height 14
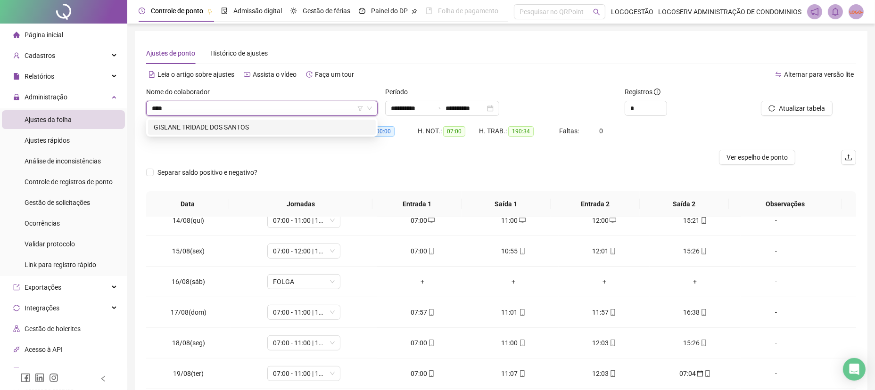
type input "***"
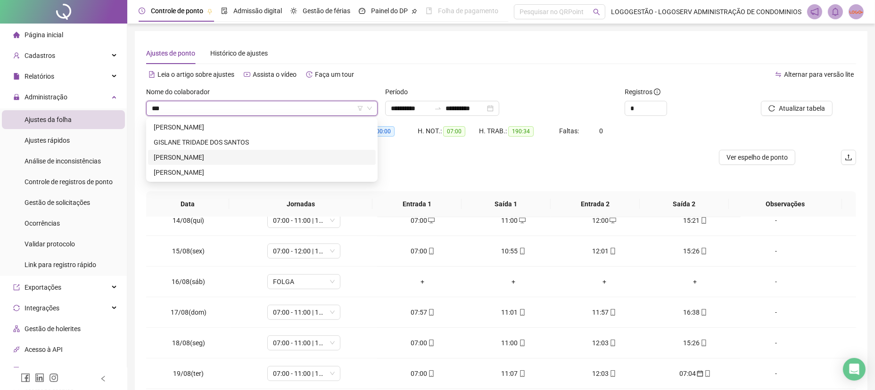
click at [190, 151] on div "ISLENE SANTOS DA SILVA" at bounding box center [262, 157] width 228 height 15
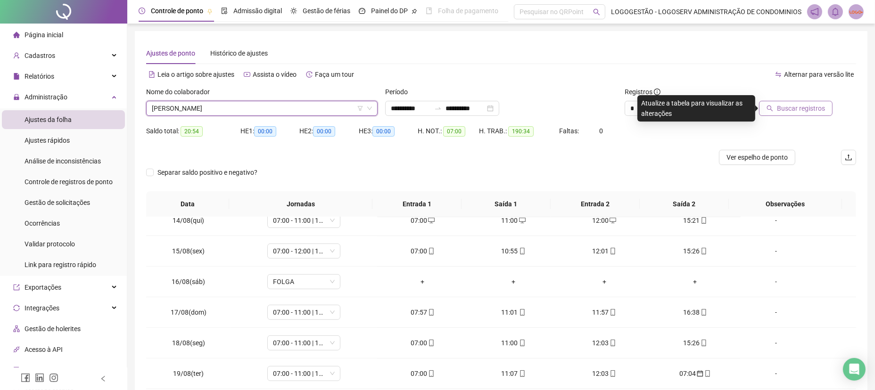
drag, startPoint x: 783, startPoint y: 94, endPoint x: 777, endPoint y: 105, distance: 11.8
click at [779, 103] on div "Buscar registros" at bounding box center [788, 101] width 89 height 29
click at [778, 105] on button "Buscar registros" at bounding box center [796, 108] width 74 height 15
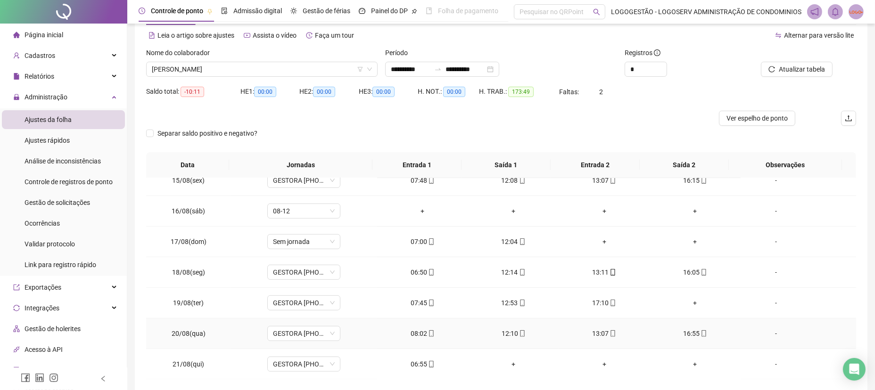
scroll to position [80, 0]
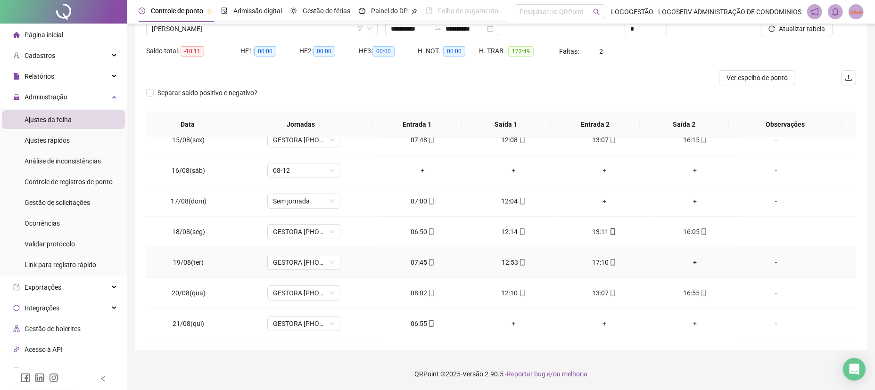
click at [686, 259] on div "+" at bounding box center [695, 262] width 76 height 10
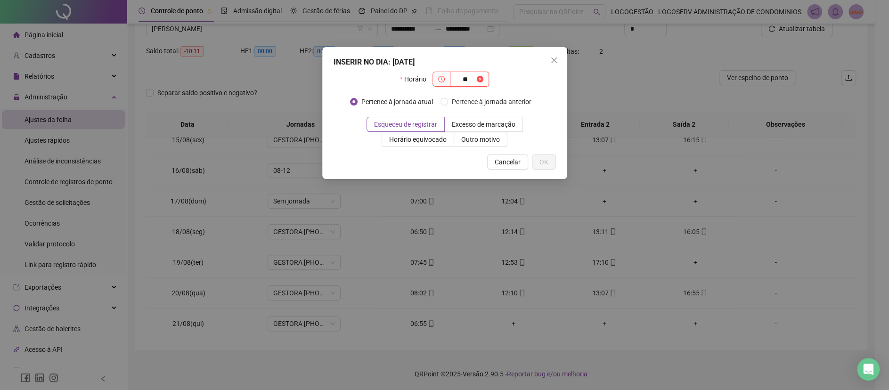
type input "*"
type input "*****"
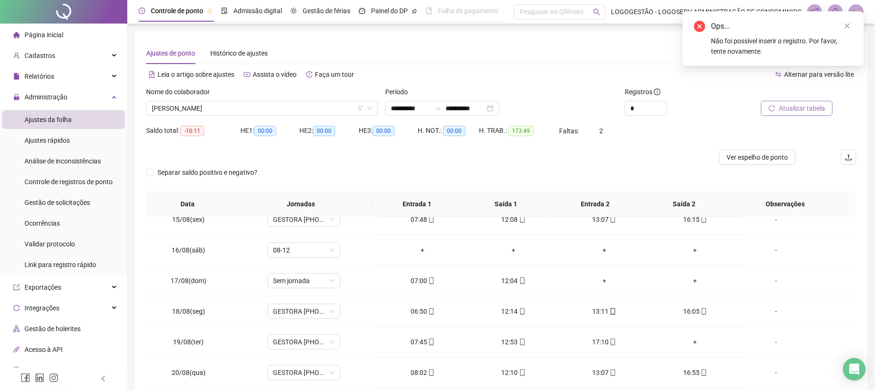
scroll to position [0, 0]
click at [807, 105] on span "Atualizar tabela" at bounding box center [801, 108] width 46 height 10
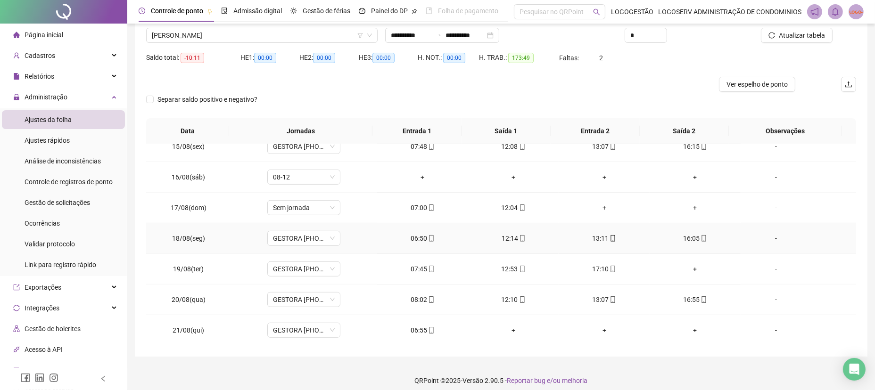
scroll to position [80, 0]
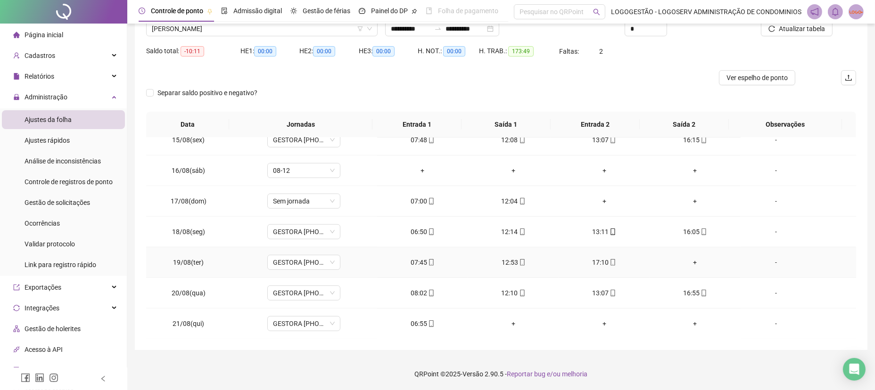
click at [686, 261] on div "+" at bounding box center [695, 262] width 76 height 10
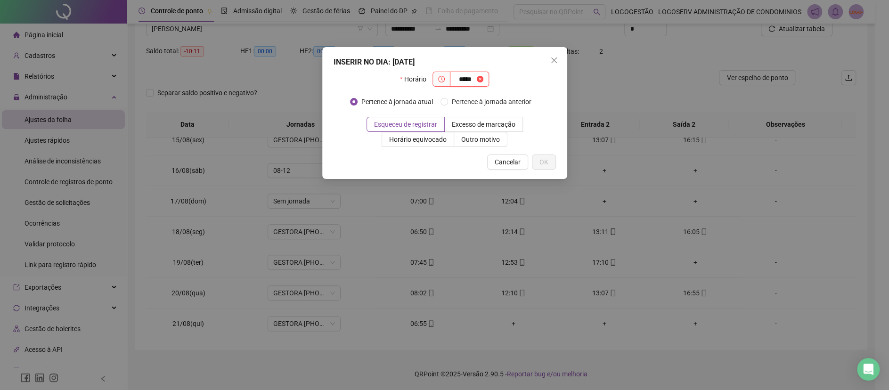
type input "*****"
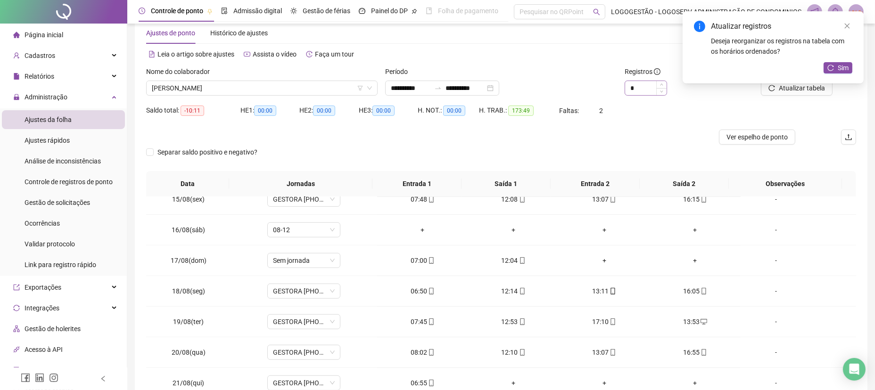
scroll to position [0, 0]
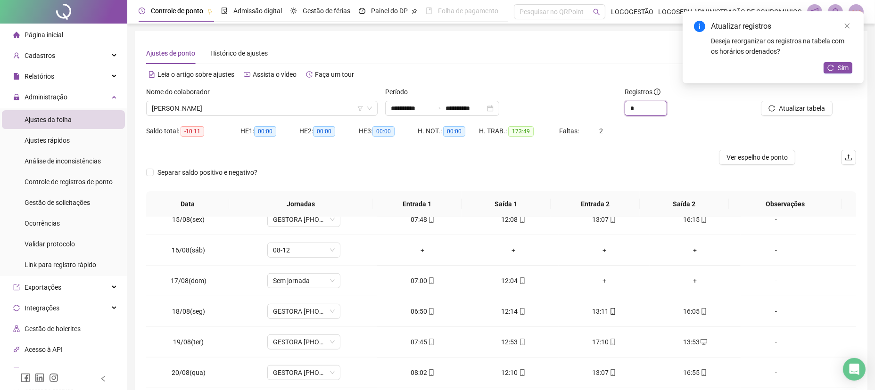
drag, startPoint x: 646, startPoint y: 109, endPoint x: 590, endPoint y: 98, distance: 56.3
click at [590, 98] on div "**********" at bounding box center [500, 105] width 717 height 37
type input "*"
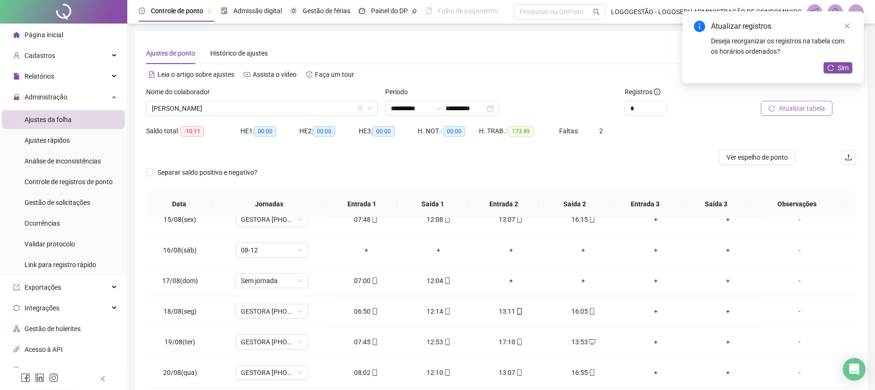
click at [797, 109] on span "Atualizar tabela" at bounding box center [801, 108] width 46 height 10
drag, startPoint x: 271, startPoint y: 110, endPoint x: 276, endPoint y: 99, distance: 12.0
click at [270, 110] on span "ISLENE SANTOS DA SILVA" at bounding box center [262, 108] width 220 height 14
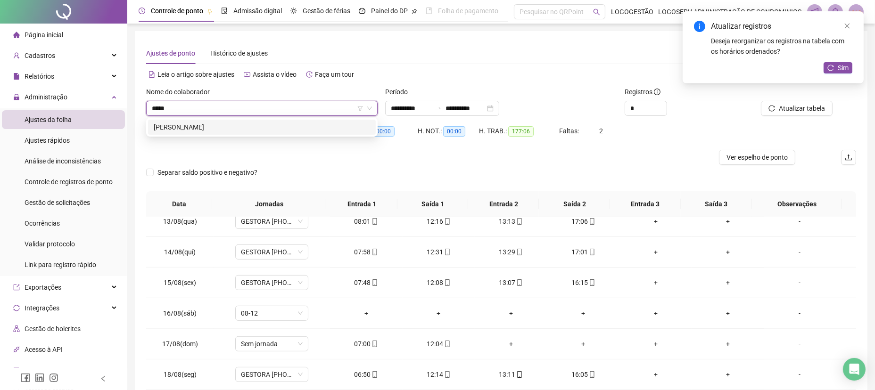
type input "******"
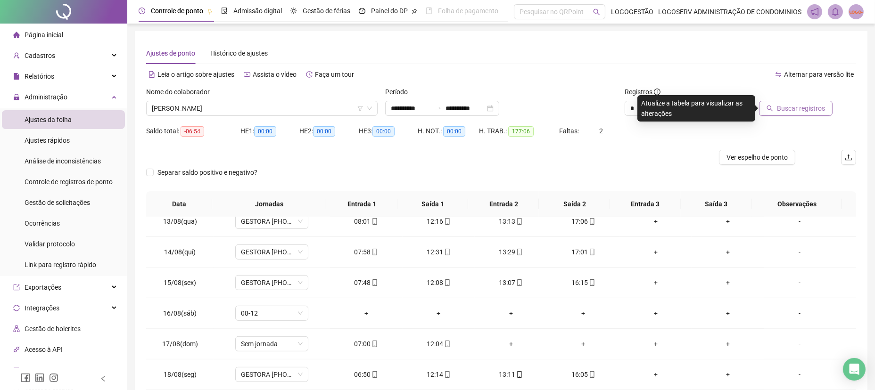
click at [766, 111] on button "Buscar registros" at bounding box center [796, 108] width 74 height 15
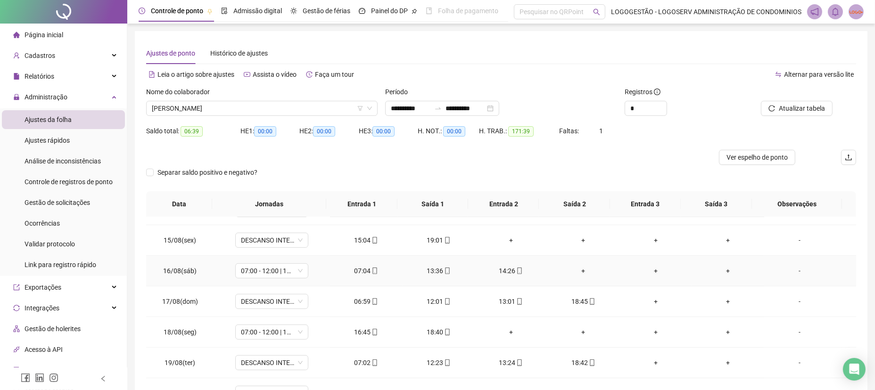
scroll to position [717, 0]
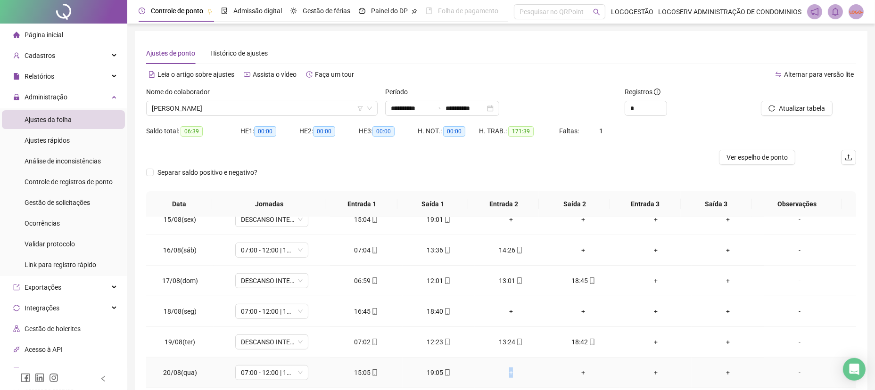
click at [506, 372] on div "+" at bounding box center [510, 373] width 57 height 10
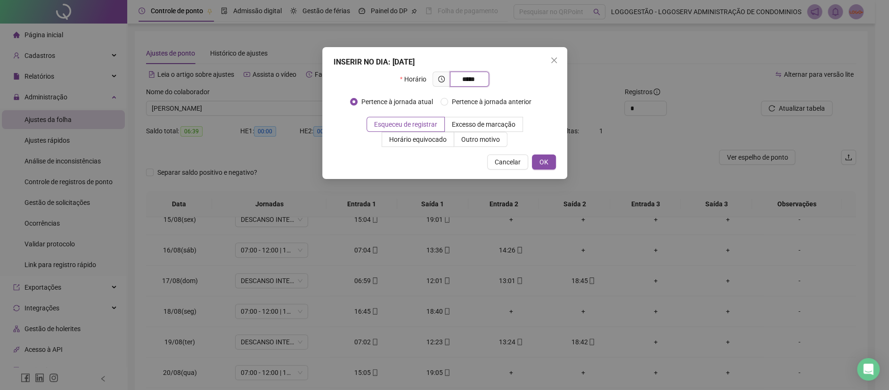
type input "*****"
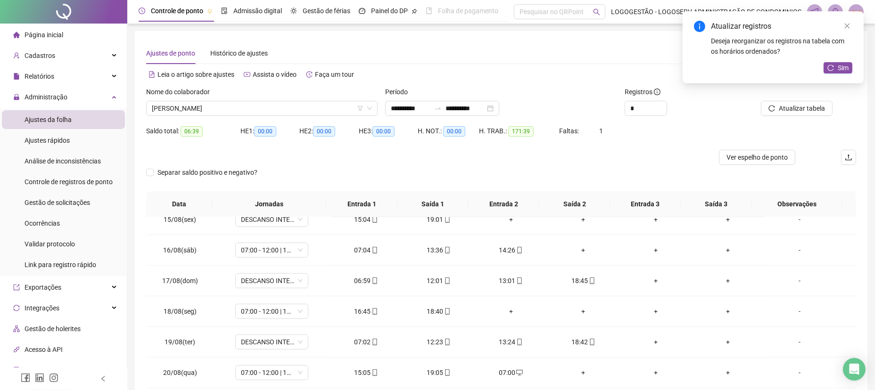
click at [573, 370] on div "+" at bounding box center [583, 373] width 57 height 10
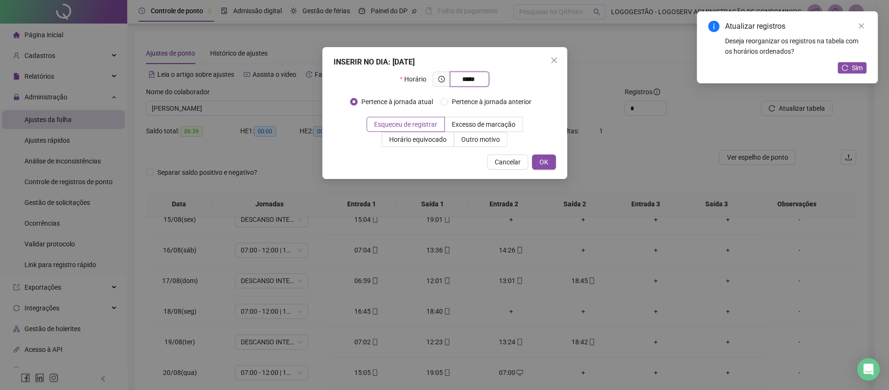
type input "*****"
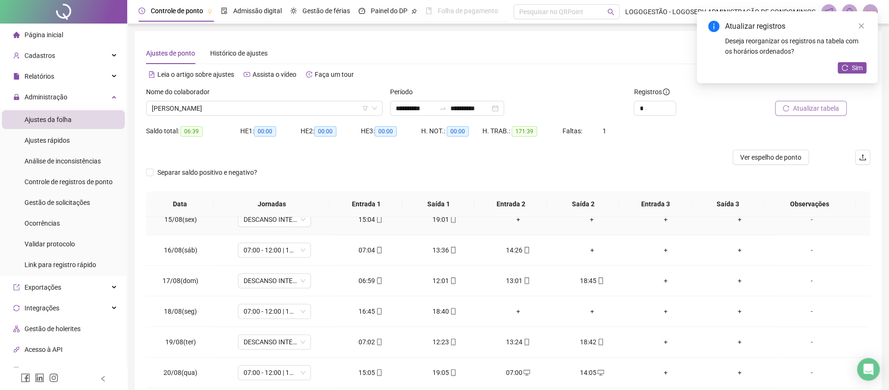
click at [793, 106] on span "Atualizar tabela" at bounding box center [816, 108] width 46 height 10
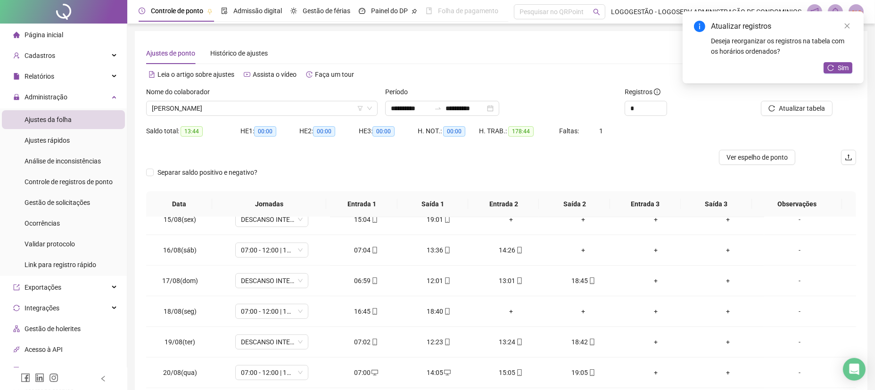
drag, startPoint x: 830, startPoint y: 69, endPoint x: 825, endPoint y: 74, distance: 7.0
click at [830, 69] on icon "reload" at bounding box center [830, 68] width 7 height 7
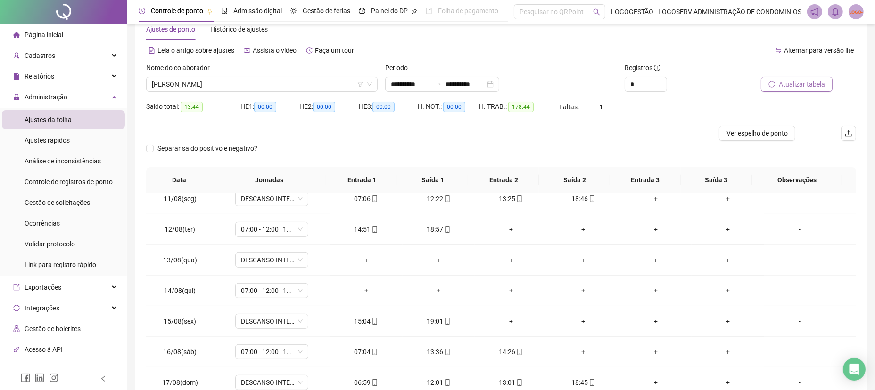
scroll to position [17, 0]
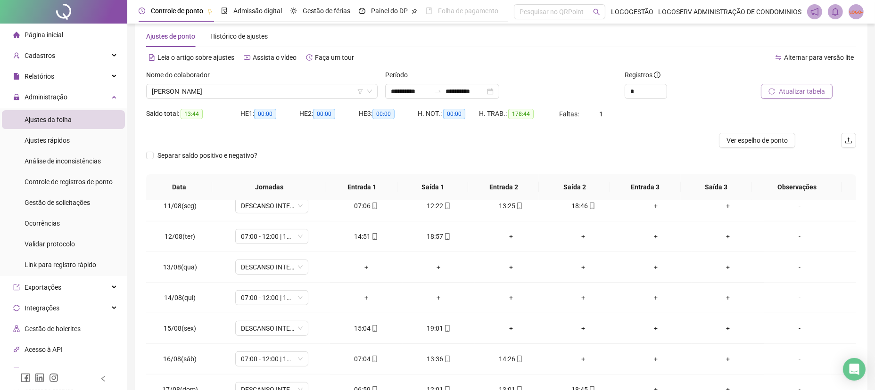
click at [798, 92] on span "Atualizar tabela" at bounding box center [801, 91] width 46 height 10
click at [291, 89] on span "ISRAEL BARBOZA DE OLIVEIRA RIOS" at bounding box center [262, 91] width 220 height 14
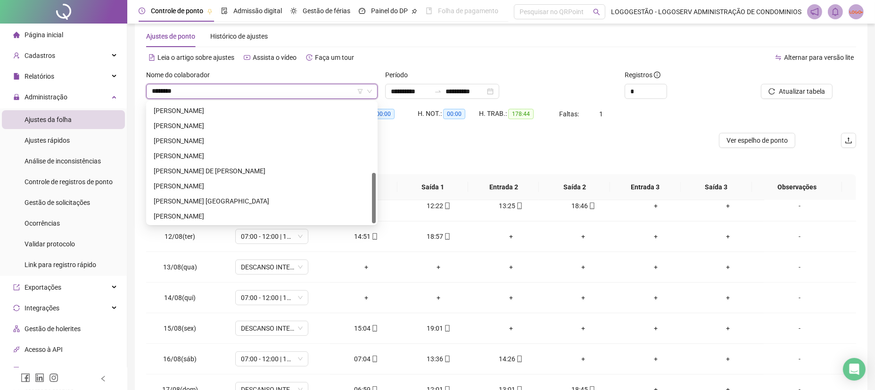
scroll to position [0, 0]
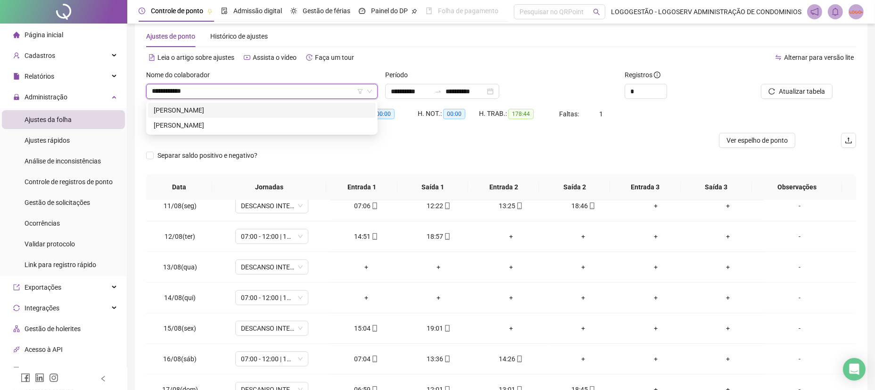
type input "**********"
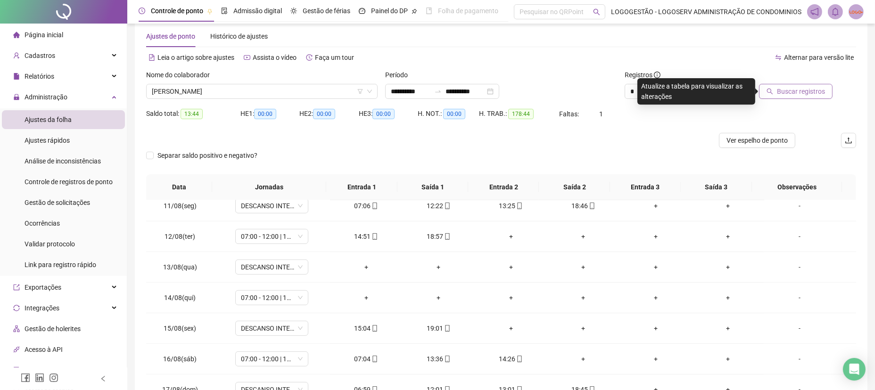
click at [802, 94] on span "Buscar registros" at bounding box center [801, 91] width 48 height 10
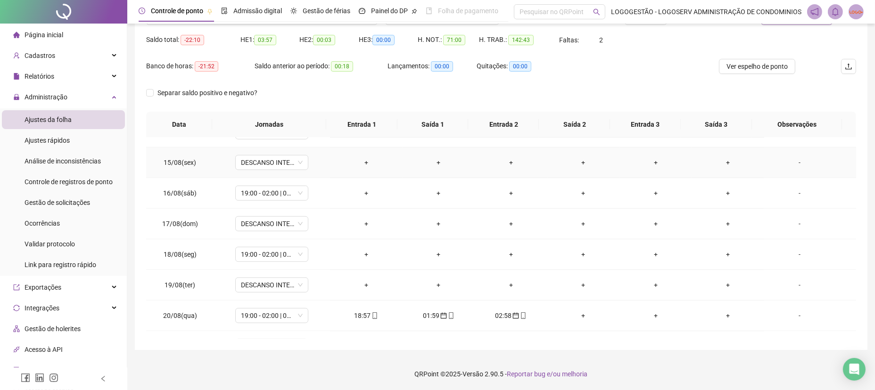
scroll to position [717, 0]
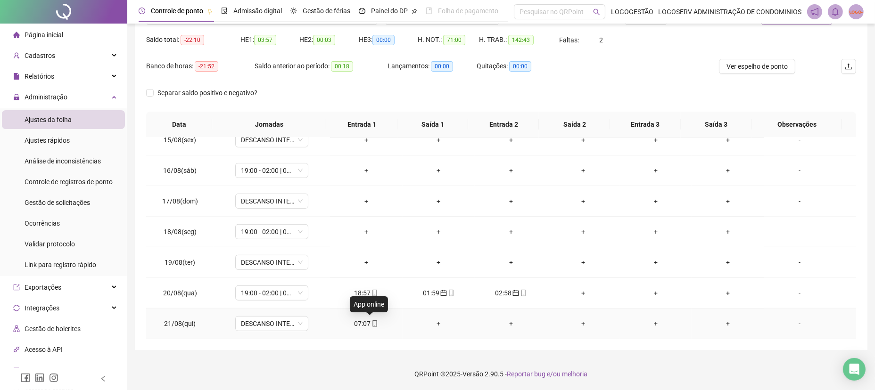
click at [371, 320] on icon "mobile" at bounding box center [374, 323] width 7 height 7
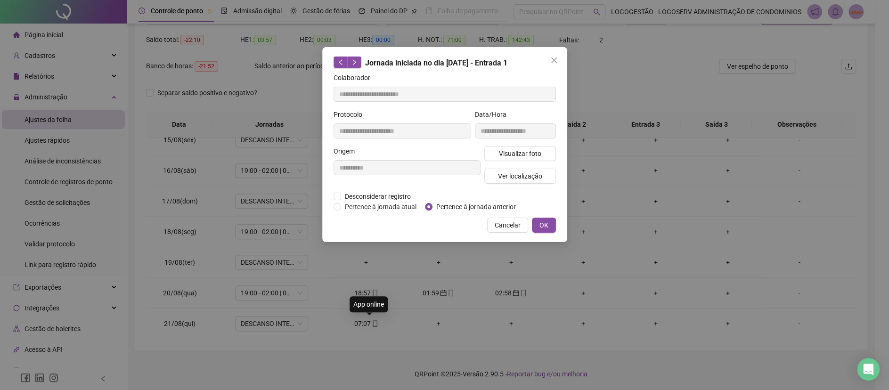
type input "**********"
drag, startPoint x: 463, startPoint y: 205, endPoint x: 531, endPoint y: 213, distance: 68.4
click at [464, 205] on span "Pertence à jornada anterior" at bounding box center [476, 207] width 87 height 10
click at [548, 225] on button "OK" at bounding box center [544, 225] width 24 height 15
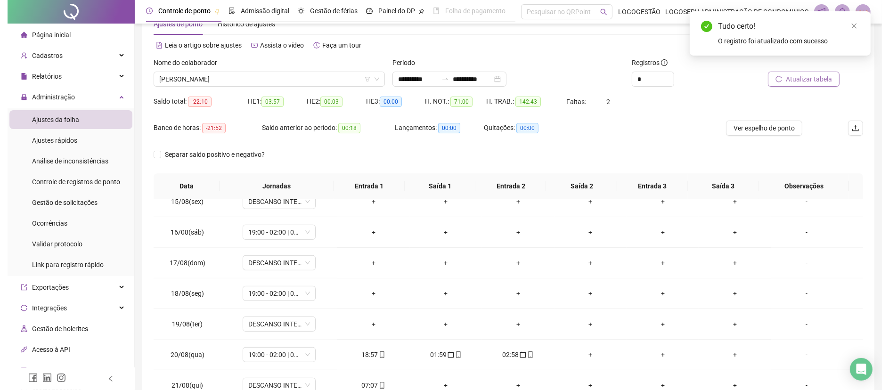
scroll to position [28, 0]
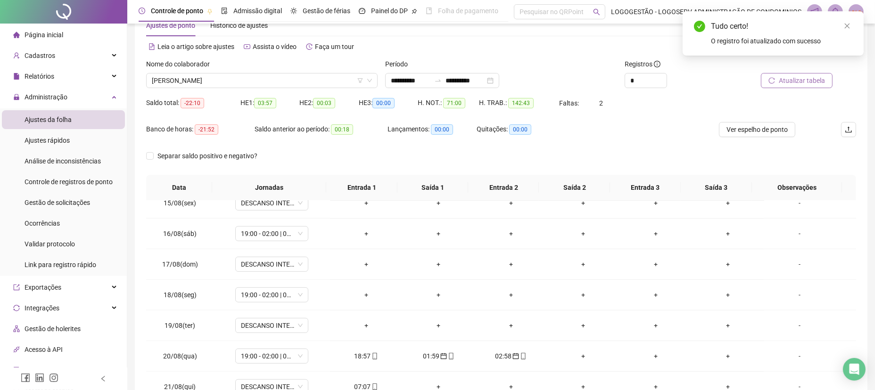
click at [797, 78] on span "Atualizar tabela" at bounding box center [801, 80] width 46 height 10
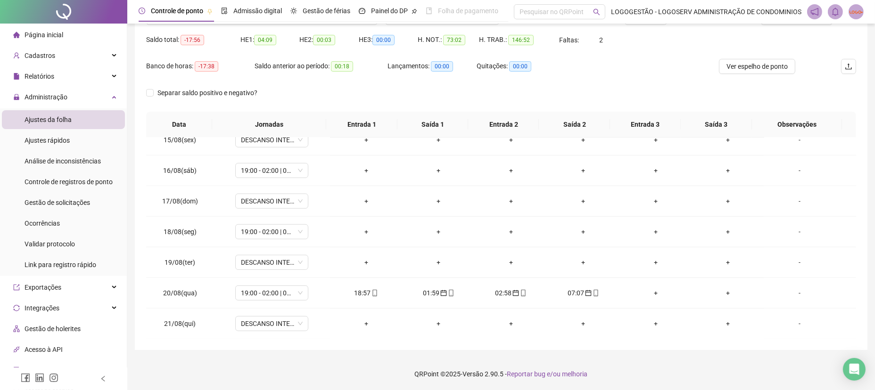
scroll to position [0, 0]
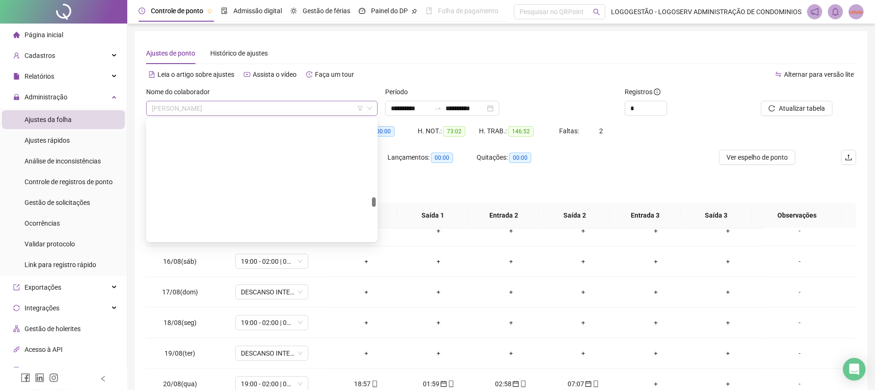
click at [235, 103] on span "MARCOS PAULO MATIAS MATOS" at bounding box center [262, 108] width 220 height 14
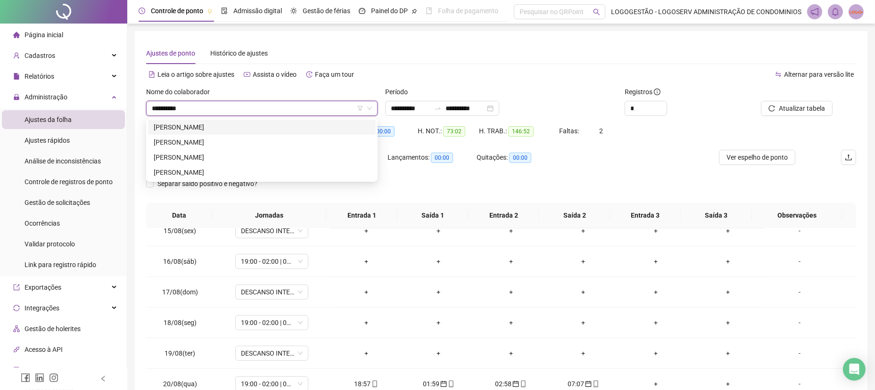
type input "**********"
click at [249, 128] on div "CARLOS ANTONIO BASTOS ARAUJO" at bounding box center [262, 127] width 216 height 10
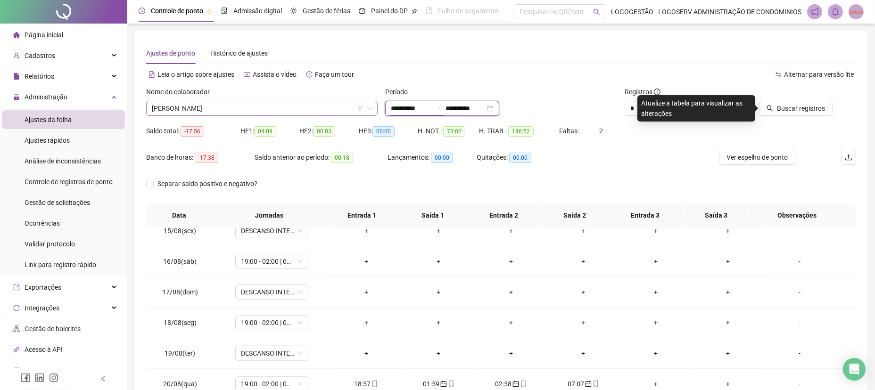
drag, startPoint x: 429, startPoint y: 106, endPoint x: 345, endPoint y: 112, distance: 84.6
click at [369, 112] on div "**********" at bounding box center [500, 105] width 717 height 37
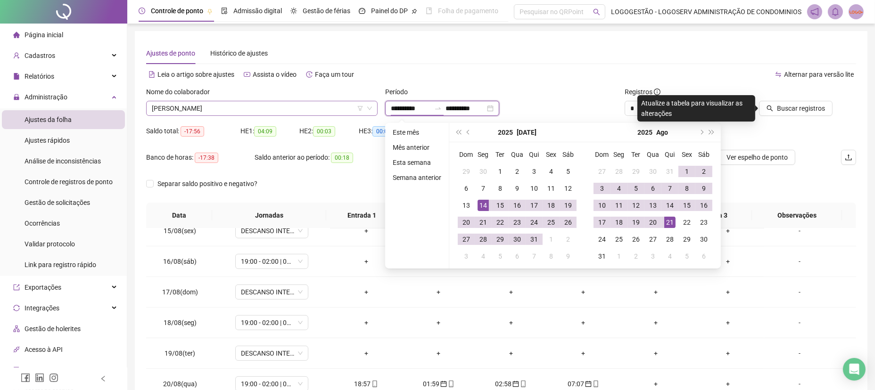
type input "**********"
drag, startPoint x: 789, startPoint y: 117, endPoint x: 793, endPoint y: 113, distance: 6.0
click at [791, 115] on div "Buscar registros" at bounding box center [800, 105] width 120 height 37
click at [793, 113] on span "Buscar registros" at bounding box center [801, 108] width 48 height 10
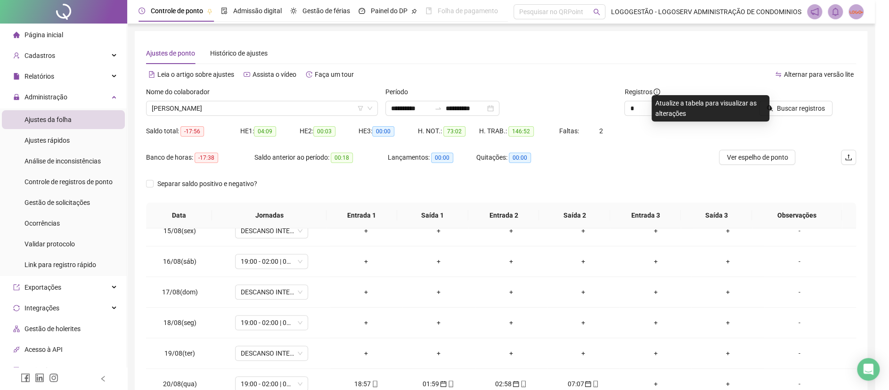
click at [793, 113] on div "Buscando registros Os registros de ponto estão sendo buscados... OK" at bounding box center [444, 195] width 889 height 390
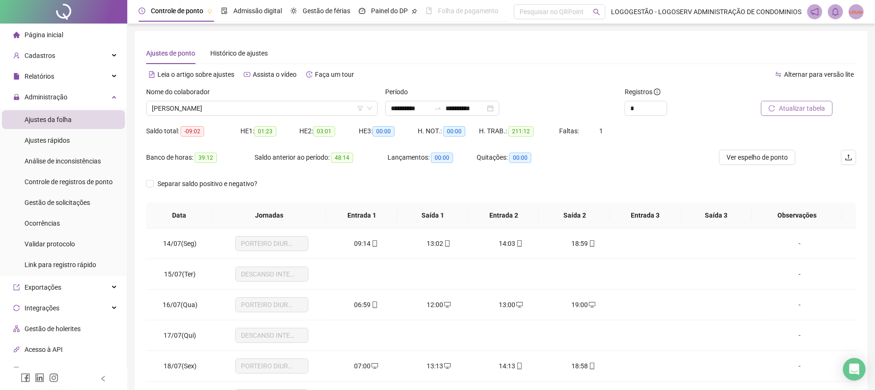
click at [802, 114] on button "Atualizar tabela" at bounding box center [797, 108] width 72 height 15
click at [785, 243] on div "-" at bounding box center [799, 243] width 56 height 10
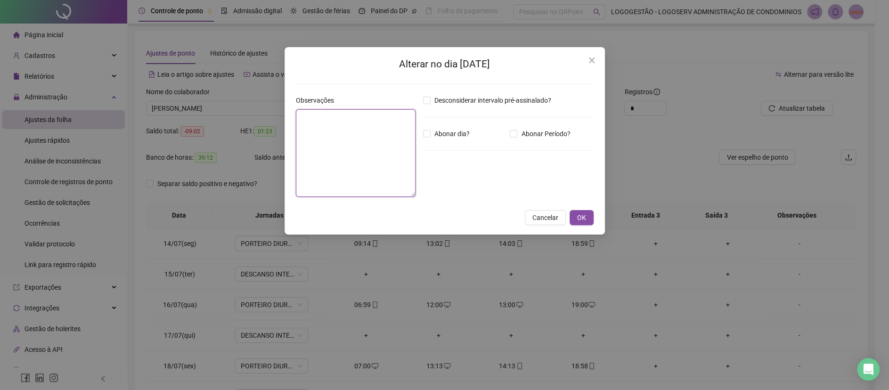
click at [332, 142] on textarea at bounding box center [356, 153] width 120 height 88
type textarea "**********"
click at [506, 129] on div "Abonar dia?" at bounding box center [464, 134] width 87 height 10
click at [524, 136] on span "Abonar Período?" at bounding box center [545, 134] width 57 height 10
click at [467, 188] on input "*****" at bounding box center [448, 185] width 38 height 11
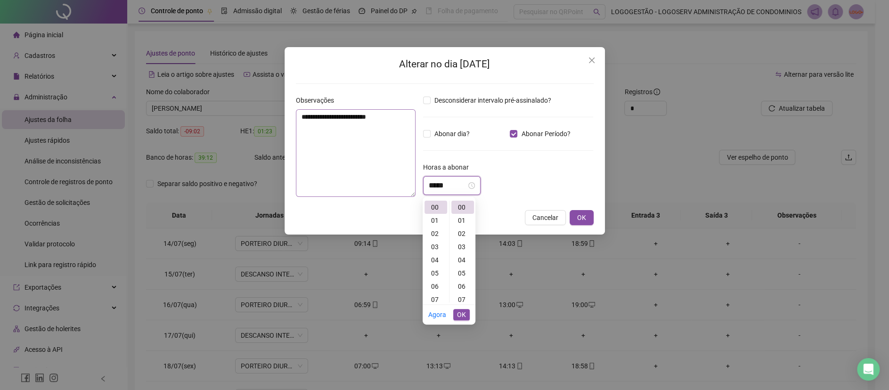
drag, startPoint x: 470, startPoint y: 188, endPoint x: 398, endPoint y: 178, distance: 72.8
click at [398, 178] on div "**********" at bounding box center [444, 149] width 305 height 109
click at [459, 247] on div "22" at bounding box center [462, 246] width 23 height 13
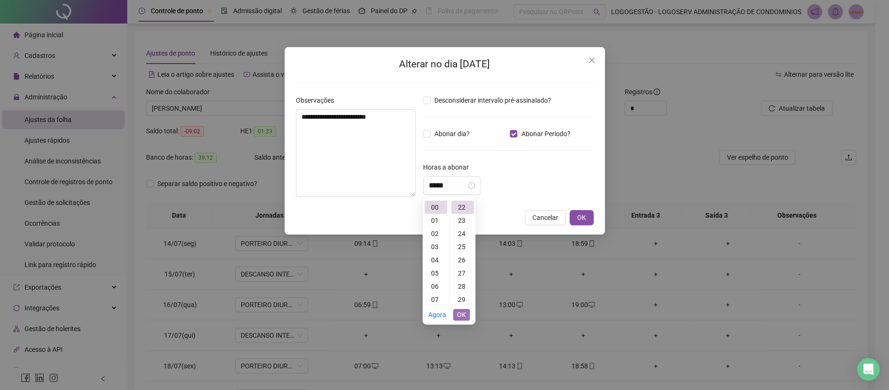
type input "*****"
click at [461, 312] on span "OK" at bounding box center [461, 315] width 9 height 10
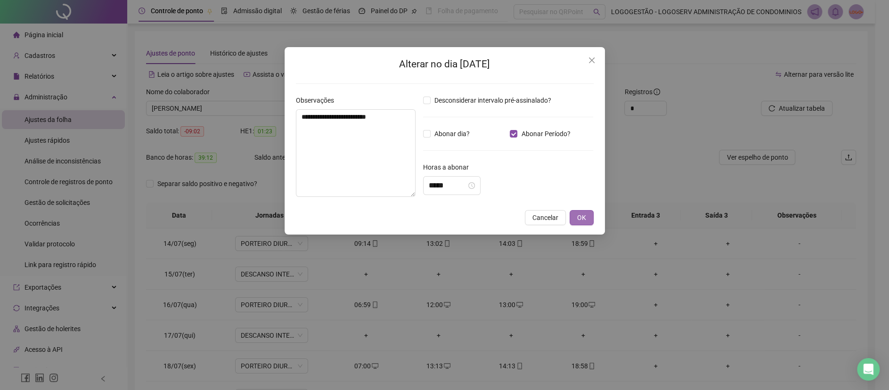
click at [580, 220] on span "OK" at bounding box center [581, 218] width 9 height 10
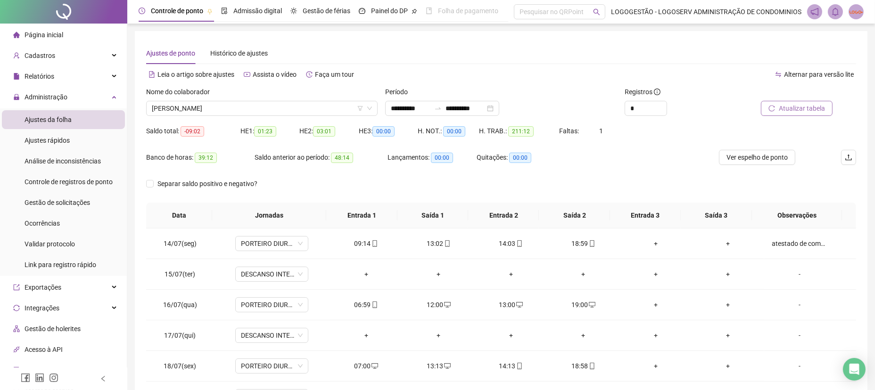
click at [793, 110] on span "Atualizar tabela" at bounding box center [801, 108] width 46 height 10
click at [55, 77] on div "Relatórios" at bounding box center [63, 76] width 123 height 19
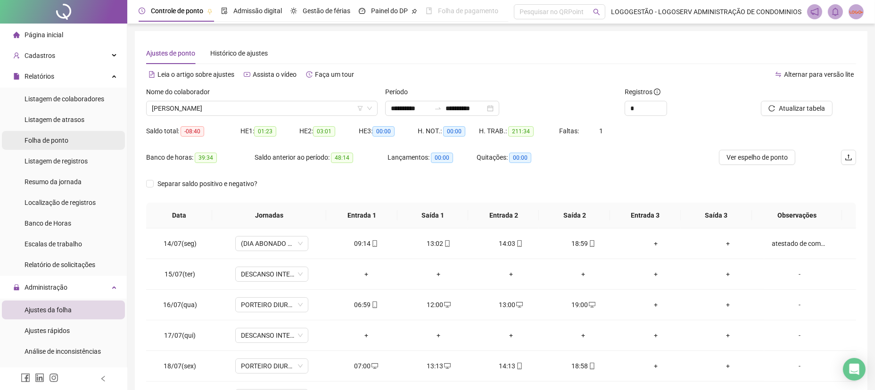
click at [73, 140] on li "Folha de ponto" at bounding box center [63, 140] width 123 height 19
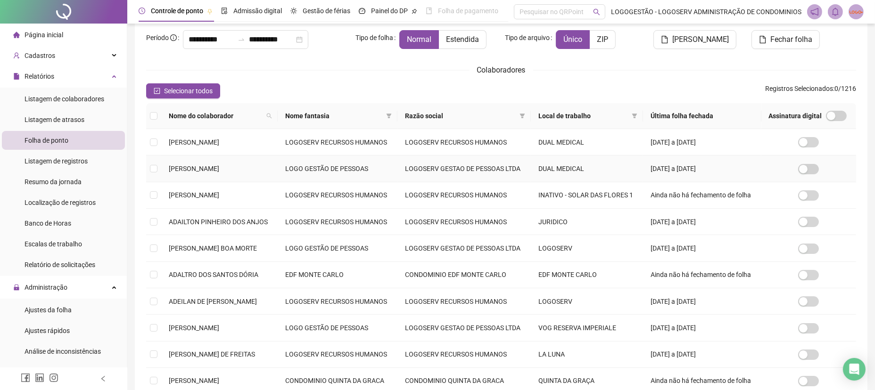
scroll to position [63, 0]
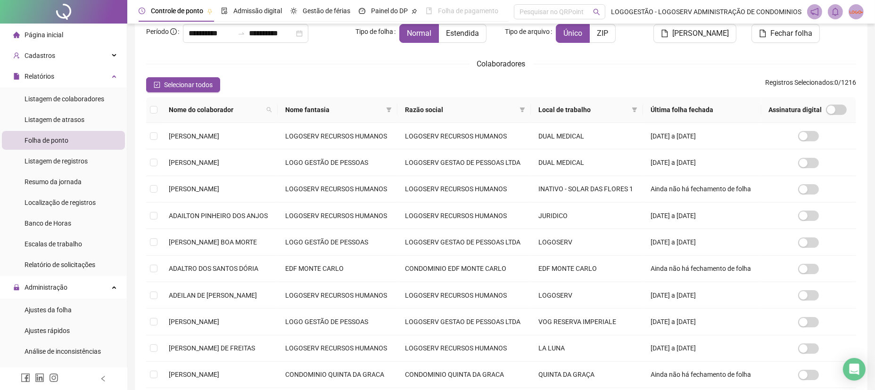
click at [390, 111] on div "Nome fantasia" at bounding box center [337, 110] width 105 height 10
click at [393, 110] on span at bounding box center [388, 110] width 9 height 14
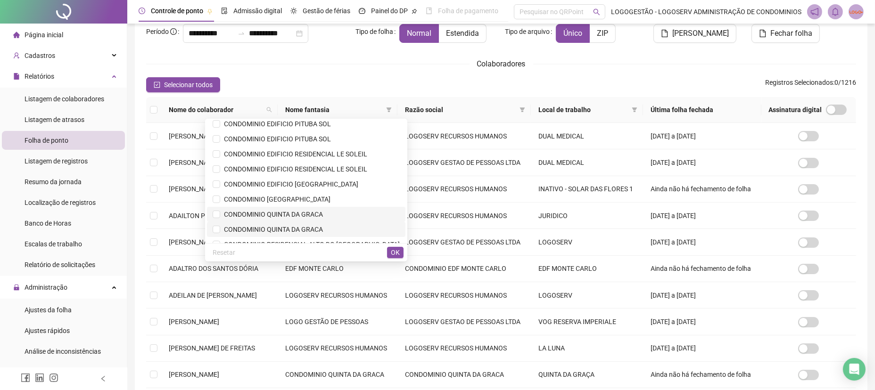
scroll to position [159, 0]
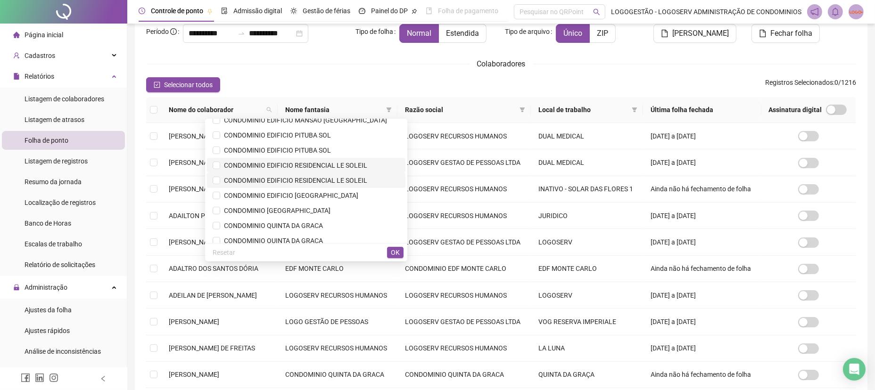
click at [335, 169] on span "CONDOMINIO EDIFICIO RESIDENCIAL LE SOLEIL" at bounding box center [306, 165] width 187 height 10
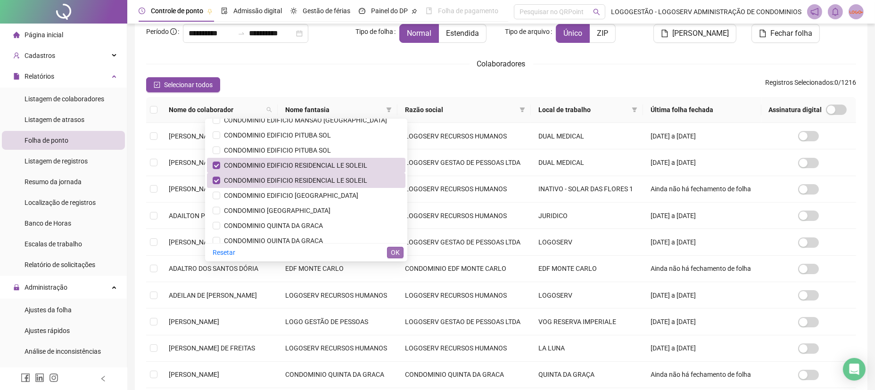
click at [392, 252] on span "OK" at bounding box center [395, 252] width 9 height 10
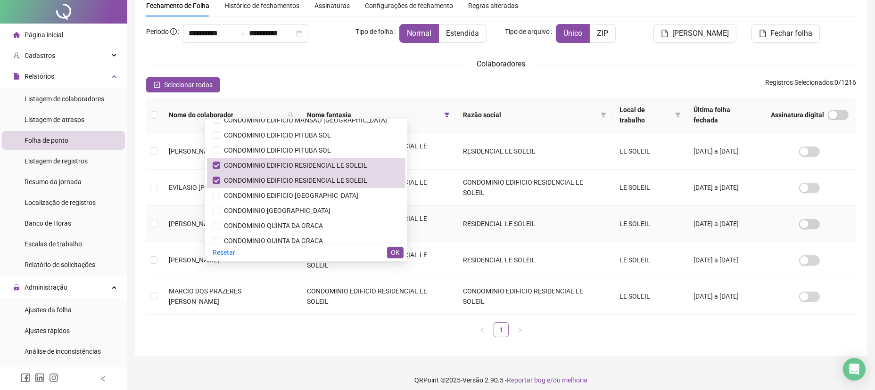
scroll to position [0, 0]
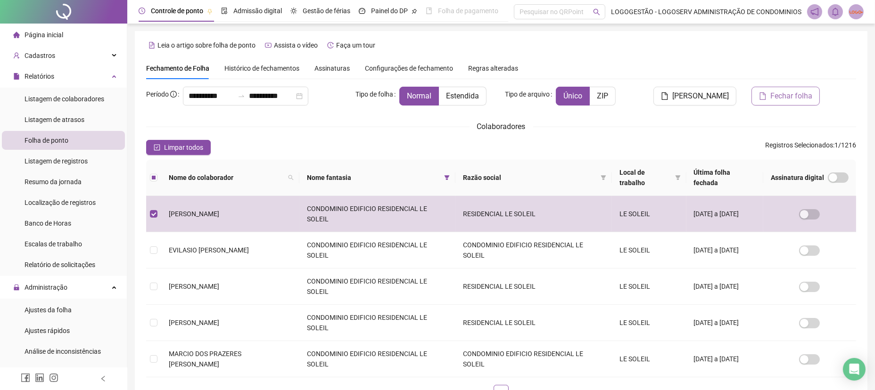
click at [776, 99] on span "Fechar folha" at bounding box center [791, 95] width 42 height 11
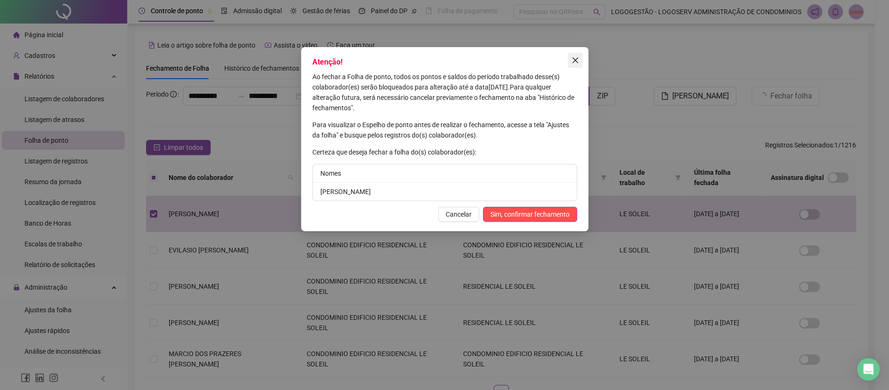
click at [578, 64] on icon "close" at bounding box center [576, 61] width 8 height 8
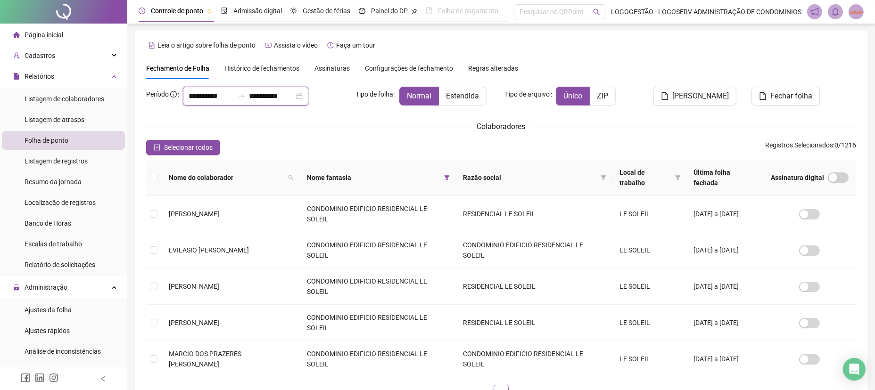
drag, startPoint x: 137, startPoint y: 95, endPoint x: 83, endPoint y: 86, distance: 54.5
click at [83, 86] on div "**********" at bounding box center [437, 229] width 875 height 459
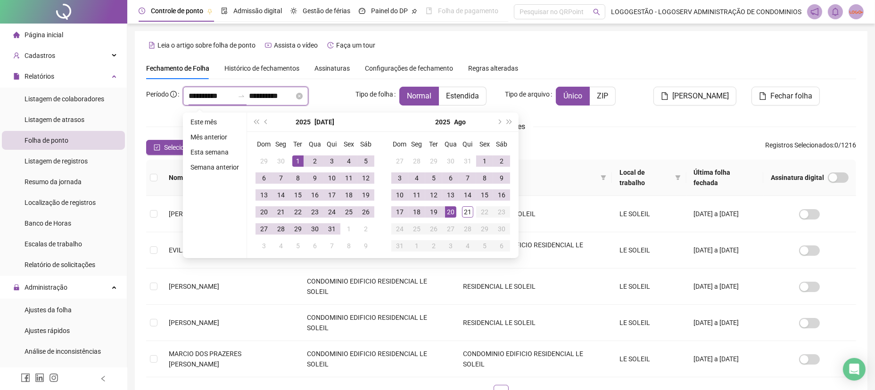
type input "**********"
drag, startPoint x: 303, startPoint y: 94, endPoint x: 243, endPoint y: 90, distance: 60.4
click at [243, 90] on div "**********" at bounding box center [245, 96] width 125 height 19
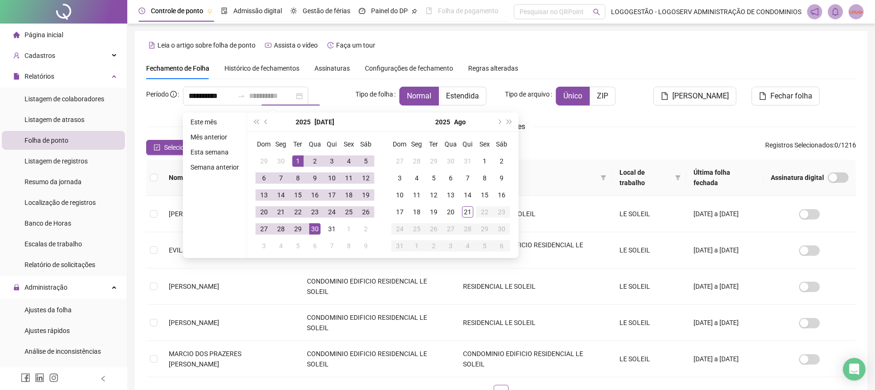
click at [309, 229] on div "30" at bounding box center [314, 228] width 11 height 11
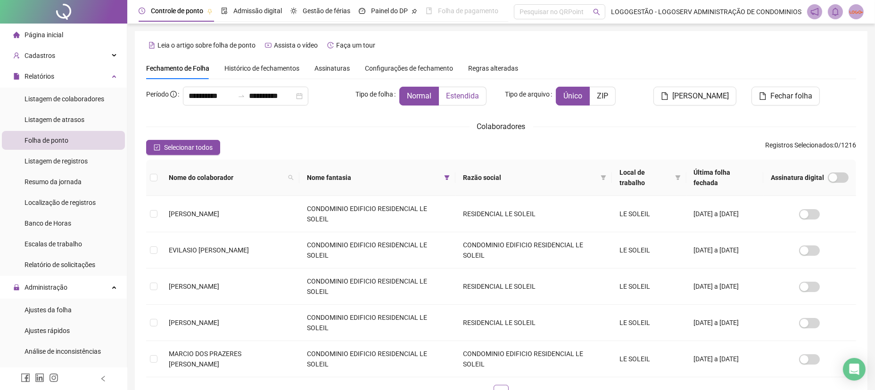
click at [455, 88] on label "Estendida" at bounding box center [463, 96] width 48 height 19
click at [189, 204] on td "CARLOS ANTONIO BASTOS ARAUJO" at bounding box center [230, 214] width 138 height 36
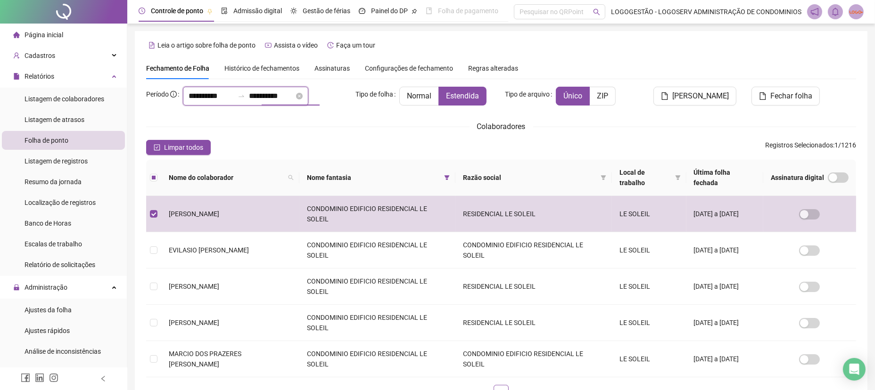
drag, startPoint x: 265, startPoint y: 95, endPoint x: 274, endPoint y: 103, distance: 12.4
click at [265, 95] on input "**********" at bounding box center [271, 95] width 45 height 11
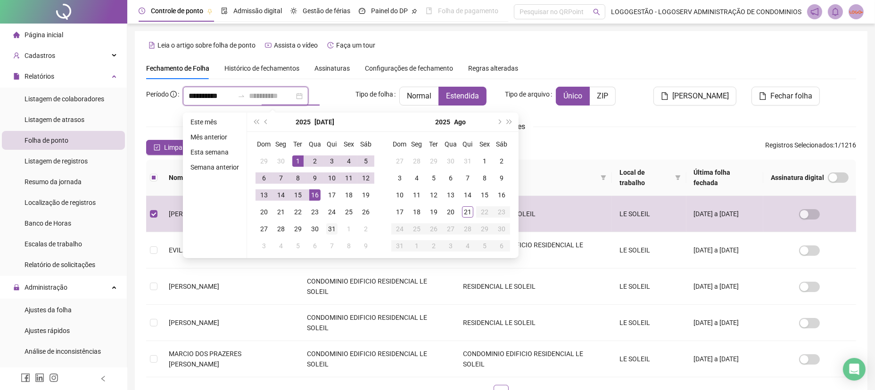
type input "**********"
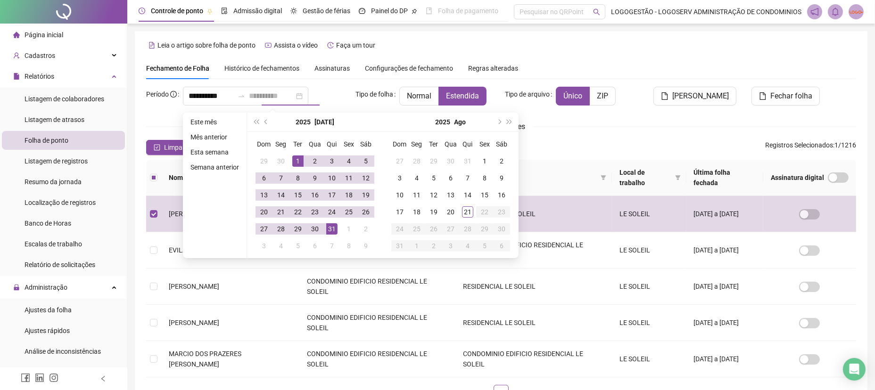
click at [329, 229] on div "31" at bounding box center [331, 228] width 11 height 11
type input "**********"
click at [452, 346] on div "Nome do colaborador Nome fantasia Razão social Local de trabalho Última folha f…" at bounding box center [501, 284] width 710 height 248
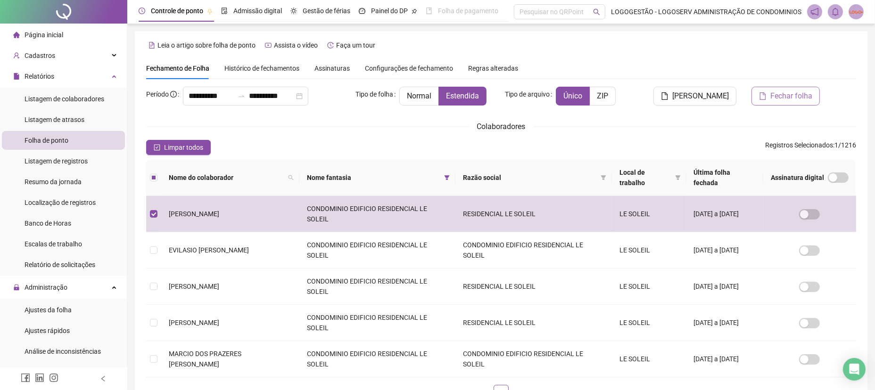
click at [783, 90] on span "Fechar folha" at bounding box center [791, 95] width 42 height 11
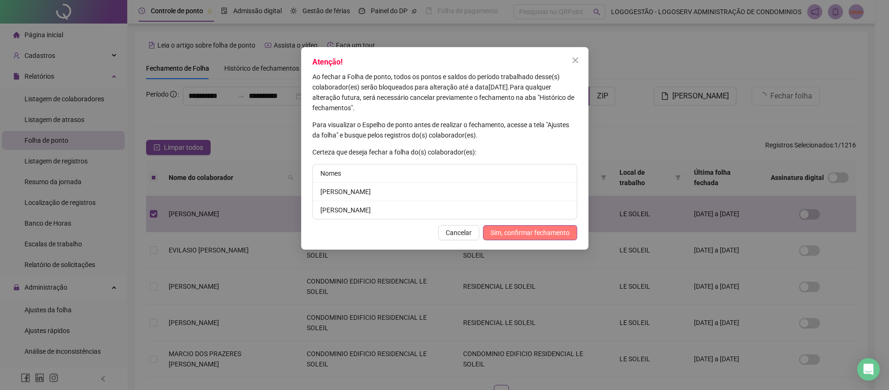
click at [525, 230] on span "Sim, confirmar fechamento" at bounding box center [530, 233] width 79 height 10
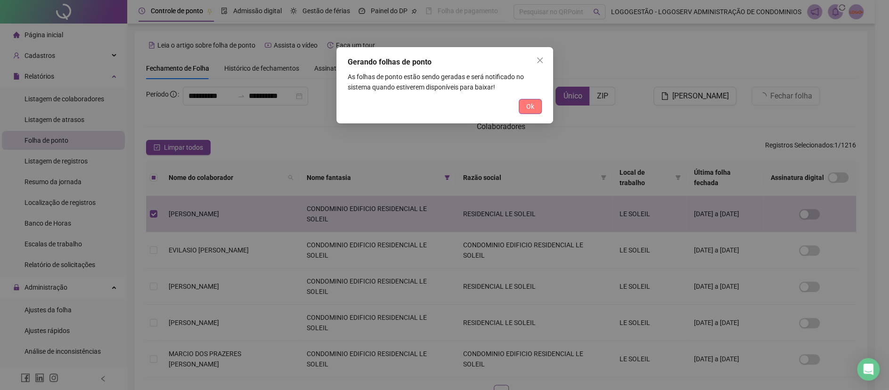
drag, startPoint x: 528, startPoint y: 104, endPoint x: 528, endPoint y: 109, distance: 5.2
click at [528, 105] on span "Ok" at bounding box center [530, 106] width 8 height 10
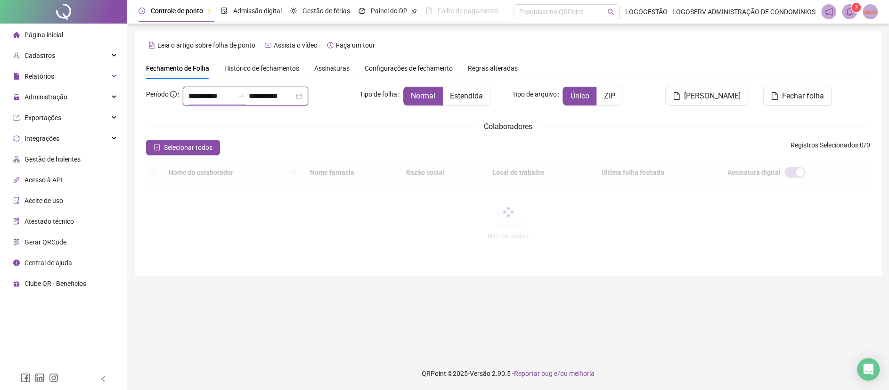
drag, startPoint x: 231, startPoint y: 92, endPoint x: 145, endPoint y: 97, distance: 86.8
click at [146, 97] on div "**********" at bounding box center [249, 96] width 206 height 19
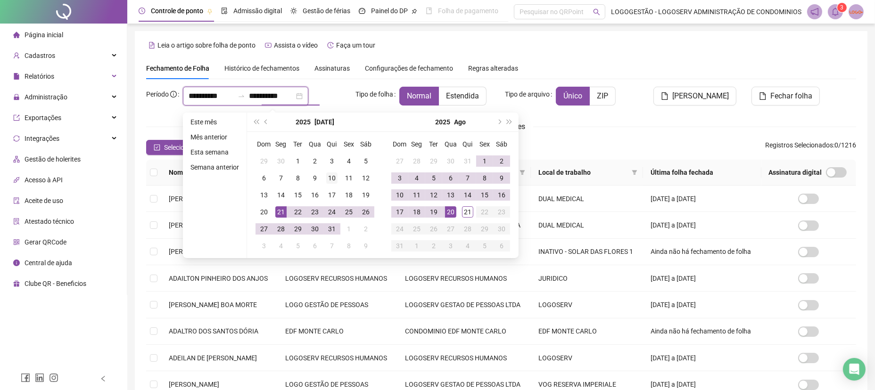
type input "**********"
click at [449, 221] on td "27" at bounding box center [450, 229] width 17 height 17
click at [449, 218] on td "20" at bounding box center [450, 212] width 17 height 17
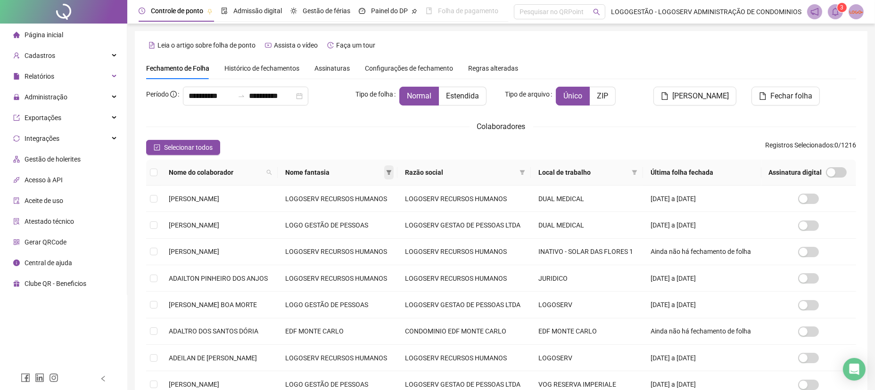
click at [392, 172] on icon "filter" at bounding box center [389, 173] width 6 height 6
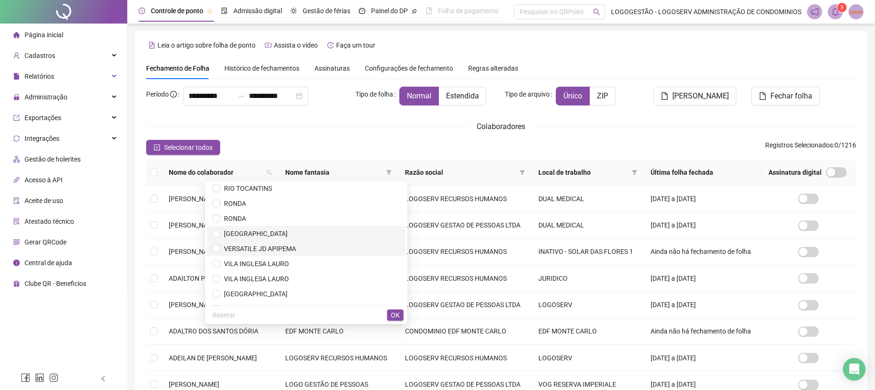
scroll to position [1007, 0]
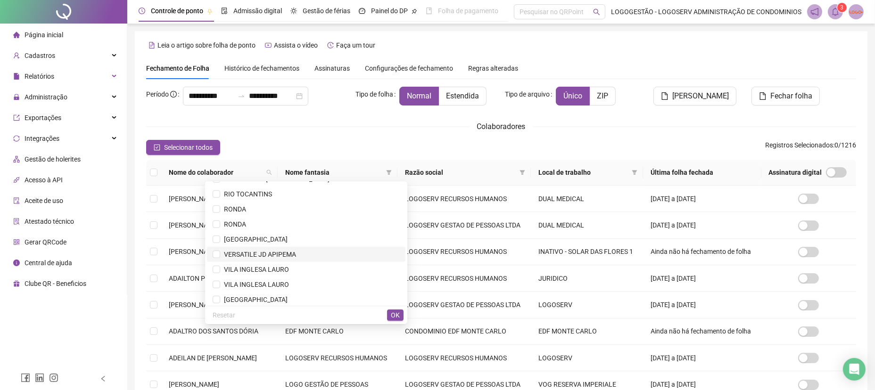
click at [315, 250] on span "VERSATILE JD APIPEMA" at bounding box center [306, 254] width 187 height 10
click at [393, 314] on span "OK" at bounding box center [395, 315] width 9 height 10
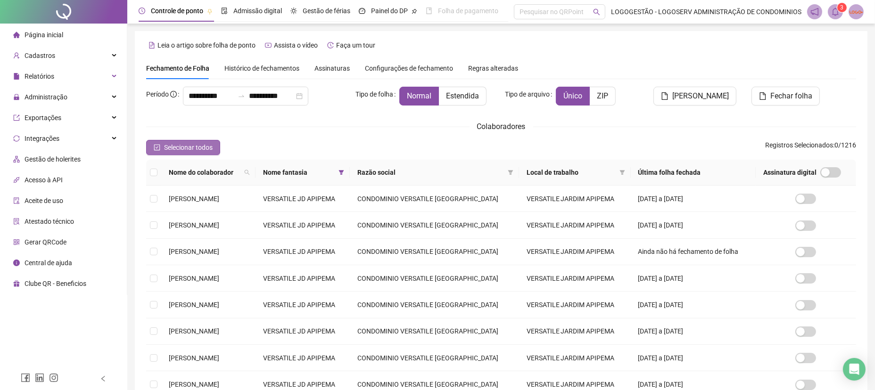
click at [202, 148] on span "Selecionar todos" at bounding box center [188, 147] width 49 height 10
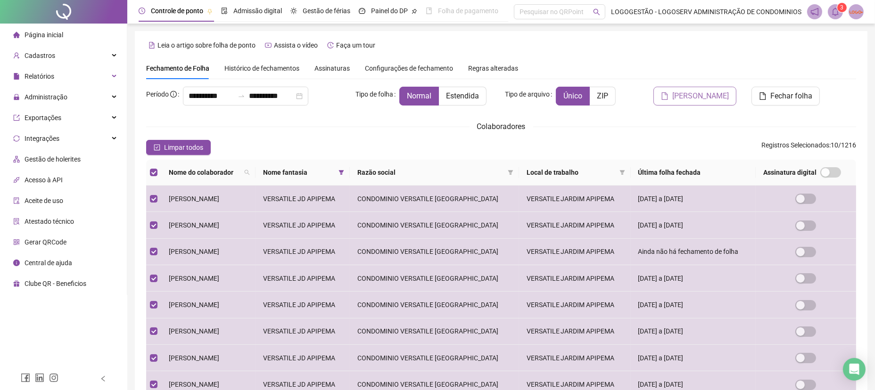
click at [697, 94] on span "[PERSON_NAME]" at bounding box center [700, 95] width 57 height 11
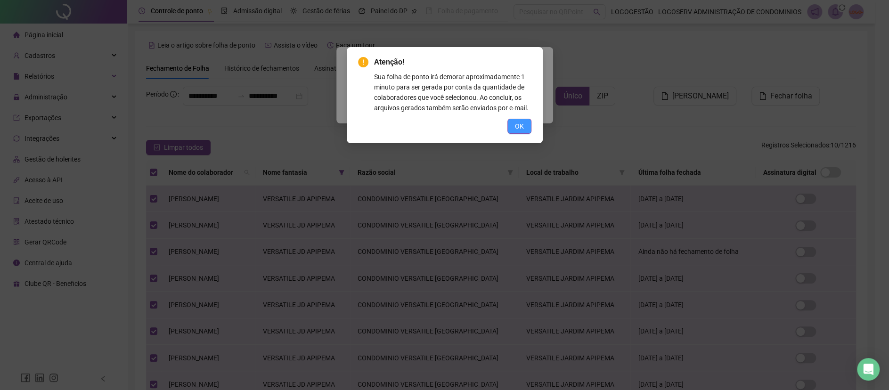
click at [530, 127] on button "OK" at bounding box center [519, 126] width 24 height 15
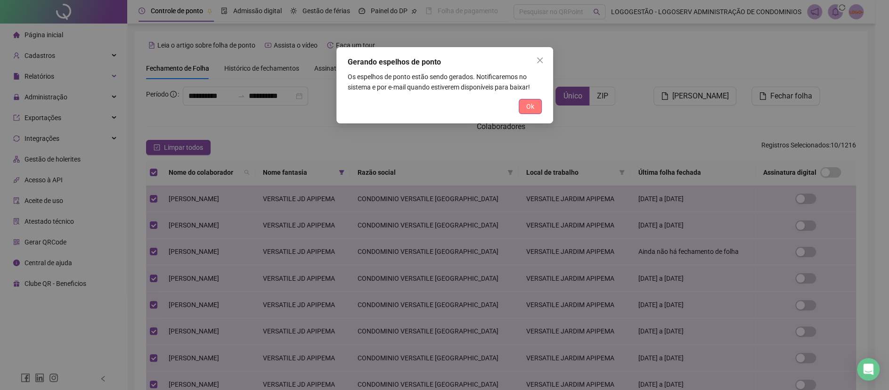
click at [524, 107] on button "Ok" at bounding box center [530, 106] width 23 height 15
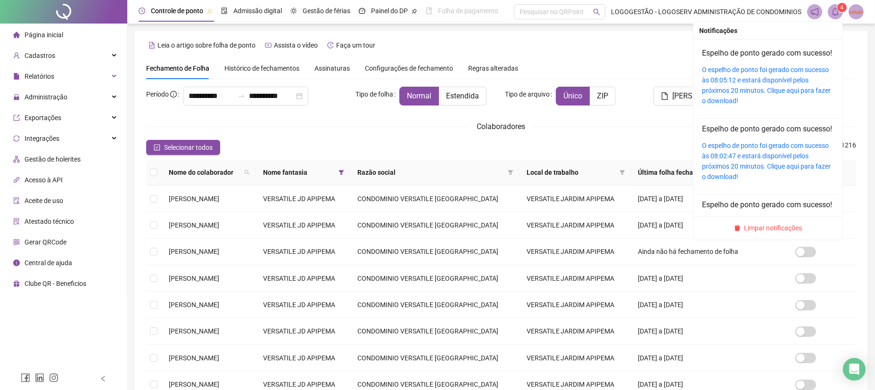
drag, startPoint x: 832, startPoint y: 10, endPoint x: 832, endPoint y: 16, distance: 5.7
click at [832, 11] on icon "bell" at bounding box center [835, 12] width 7 height 8
click at [782, 99] on link "O espelho de ponto foi gerado com sucesso às 08:05:12 e estará disponível pelos…" at bounding box center [766, 85] width 129 height 39
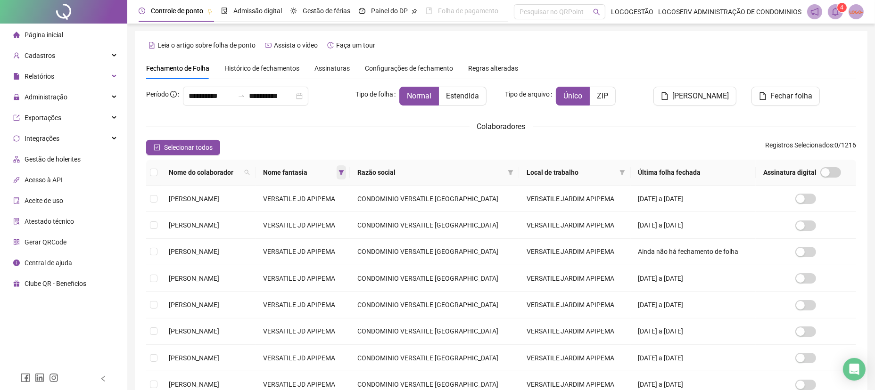
click at [346, 173] on span at bounding box center [340, 172] width 9 height 14
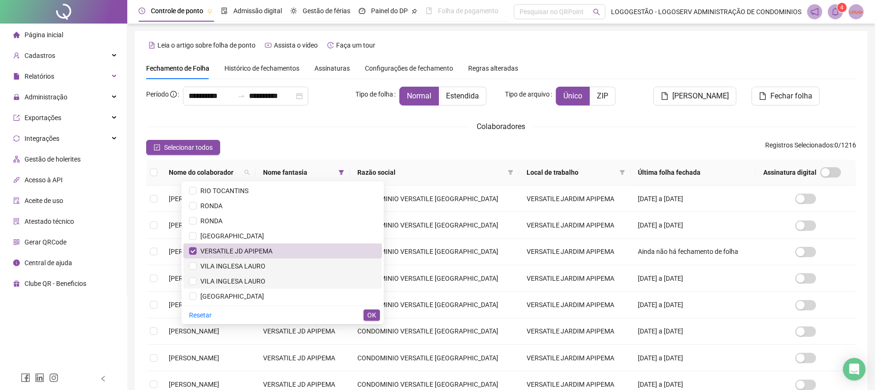
scroll to position [1030, 0]
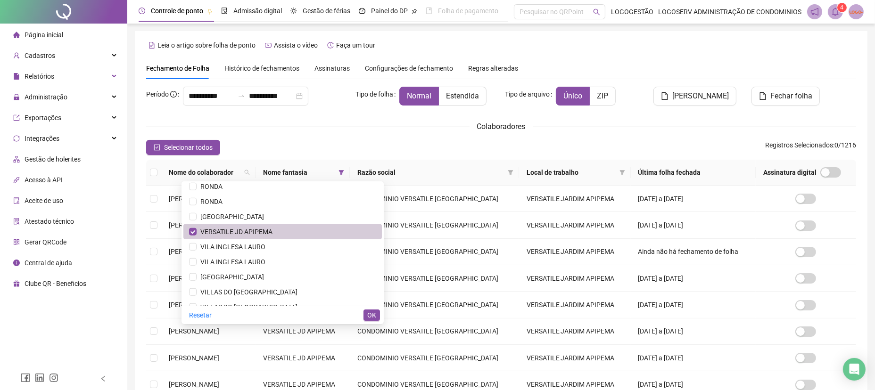
click at [264, 233] on span "VERSATILE JD APIPEMA" at bounding box center [234, 232] width 76 height 8
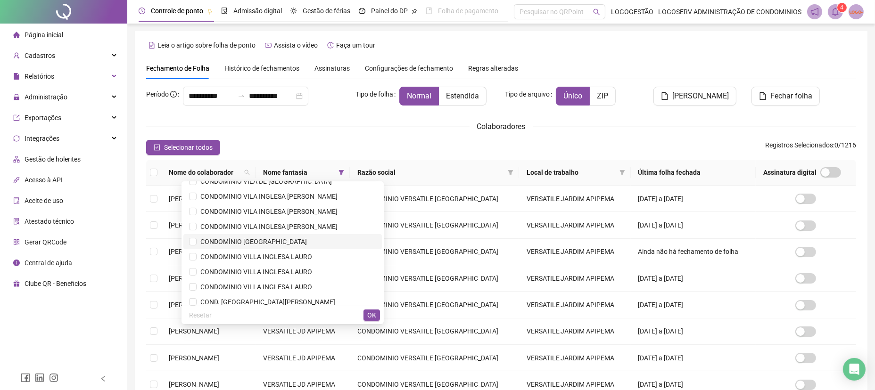
scroll to position [345, 0]
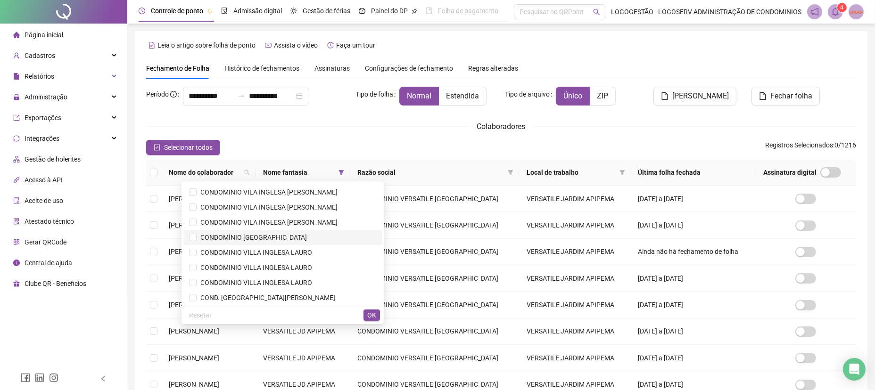
click at [307, 234] on span "CONDOMÍNIO [GEOGRAPHIC_DATA]" at bounding box center [282, 237] width 187 height 10
click at [373, 316] on span "OK" at bounding box center [371, 315] width 9 height 10
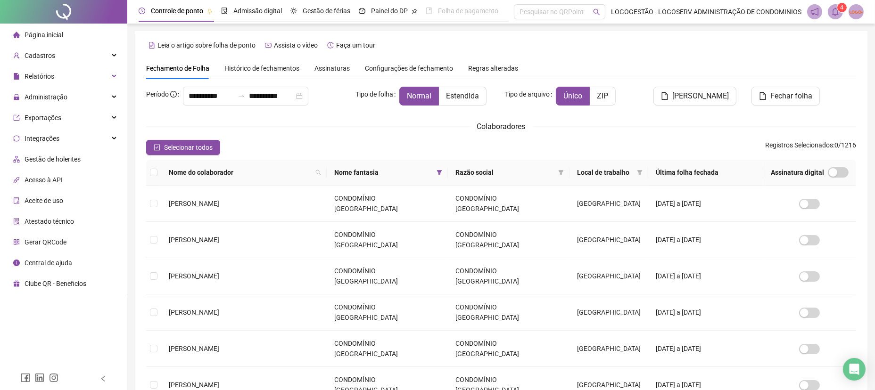
drag, startPoint x: 192, startPoint y: 145, endPoint x: 213, endPoint y: 150, distance: 21.5
click at [191, 145] on span "Selecionar todos" at bounding box center [188, 147] width 49 height 10
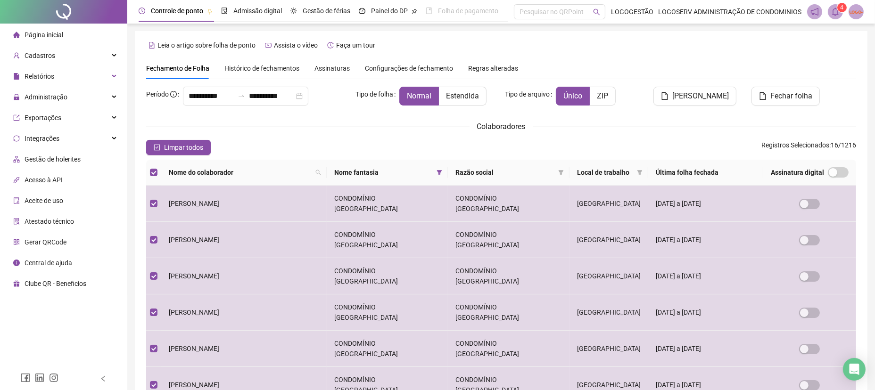
drag, startPoint x: 681, startPoint y: 98, endPoint x: 677, endPoint y: 102, distance: 5.0
click at [682, 98] on button "[PERSON_NAME]" at bounding box center [694, 96] width 83 height 19
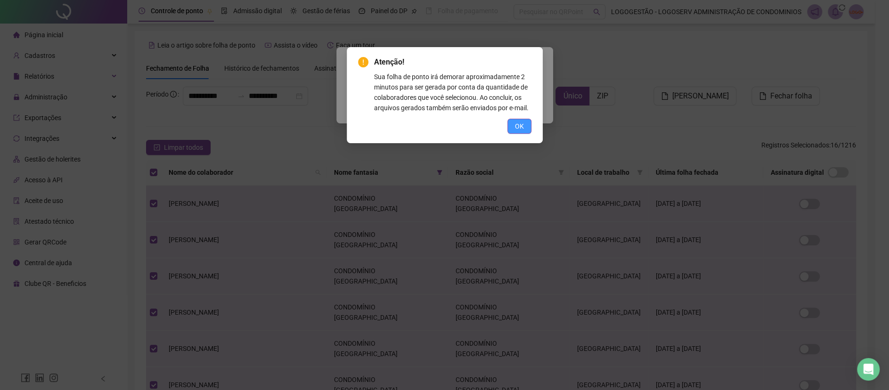
click at [513, 122] on button "OK" at bounding box center [519, 126] width 24 height 15
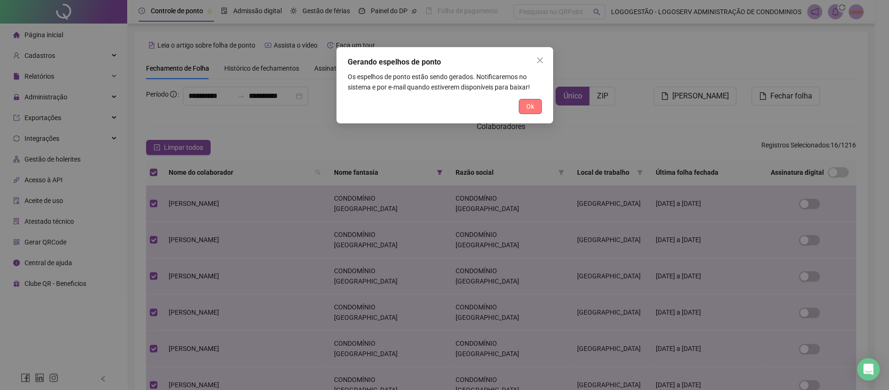
click at [526, 108] on span "Ok" at bounding box center [530, 106] width 8 height 10
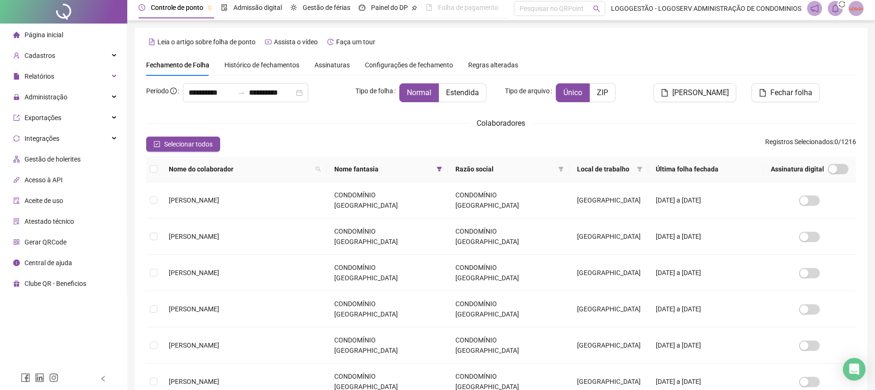
scroll to position [0, 0]
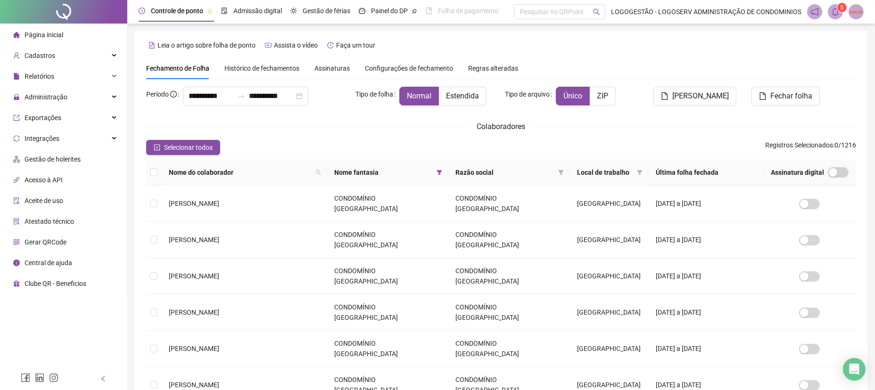
click at [839, 10] on sup "5" at bounding box center [841, 7] width 9 height 9
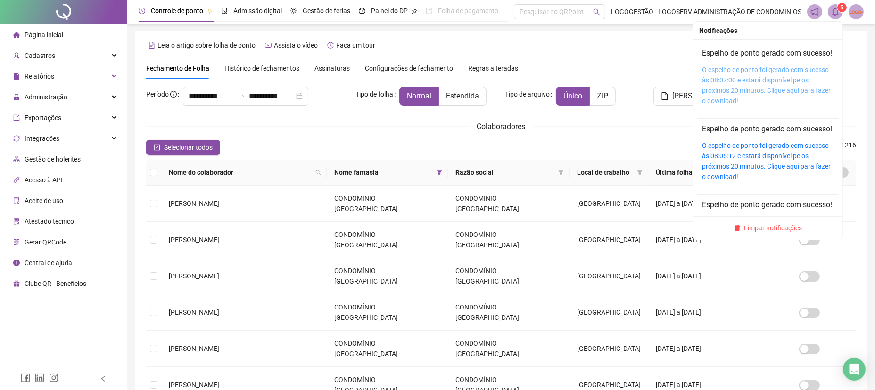
click at [764, 102] on link "O espelho de ponto foi gerado com sucesso às 08:07:00 e estará disponível pelos…" at bounding box center [766, 85] width 129 height 39
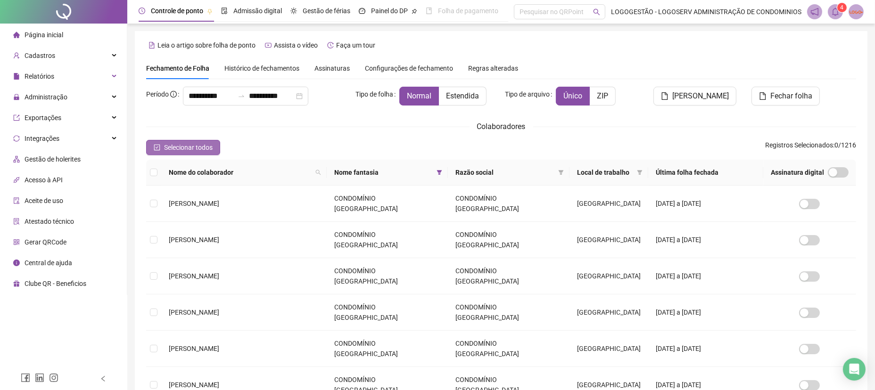
click at [201, 140] on button "Selecionar todos" at bounding box center [183, 147] width 74 height 15
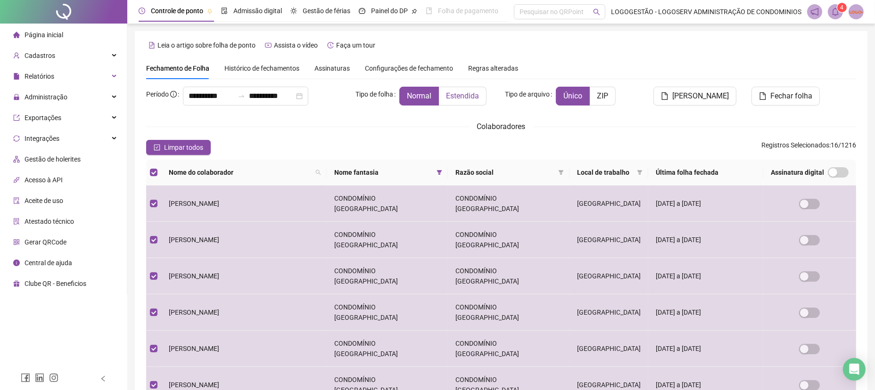
click at [462, 95] on span "Estendida" at bounding box center [462, 95] width 33 height 9
click at [679, 90] on button "[PERSON_NAME]" at bounding box center [694, 96] width 83 height 19
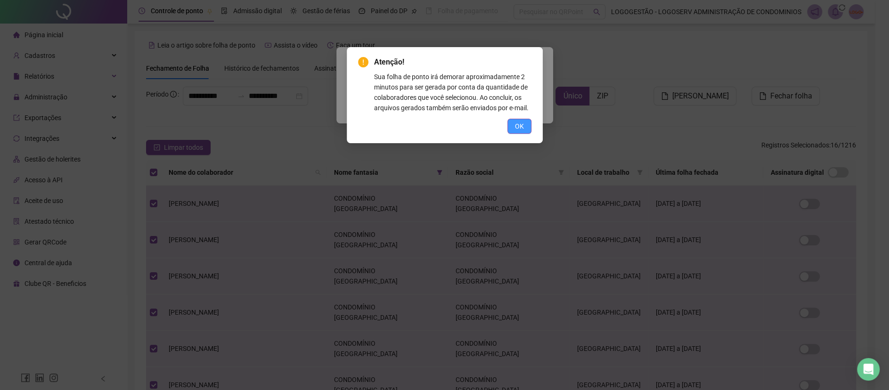
click at [527, 121] on button "OK" at bounding box center [519, 126] width 24 height 15
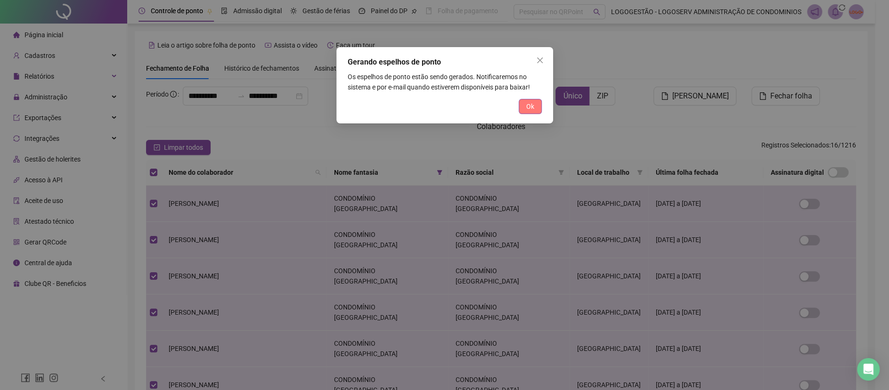
click at [527, 110] on span "Ok" at bounding box center [530, 106] width 8 height 10
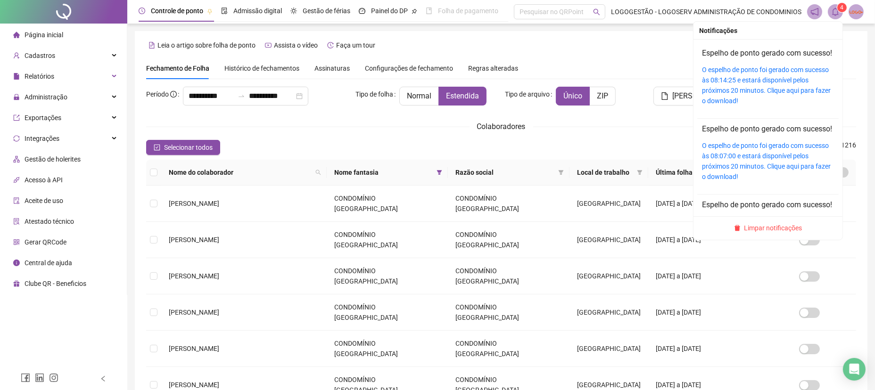
click at [835, 10] on icon "bell" at bounding box center [835, 12] width 8 height 8
click at [755, 103] on link "O espelho de ponto foi gerado com sucesso às 08:14:25 e estará disponível pelos…" at bounding box center [766, 85] width 129 height 39
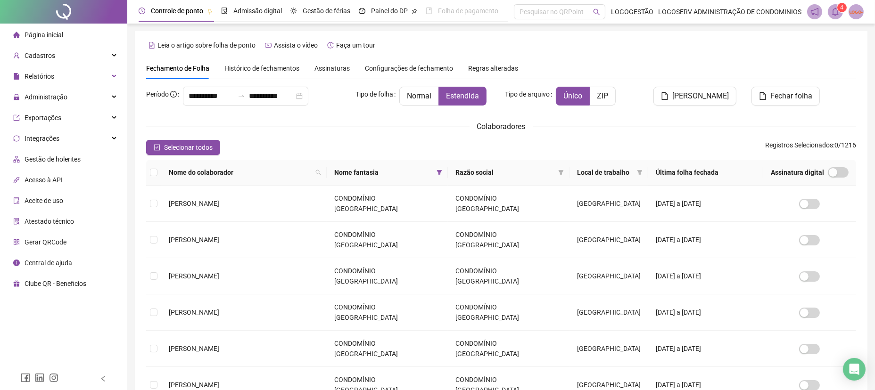
click at [232, 63] on div "Histórico de fechamentos" at bounding box center [261, 68] width 75 height 10
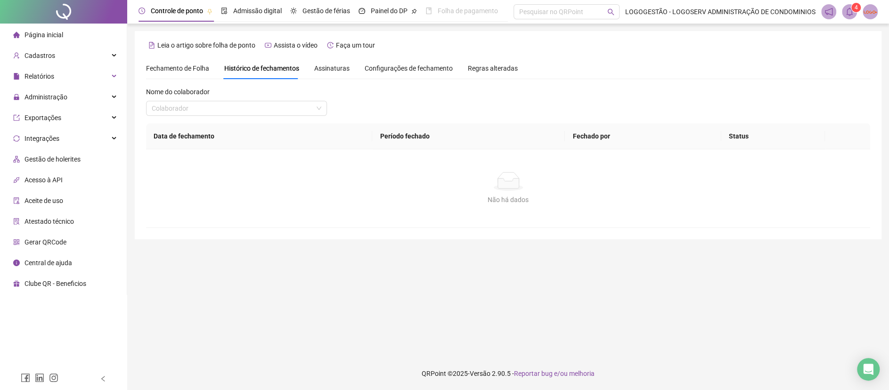
click at [254, 98] on div "Nome do colaborador" at bounding box center [236, 94] width 181 height 14
drag, startPoint x: 252, startPoint y: 107, endPoint x: 248, endPoint y: 103, distance: 5.3
click at [252, 107] on input "search" at bounding box center [232, 108] width 161 height 14
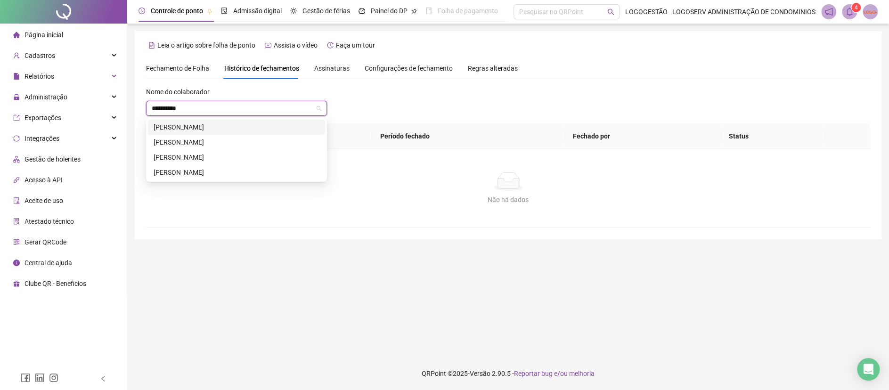
type input "**********"
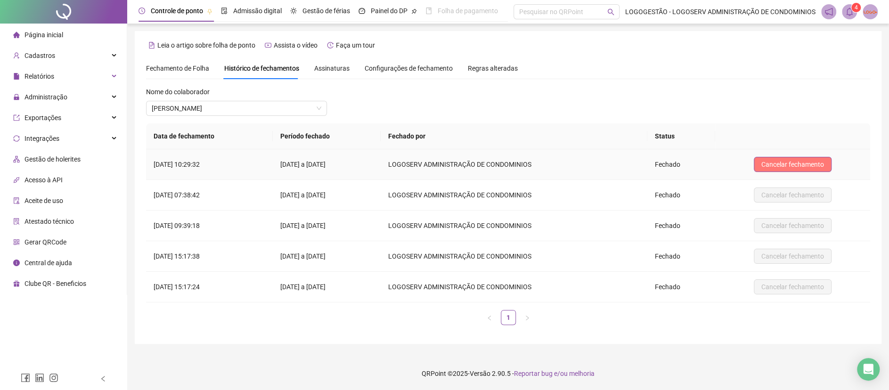
click at [795, 165] on span "Cancelar fechamento" at bounding box center [792, 164] width 63 height 10
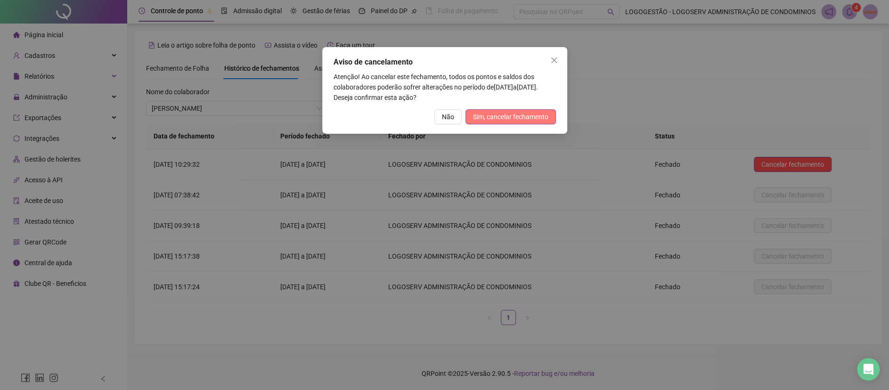
click at [514, 121] on span "Sim, cancelar fechamento" at bounding box center [510, 117] width 75 height 10
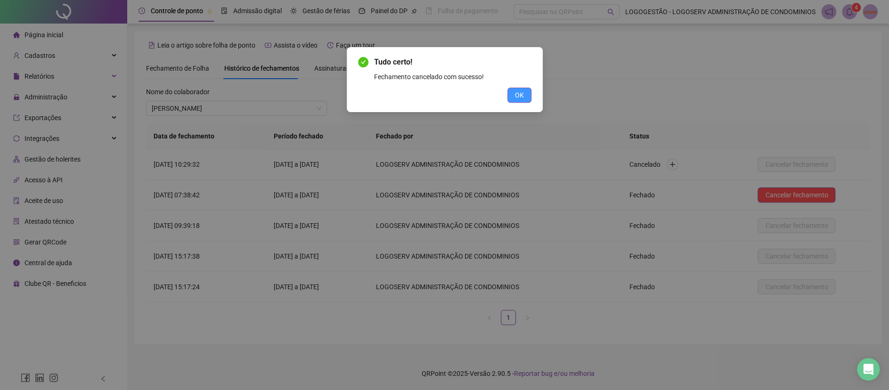
click at [524, 99] on button "OK" at bounding box center [519, 95] width 24 height 15
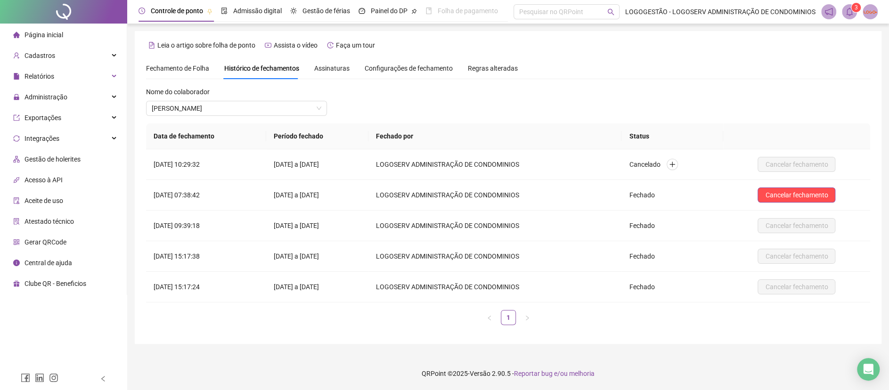
click at [187, 65] on span "Fechamento de Folha" at bounding box center [177, 69] width 63 height 8
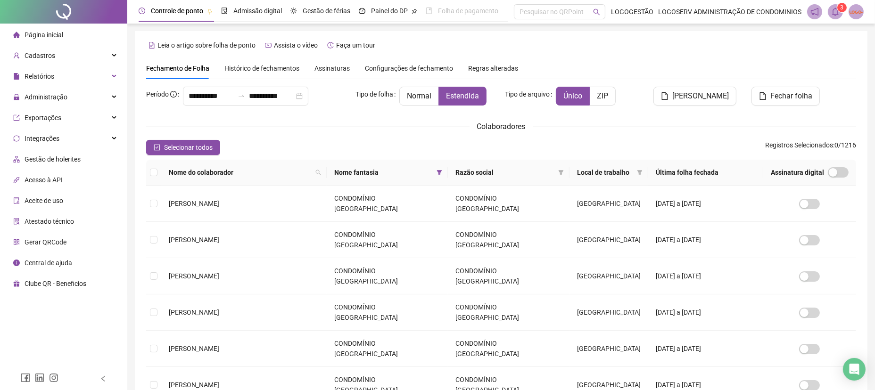
type input "**********"
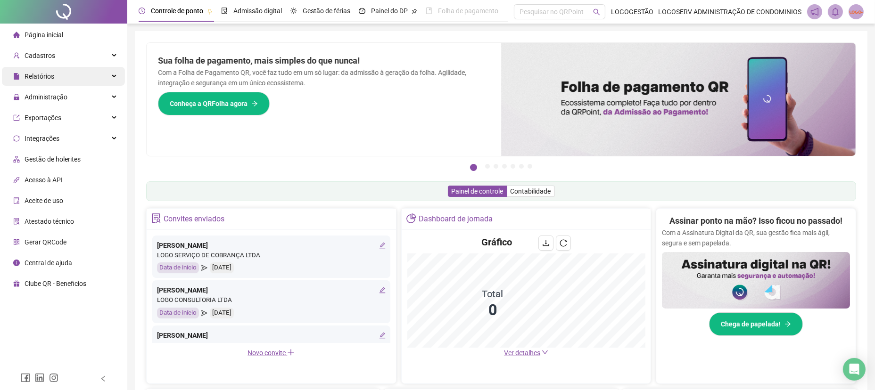
click at [85, 80] on div "Relatórios" at bounding box center [63, 76] width 123 height 19
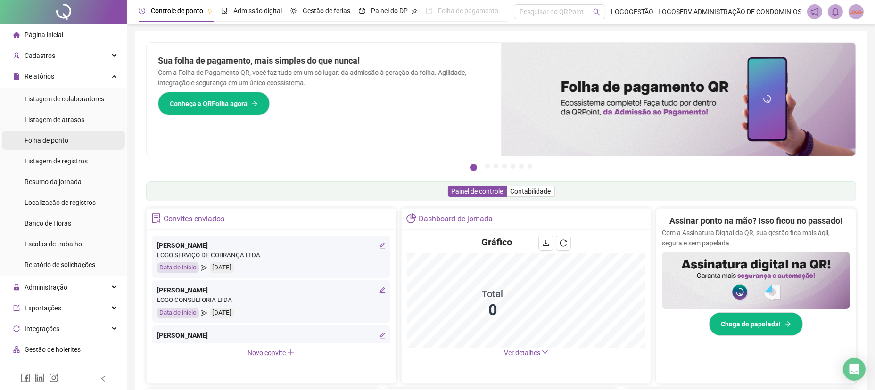
click at [55, 131] on div "Folha de ponto" at bounding box center [47, 140] width 44 height 19
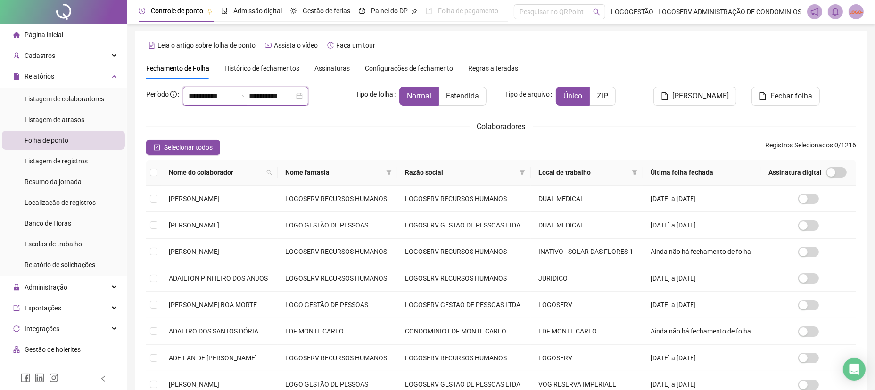
drag, startPoint x: 236, startPoint y: 97, endPoint x: 0, endPoint y: 119, distance: 236.6
click at [0, 119] on div "**********" at bounding box center [437, 266] width 875 height 533
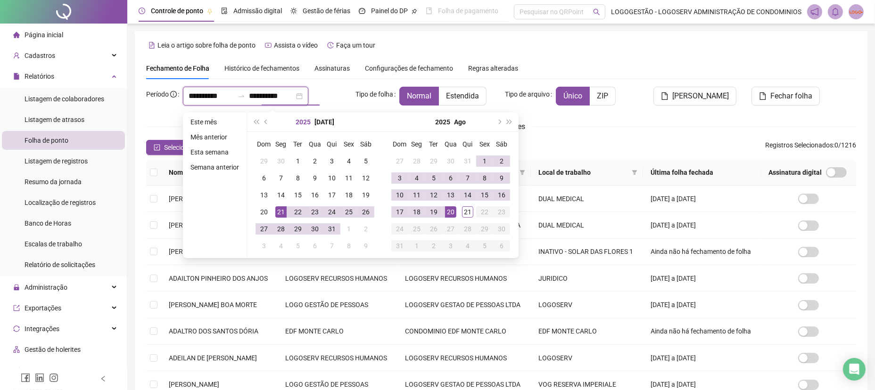
type input "**********"
click at [453, 211] on div "20" at bounding box center [450, 211] width 11 height 11
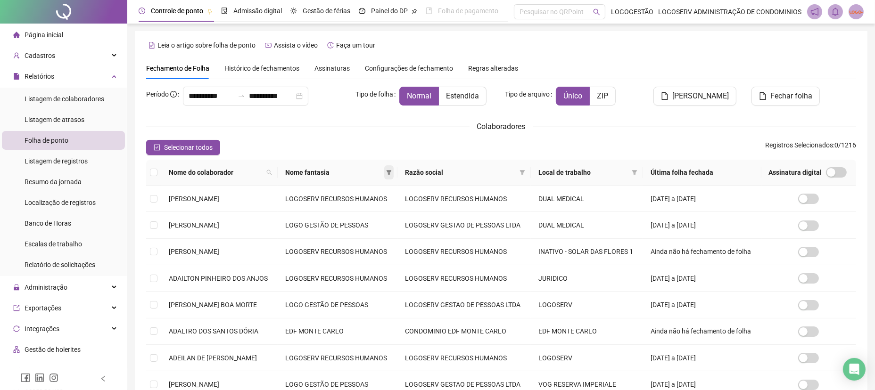
click at [393, 169] on span at bounding box center [388, 172] width 9 height 14
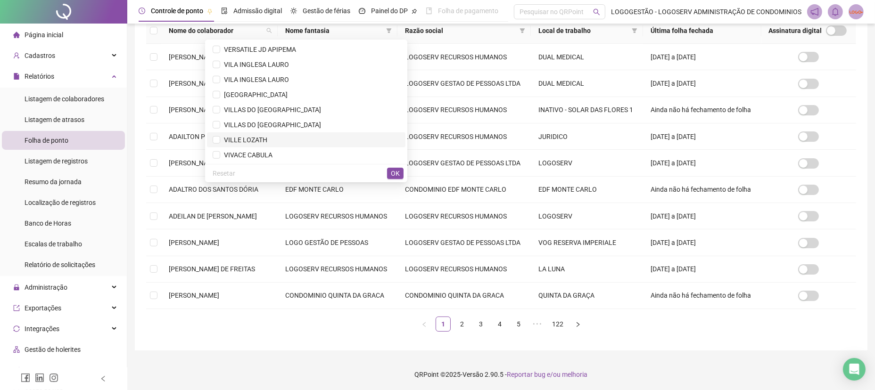
scroll to position [1039, 0]
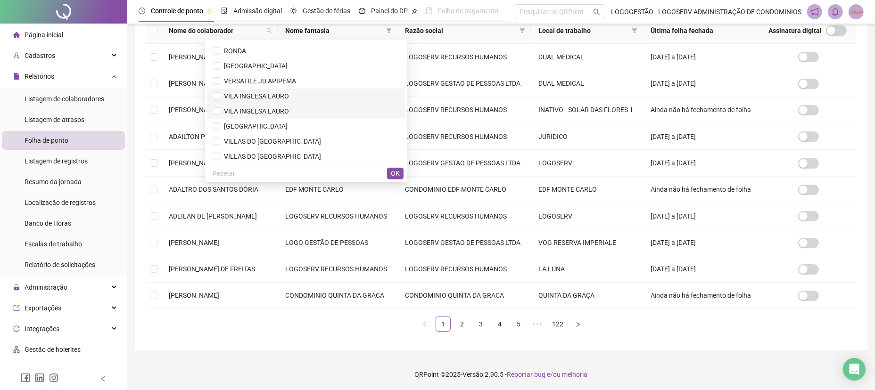
click at [308, 117] on li "VILA INGLESA LAURO" at bounding box center [306, 111] width 198 height 15
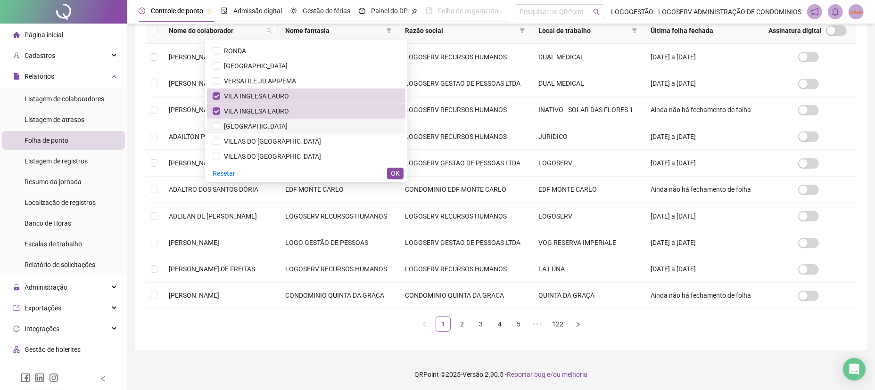
click at [288, 125] on span "[GEOGRAPHIC_DATA]" at bounding box center [306, 126] width 187 height 10
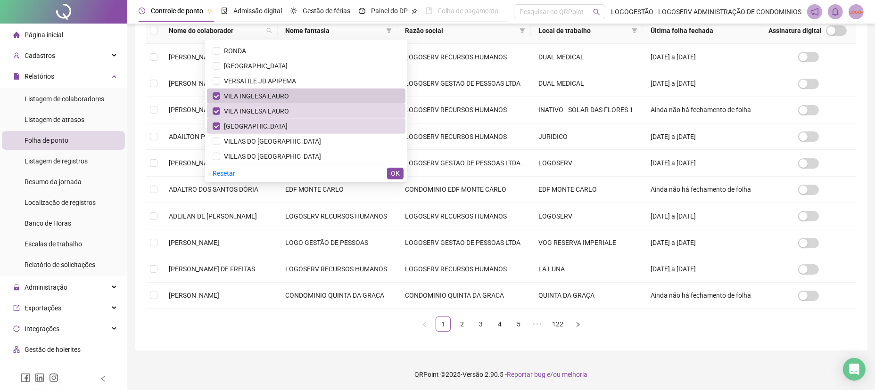
click at [310, 97] on span "VILA INGLESA LAURO" at bounding box center [306, 96] width 187 height 10
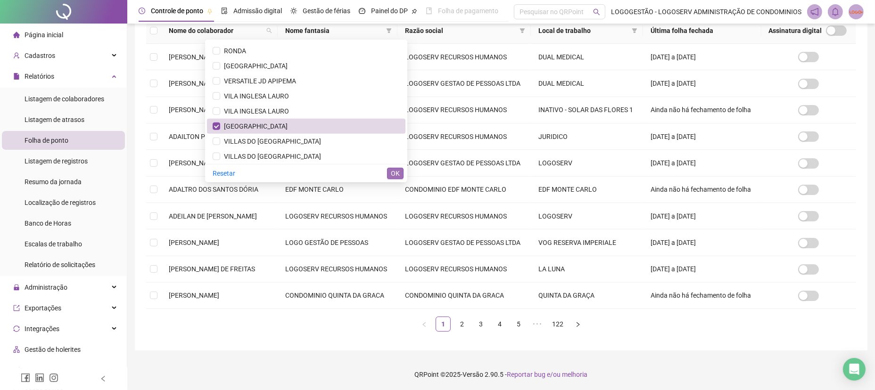
click at [401, 173] on button "OK" at bounding box center [395, 173] width 16 height 11
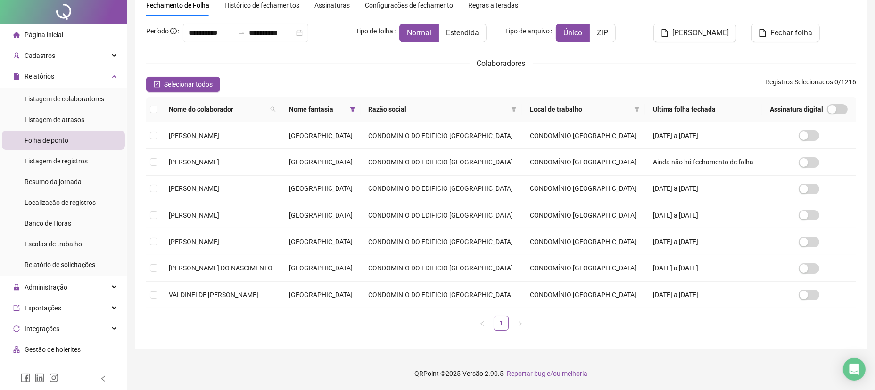
scroll to position [0, 0]
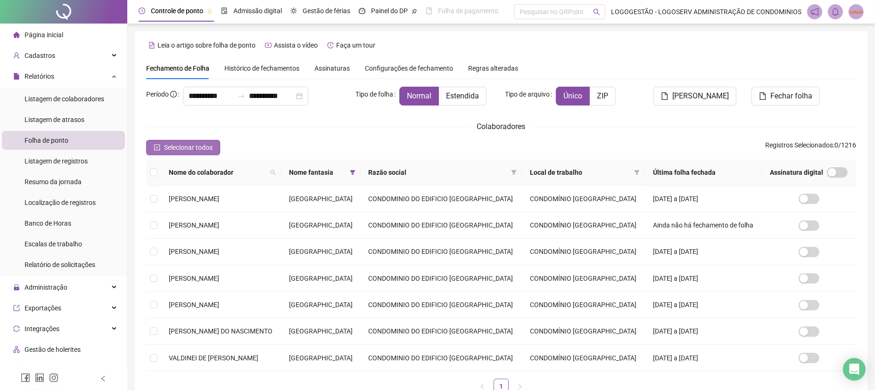
click at [196, 150] on span "Selecionar todos" at bounding box center [188, 147] width 49 height 10
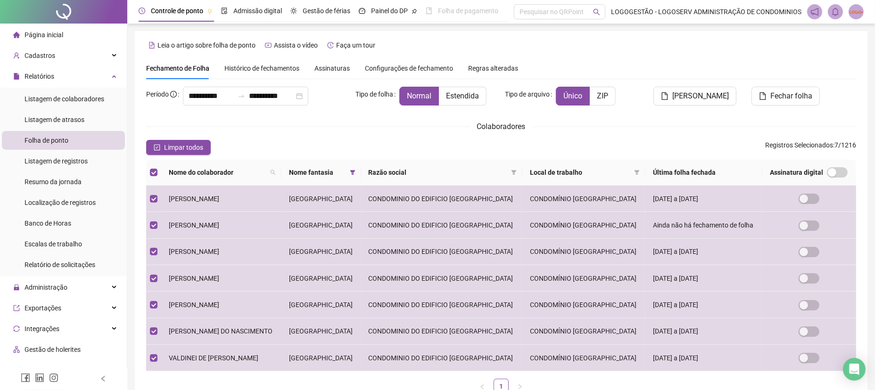
drag, startPoint x: 463, startPoint y: 100, endPoint x: 534, endPoint y: 102, distance: 70.7
click at [463, 99] on span "Estendida" at bounding box center [462, 95] width 33 height 9
click at [697, 96] on span "[PERSON_NAME]" at bounding box center [700, 95] width 57 height 11
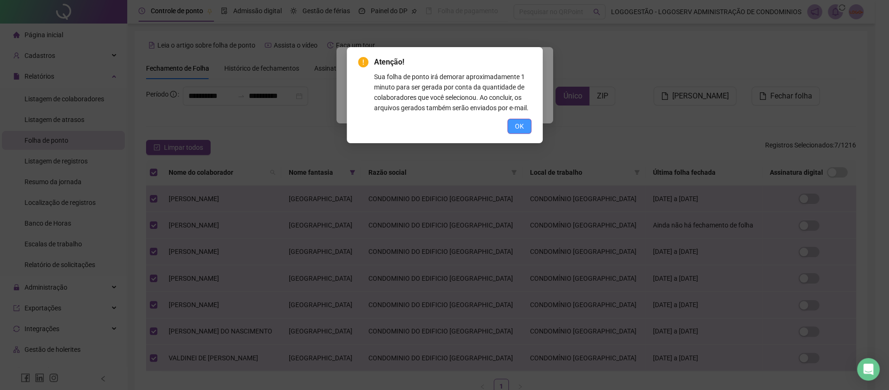
click at [518, 128] on span "OK" at bounding box center [519, 126] width 9 height 10
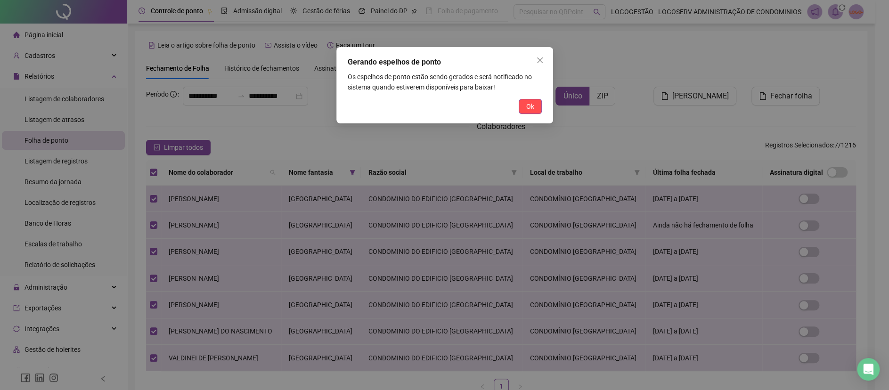
drag, startPoint x: 540, startPoint y: 102, endPoint x: 536, endPoint y: 104, distance: 5.1
click at [538, 104] on button "Ok" at bounding box center [530, 106] width 23 height 15
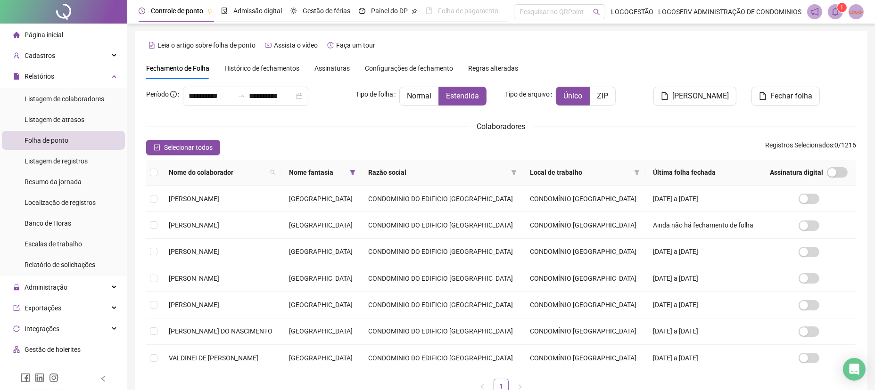
click at [831, 16] on span at bounding box center [834, 11] width 15 height 15
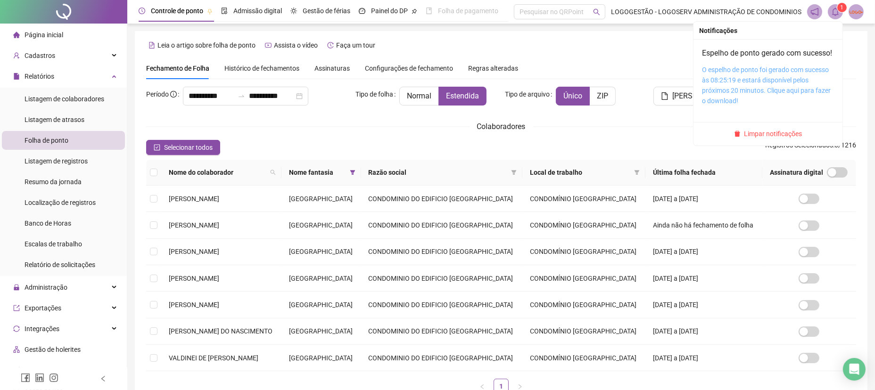
click at [783, 101] on link "O espelho de ponto foi gerado com sucesso às 08:25:19 e estará disponível pelos…" at bounding box center [766, 85] width 129 height 39
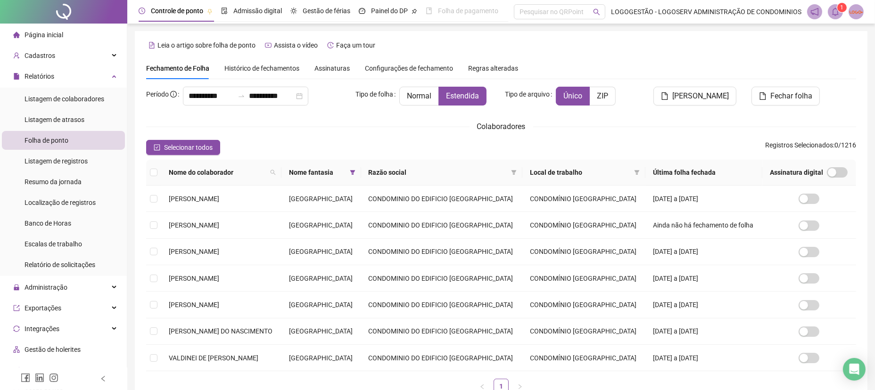
click at [828, 15] on span at bounding box center [834, 11] width 15 height 15
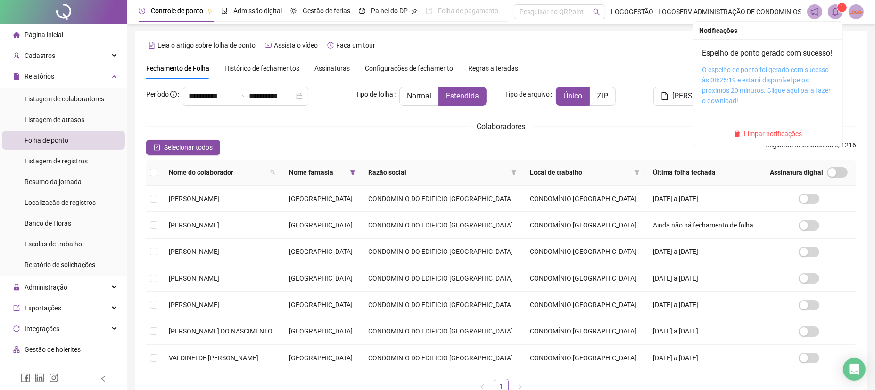
click at [780, 104] on link "O espelho de ponto foi gerado com sucesso às 08:25:19 e estará disponível pelos…" at bounding box center [766, 85] width 129 height 39
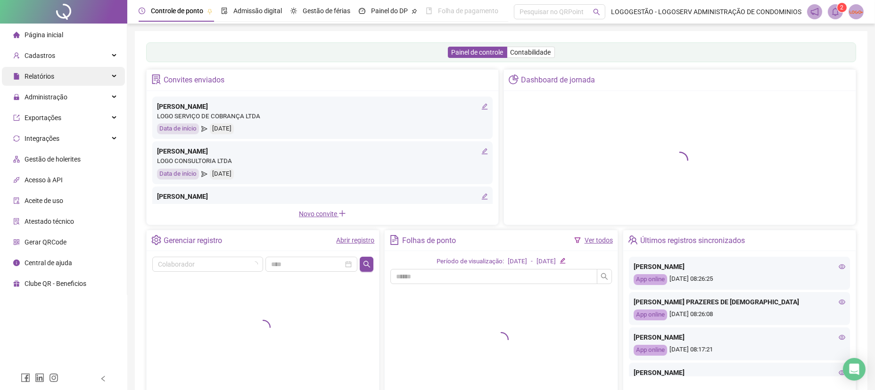
click at [74, 78] on div "Relatórios" at bounding box center [63, 76] width 123 height 19
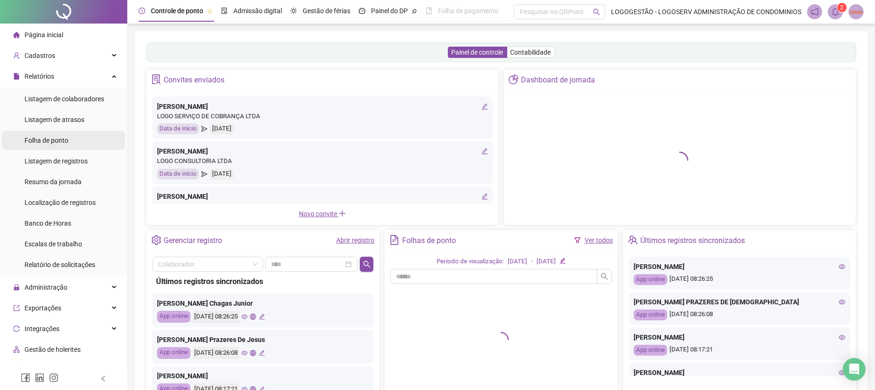
click at [82, 144] on li "Folha de ponto" at bounding box center [63, 140] width 123 height 19
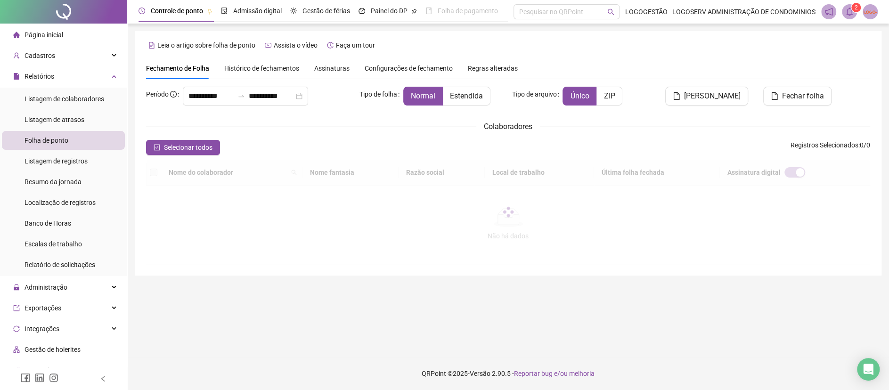
type input "**********"
click at [863, 11] on img at bounding box center [870, 12] width 14 height 14
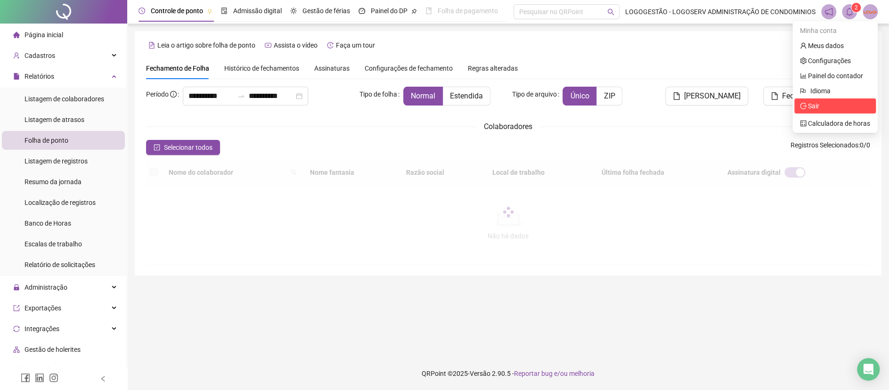
click at [815, 102] on span "Sair" at bounding box center [813, 106] width 11 height 8
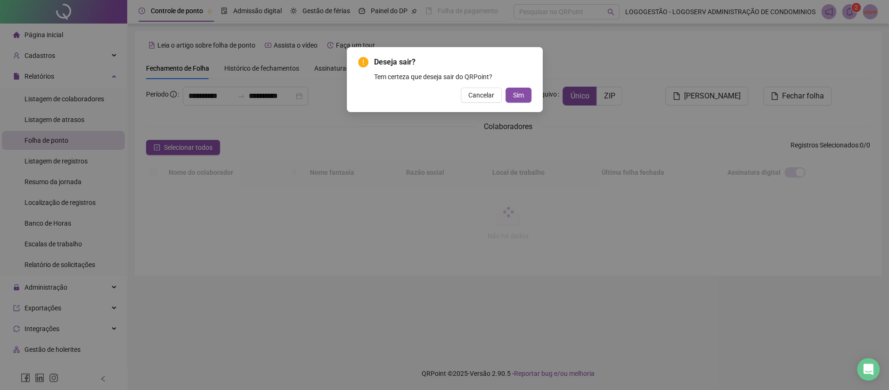
click at [537, 98] on div "Deseja sair? Tem certeza que deseja sair do QRPoint? Cancelar Sim" at bounding box center [445, 79] width 196 height 65
click at [504, 90] on div "Cancelar Sim" at bounding box center [444, 95] width 173 height 15
click at [513, 94] on span "Sim" at bounding box center [518, 95] width 11 height 10
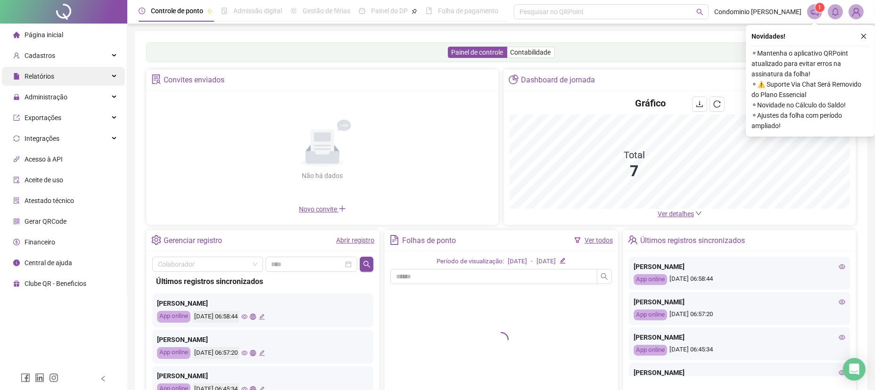
click at [86, 70] on div "Relatórios" at bounding box center [63, 76] width 123 height 19
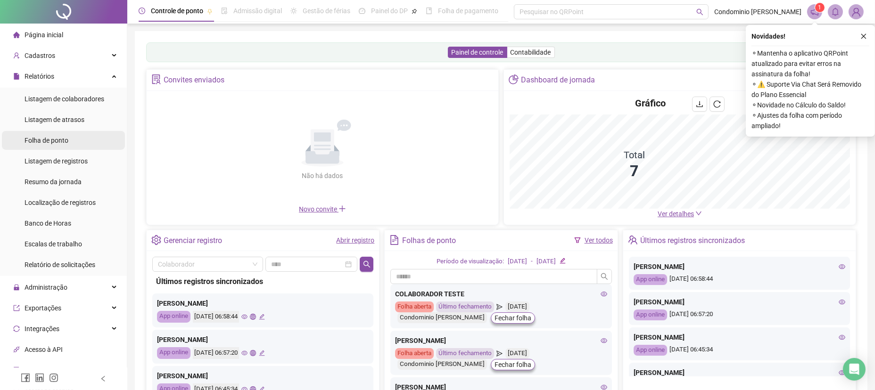
click at [65, 131] on div "Folha de ponto" at bounding box center [47, 140] width 44 height 19
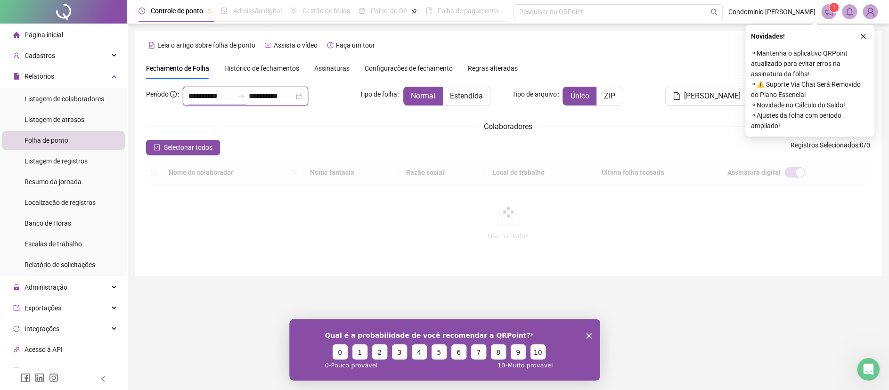
drag, startPoint x: 231, startPoint y: 95, endPoint x: 113, endPoint y: 88, distance: 118.9
click at [117, 90] on div "**********" at bounding box center [444, 195] width 889 height 390
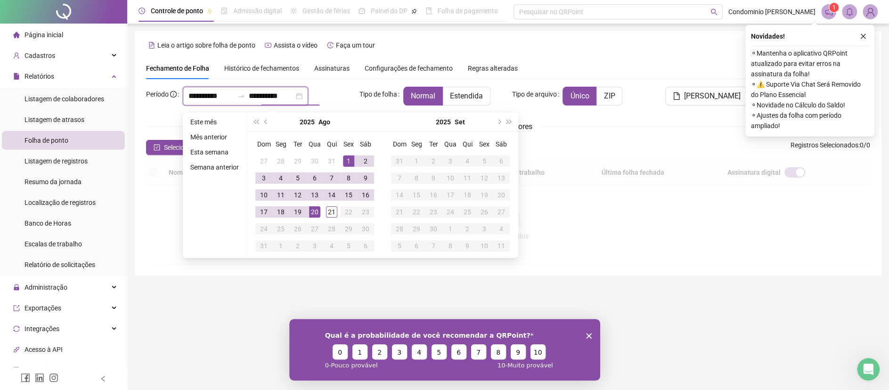
type input "**********"
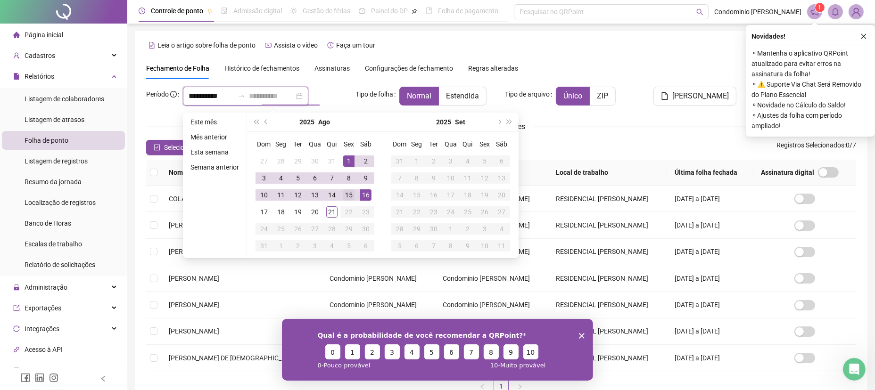
type input "**********"
click at [343, 198] on div "15" at bounding box center [348, 194] width 11 height 11
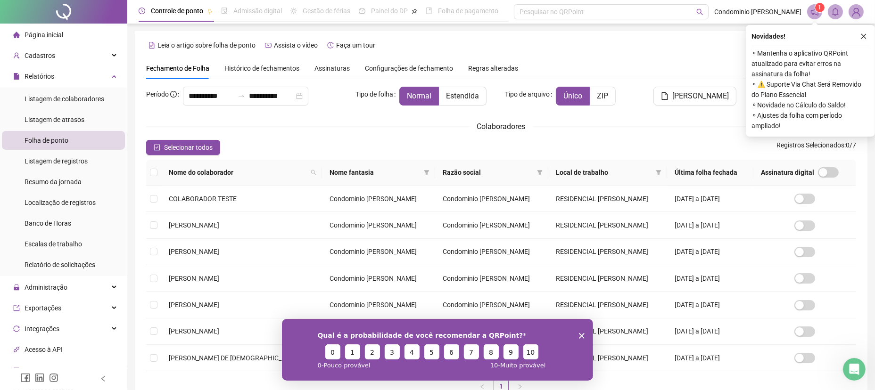
click at [452, 102] on label "Estendida" at bounding box center [463, 96] width 48 height 19
click at [175, 150] on span "Selecionar todos" at bounding box center [188, 147] width 49 height 10
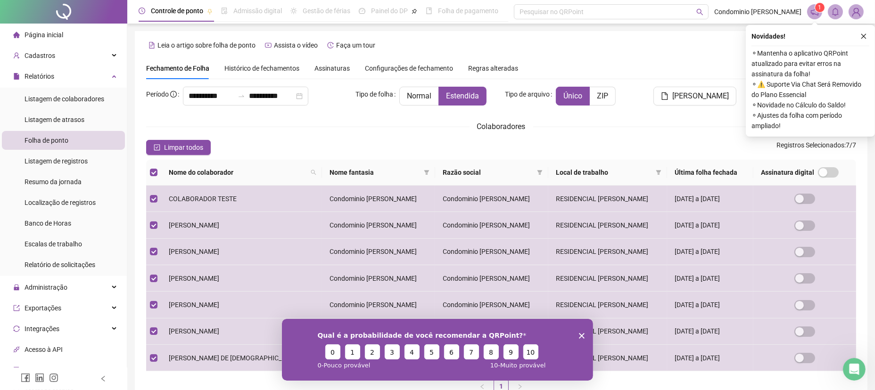
click at [657, 135] on div "**********" at bounding box center [501, 244] width 710 height 315
click at [688, 98] on span "[PERSON_NAME]" at bounding box center [700, 95] width 57 height 11
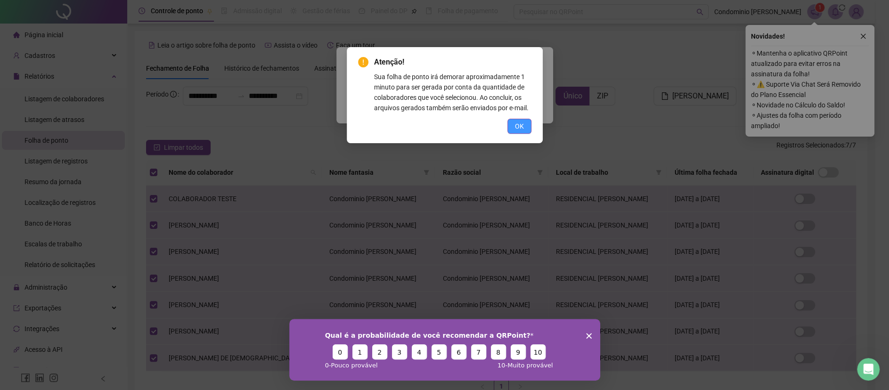
click at [520, 131] on button "OK" at bounding box center [519, 126] width 24 height 15
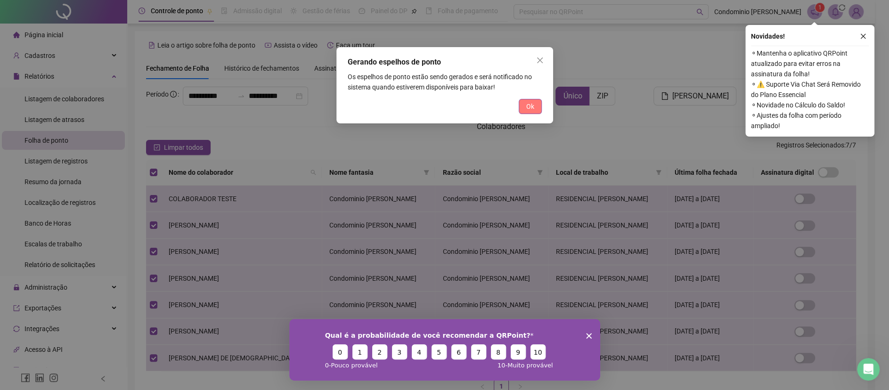
click at [530, 108] on span "Ok" at bounding box center [530, 106] width 8 height 10
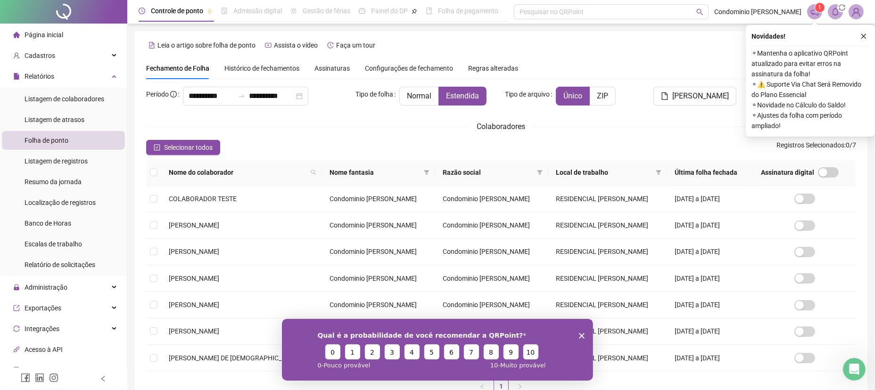
click at [582, 336] on icon "Encerrar pesquisa" at bounding box center [581, 336] width 6 height 6
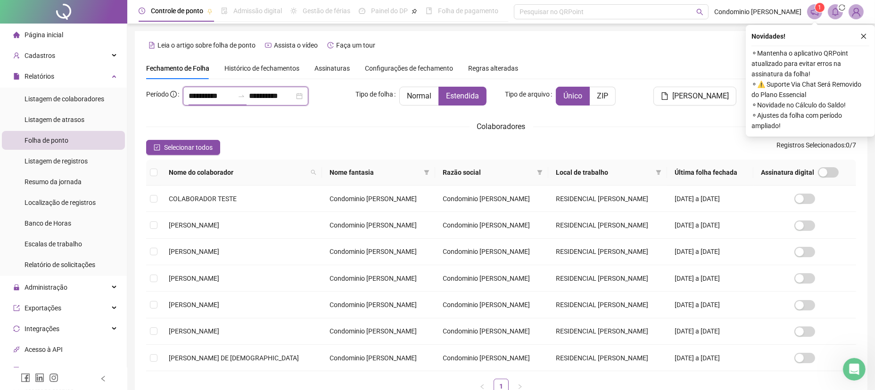
drag, startPoint x: 233, startPoint y: 99, endPoint x: 148, endPoint y: 100, distance: 85.3
click at [148, 100] on div "**********" at bounding box center [247, 96] width 202 height 19
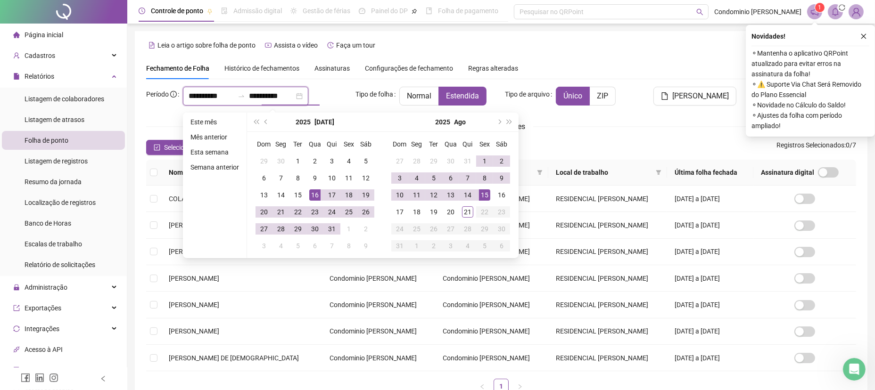
type input "**********"
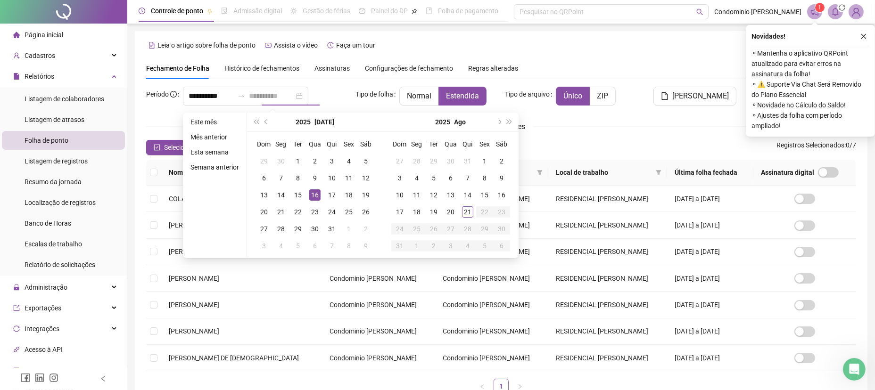
click at [312, 197] on div "16" at bounding box center [314, 194] width 11 height 11
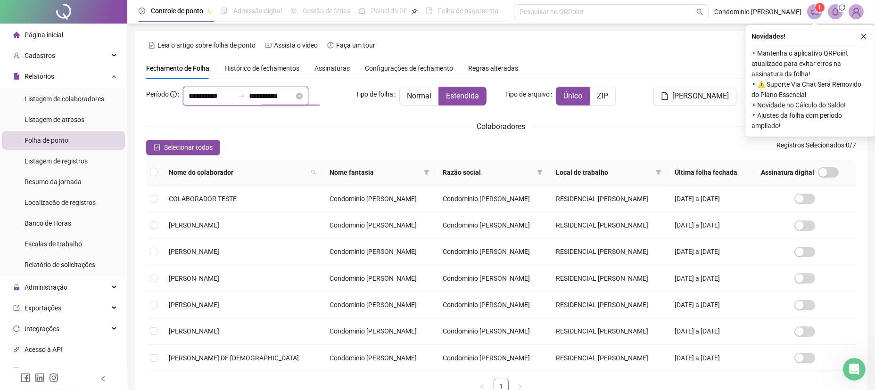
click at [290, 96] on input "**********" at bounding box center [271, 95] width 45 height 11
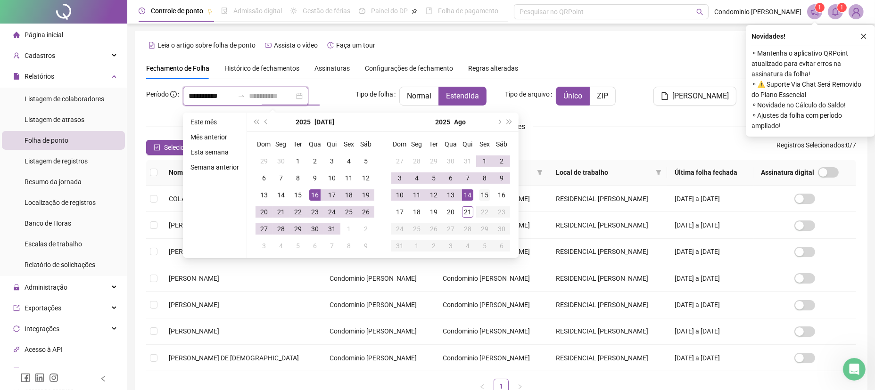
type input "**********"
click at [485, 194] on div "15" at bounding box center [484, 194] width 11 height 11
type input "**********"
click at [315, 190] on div "16" at bounding box center [314, 194] width 11 height 11
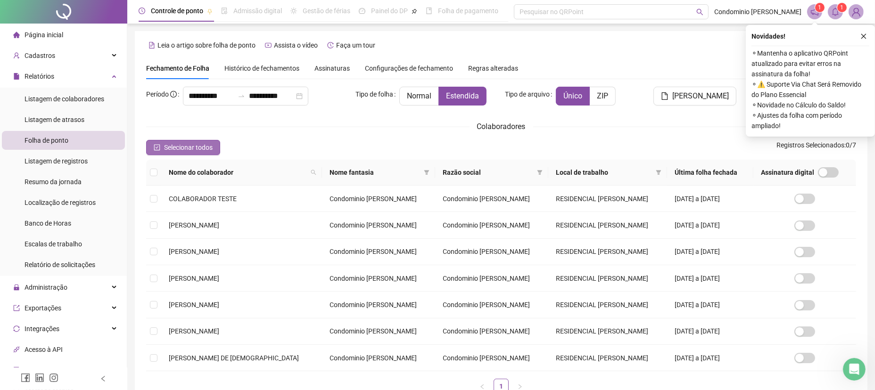
click at [215, 144] on button "Selecionar todos" at bounding box center [183, 147] width 74 height 15
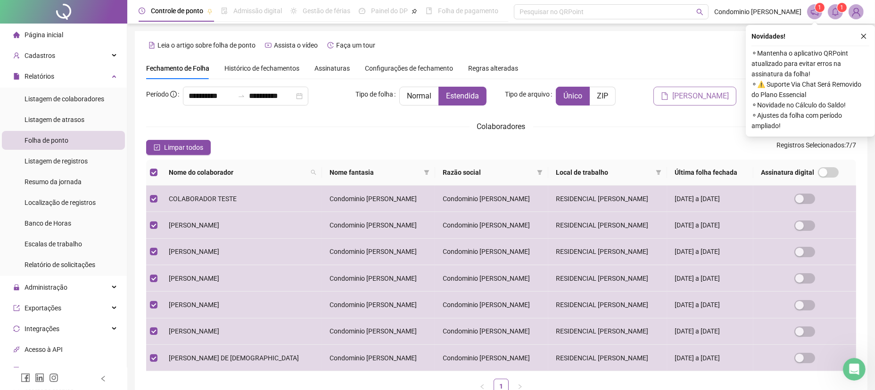
click at [691, 93] on span "[PERSON_NAME]" at bounding box center [700, 95] width 57 height 11
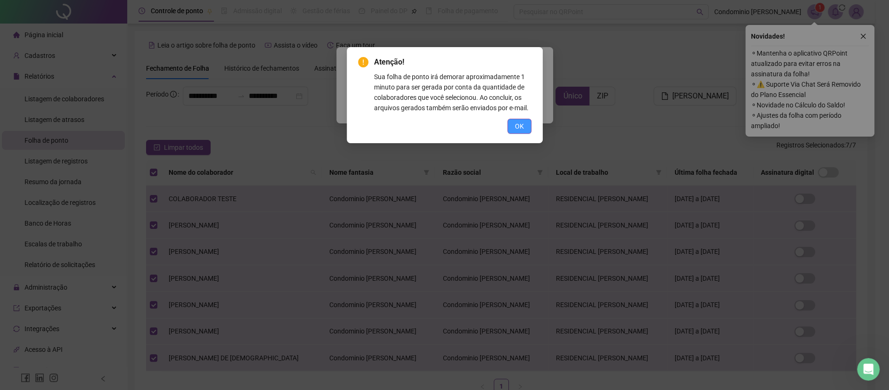
click at [512, 120] on button "OK" at bounding box center [519, 126] width 24 height 15
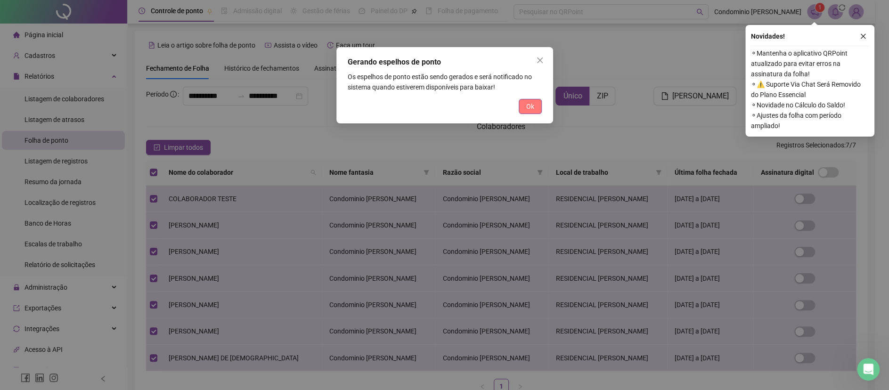
click at [523, 108] on button "Ok" at bounding box center [530, 106] width 23 height 15
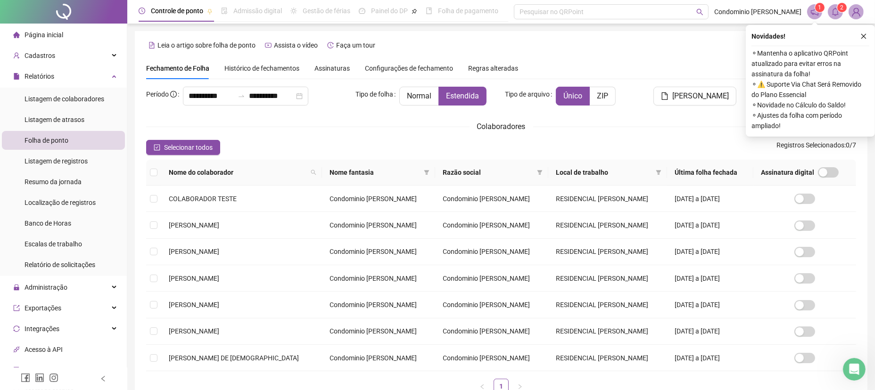
click at [834, 14] on icon "bell" at bounding box center [835, 12] width 7 height 8
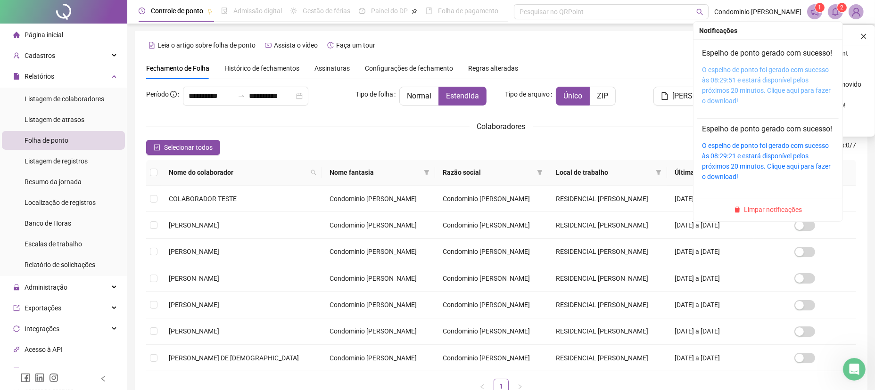
click at [768, 103] on link "O espelho de ponto foi gerado com sucesso às 08:29:51 e estará disponível pelos…" at bounding box center [766, 85] width 129 height 39
